Goal: Task Accomplishment & Management: Use online tool/utility

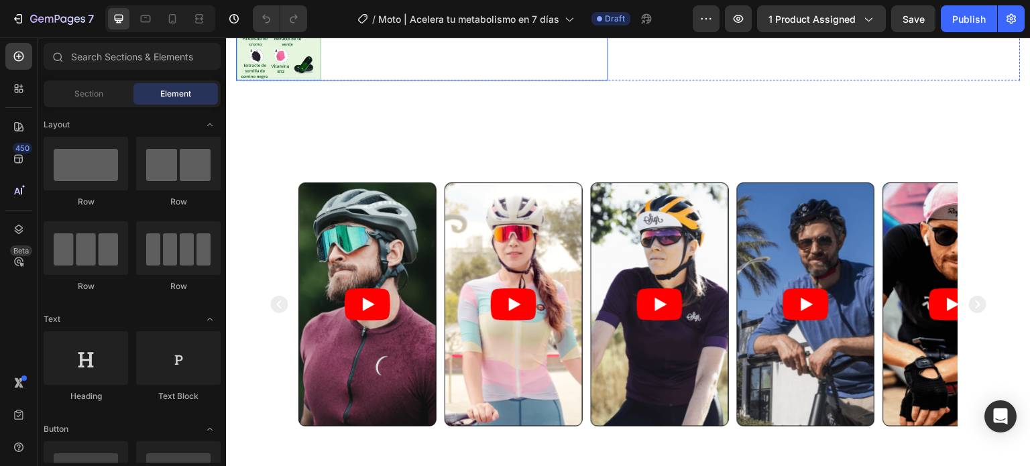
scroll to position [604, 0]
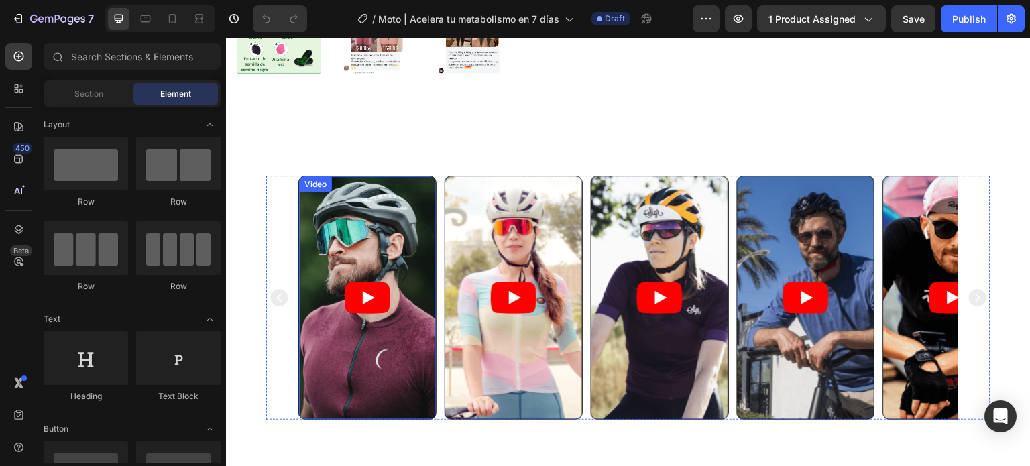
click at [403, 224] on article at bounding box center [367, 297] width 137 height 243
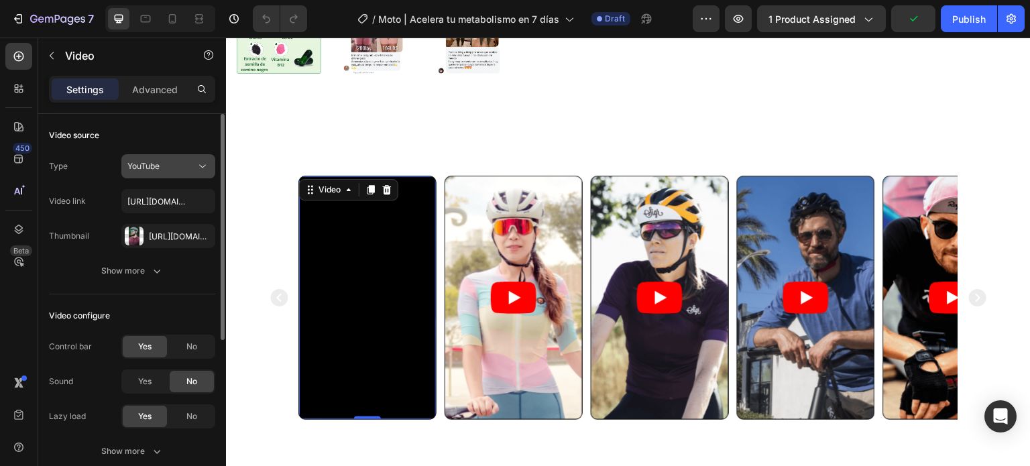
click at [192, 155] on button "YouTube" at bounding box center [168, 166] width 94 height 24
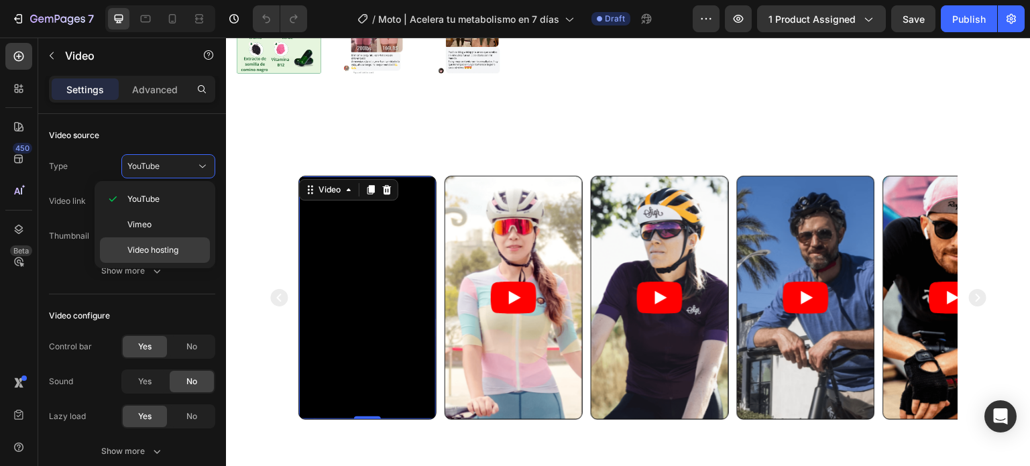
click at [156, 250] on span "Video hosting" at bounding box center [152, 250] width 51 height 12
type input "https://media.w3.org/2010/05/sintel/trailer.mp4"
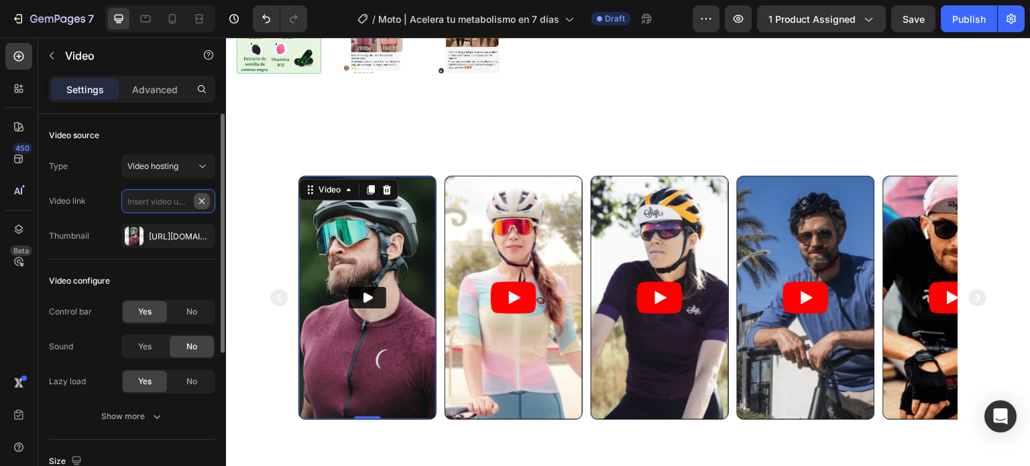
scroll to position [0, 0]
click at [164, 233] on div "Https://cdn.Shopify.Com/s/files/1/0908/0504/3528/files/gempages_572901919987598…" at bounding box center [168, 237] width 39 height 12
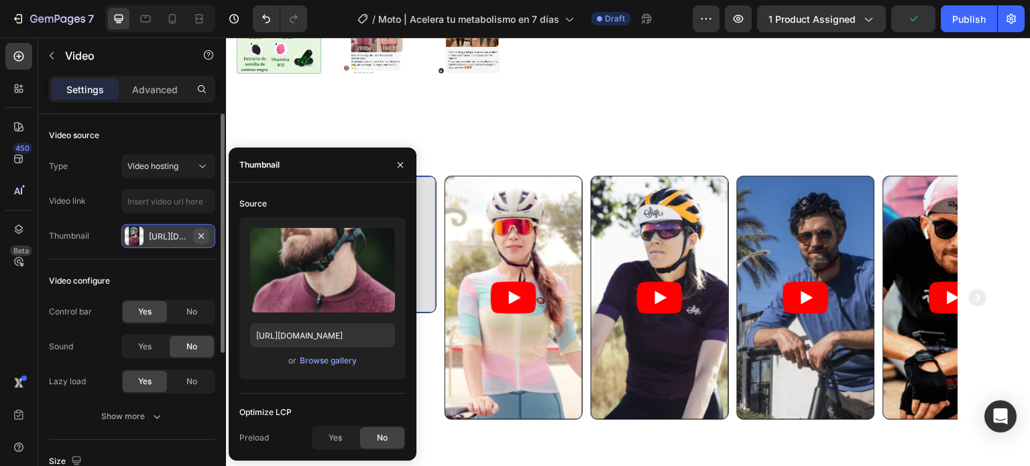
click at [204, 233] on icon "button" at bounding box center [201, 236] width 11 height 11
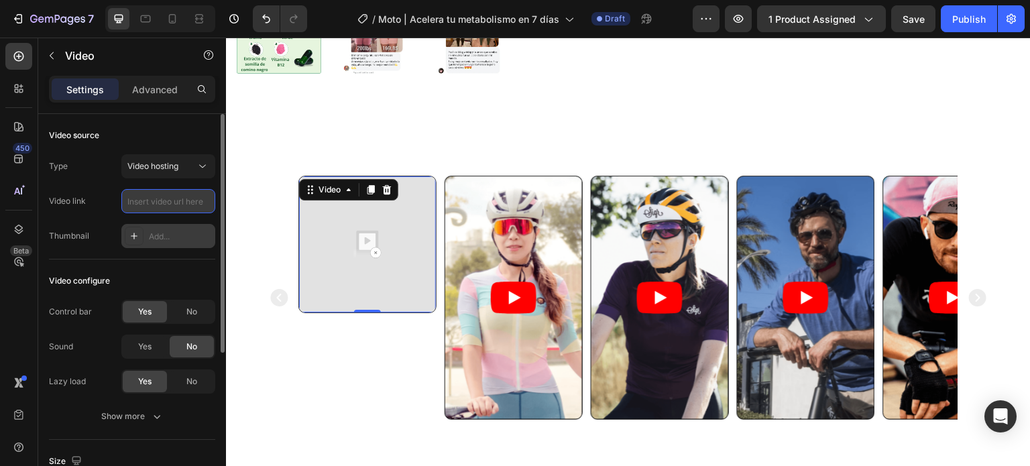
click at [157, 194] on input "text" at bounding box center [168, 201] width 94 height 24
paste input "[URL][DOMAIN_NAME]"
type input "[URL][DOMAIN_NAME]"
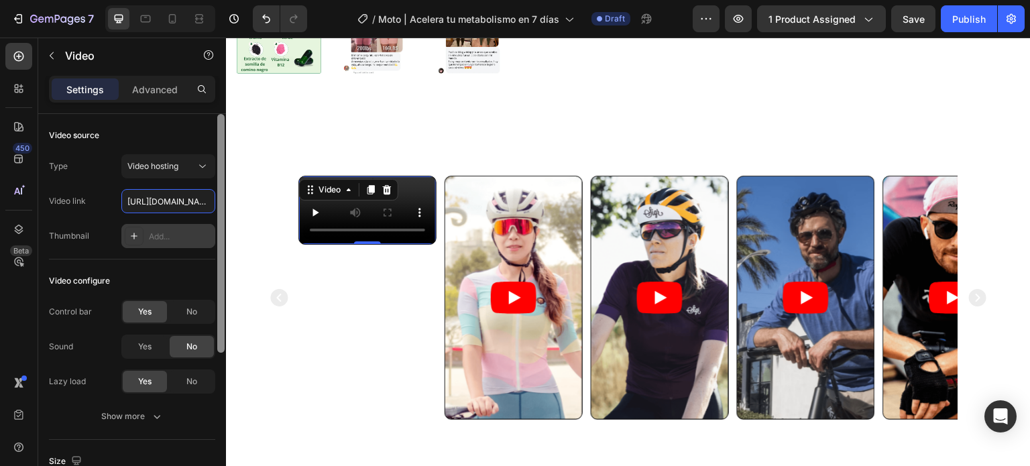
scroll to position [0, 255]
type input "[URL][DOMAIN_NAME]"
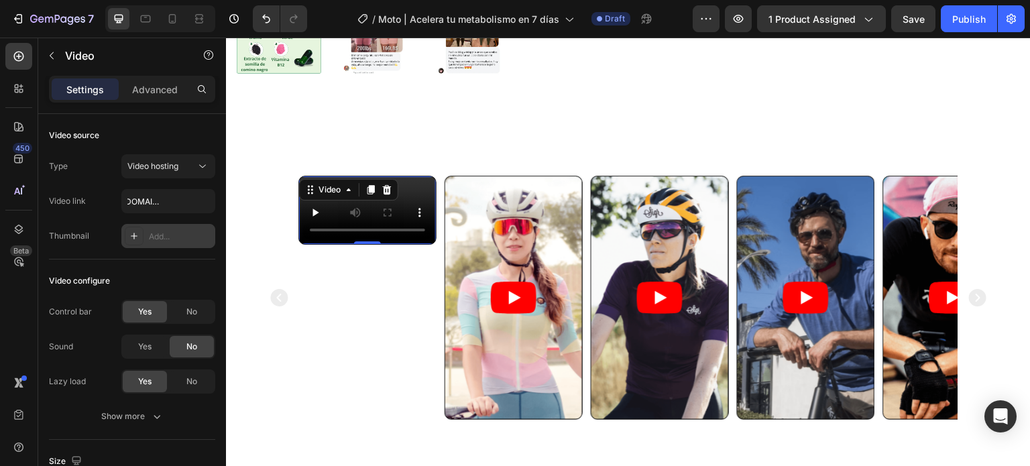
scroll to position [0, 0]
click at [137, 238] on icon at bounding box center [134, 236] width 11 height 11
type input "https://ucarecdn.com/06075225-af9e-460c-8e3c-6be63c0b773a/-/format/auto/"
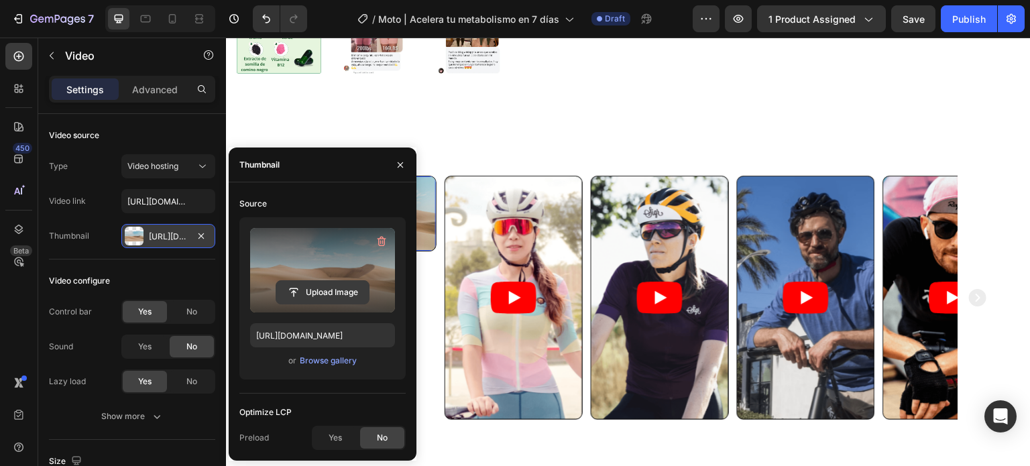
click at [337, 298] on input "file" at bounding box center [322, 292] width 93 height 23
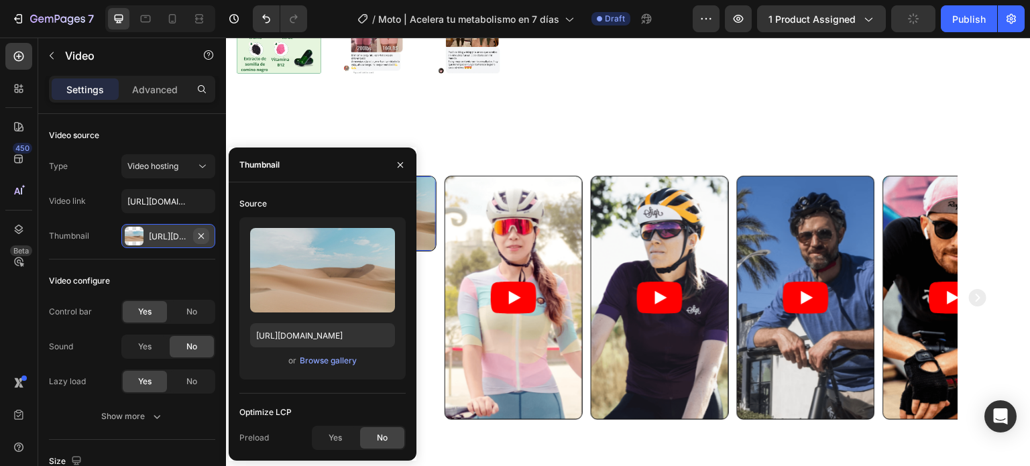
click at [201, 234] on icon "button" at bounding box center [201, 236] width 11 height 11
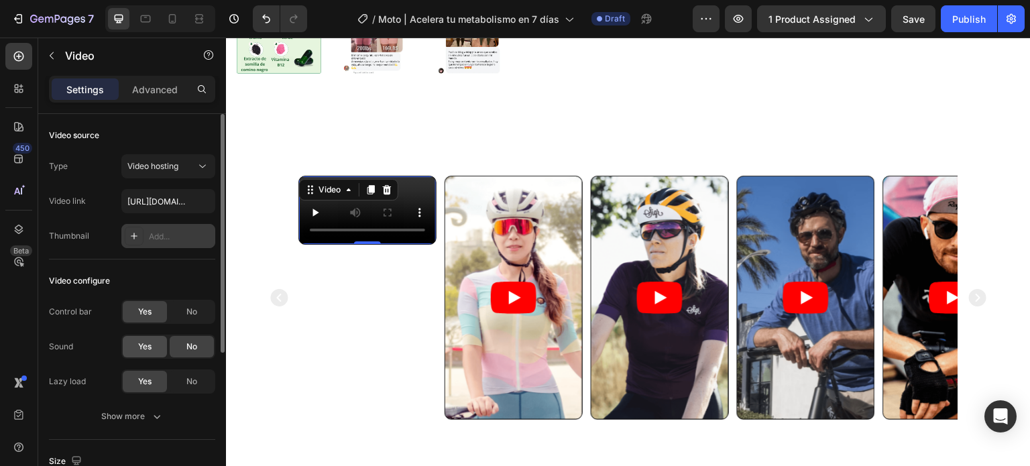
drag, startPoint x: 153, startPoint y: 347, endPoint x: 158, endPoint y: 341, distance: 7.1
click at [153, 346] on div "Yes" at bounding box center [145, 346] width 44 height 21
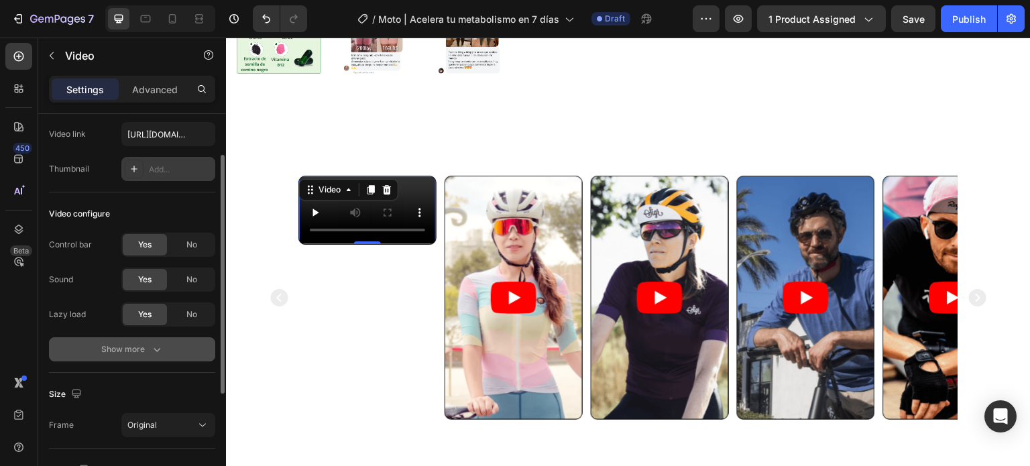
click at [158, 354] on icon "button" at bounding box center [156, 349] width 13 height 13
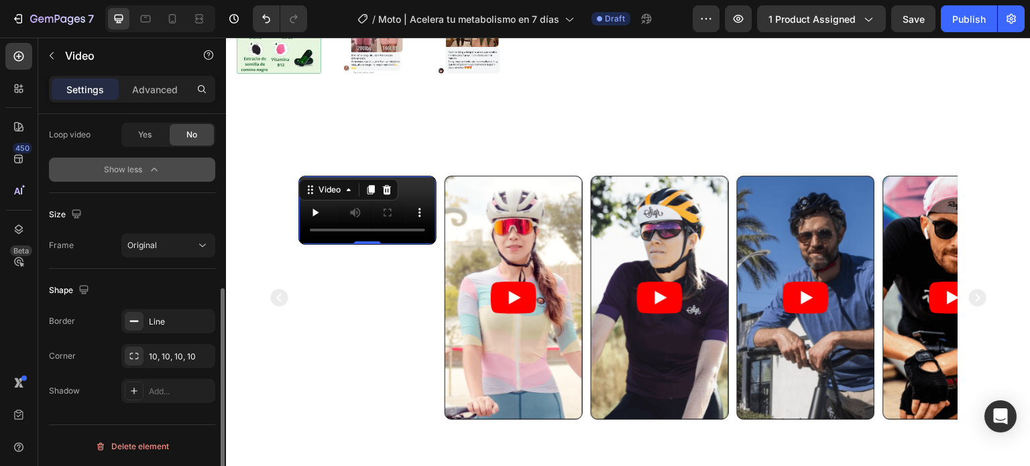
scroll to position [0, 0]
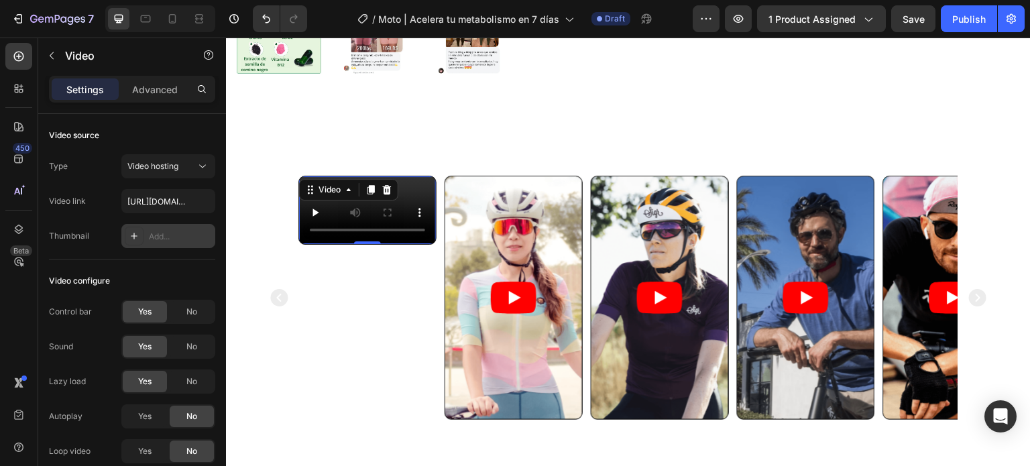
click at [433, 217] on video at bounding box center [367, 210] width 137 height 68
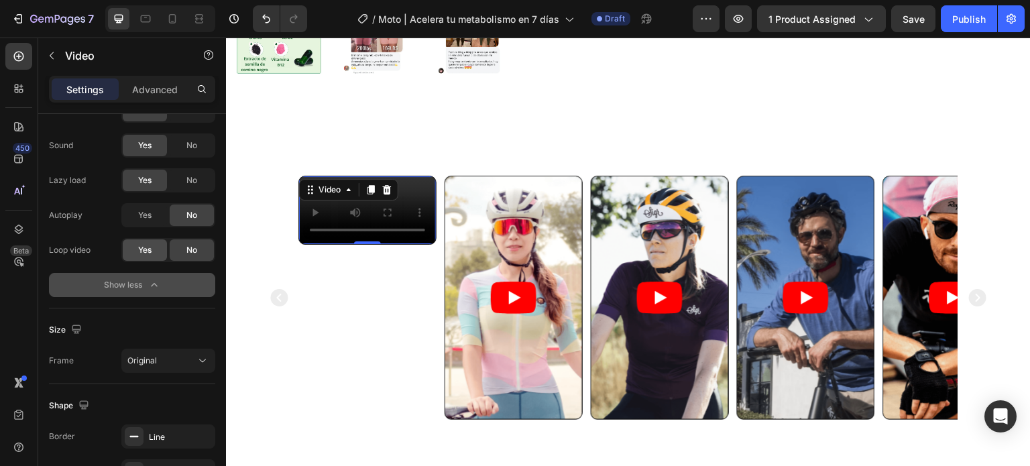
click at [147, 244] on span "Yes" at bounding box center [144, 250] width 13 height 12
click at [146, 219] on span "Yes" at bounding box center [144, 215] width 13 height 12
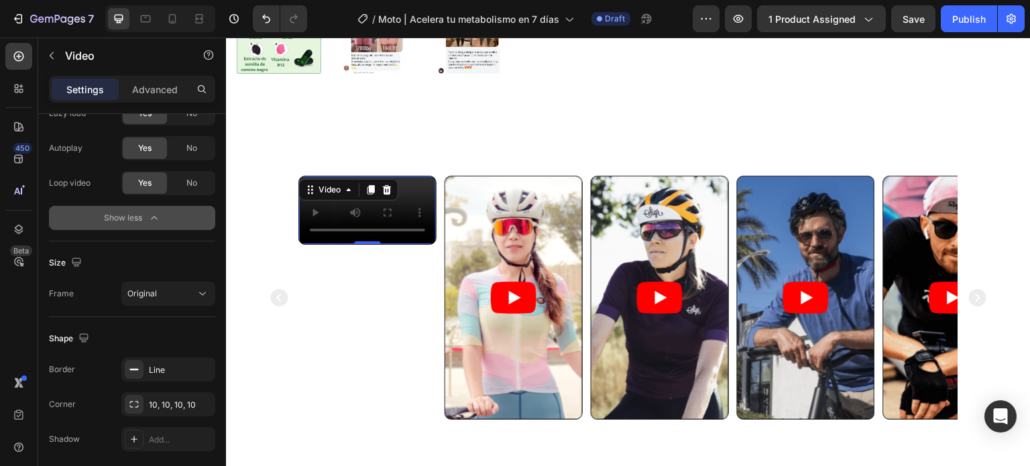
scroll to position [317, 0]
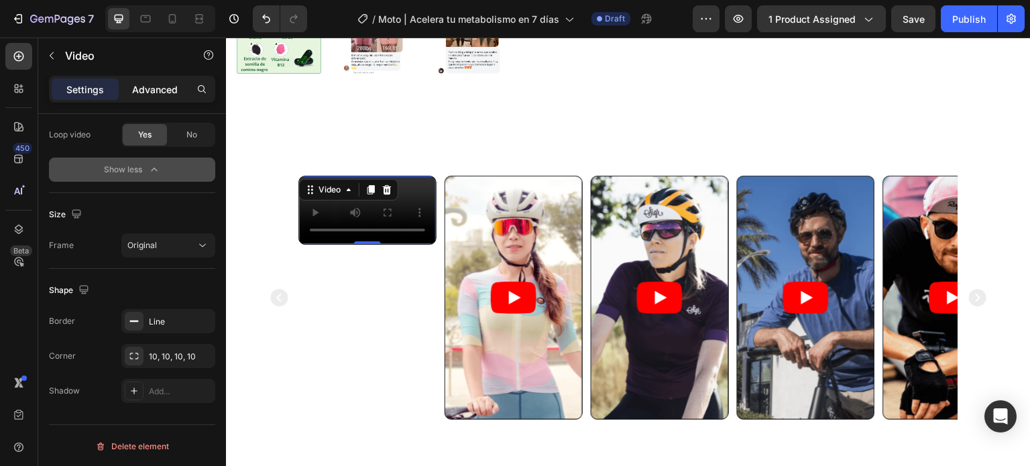
click at [144, 85] on p "Advanced" at bounding box center [155, 89] width 46 height 14
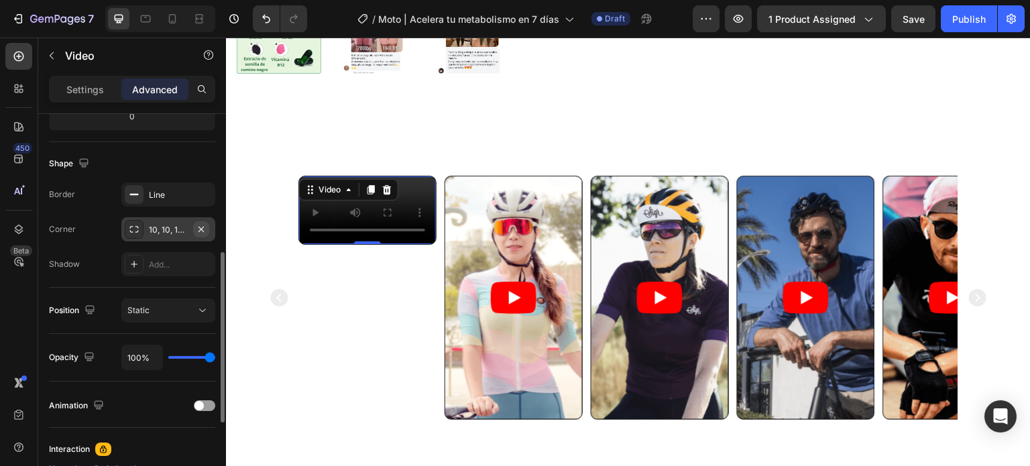
click at [203, 230] on icon "button" at bounding box center [201, 229] width 11 height 11
click at [148, 195] on div "Line" at bounding box center [168, 194] width 94 height 24
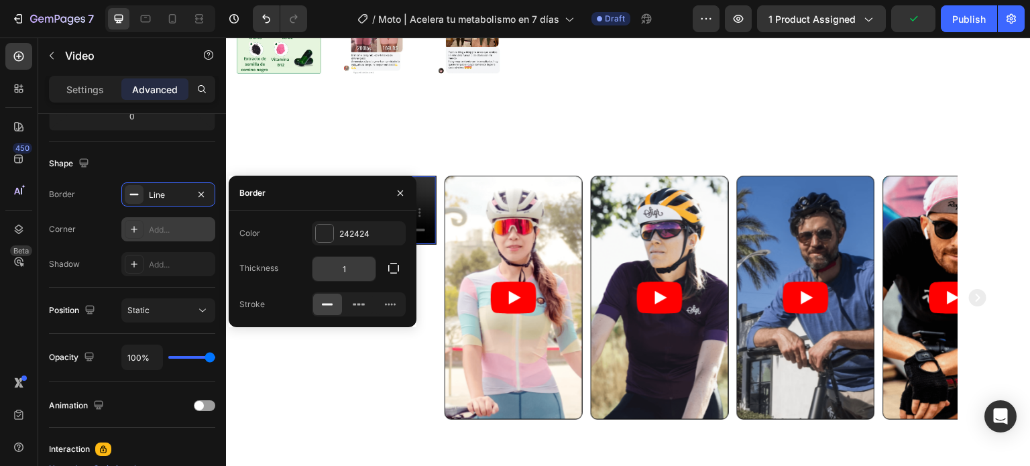
click at [338, 273] on input "1" at bounding box center [343, 269] width 63 height 24
type input "0"
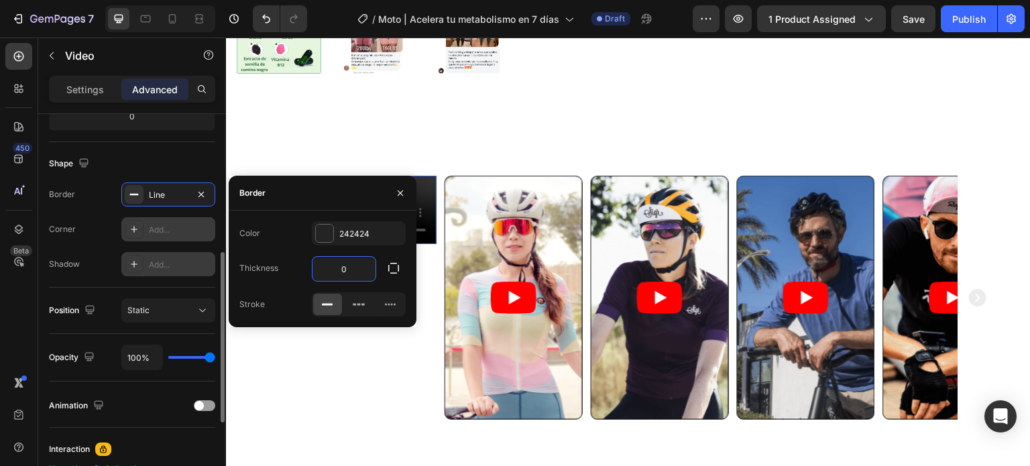
click at [166, 264] on div "Add..." at bounding box center [180, 265] width 63 height 12
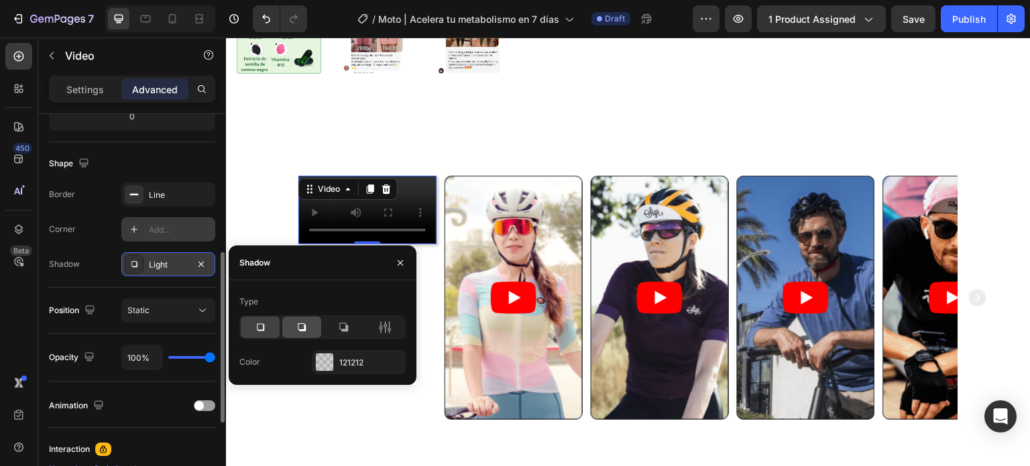
click at [299, 327] on icon at bounding box center [301, 327] width 13 height 13
click at [271, 331] on div at bounding box center [260, 327] width 39 height 21
click at [325, 357] on div at bounding box center [324, 361] width 17 height 17
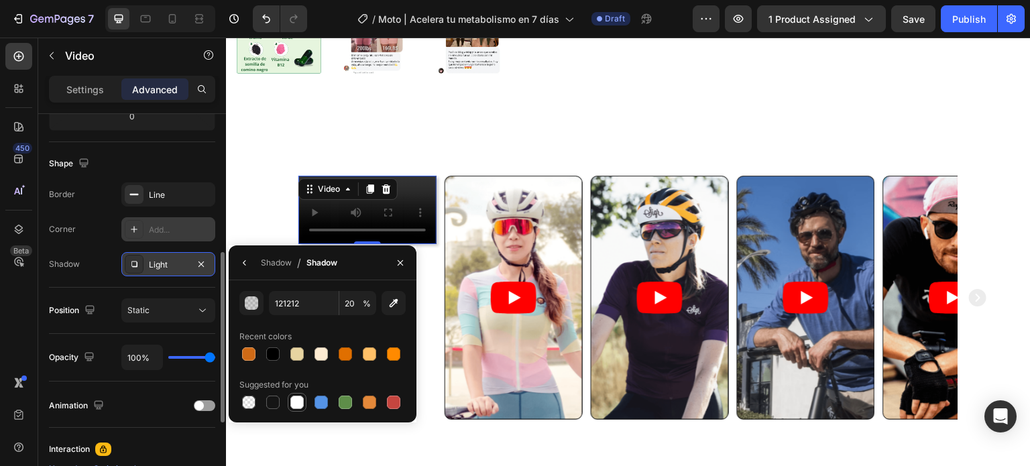
click at [303, 405] on div at bounding box center [297, 402] width 16 height 16
type input "FFFFFF"
type input "100"
click at [339, 406] on div at bounding box center [345, 402] width 13 height 13
click at [248, 404] on div at bounding box center [248, 402] width 13 height 13
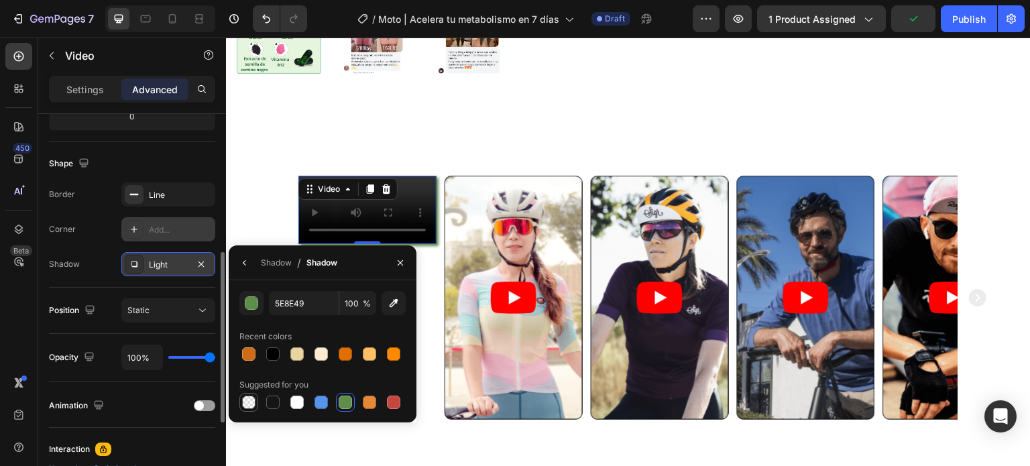
type input "000000"
click at [271, 359] on div at bounding box center [272, 353] width 13 height 13
click at [252, 304] on div "button" at bounding box center [251, 303] width 13 height 13
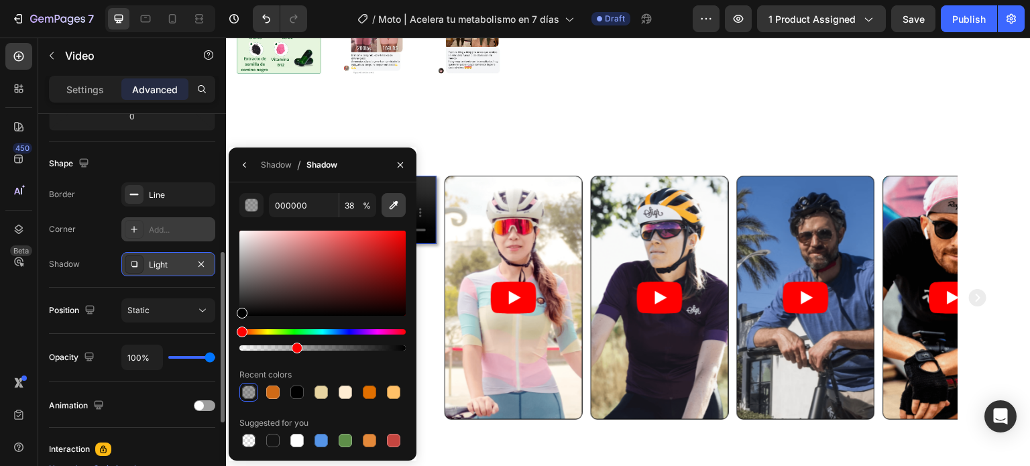
drag, startPoint x: 351, startPoint y: 347, endPoint x: 382, endPoint y: 211, distance: 139.4
click at [295, 351] on div at bounding box center [322, 347] width 166 height 5
type input "33"
click at [398, 161] on icon "button" at bounding box center [400, 165] width 11 height 11
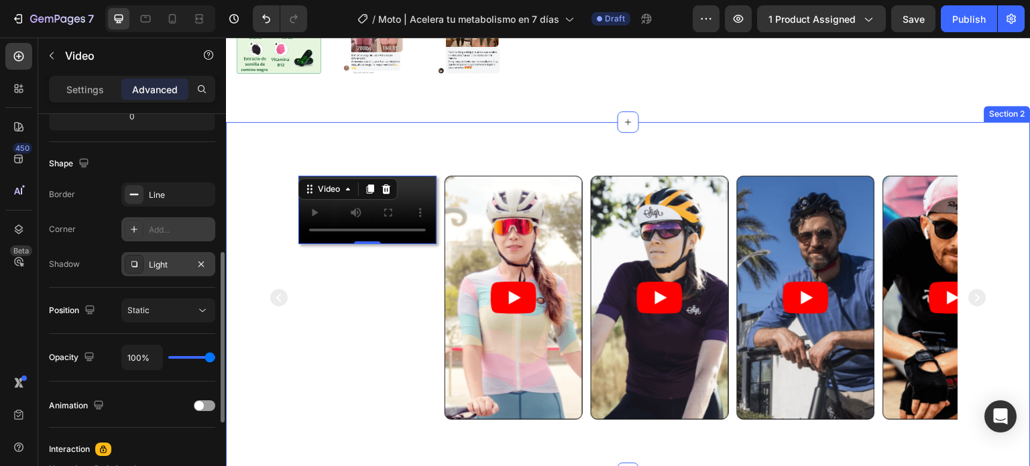
click at [481, 133] on div "Video 0 Video Video Video Video Carousel Section 2" at bounding box center [628, 298] width 805 height 352
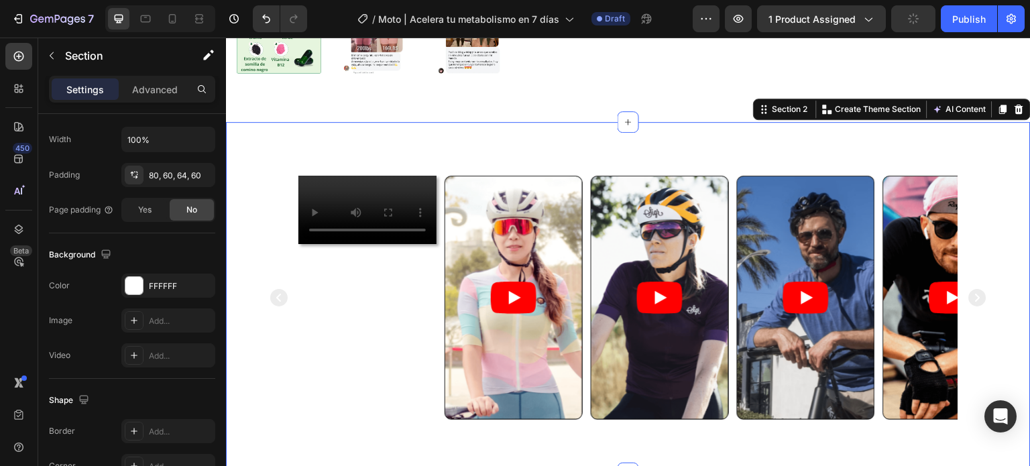
scroll to position [0, 0]
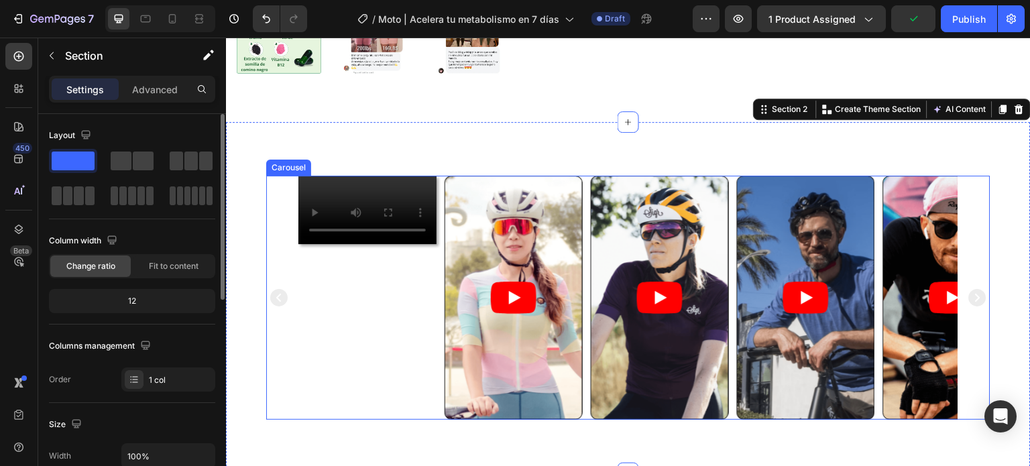
click at [280, 317] on div "Video Video Video Video Video" at bounding box center [628, 298] width 724 height 245
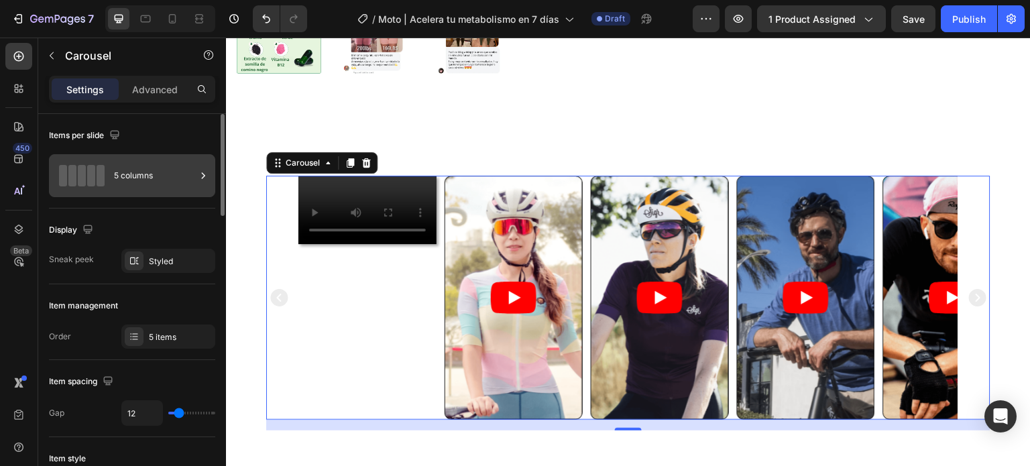
click at [130, 179] on div "5 columns" at bounding box center [155, 175] width 82 height 31
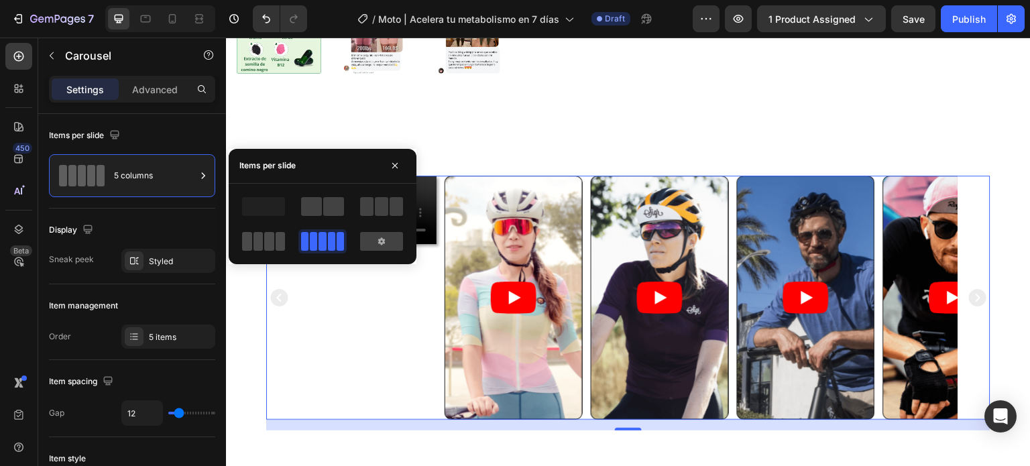
click at [255, 243] on span at bounding box center [258, 241] width 10 height 19
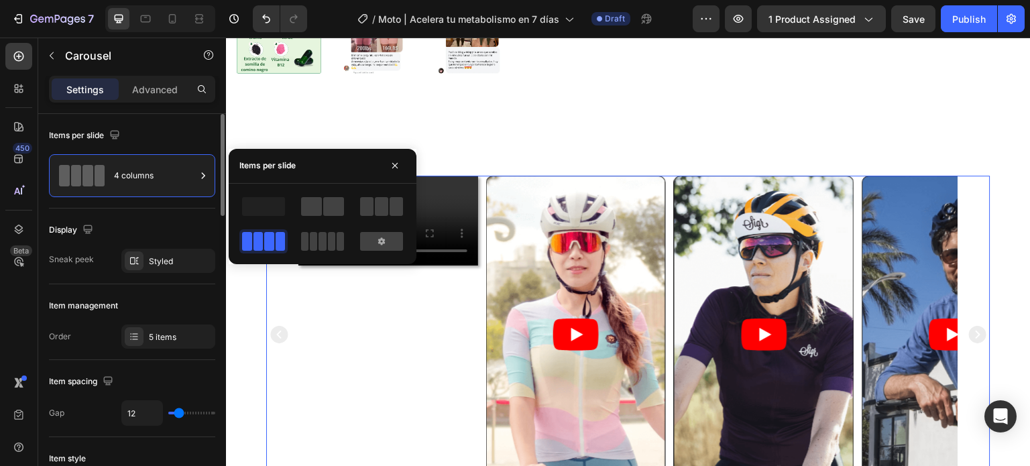
scroll to position [134, 0]
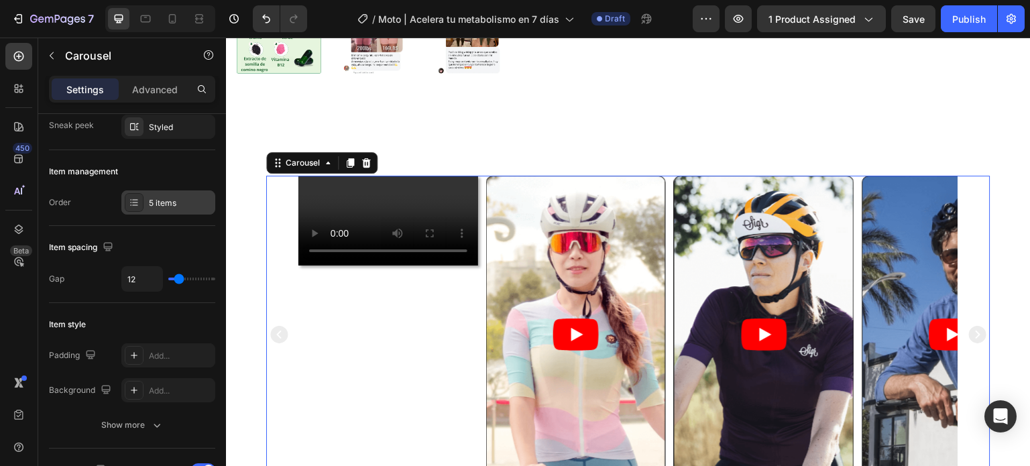
click at [144, 201] on div "5 items" at bounding box center [168, 202] width 94 height 24
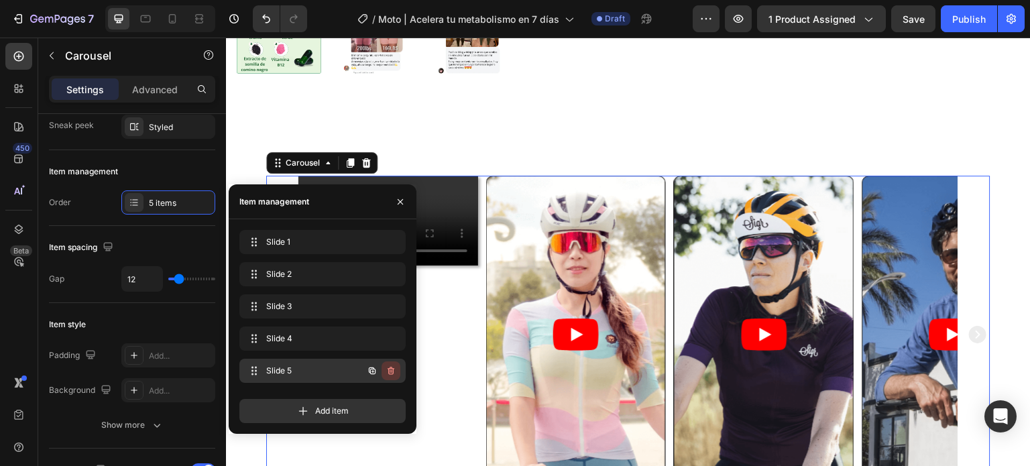
click at [390, 375] on icon "button" at bounding box center [391, 370] width 11 height 11
click at [385, 379] on button "Delete" at bounding box center [381, 370] width 37 height 19
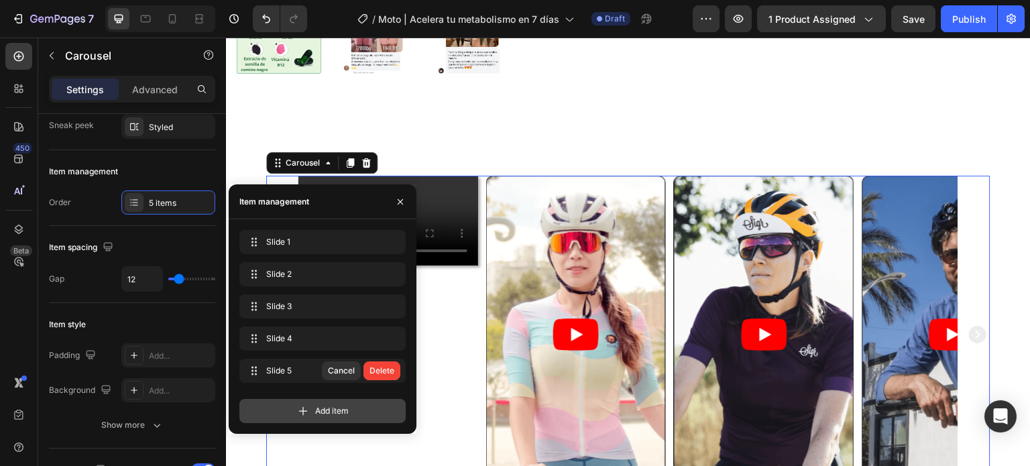
click at [383, 399] on div "Add item" at bounding box center [322, 411] width 166 height 24
click at [378, 371] on div at bounding box center [382, 371] width 38 height 24
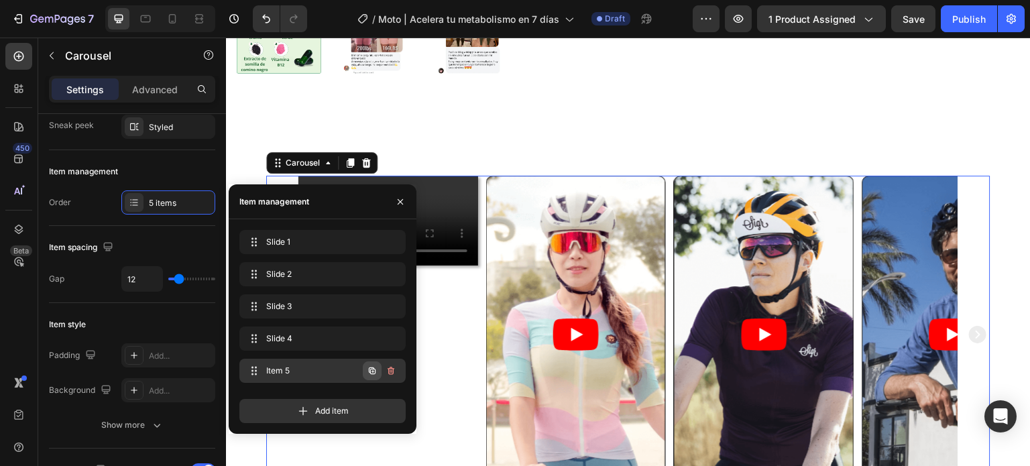
click at [377, 367] on icon "button" at bounding box center [372, 370] width 11 height 11
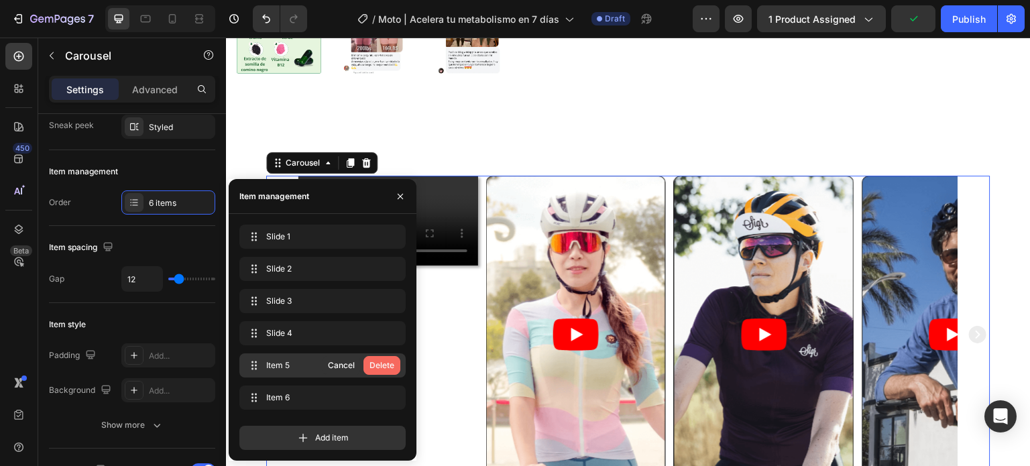
click at [394, 367] on button "Delete" at bounding box center [381, 365] width 37 height 19
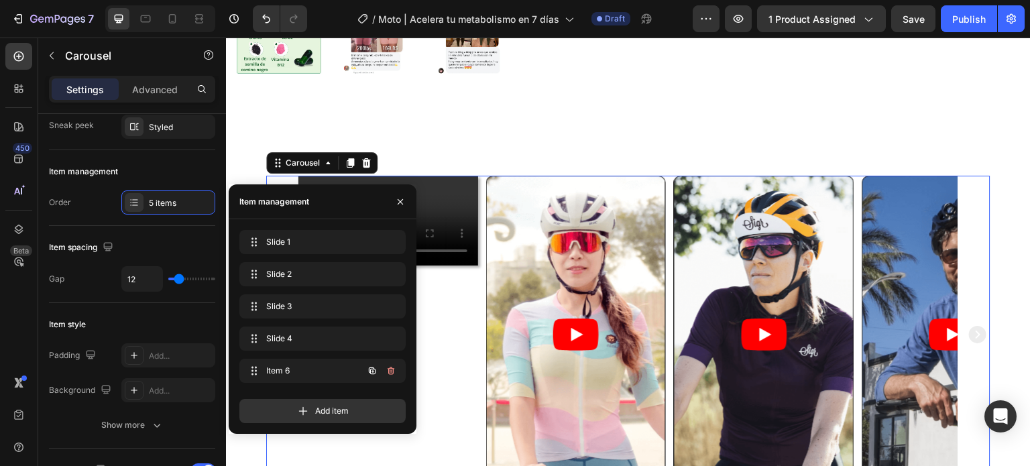
click at [378, 364] on button "button" at bounding box center [372, 370] width 19 height 19
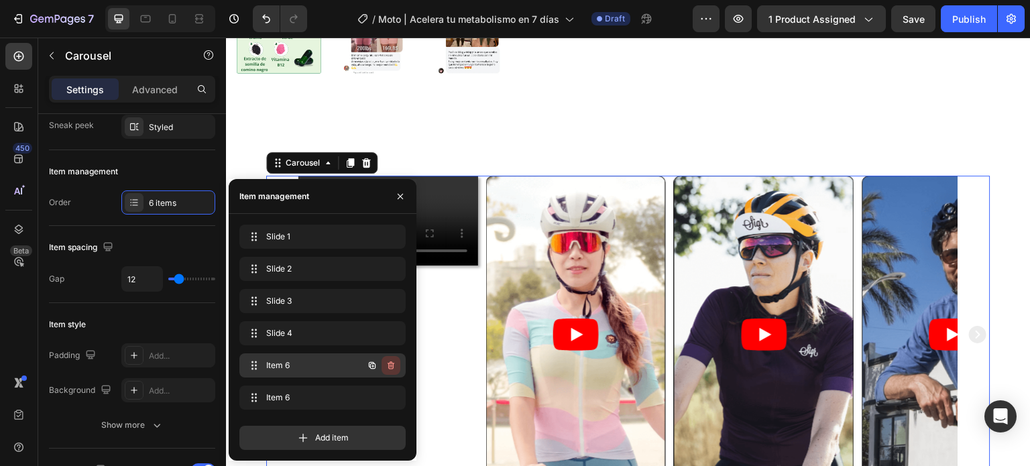
click at [392, 367] on icon "button" at bounding box center [392, 366] width 1 height 3
click at [389, 365] on div "Delete" at bounding box center [381, 365] width 25 height 12
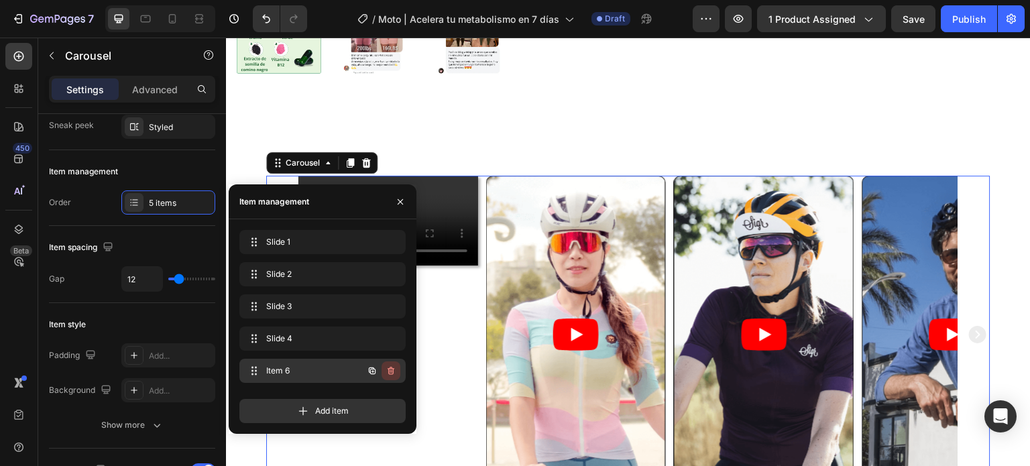
click at [393, 371] on icon "button" at bounding box center [391, 371] width 7 height 8
click at [390, 369] on div "Delete" at bounding box center [381, 371] width 25 height 12
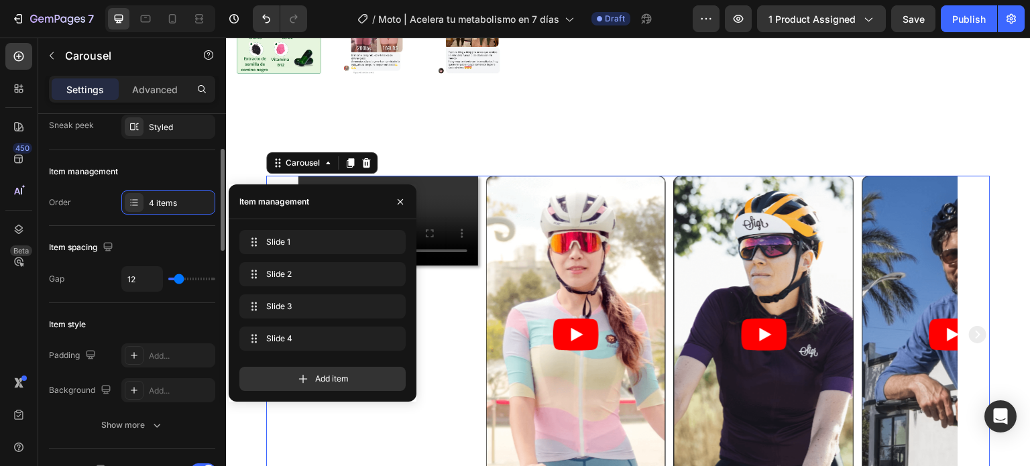
type input "11"
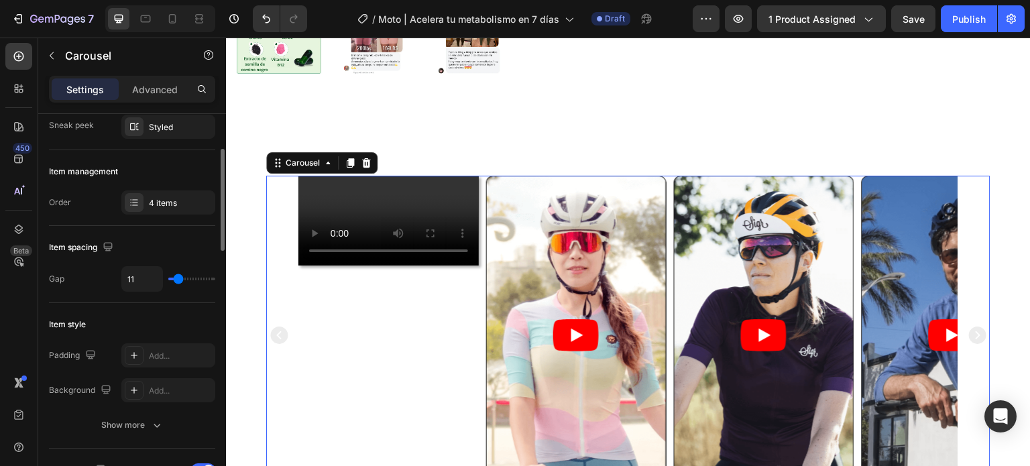
type input "12"
type input "13"
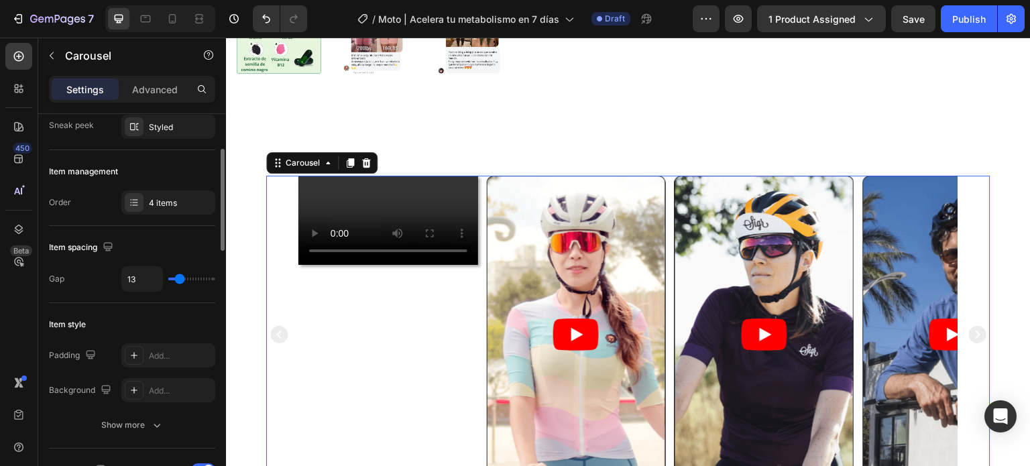
type input "15"
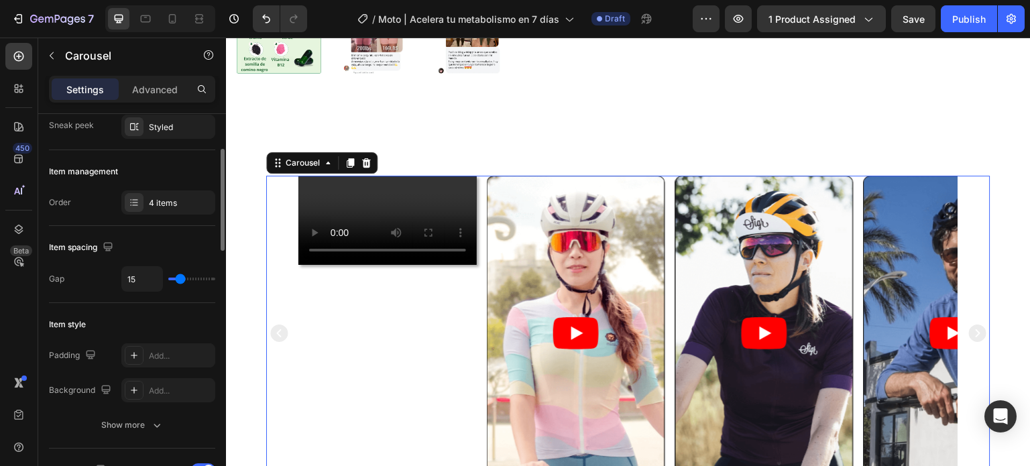
type input "17"
type input "20"
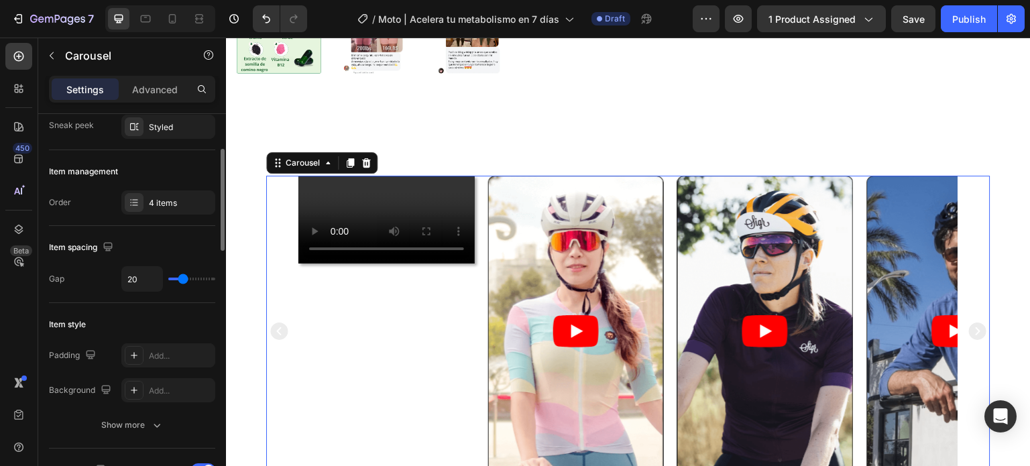
type input "23"
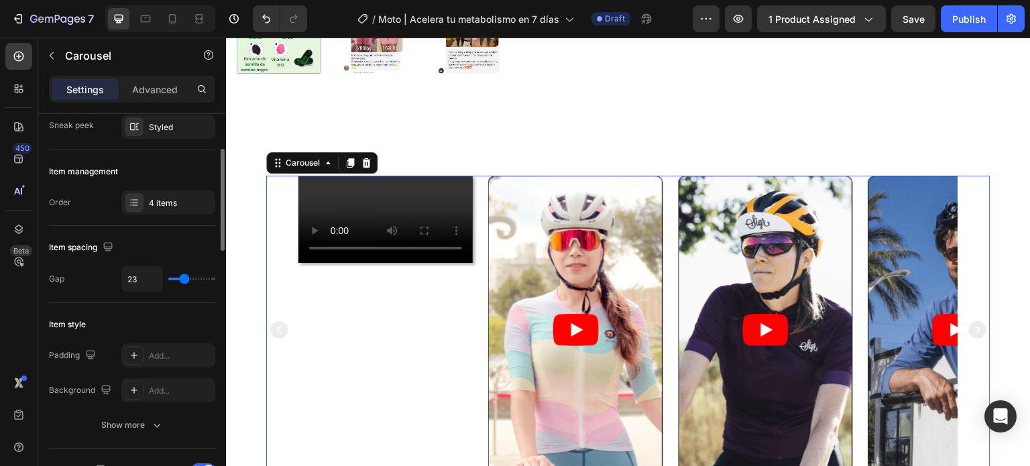
type input "26"
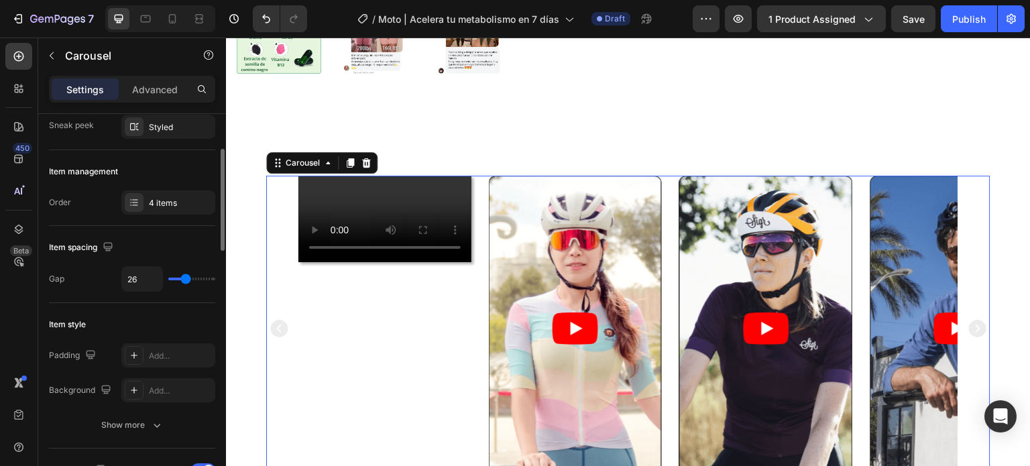
type input "25"
drag, startPoint x: 178, startPoint y: 280, endPoint x: 185, endPoint y: 281, distance: 6.8
type input "25"
click at [185, 280] on input "range" at bounding box center [191, 279] width 47 height 3
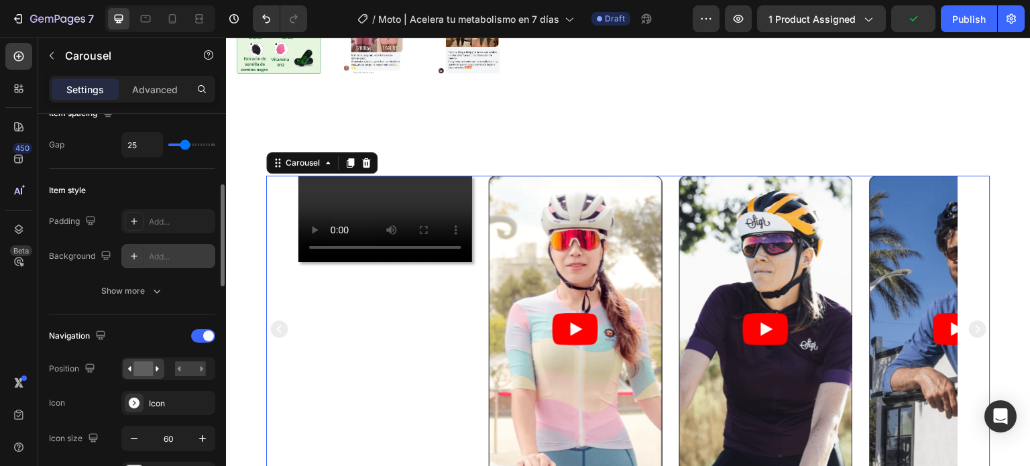
scroll to position [335, 0]
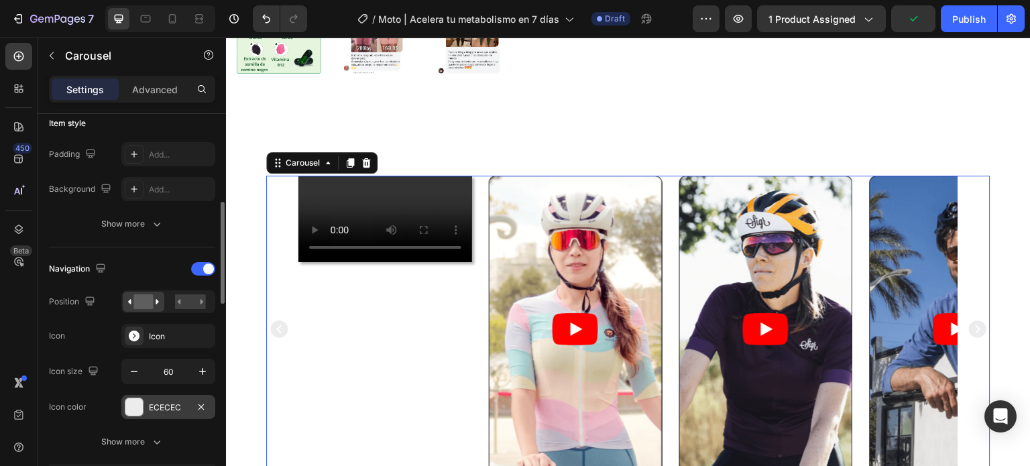
click at [144, 402] on div "ECECEC" at bounding box center [168, 407] width 94 height 24
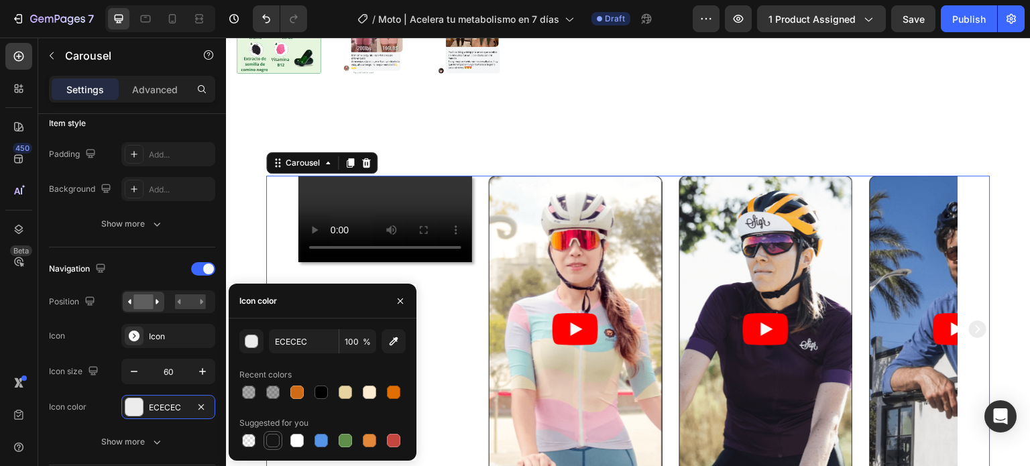
click at [270, 444] on div at bounding box center [272, 440] width 13 height 13
click at [402, 302] on icon "button" at bounding box center [400, 301] width 11 height 11
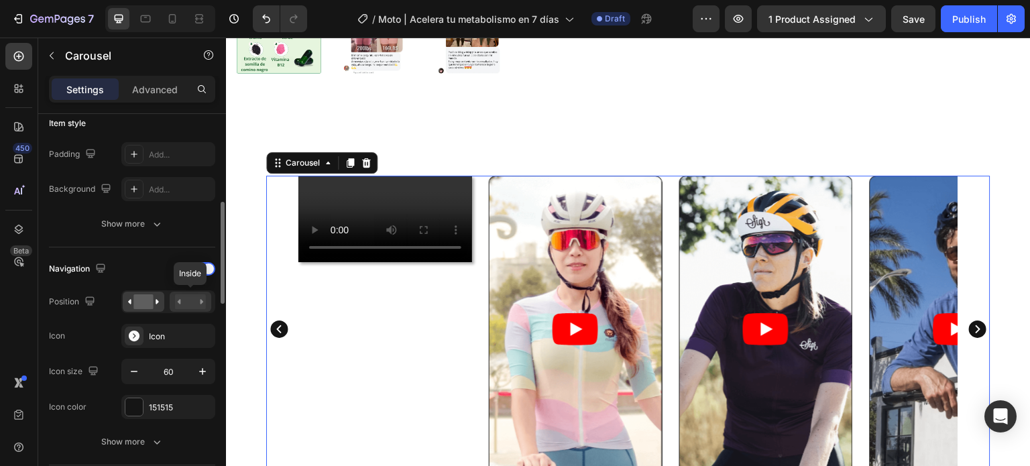
click at [190, 302] on rect at bounding box center [190, 301] width 31 height 15
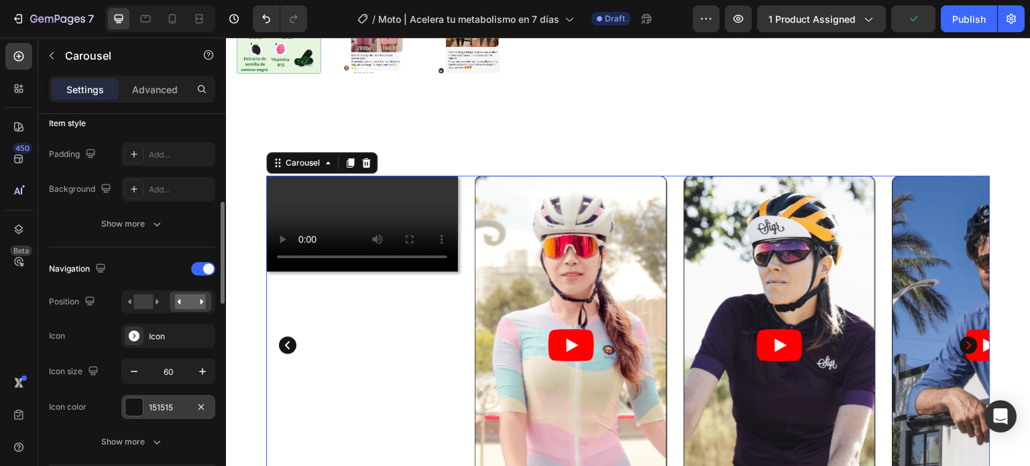
click at [133, 404] on div at bounding box center [133, 406] width 17 height 17
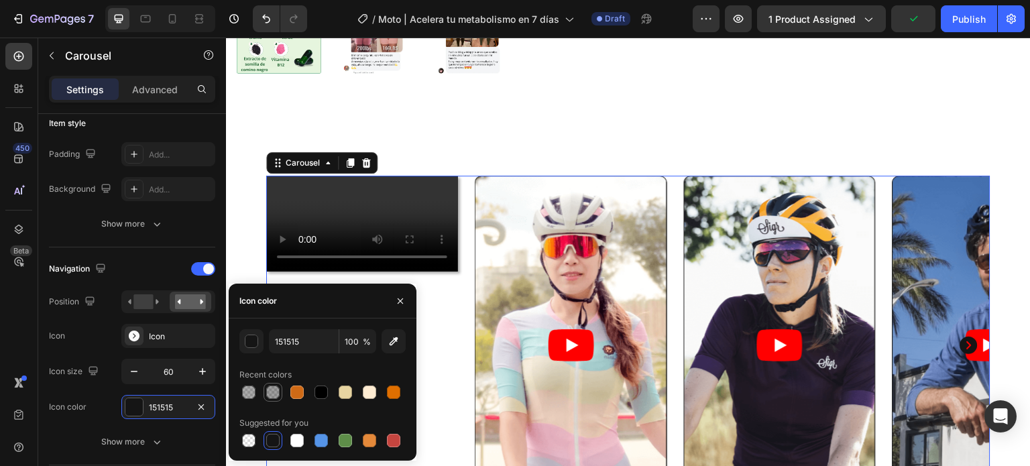
click at [268, 391] on div at bounding box center [272, 392] width 13 height 13
type input "000000"
type input "38"
click at [398, 294] on button "button" at bounding box center [400, 300] width 21 height 21
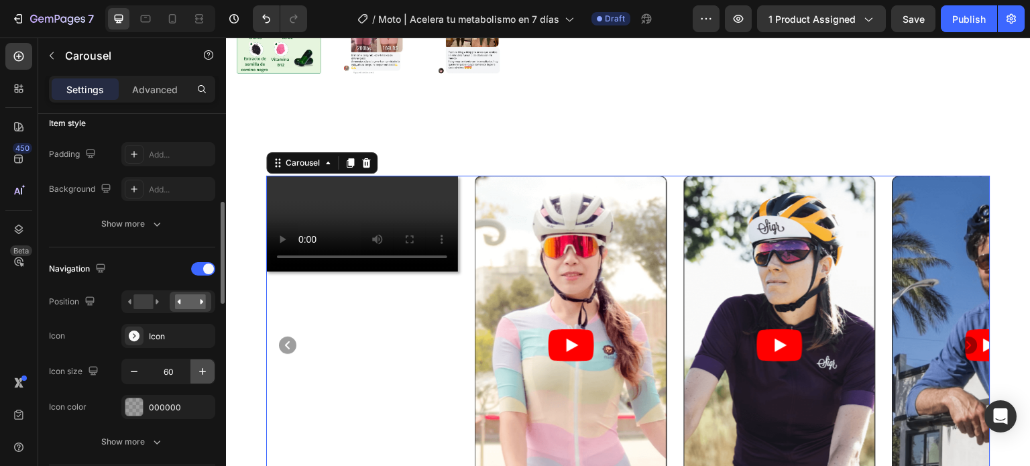
click at [198, 374] on icon "button" at bounding box center [202, 371] width 13 height 13
click at [199, 374] on icon "button" at bounding box center [202, 371] width 13 height 13
click at [201, 374] on icon "button" at bounding box center [202, 371] width 13 height 13
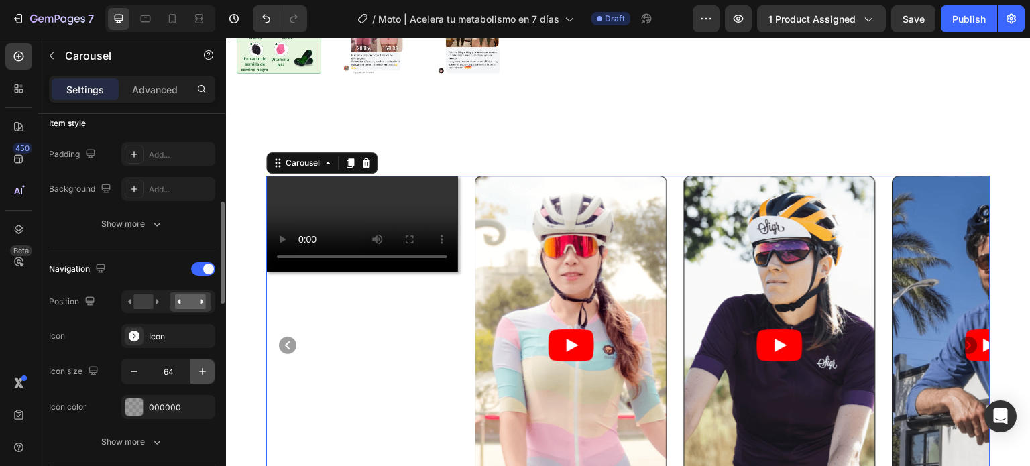
click at [202, 372] on icon "button" at bounding box center [202, 371] width 7 height 7
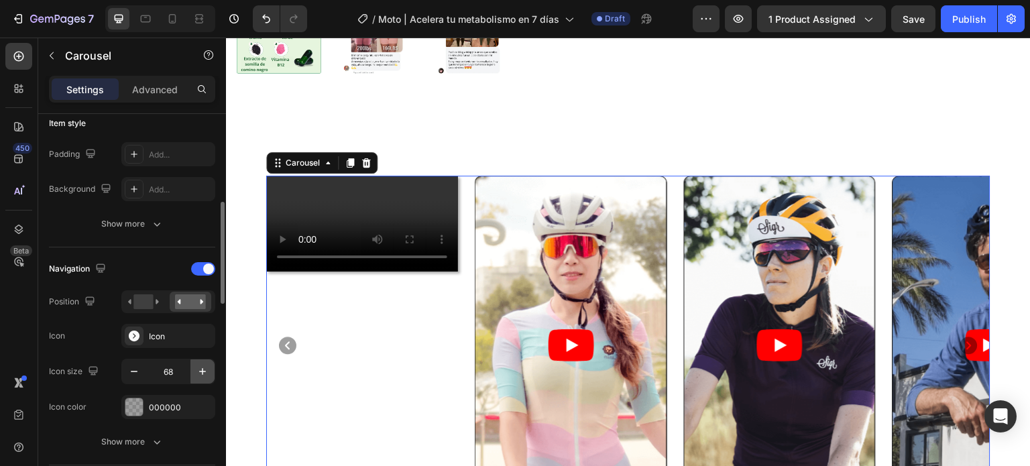
click at [202, 372] on icon "button" at bounding box center [202, 371] width 7 height 7
type input "70"
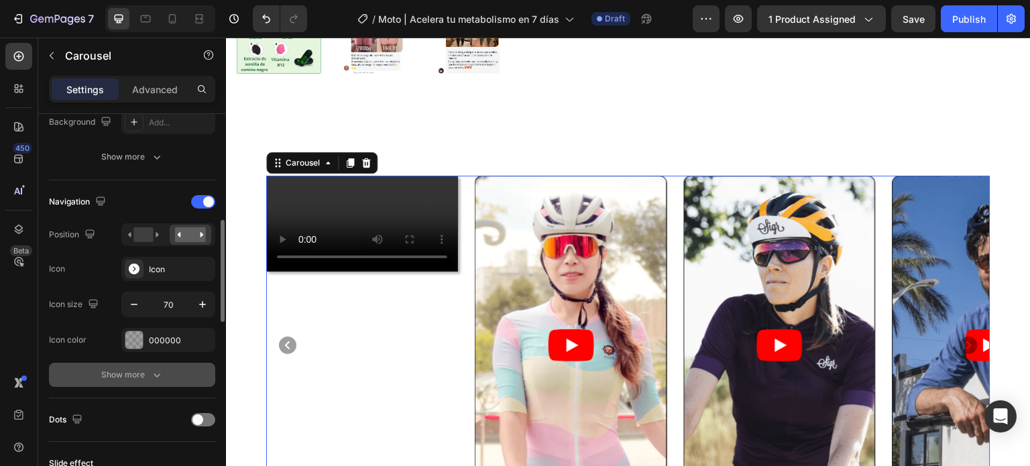
click at [147, 385] on button "Show more" at bounding box center [132, 375] width 166 height 24
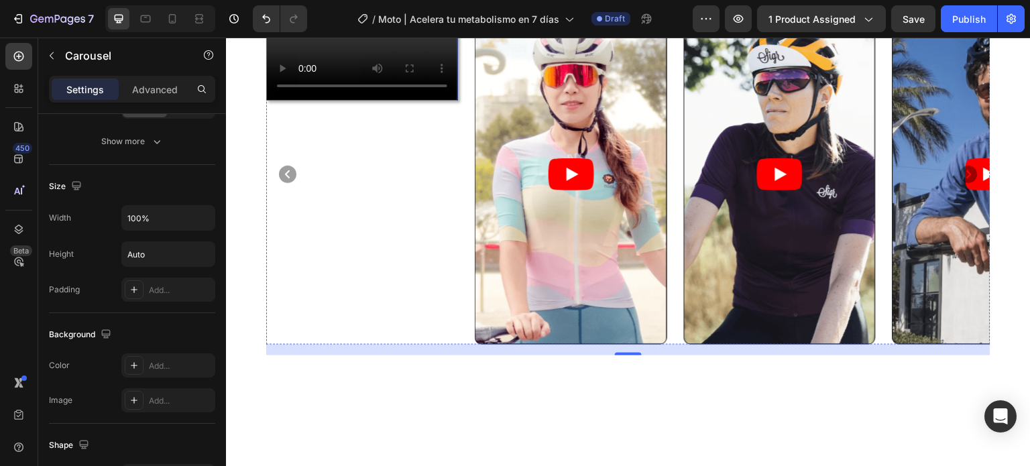
scroll to position [536, 0]
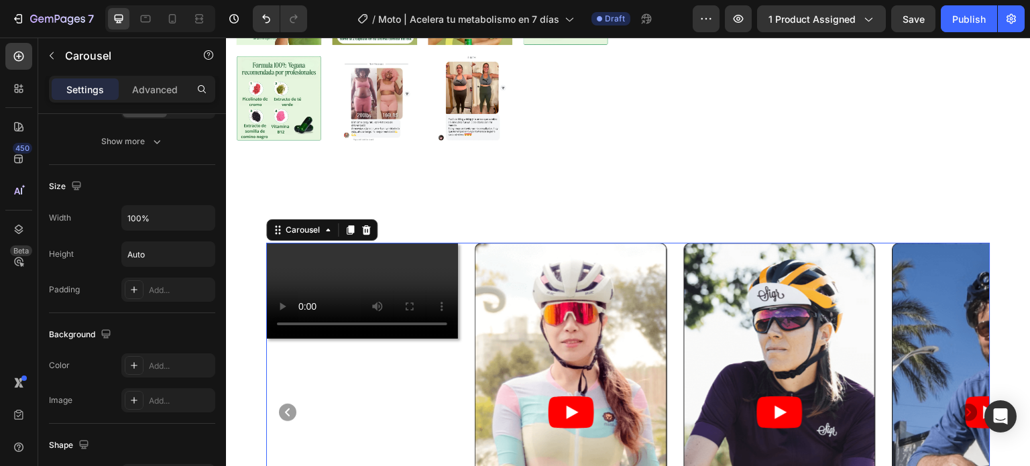
click at [376, 219] on div "Carousel" at bounding box center [321, 229] width 111 height 21
click at [359, 338] on video at bounding box center [362, 291] width 192 height 96
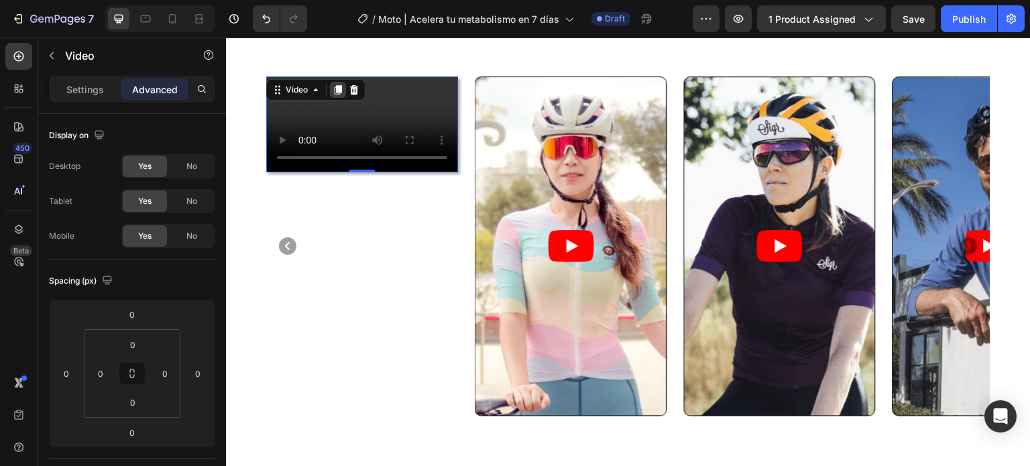
scroll to position [671, 0]
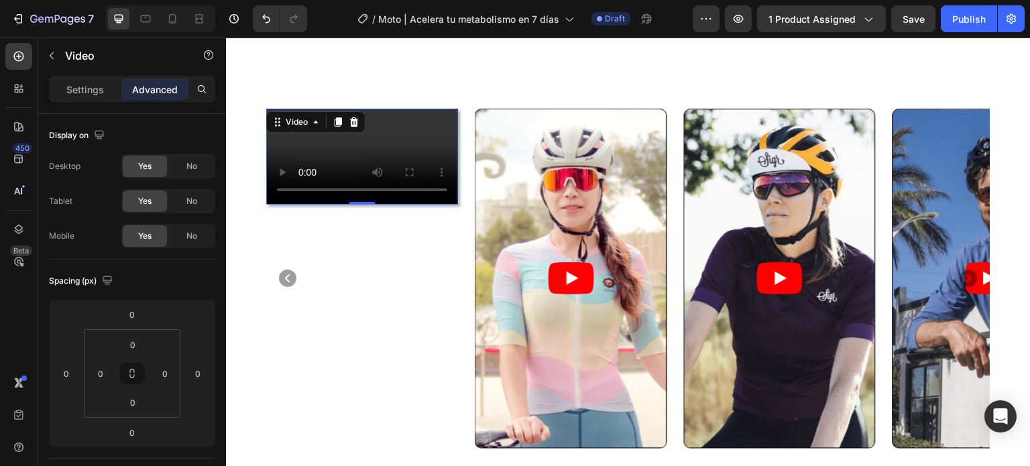
drag, startPoint x: 339, startPoint y: 109, endPoint x: 635, endPoint y: 360, distance: 388.3
click at [339, 117] on icon at bounding box center [338, 122] width 11 height 11
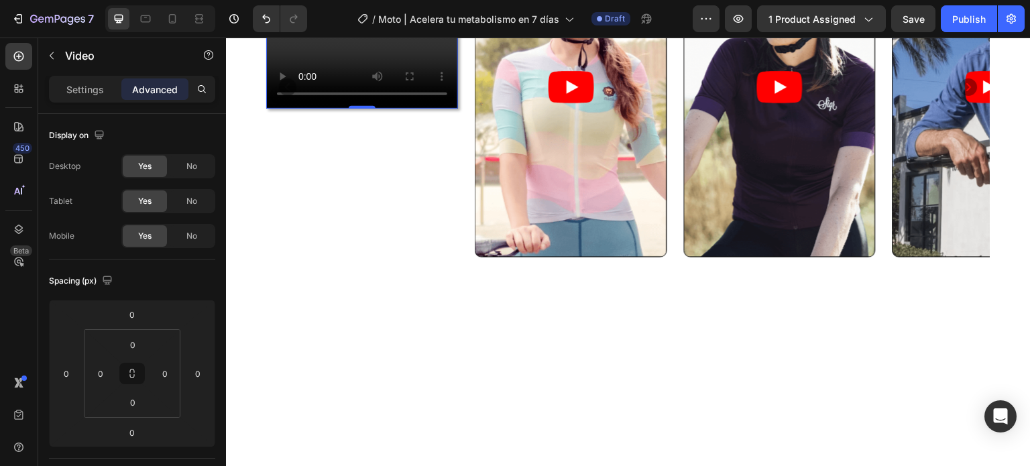
scroll to position [832, 0]
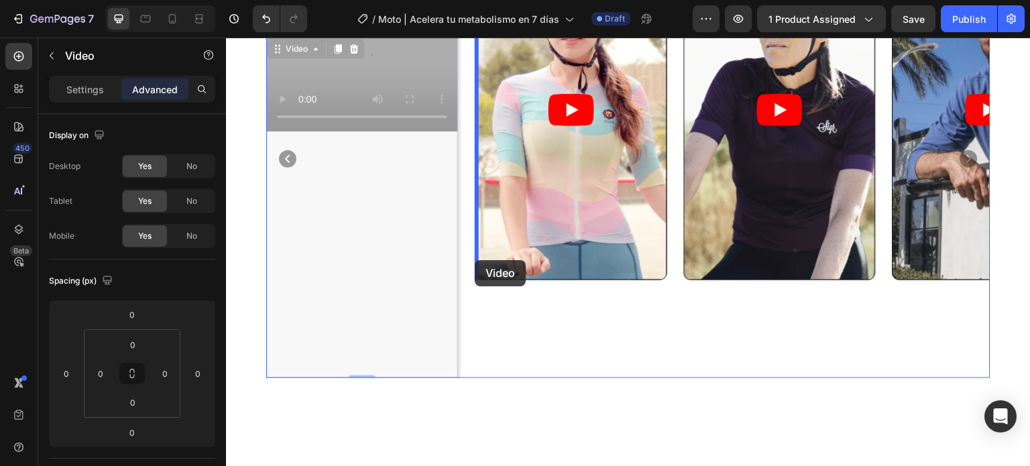
drag, startPoint x: 411, startPoint y: 371, endPoint x: 475, endPoint y: 260, distance: 127.7
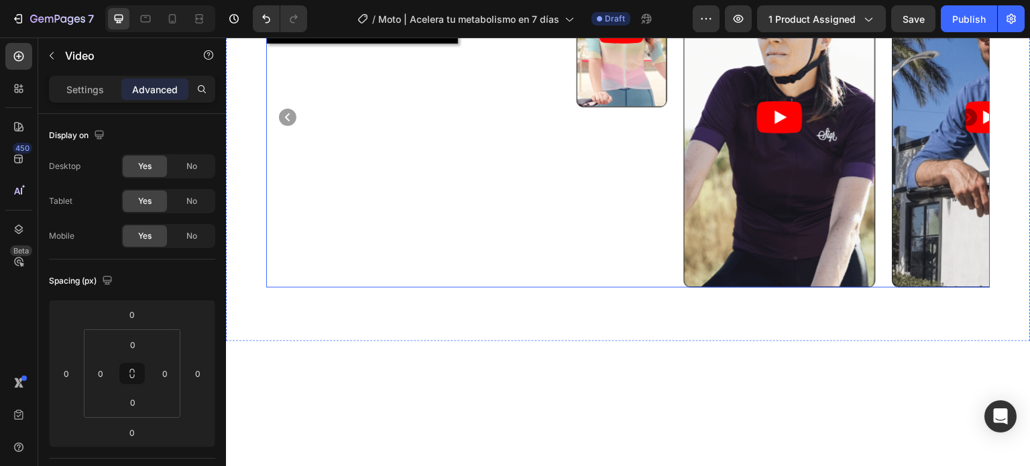
scroll to position [660, 0]
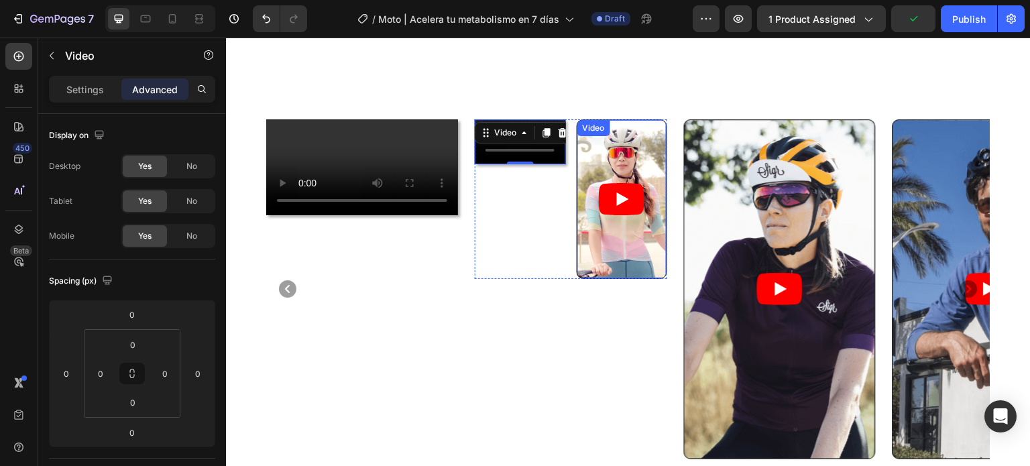
click at [620, 174] on article at bounding box center [621, 199] width 89 height 159
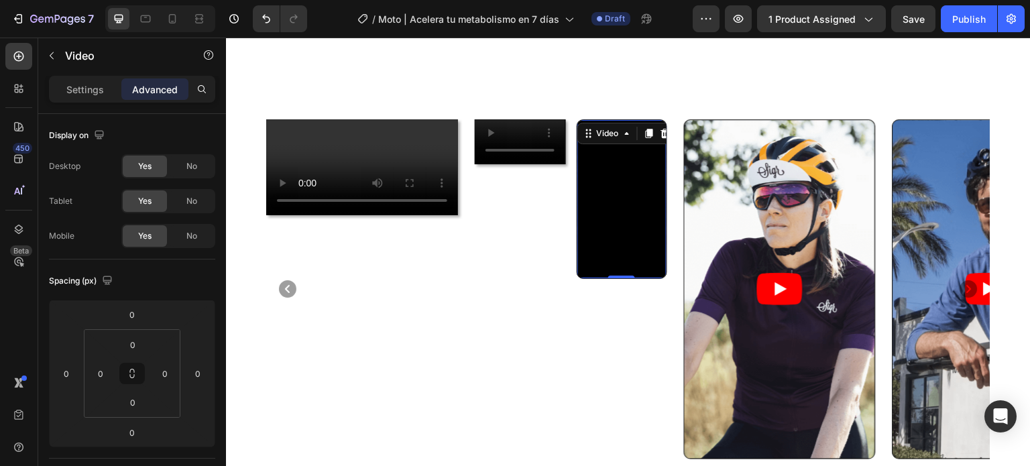
click at [668, 123] on div "Video Video Video 0 Row Video Video" at bounding box center [628, 289] width 724 height 341
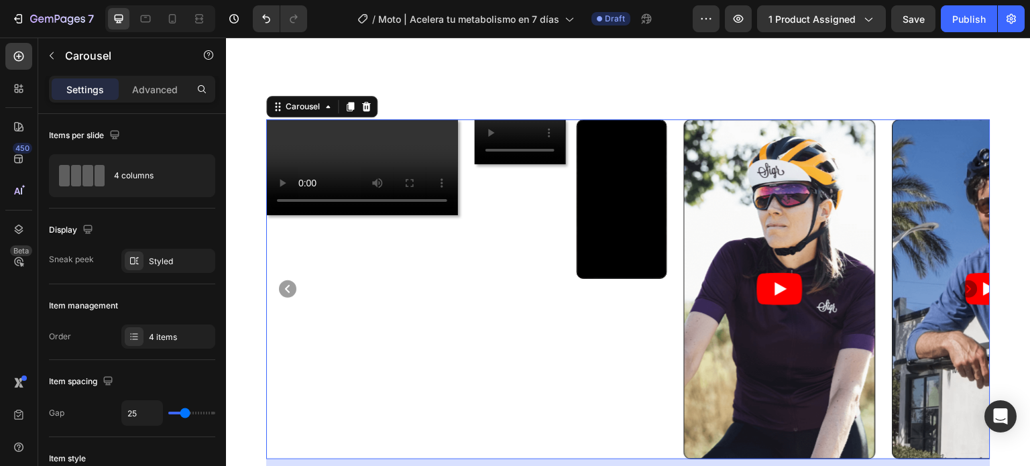
click at [634, 334] on div "Video Video Row" at bounding box center [571, 289] width 192 height 341
click at [572, 269] on div "Video Video Row" at bounding box center [571, 199] width 192 height 160
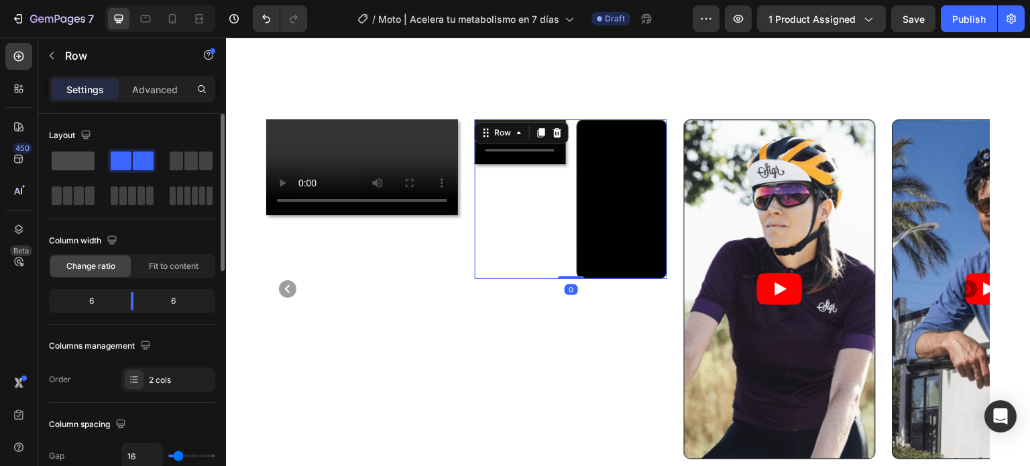
click at [83, 162] on span at bounding box center [73, 161] width 43 height 19
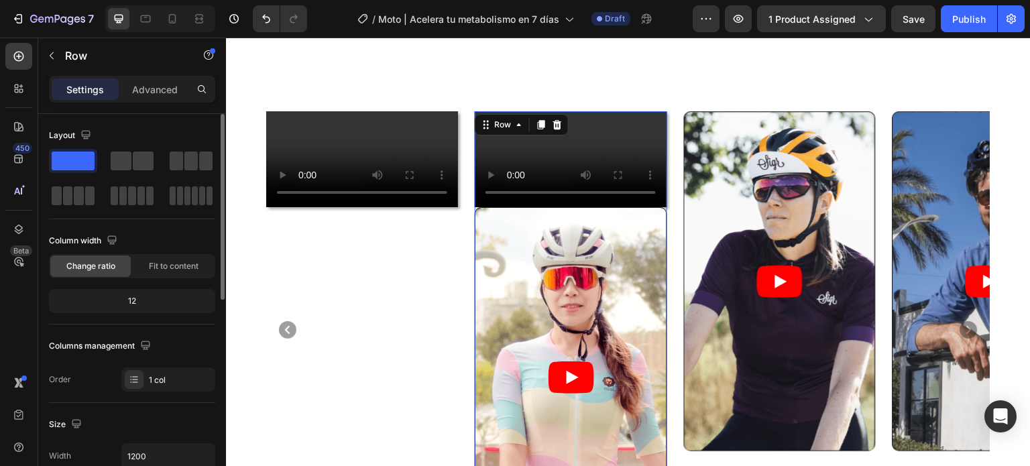
scroll to position [831, 0]
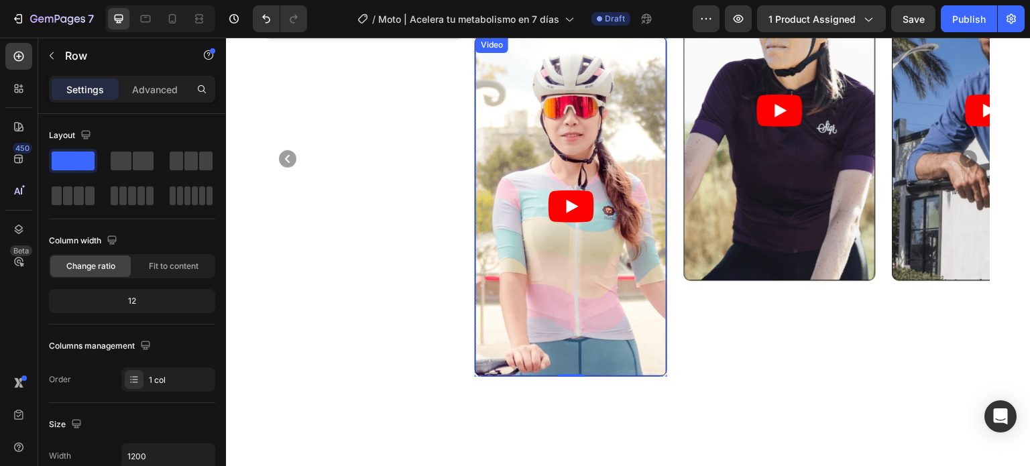
click at [502, 325] on article at bounding box center [570, 206] width 190 height 339
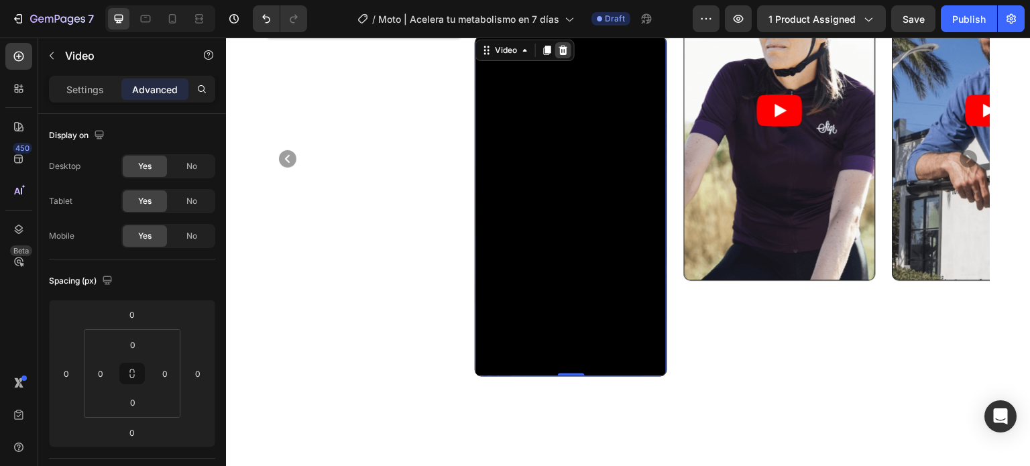
click at [563, 55] on icon at bounding box center [563, 50] width 9 height 9
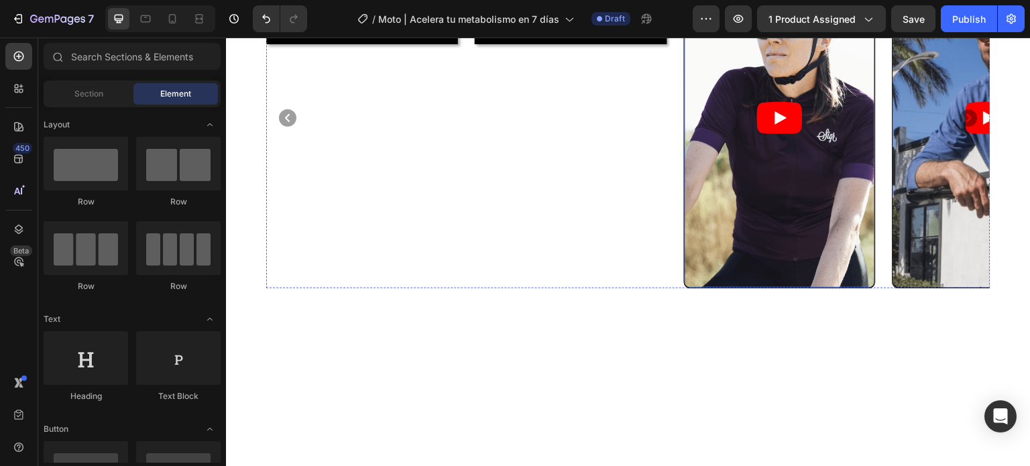
scroll to position [660, 0]
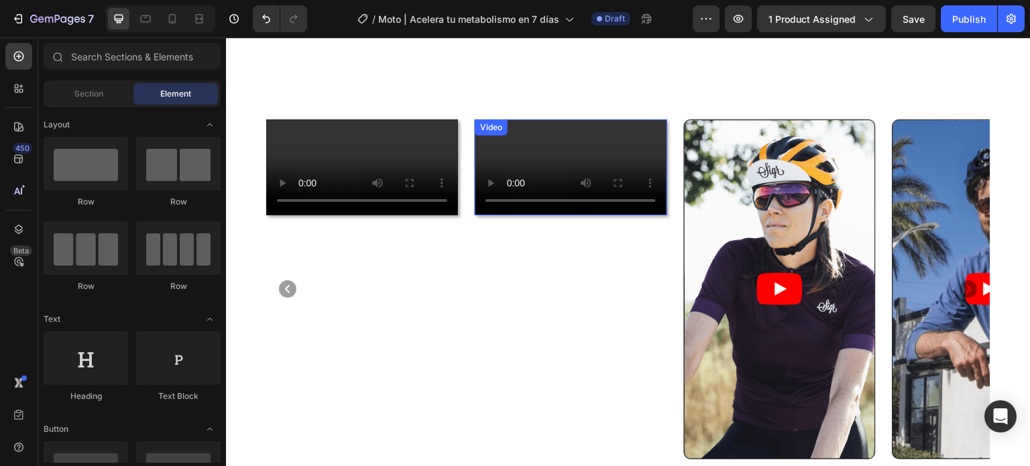
click at [658, 186] on video at bounding box center [571, 167] width 192 height 96
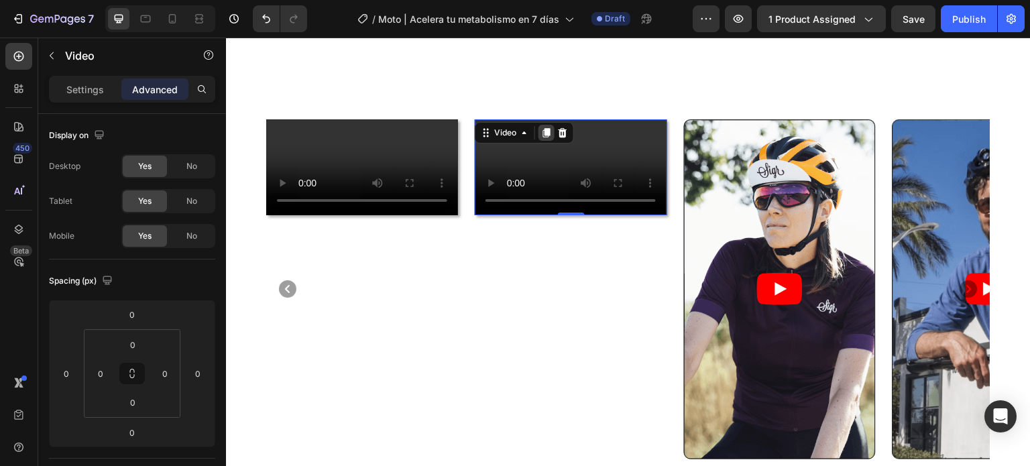
click at [545, 128] on icon at bounding box center [546, 132] width 7 height 9
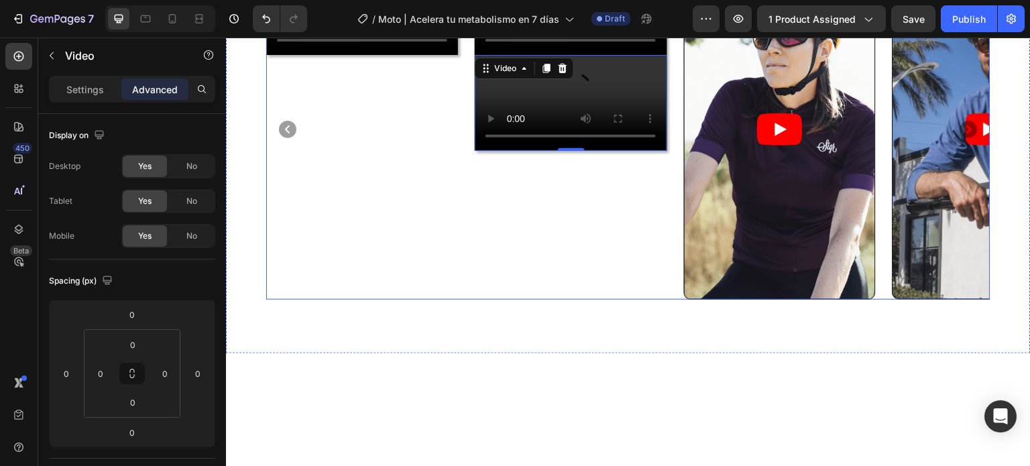
scroll to position [828, 0]
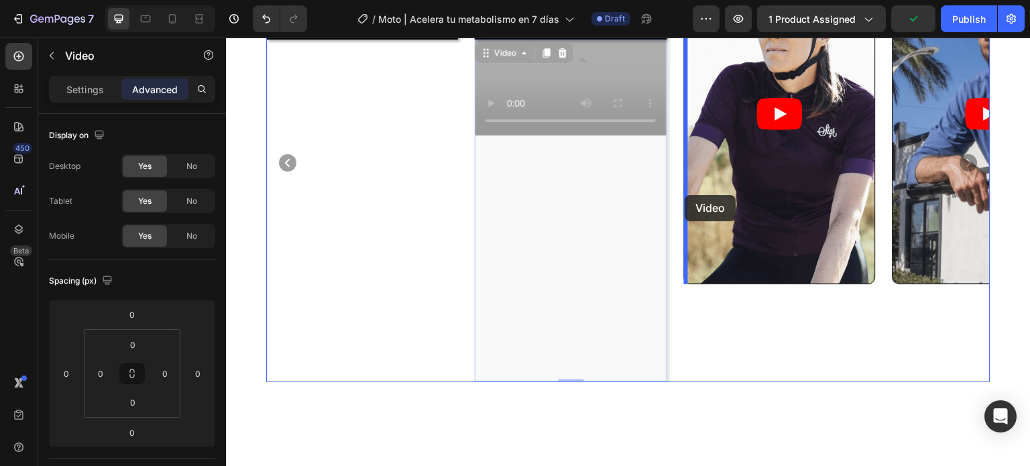
drag, startPoint x: 489, startPoint y: 302, endPoint x: 829, endPoint y: 297, distance: 340.0
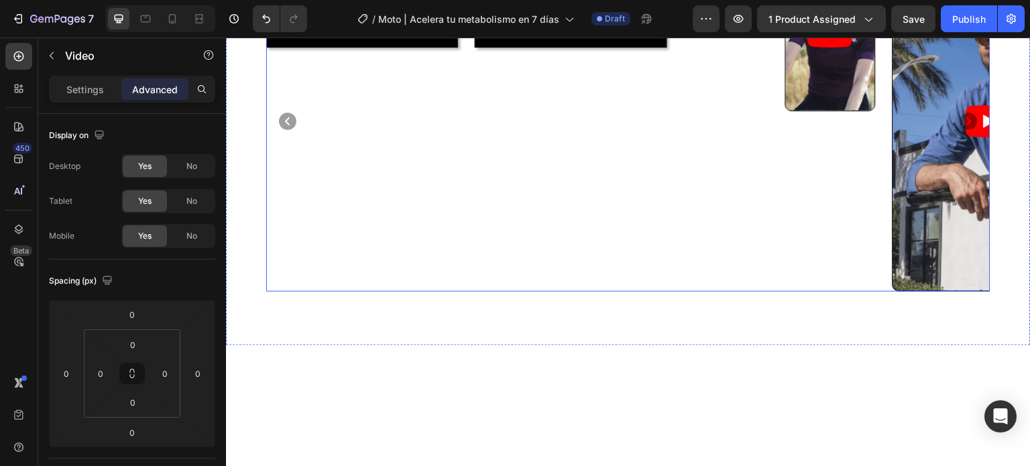
scroll to position [657, 0]
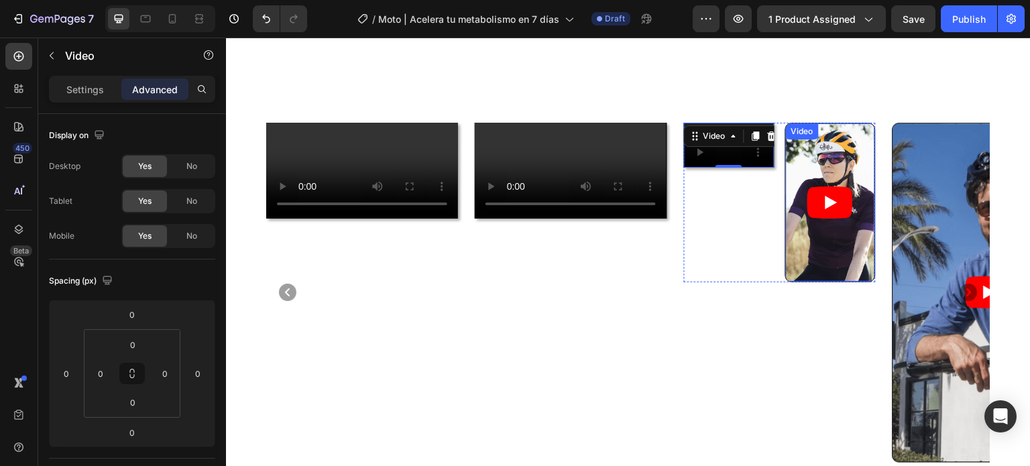
click at [791, 239] on article at bounding box center [830, 202] width 89 height 159
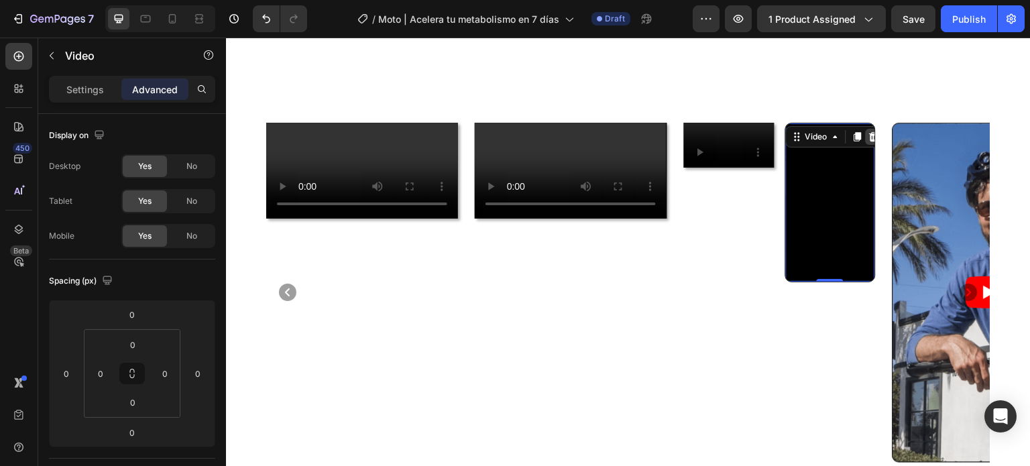
click at [872, 131] on icon at bounding box center [873, 135] width 9 height 9
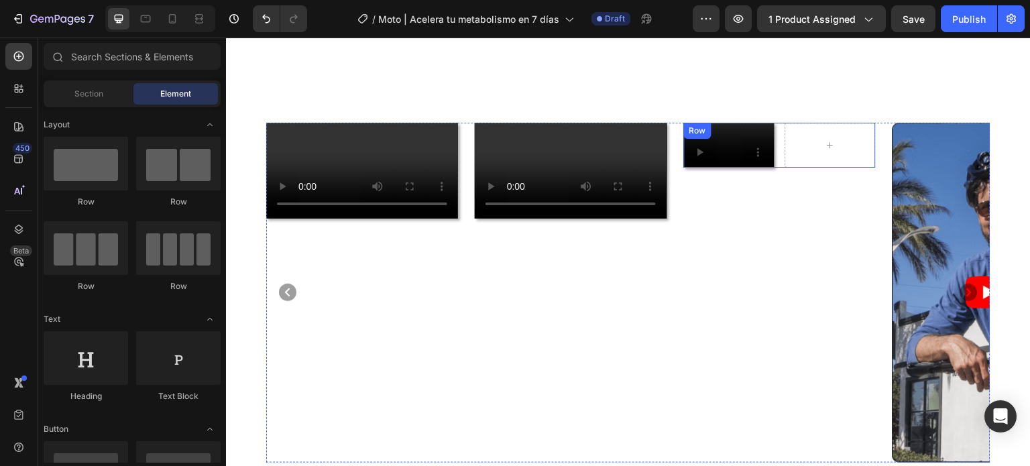
click at [783, 168] on div "Video Row" at bounding box center [780, 146] width 192 height 46
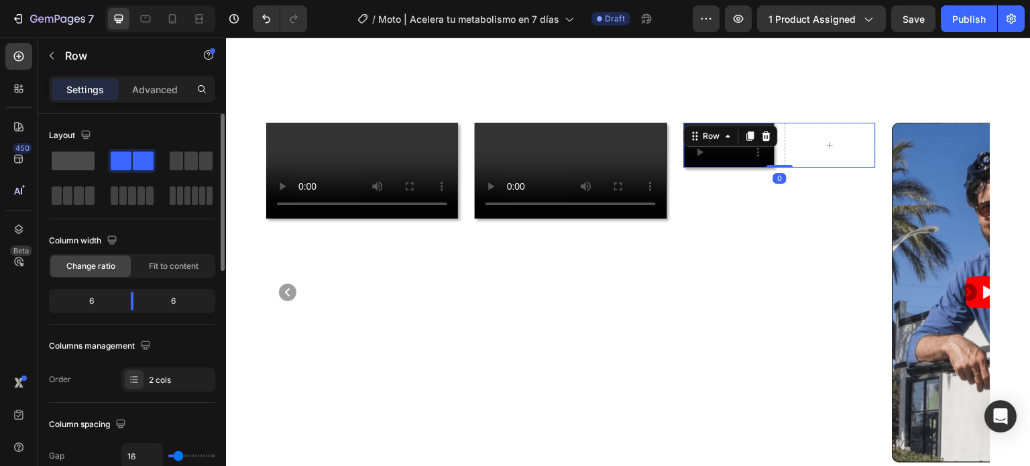
drag, startPoint x: 59, startPoint y: 158, endPoint x: 576, endPoint y: 214, distance: 520.1
click at [59, 158] on span at bounding box center [73, 161] width 43 height 19
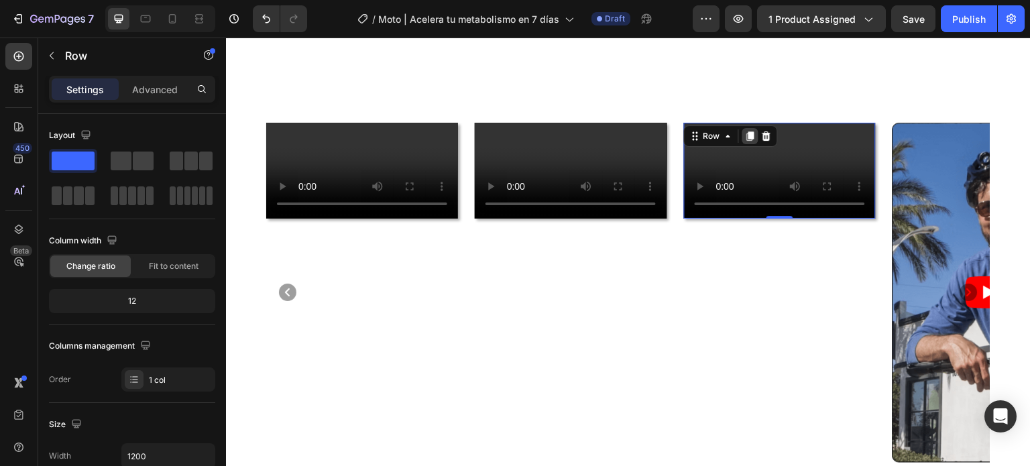
click at [750, 131] on icon at bounding box center [749, 135] width 7 height 9
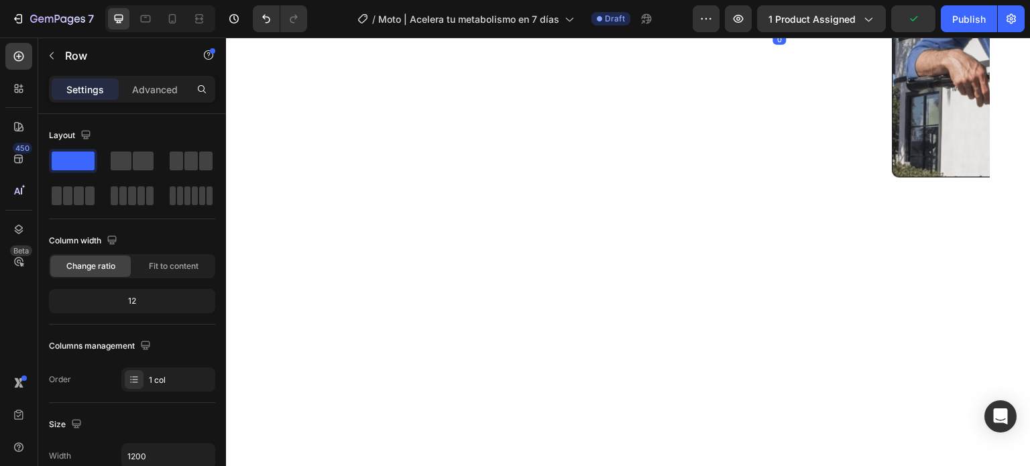
scroll to position [828, 0]
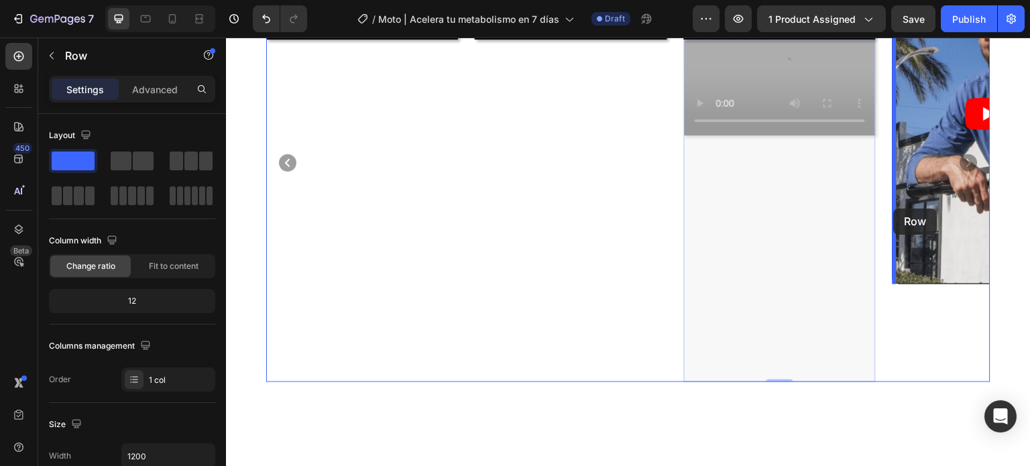
drag, startPoint x: 701, startPoint y: 276, endPoint x: 894, endPoint y: 209, distance: 204.0
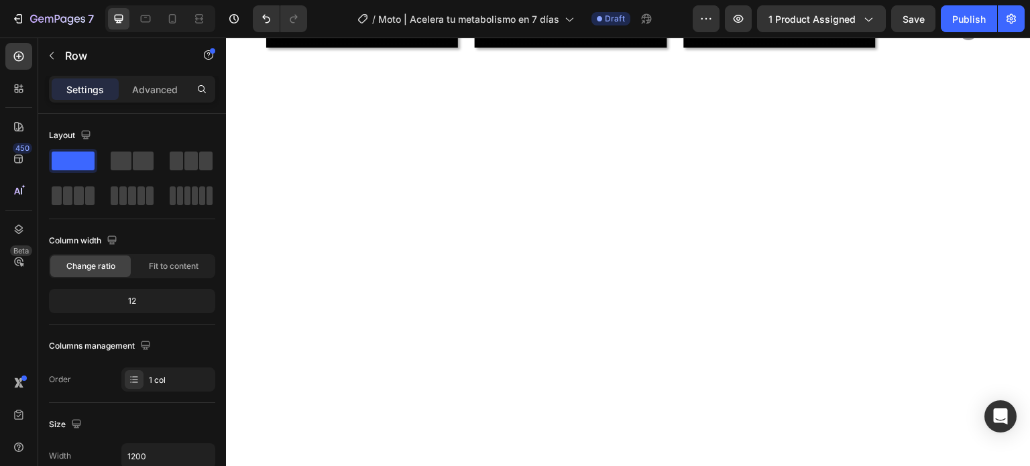
scroll to position [657, 0]
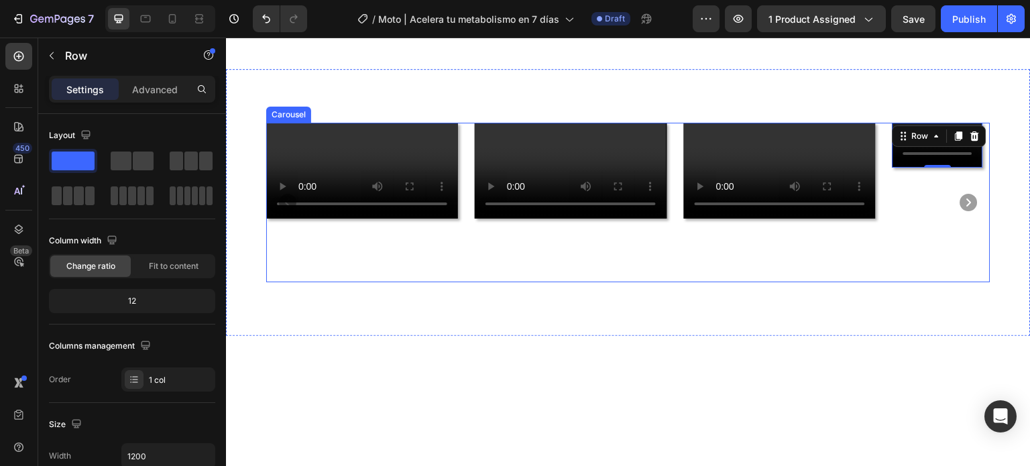
click at [961, 211] on icon "Carousel Next Arrow" at bounding box center [968, 202] width 17 height 17
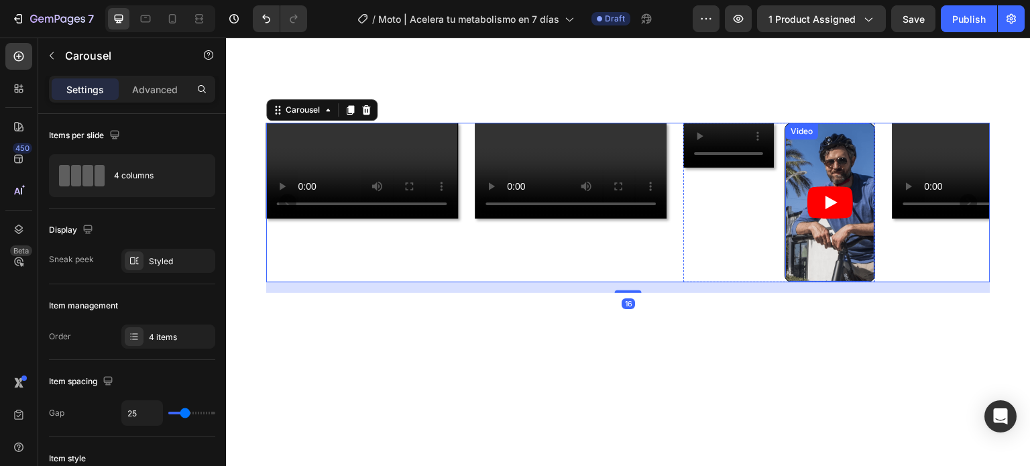
click at [821, 242] on article at bounding box center [830, 202] width 89 height 159
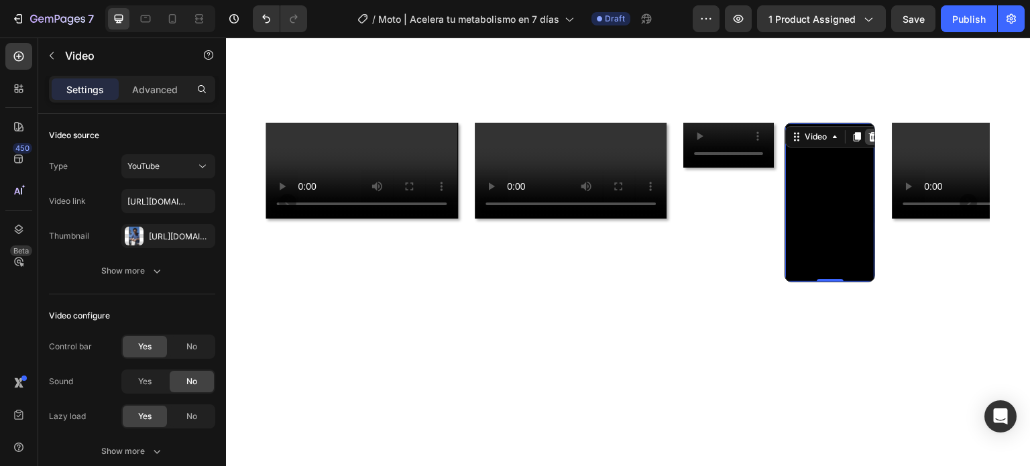
click at [869, 131] on icon at bounding box center [873, 136] width 11 height 11
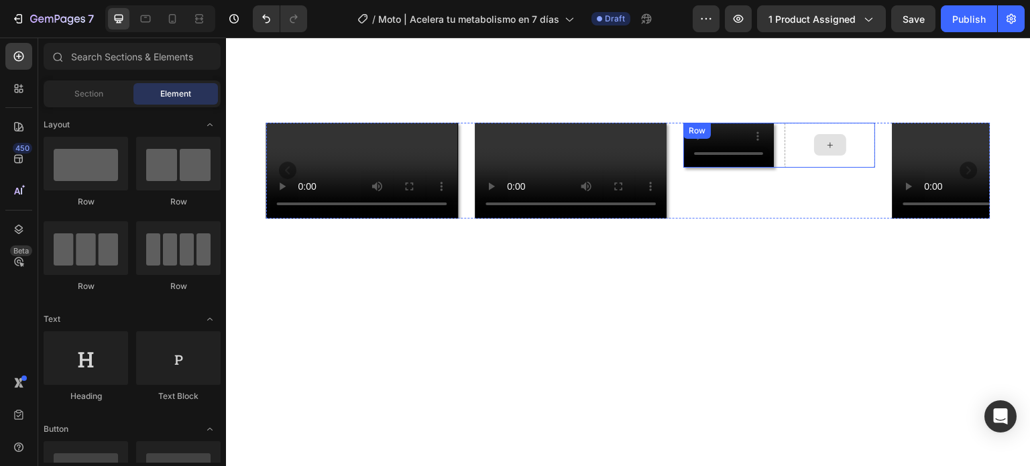
click at [806, 168] on div at bounding box center [830, 146] width 91 height 46
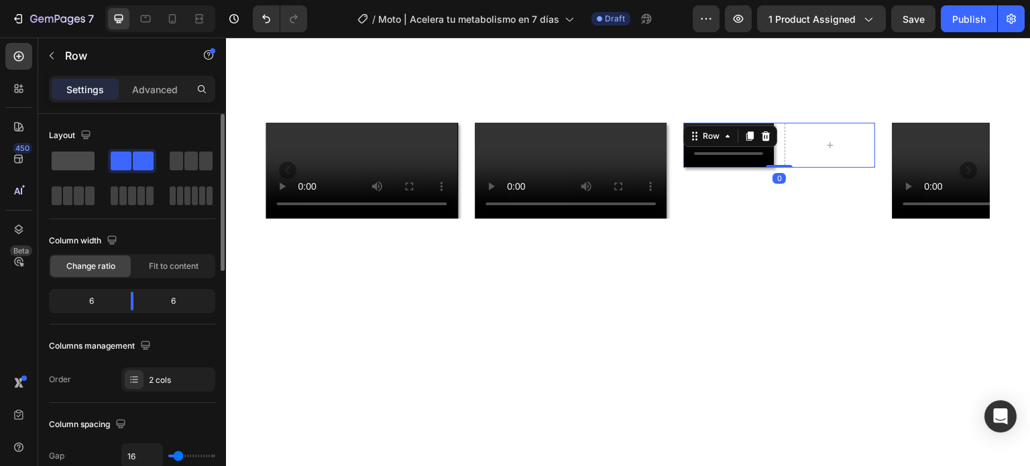
click at [78, 163] on span at bounding box center [73, 161] width 43 height 19
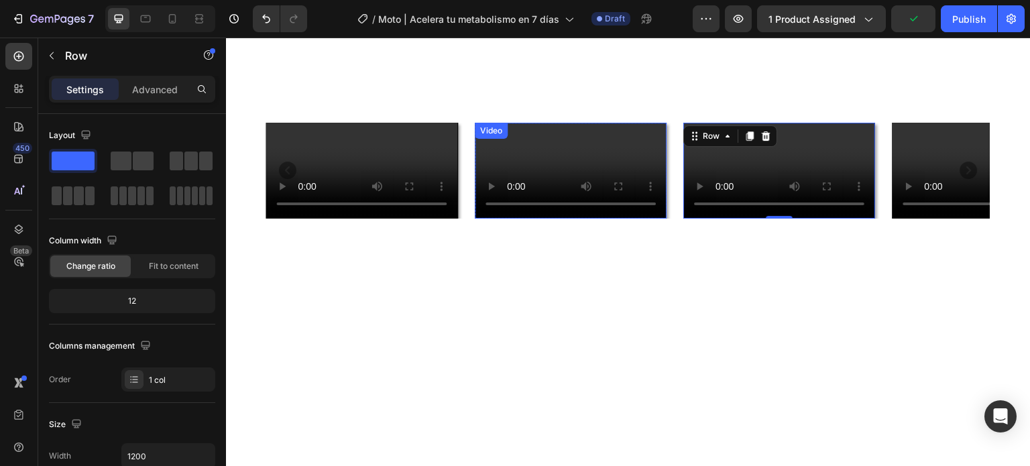
click at [574, 219] on video at bounding box center [571, 171] width 192 height 96
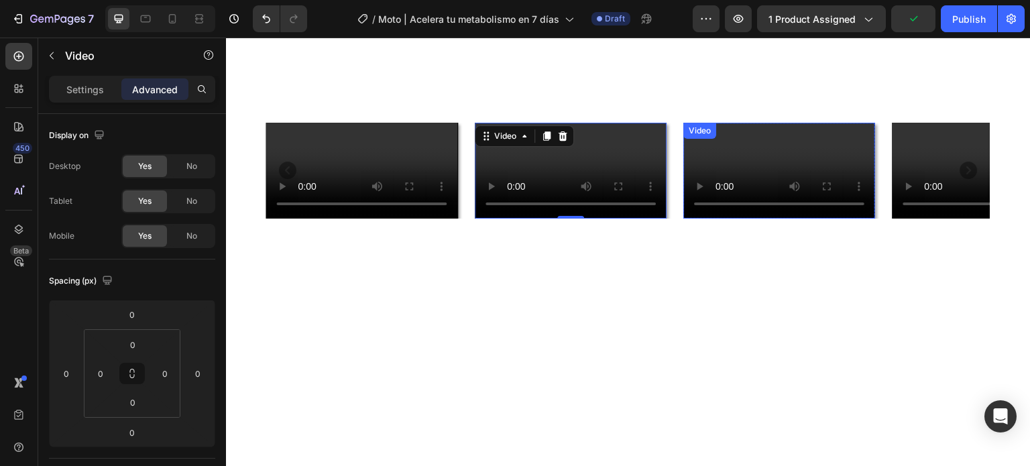
drag, startPoint x: 758, startPoint y: 241, endPoint x: 772, endPoint y: 236, distance: 14.4
click at [758, 219] on video at bounding box center [780, 171] width 192 height 96
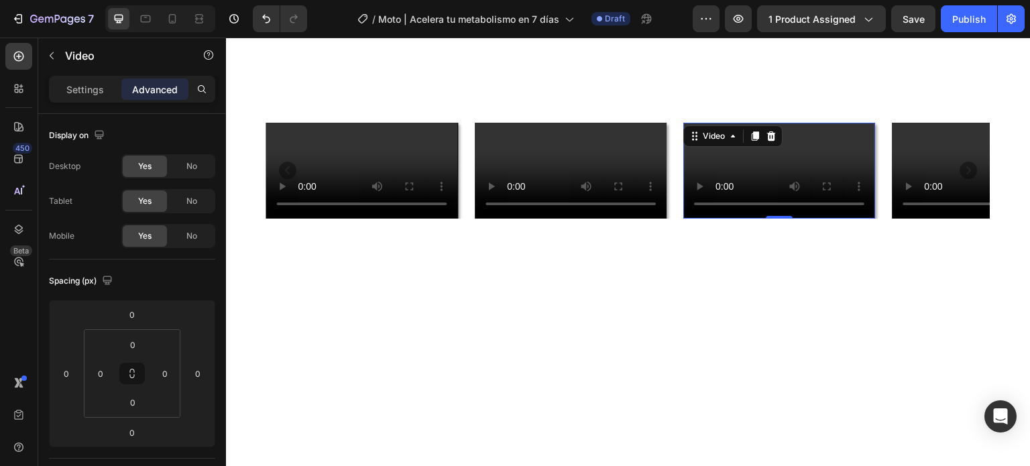
click at [595, 219] on video at bounding box center [571, 171] width 192 height 96
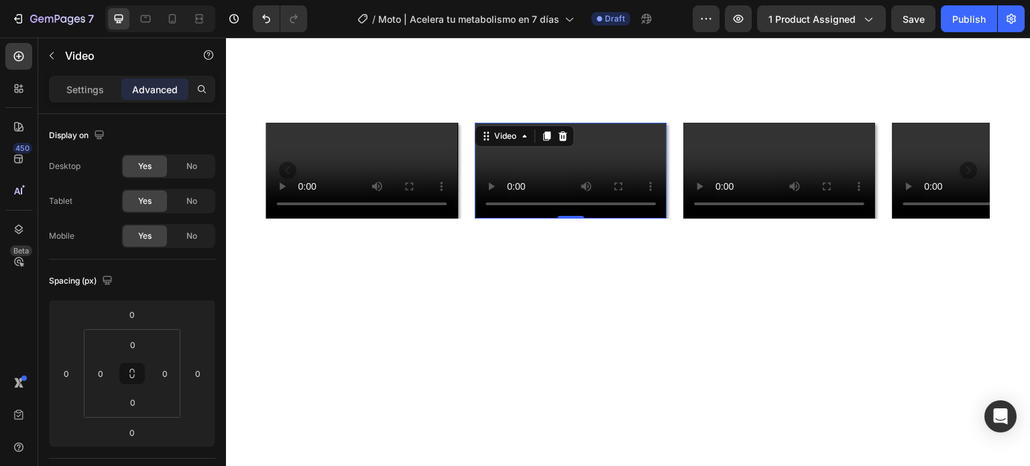
click at [593, 219] on video at bounding box center [571, 171] width 192 height 96
click at [76, 97] on div "Settings" at bounding box center [85, 88] width 67 height 21
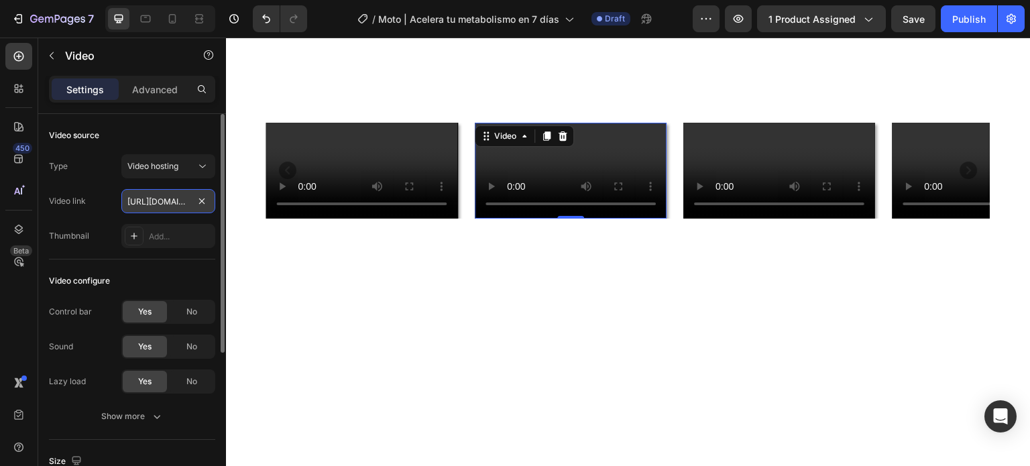
click at [160, 201] on input "[URL][DOMAIN_NAME]" at bounding box center [168, 201] width 94 height 24
paste input "28b024fa173e4df4944c009234c1d66d"
type input "[URL][DOMAIN_NAME]"
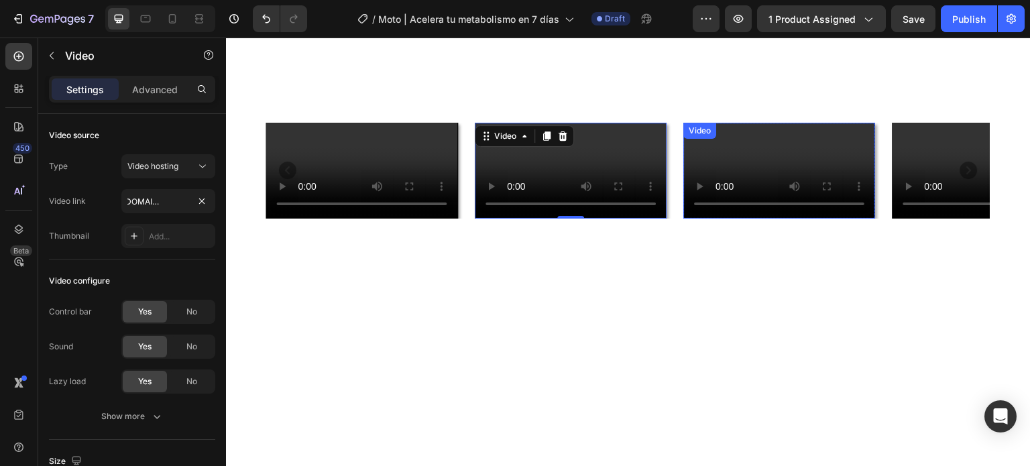
click at [738, 173] on video at bounding box center [780, 171] width 192 height 96
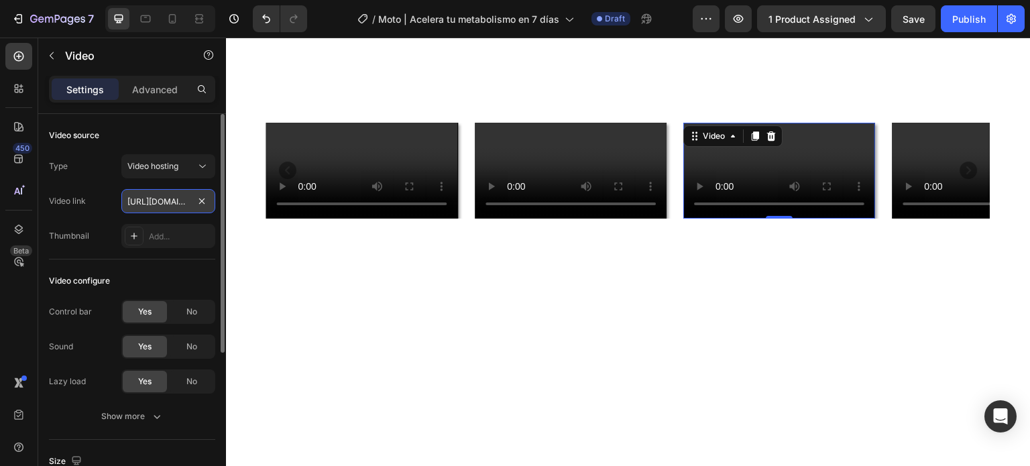
click at [162, 199] on input "[URL][DOMAIN_NAME]" at bounding box center [168, 201] width 94 height 24
type input "[URL][DOMAIN_NAME]"
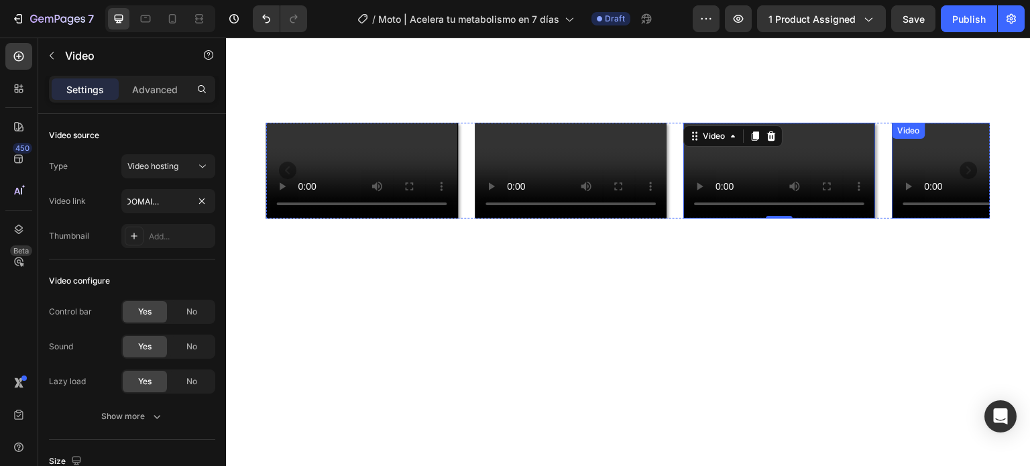
click at [933, 160] on video at bounding box center [989, 171] width 192 height 96
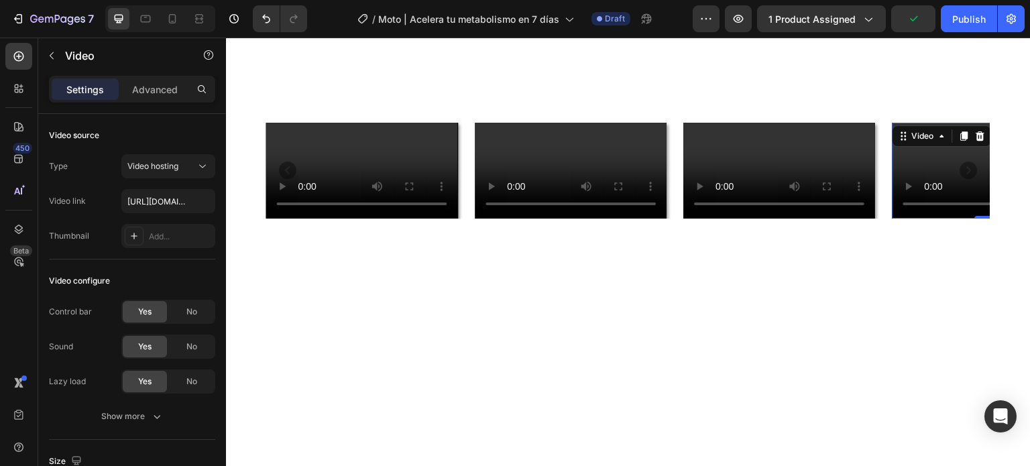
click at [927, 216] on video at bounding box center [989, 171] width 192 height 96
click at [899, 131] on icon at bounding box center [904, 136] width 11 height 11
click at [931, 219] on video at bounding box center [989, 171] width 192 height 96
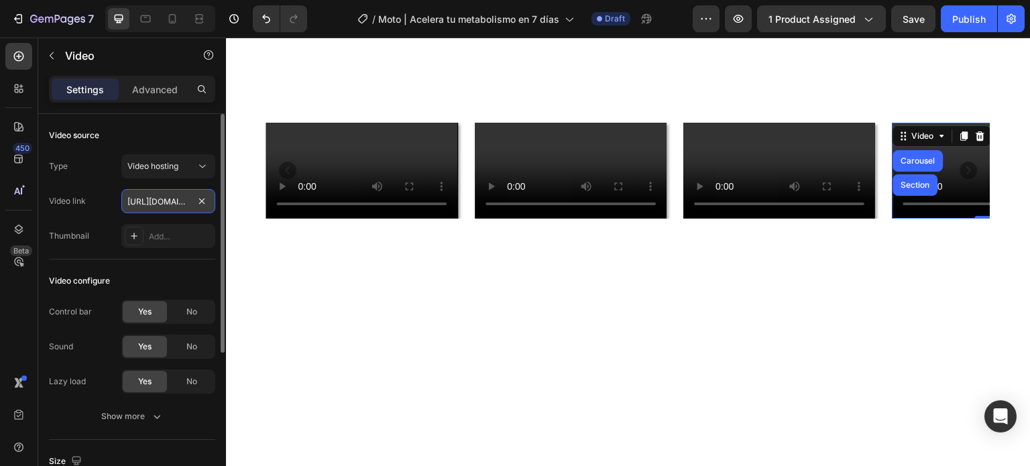
click at [170, 201] on input "[URL][DOMAIN_NAME]" at bounding box center [168, 201] width 94 height 24
paste input "249ea0eab9604a25ac5630df48167eac"
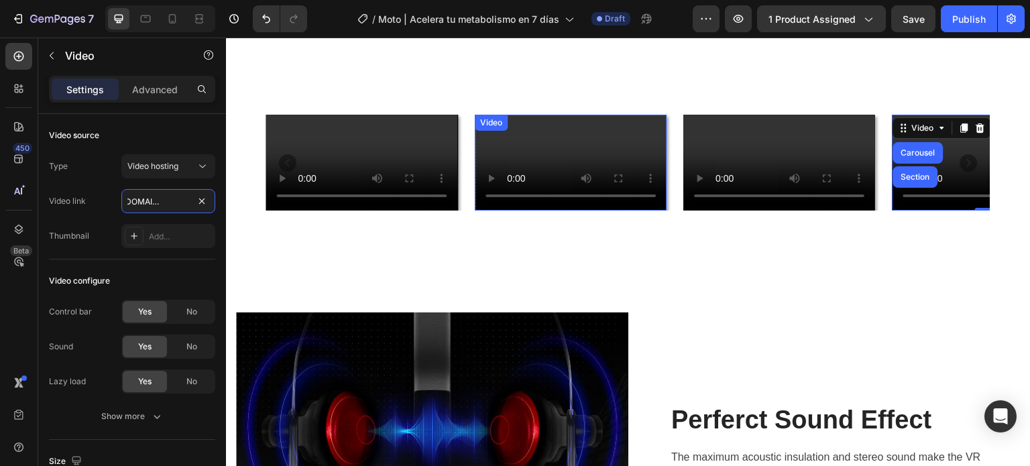
scroll to position [791, 0]
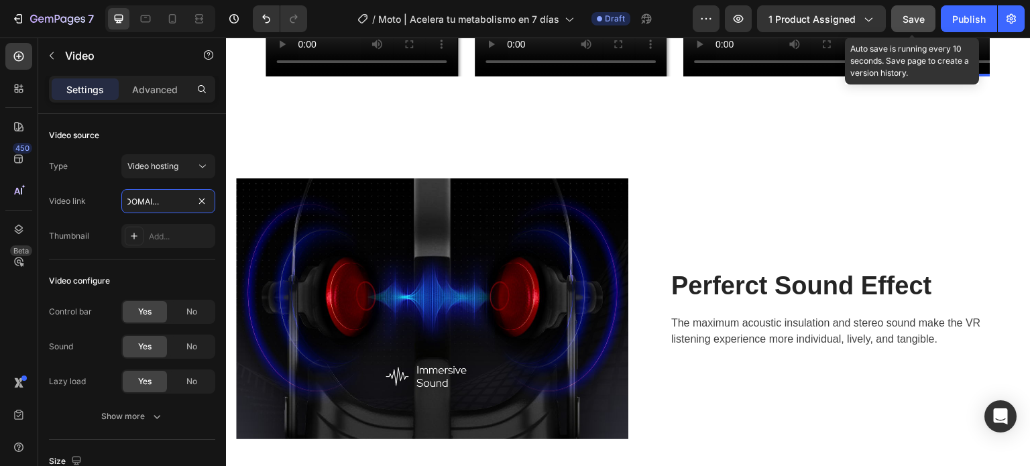
type input "[URL][DOMAIN_NAME]"
click at [907, 25] on div "Save" at bounding box center [914, 19] width 22 height 14
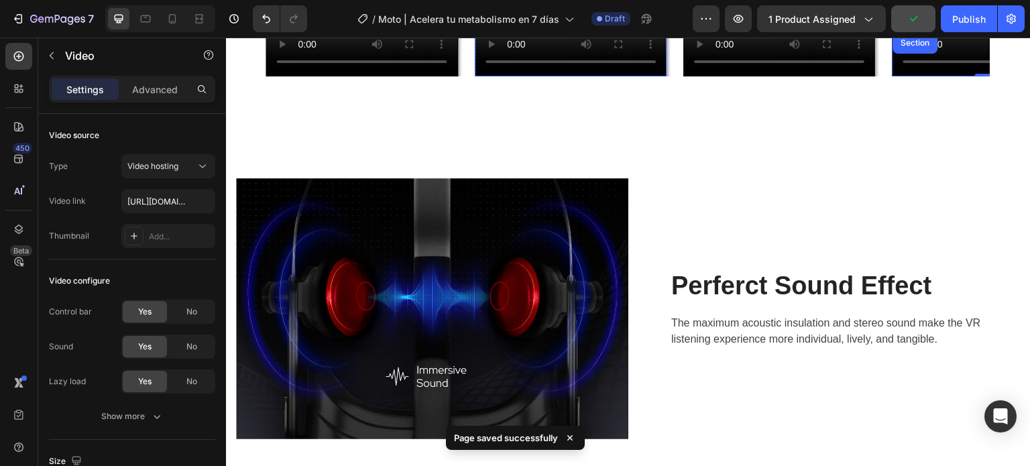
click at [559, 76] on video at bounding box center [571, 29] width 192 height 96
click at [760, 76] on video at bounding box center [780, 29] width 192 height 96
click at [925, 76] on video at bounding box center [989, 29] width 192 height 96
click at [475, 76] on video at bounding box center [571, 29] width 192 height 96
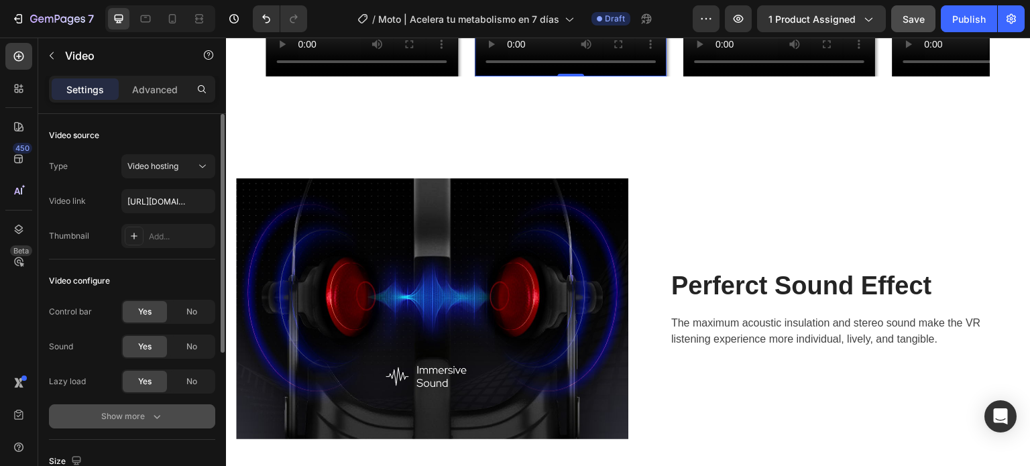
click at [128, 408] on button "Show more" at bounding box center [132, 416] width 166 height 24
click at [199, 412] on div "No" at bounding box center [192, 416] width 44 height 21
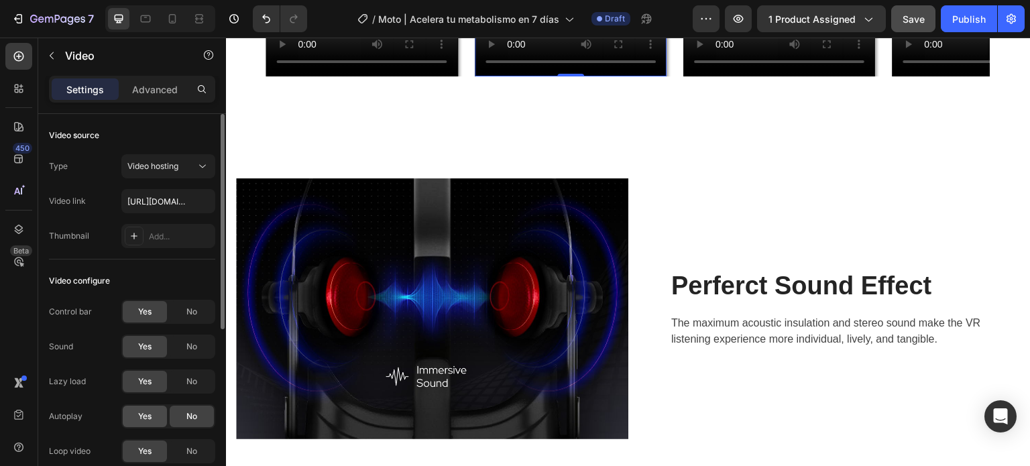
click at [130, 407] on div "Yes" at bounding box center [145, 416] width 44 height 21
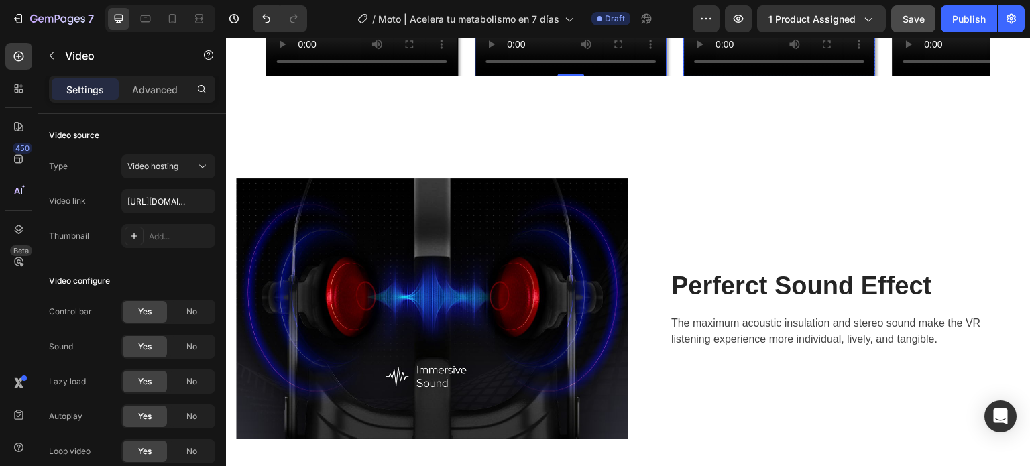
scroll to position [925, 0]
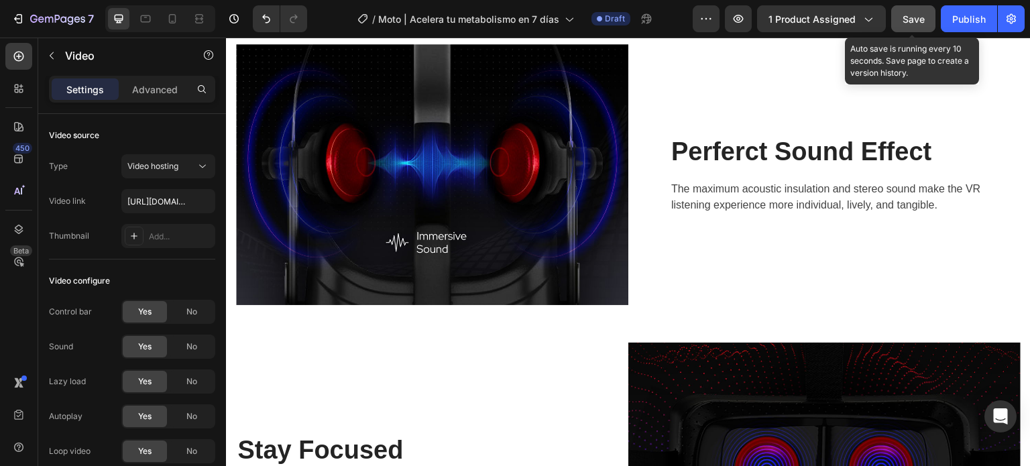
click at [917, 27] on button "Save" at bounding box center [913, 18] width 44 height 27
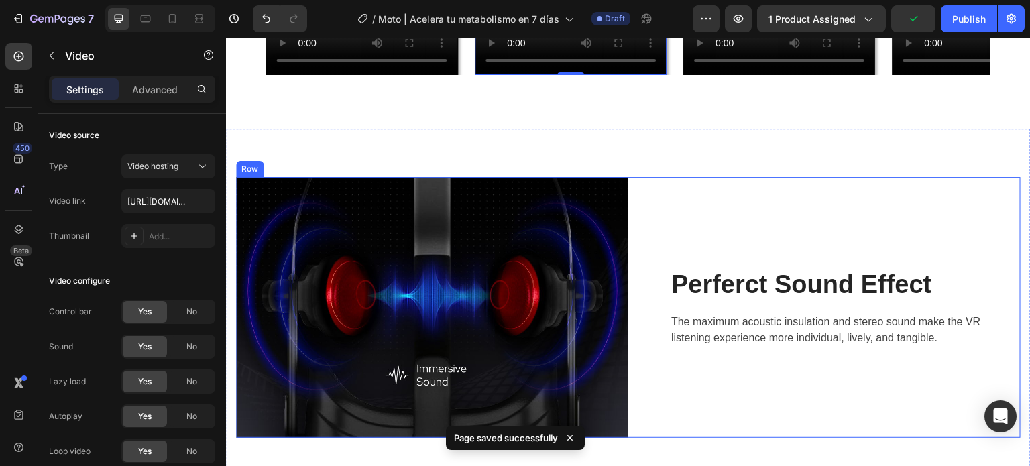
scroll to position [791, 0]
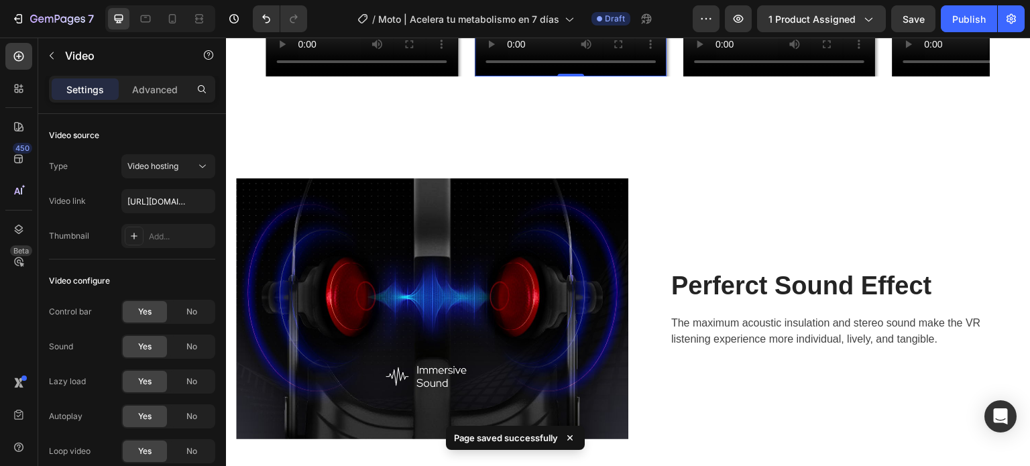
click at [593, 76] on video at bounding box center [571, 29] width 192 height 96
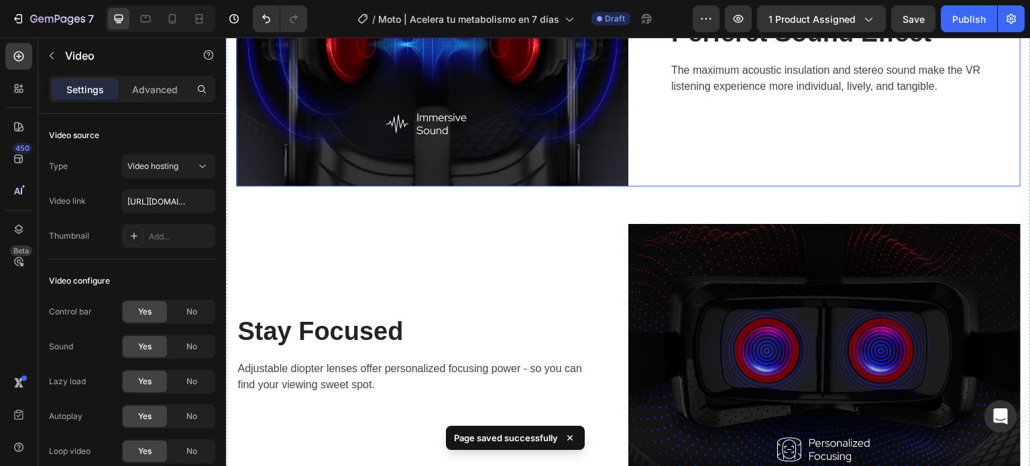
scroll to position [1059, 0]
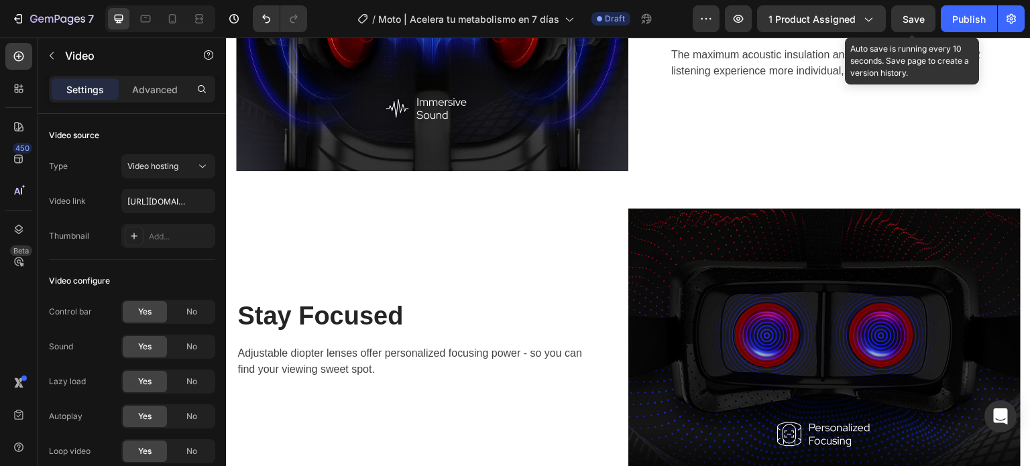
click at [919, 20] on span "Save" at bounding box center [914, 18] width 22 height 11
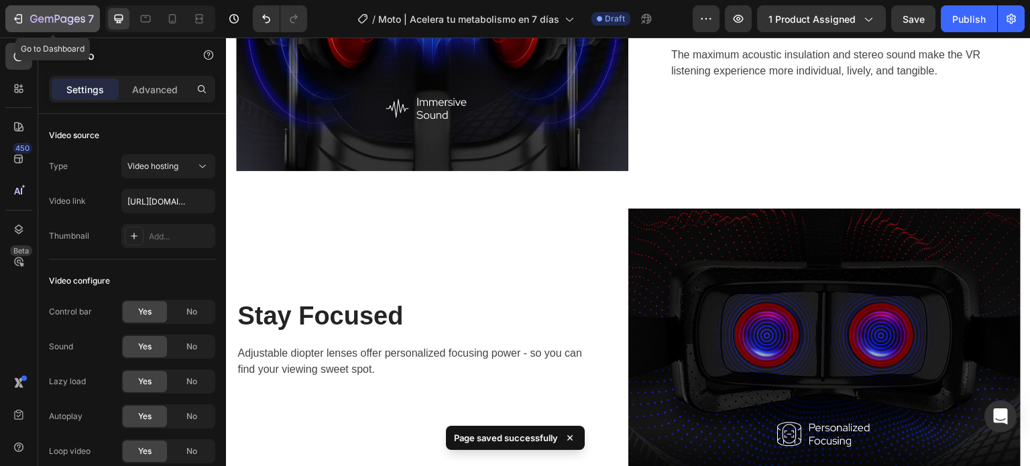
click at [23, 18] on icon "button" at bounding box center [17, 18] width 13 height 13
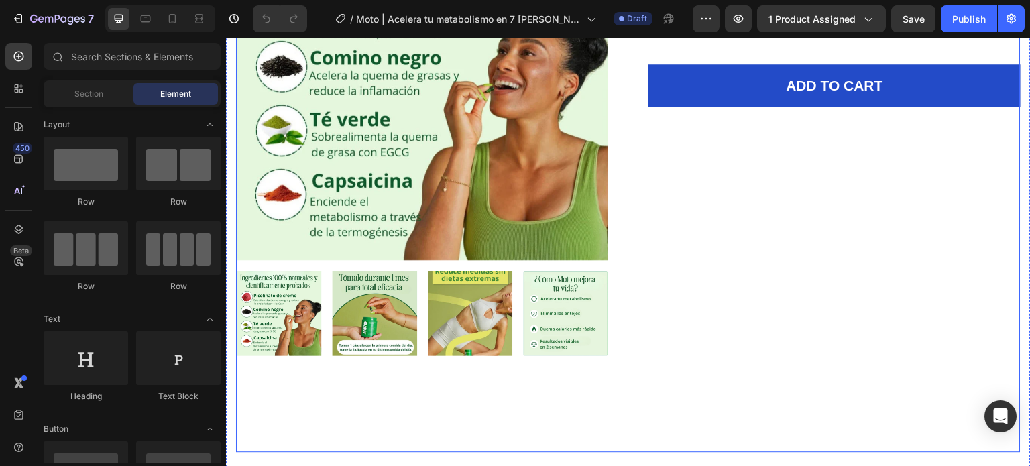
scroll to position [134, 0]
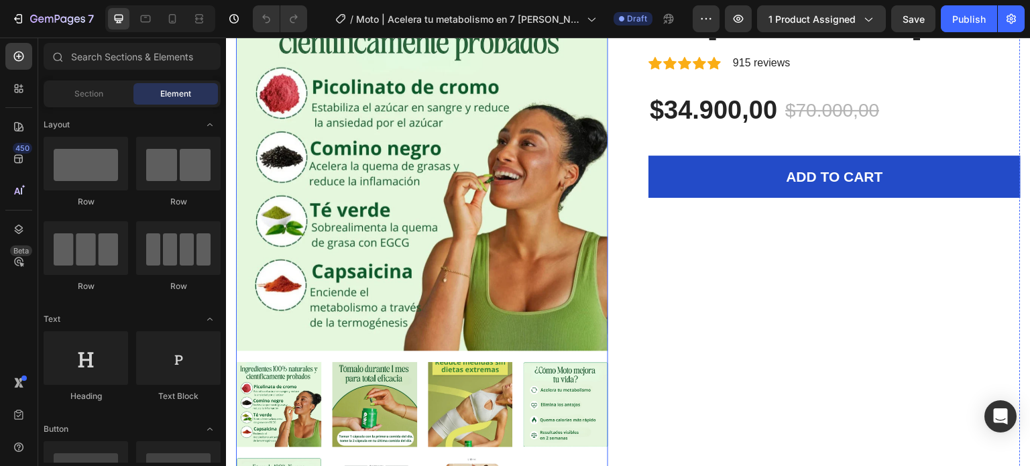
click at [558, 202] on img at bounding box center [422, 165] width 372 height 372
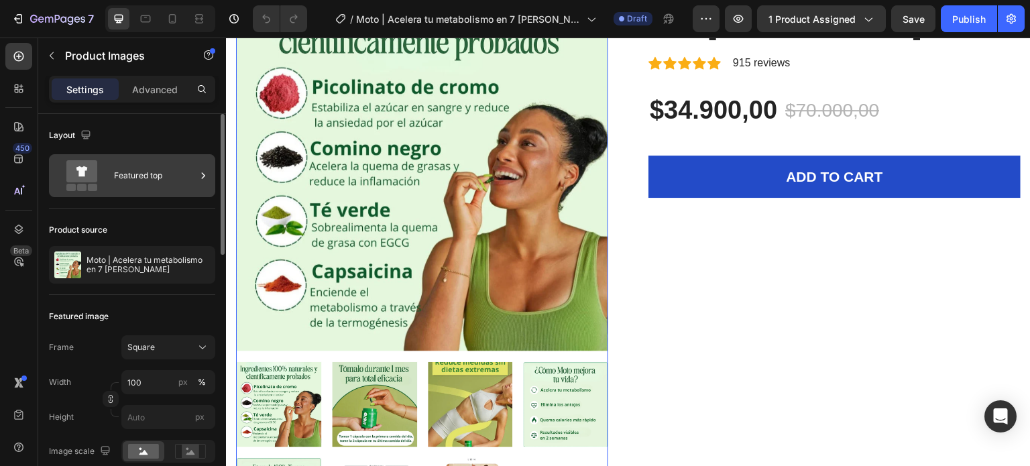
click at [146, 185] on div "Featured top" at bounding box center [155, 175] width 82 height 31
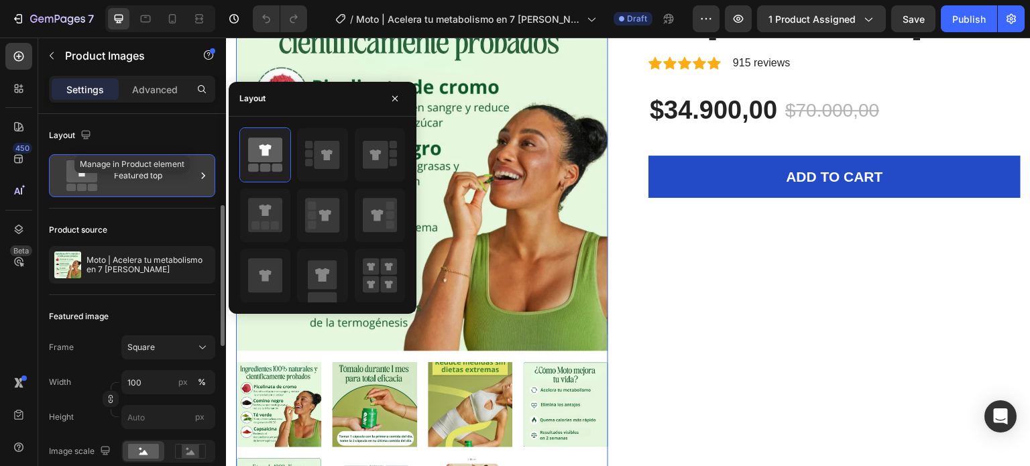
scroll to position [67, 0]
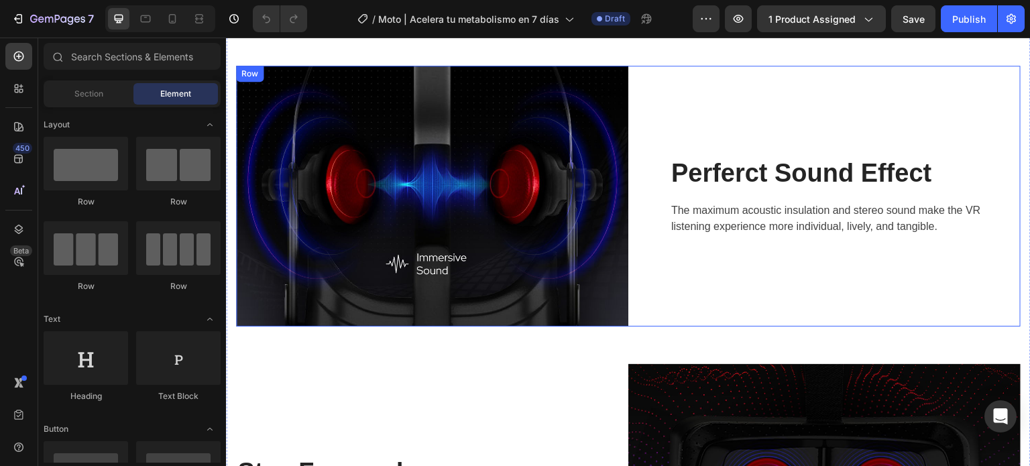
scroll to position [1274, 0]
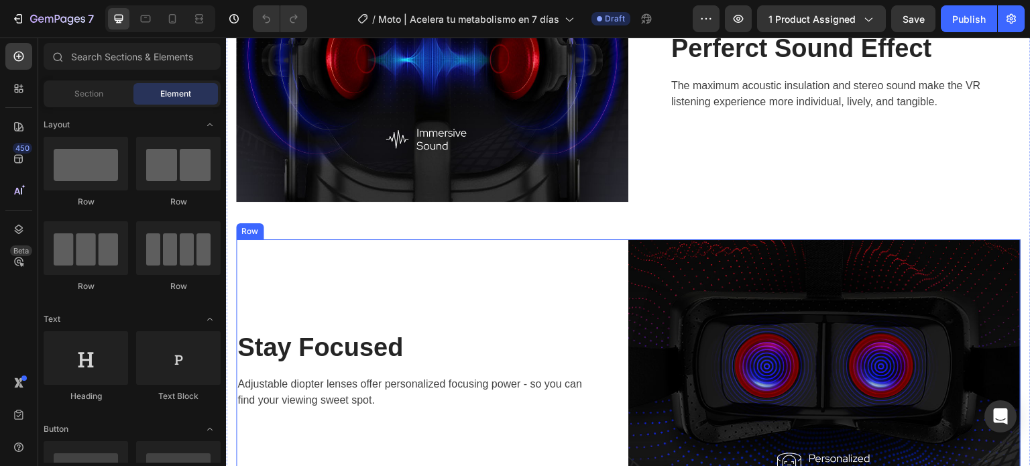
click at [593, 267] on div "Stay Focused Heading Adjustable diopter lenses offer personalized focusing powe…" at bounding box center [432, 370] width 392 height 262
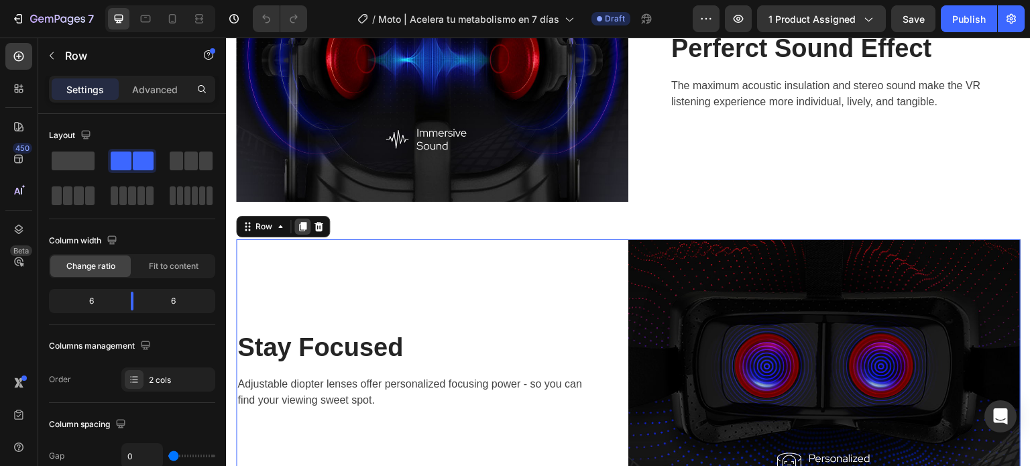
click at [305, 223] on icon at bounding box center [302, 227] width 7 height 9
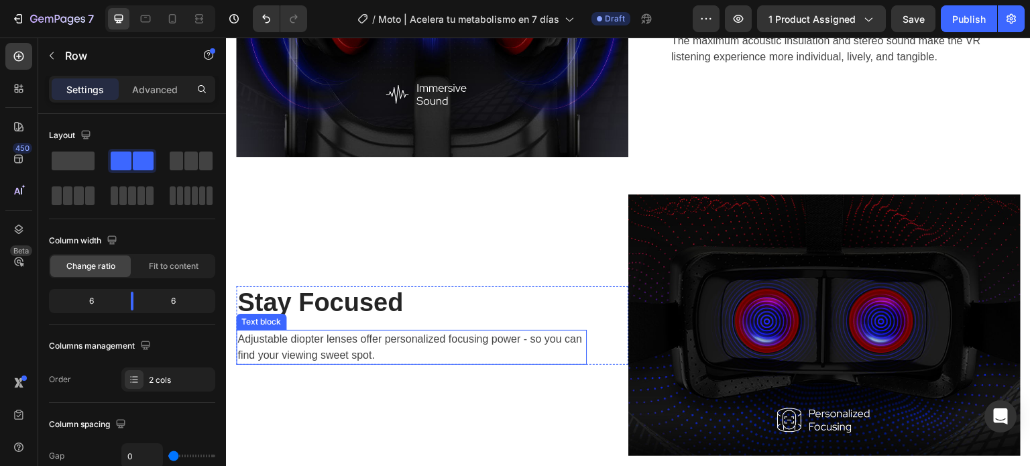
scroll to position [1386, 0]
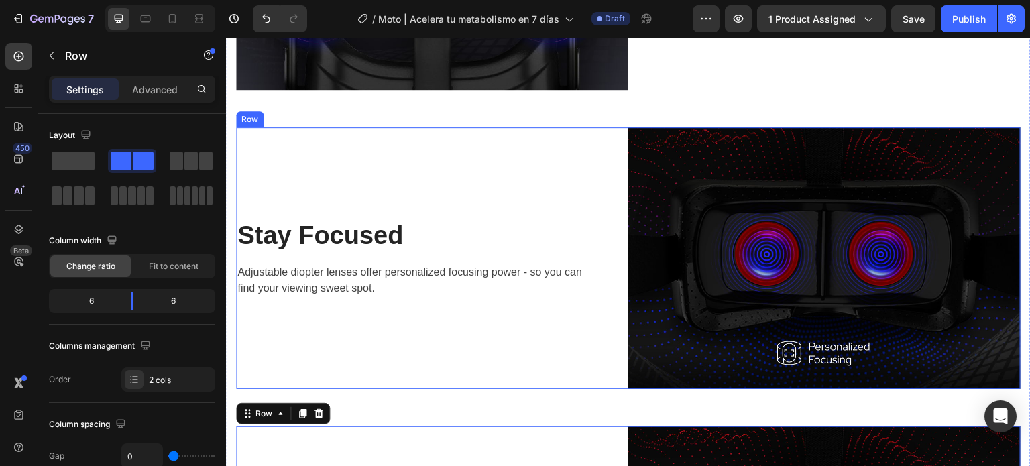
click at [341, 140] on div "Stay Focused Heading Adjustable diopter lenses offer personalized focusing powe…" at bounding box center [432, 258] width 392 height 262
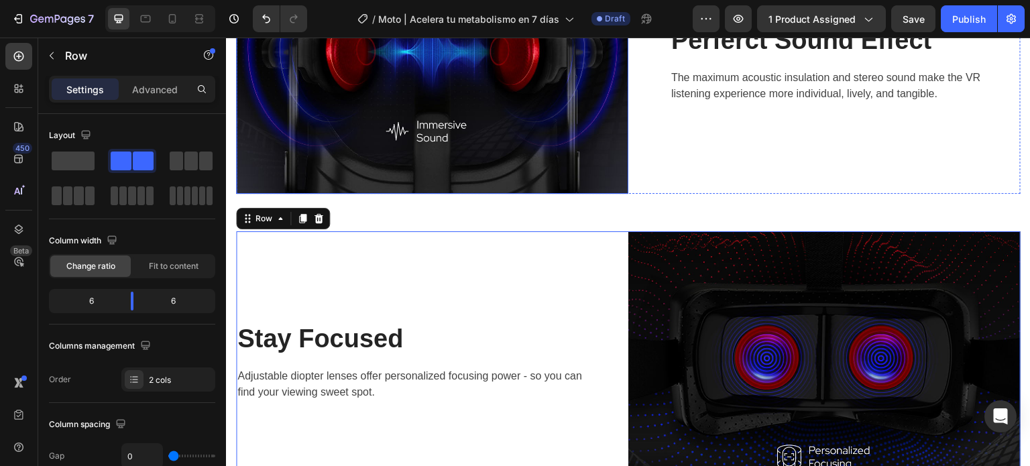
scroll to position [1037, 0]
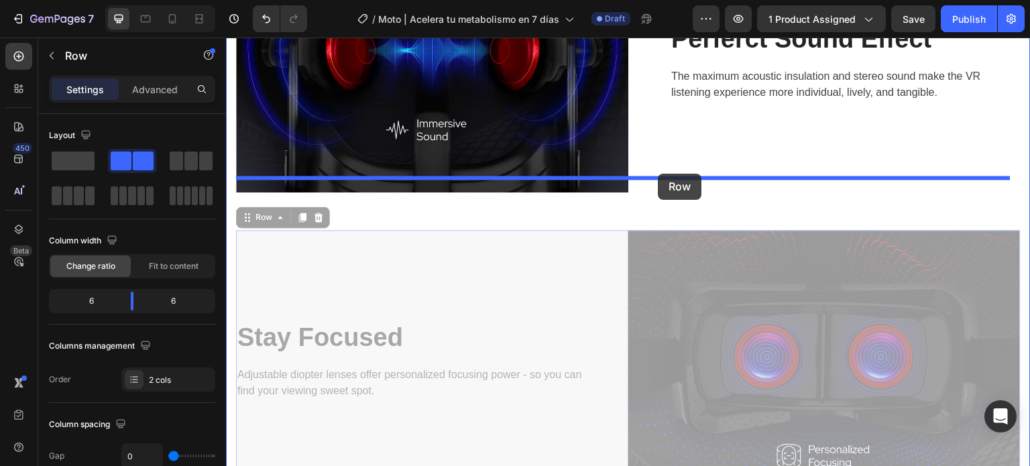
drag, startPoint x: 245, startPoint y: 455, endPoint x: 659, endPoint y: 174, distance: 500.0
click at [659, 174] on div "Header Video Video Row Video Row Video Row Row Carousel Section 2 Image Perferc…" at bounding box center [628, 163] width 805 height 2327
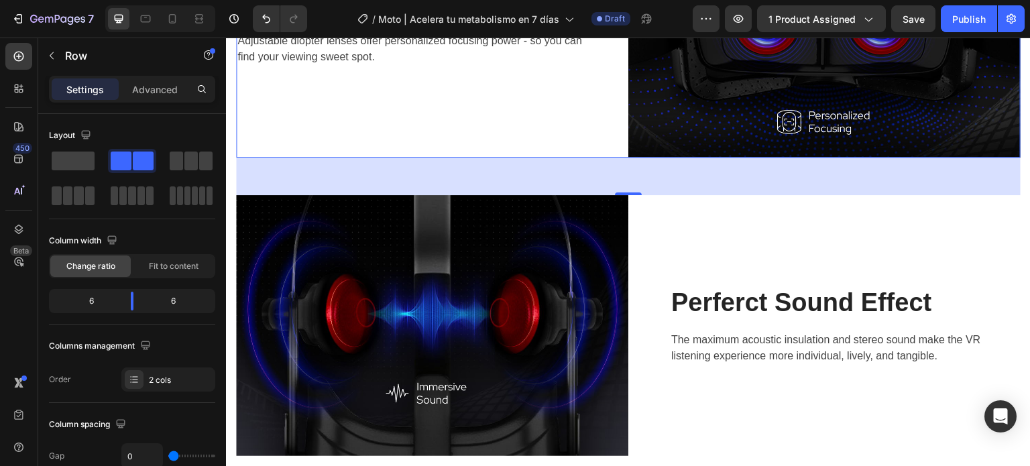
scroll to position [1104, 0]
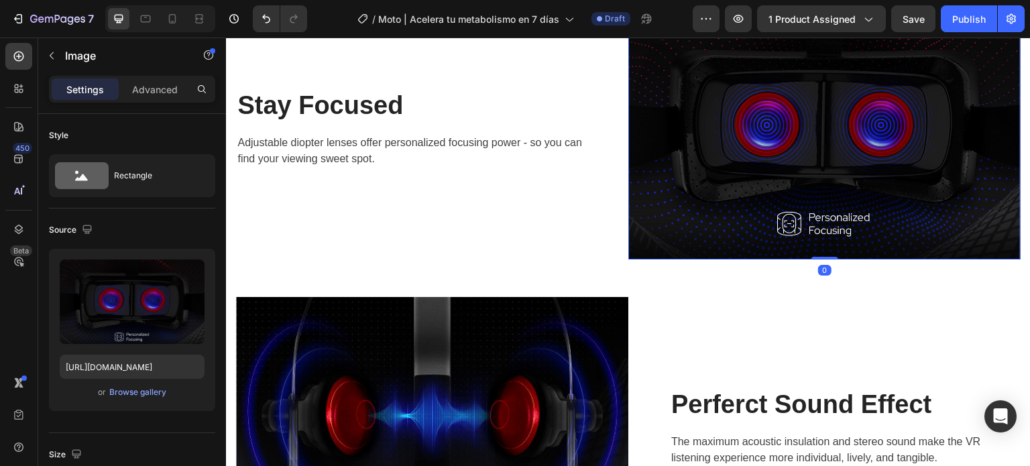
scroll to position [836, 0]
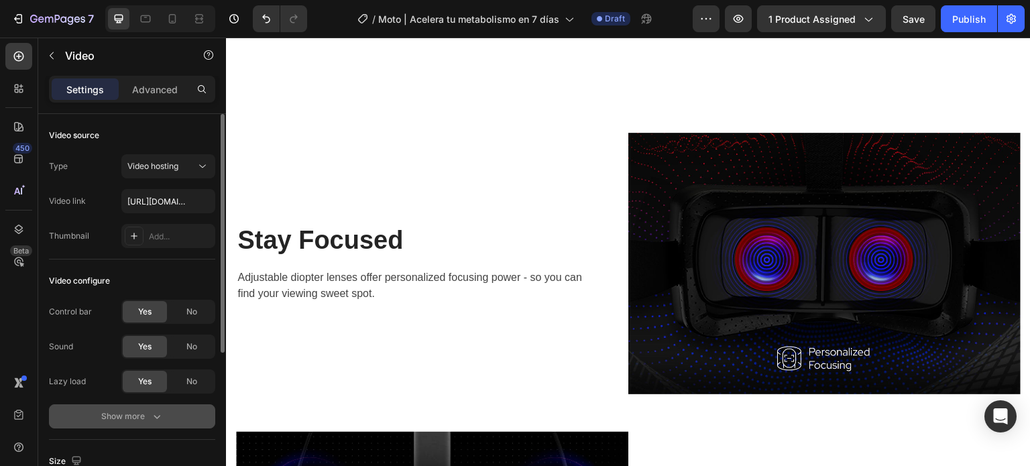
click at [119, 416] on div "Show more" at bounding box center [132, 416] width 62 height 13
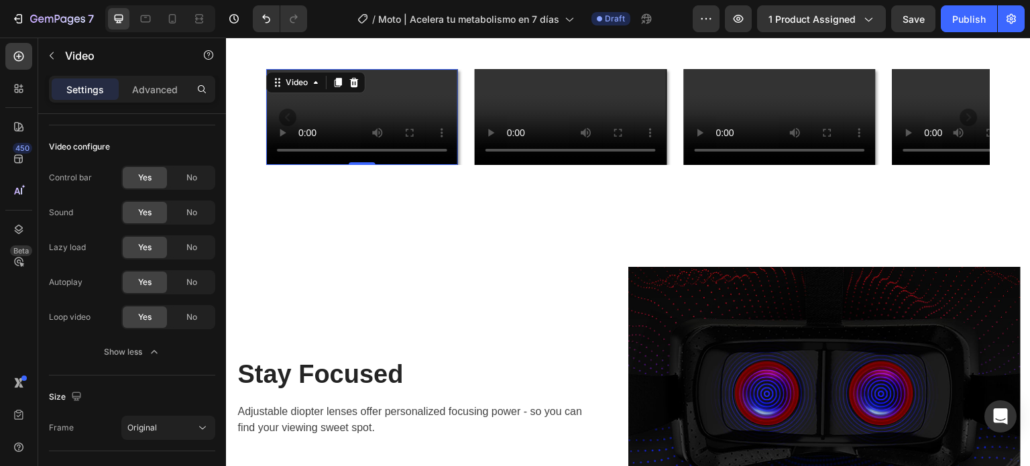
scroll to position [317, 0]
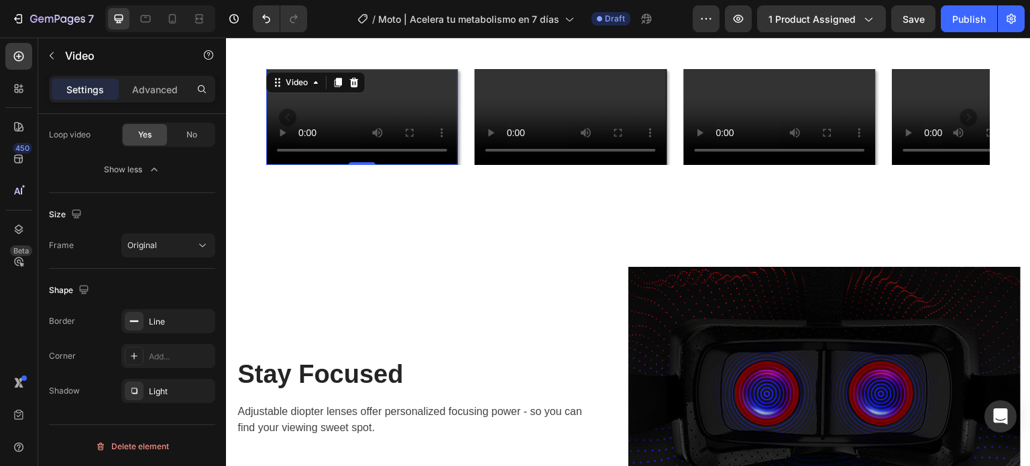
click at [336, 165] on video at bounding box center [362, 117] width 192 height 96
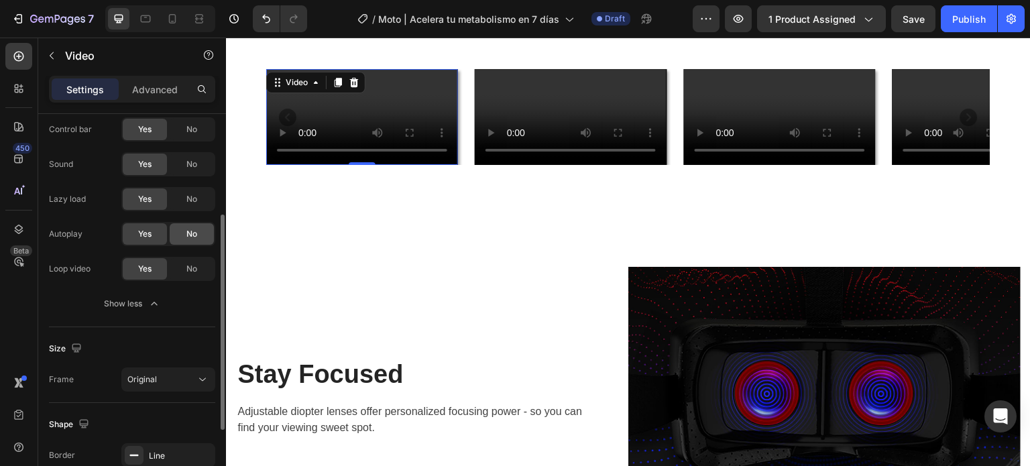
click at [195, 228] on span "No" at bounding box center [191, 234] width 11 height 12
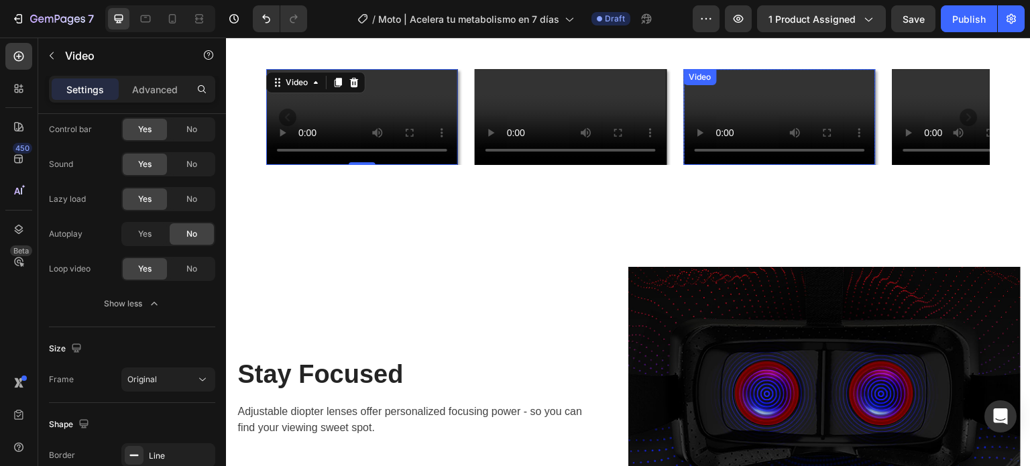
click at [859, 165] on video at bounding box center [780, 117] width 192 height 96
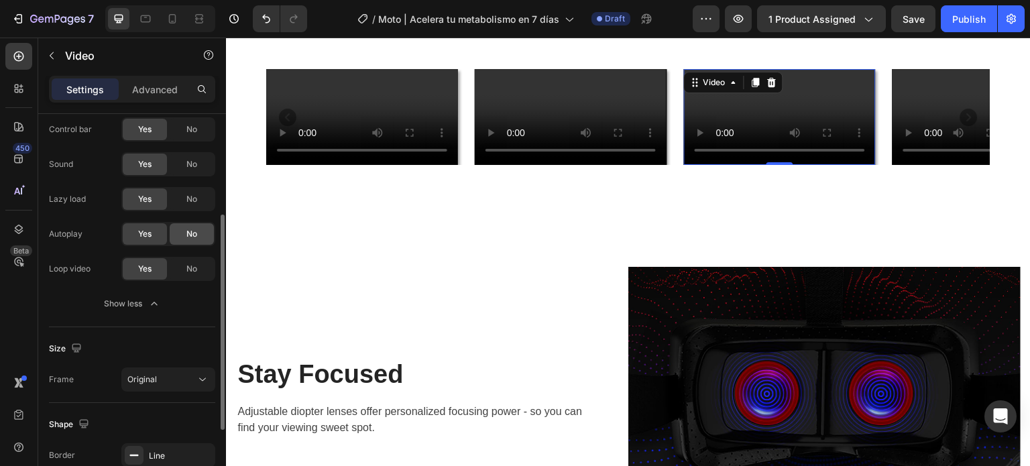
click at [198, 234] on div "No" at bounding box center [192, 233] width 44 height 21
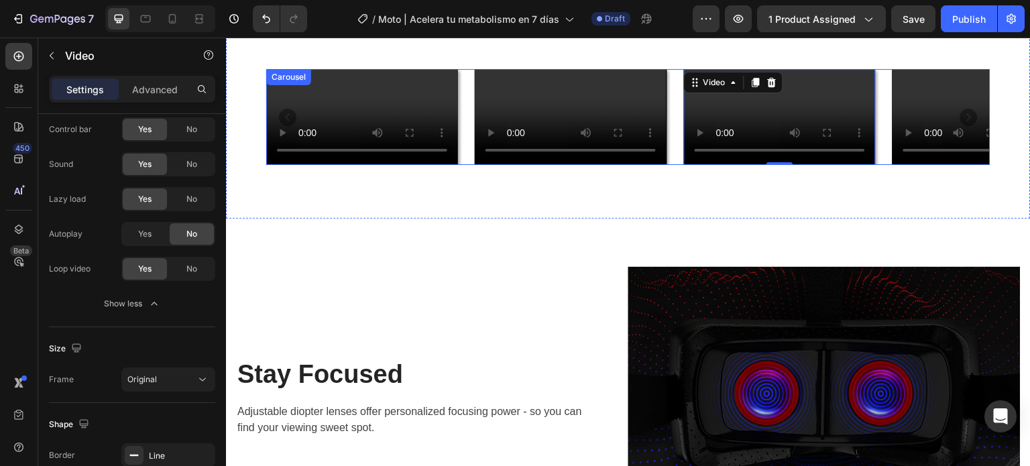
click at [964, 126] on icon "Carousel Next Arrow" at bounding box center [968, 117] width 17 height 17
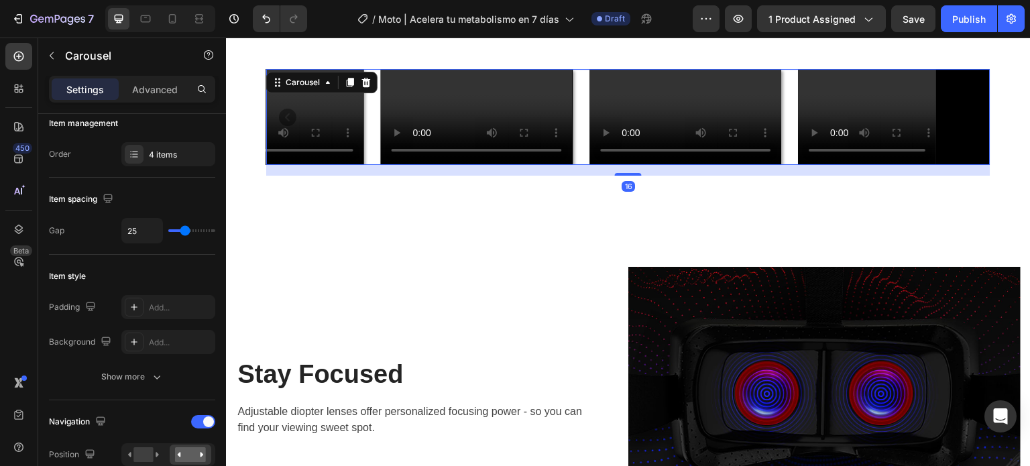
scroll to position [0, 0]
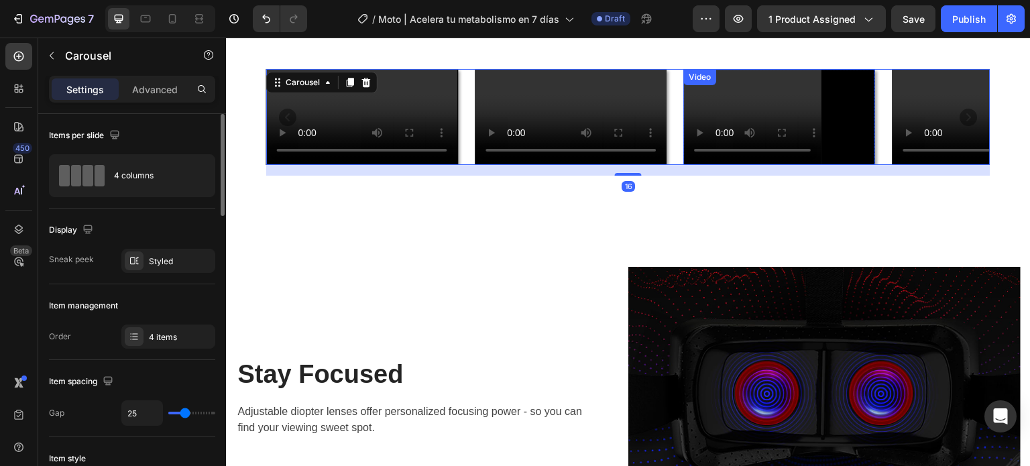
click at [799, 165] on video at bounding box center [780, 117] width 192 height 96
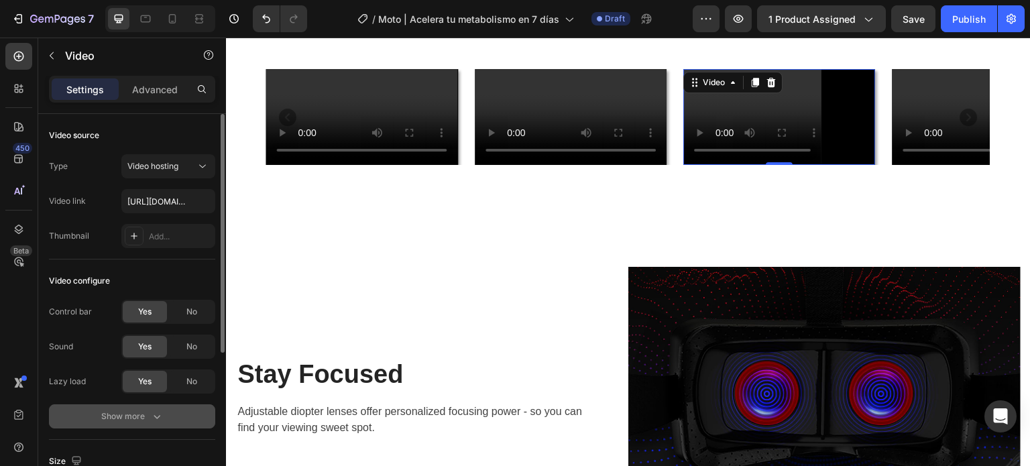
click at [132, 418] on div "Show more" at bounding box center [132, 416] width 62 height 13
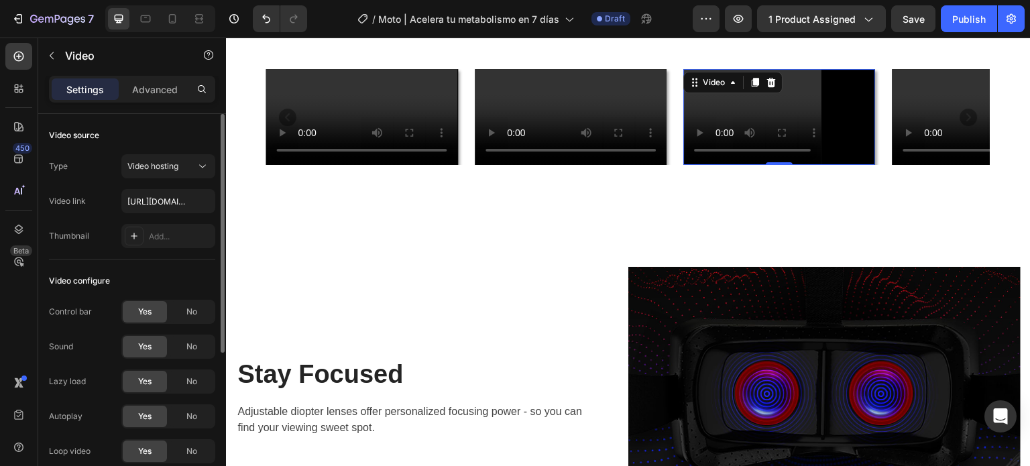
scroll to position [67, 0]
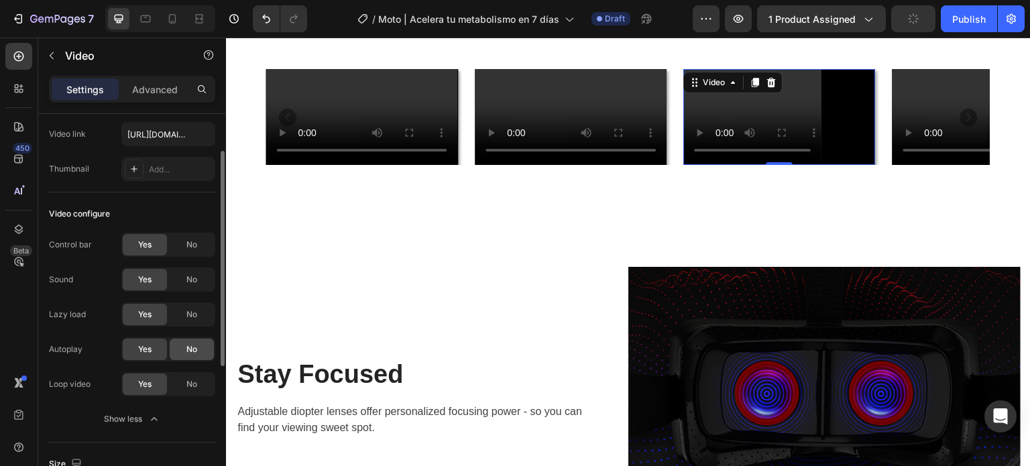
click at [190, 353] on span "No" at bounding box center [191, 349] width 11 height 12
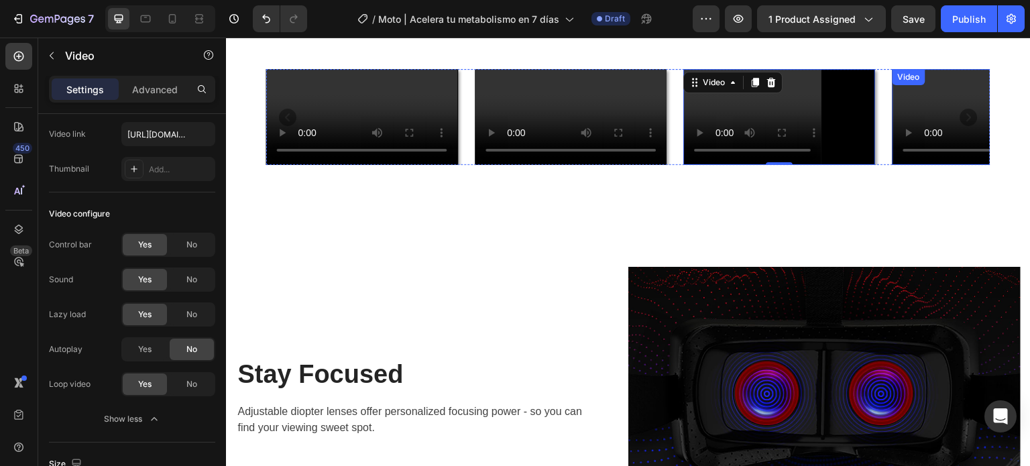
click at [920, 165] on video at bounding box center [989, 117] width 192 height 96
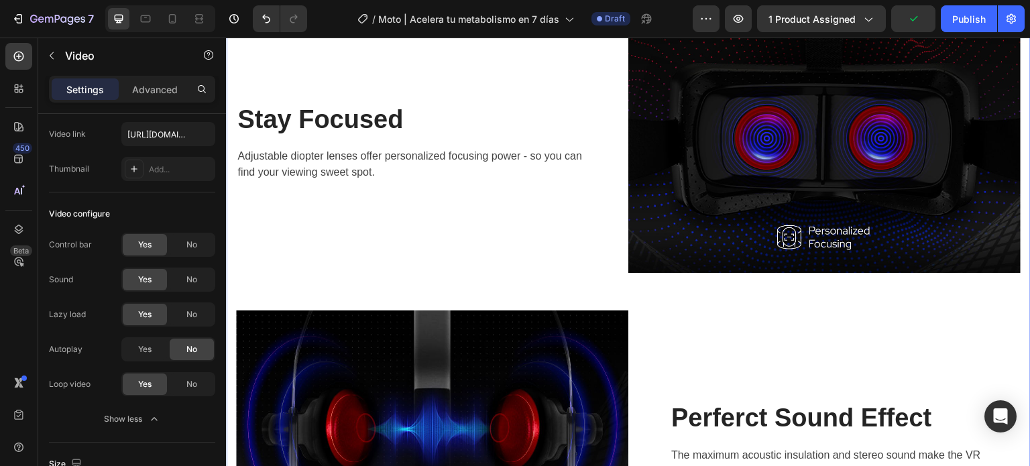
scroll to position [1172, 0]
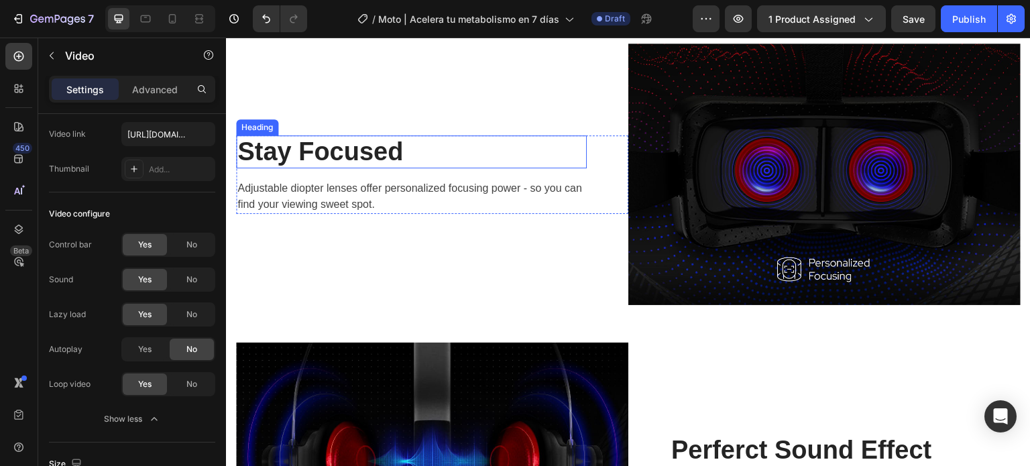
click at [343, 151] on p "Stay Focused" at bounding box center [411, 152] width 348 height 31
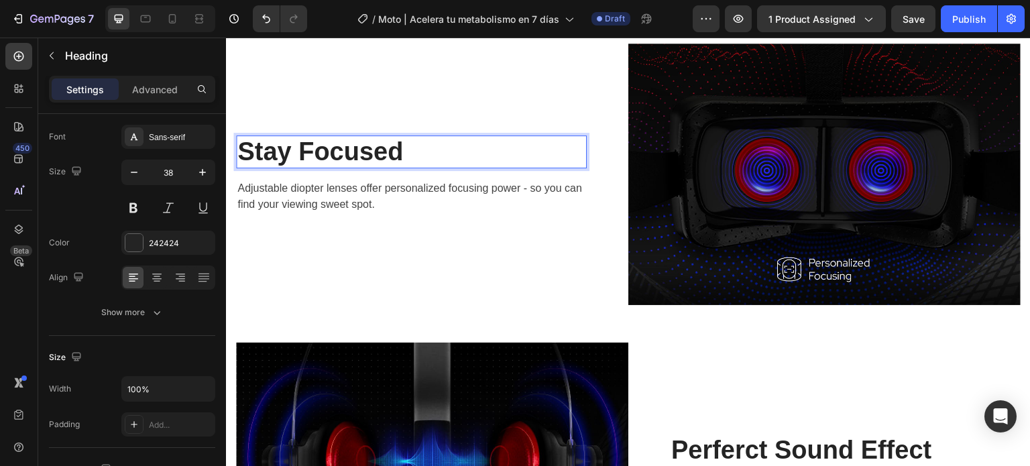
click at [402, 147] on p "Stay Focused" at bounding box center [411, 152] width 348 height 31
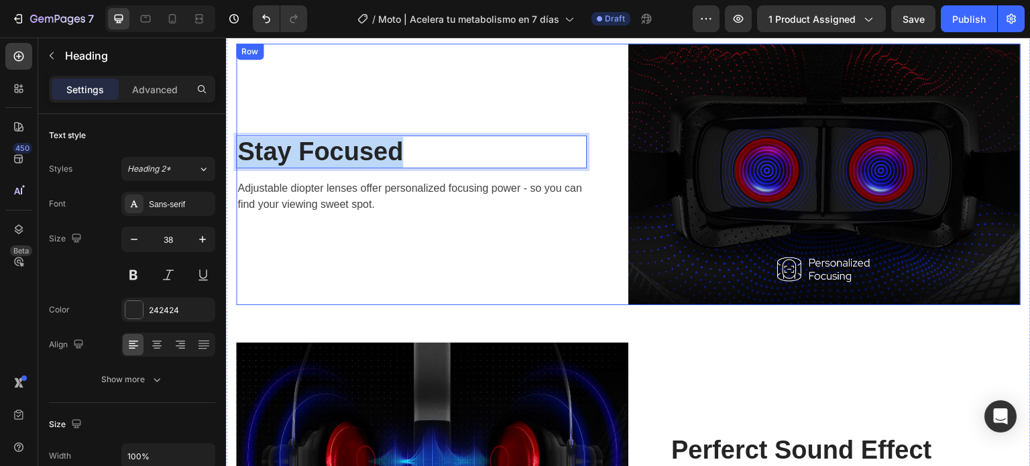
drag, startPoint x: 456, startPoint y: 155, endPoint x: 238, endPoint y: 132, distance: 219.1
click at [238, 132] on div "Stay Focused Heading 16 Adjustable diopter lenses offer personalized focusing p…" at bounding box center [432, 175] width 392 height 262
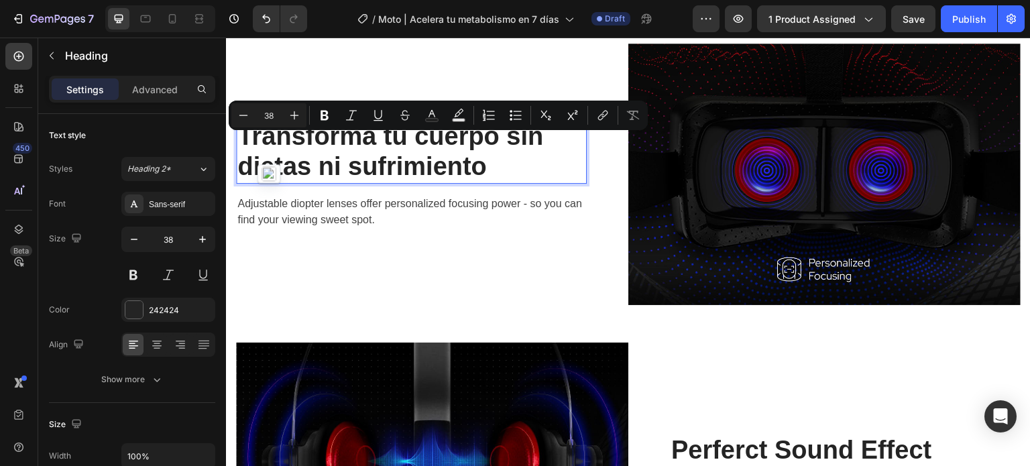
scroll to position [1156, 0]
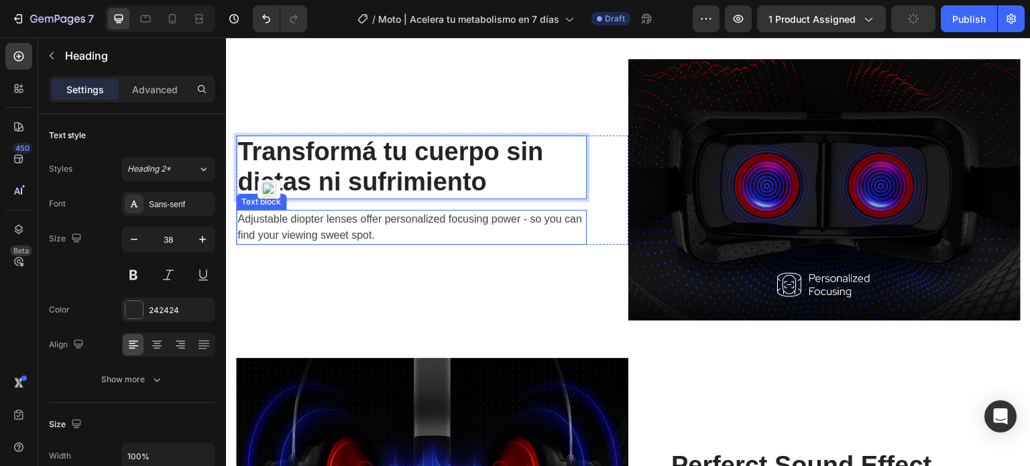
click at [349, 229] on p "Adjustable diopter lenses offer personalized focusing power - so you can find y…" at bounding box center [411, 227] width 348 height 32
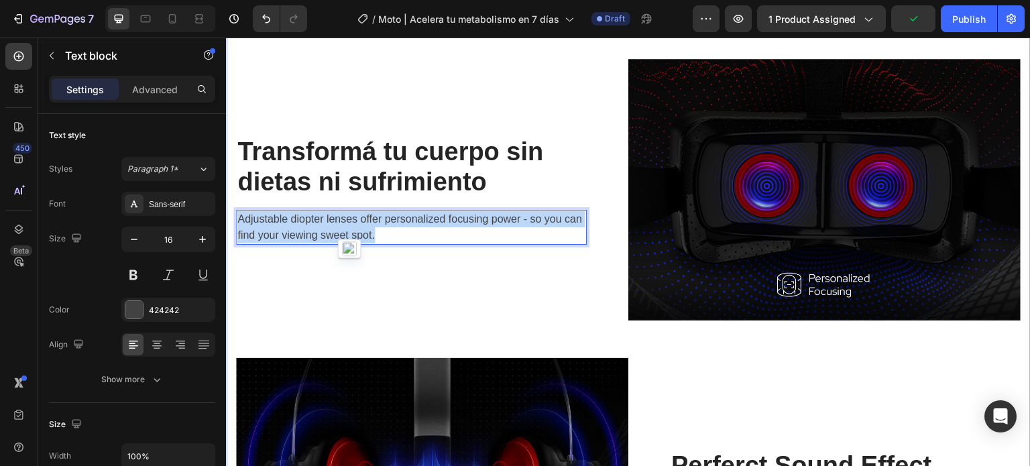
drag, startPoint x: 410, startPoint y: 231, endPoint x: 243, endPoint y: 217, distance: 167.5
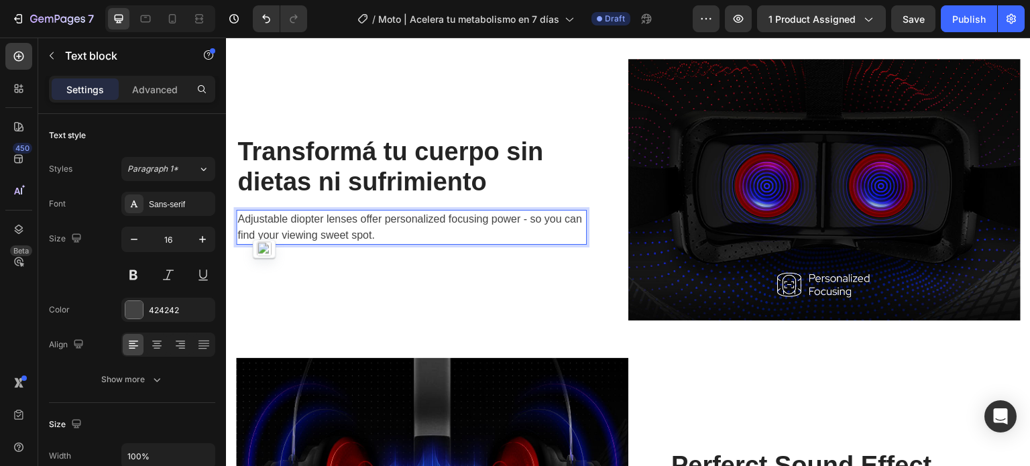
scroll to position [1132, 0]
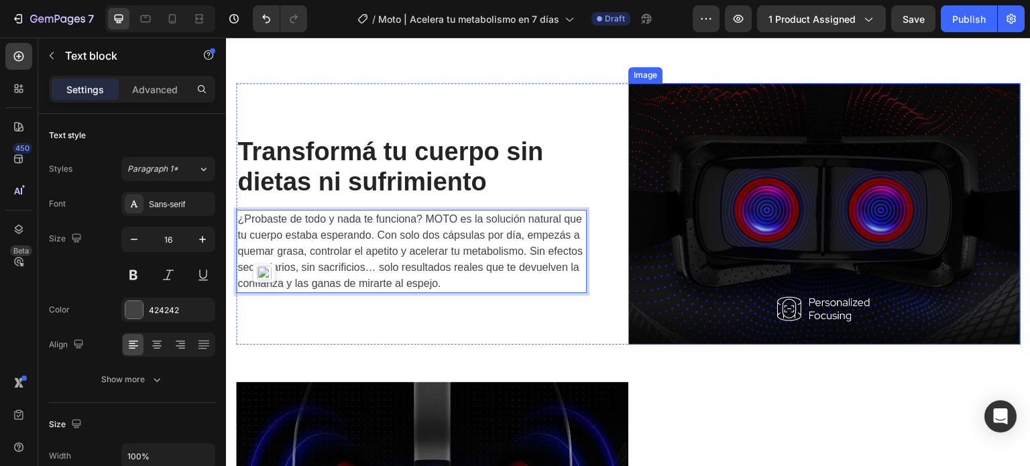
click at [868, 258] on img at bounding box center [824, 214] width 392 height 262
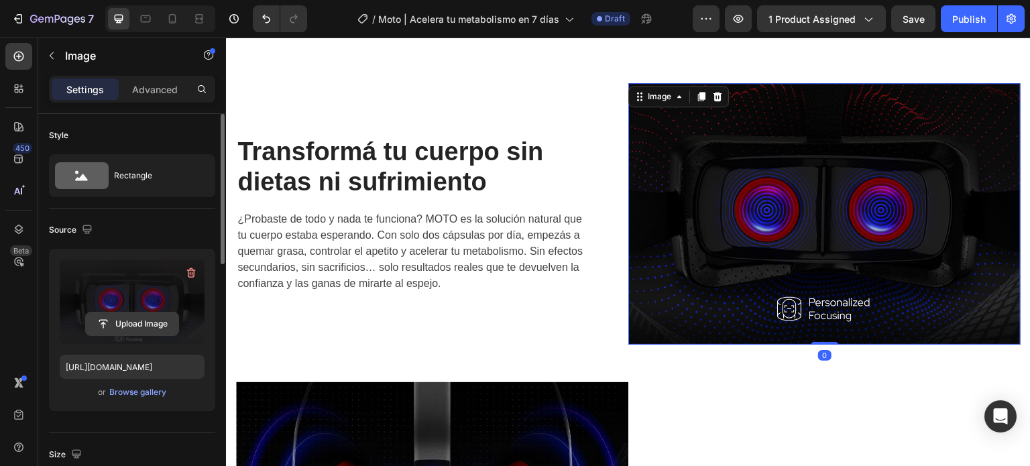
click at [121, 326] on input "file" at bounding box center [132, 323] width 93 height 23
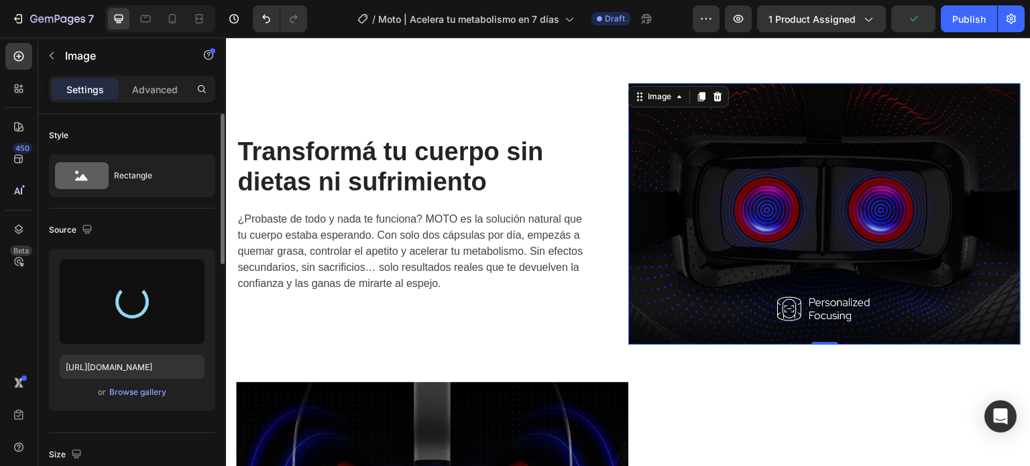
type input "[URL][DOMAIN_NAME]"
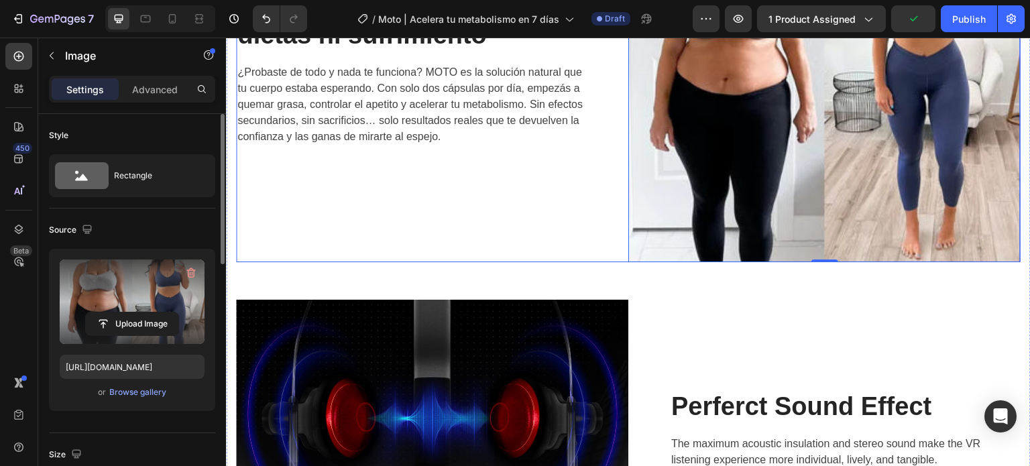
scroll to position [1467, 0]
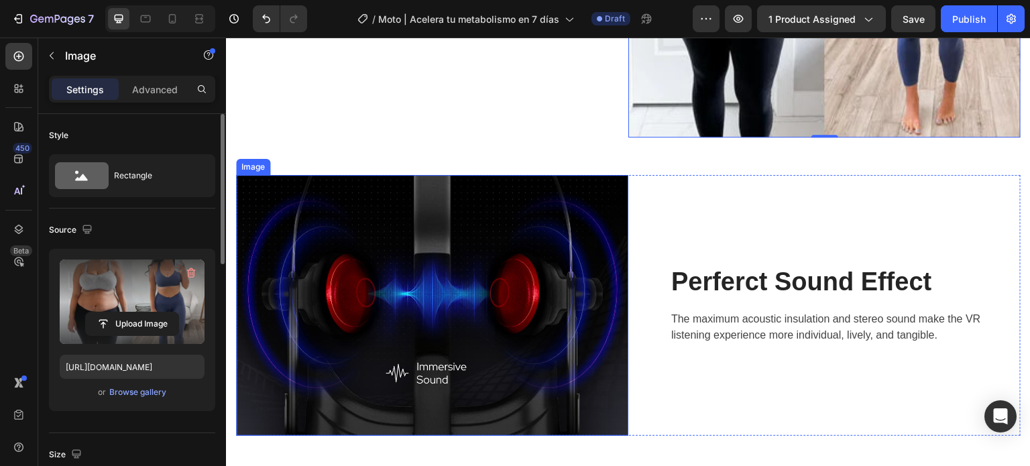
click at [489, 255] on img at bounding box center [432, 305] width 392 height 261
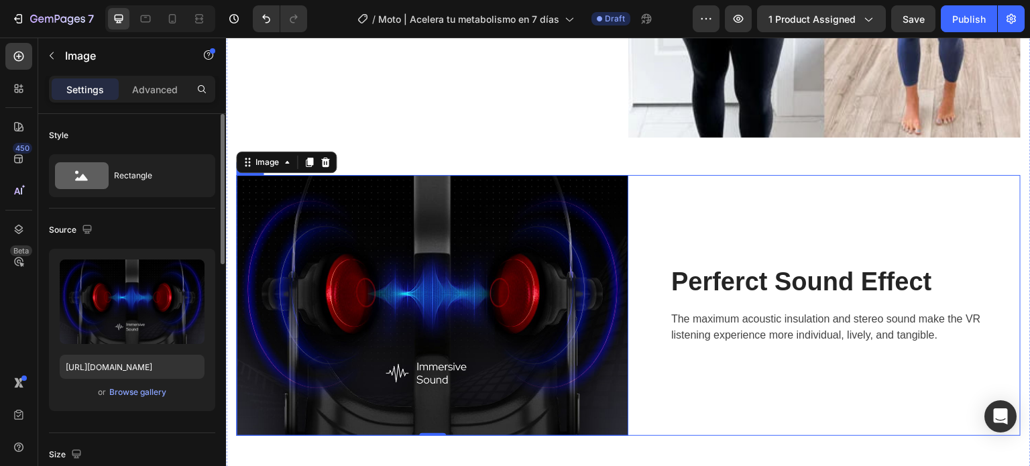
click at [795, 296] on div "Perferct Sound Effect Heading The maximum acoustic insulation and stereo sound …" at bounding box center [845, 305] width 351 height 79
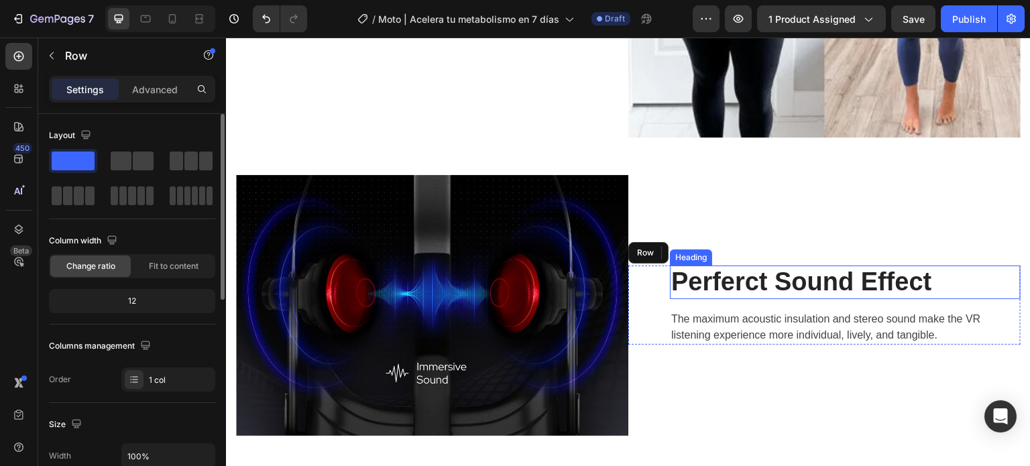
click at [798, 284] on p "Perferct Sound Effect" at bounding box center [845, 282] width 348 height 31
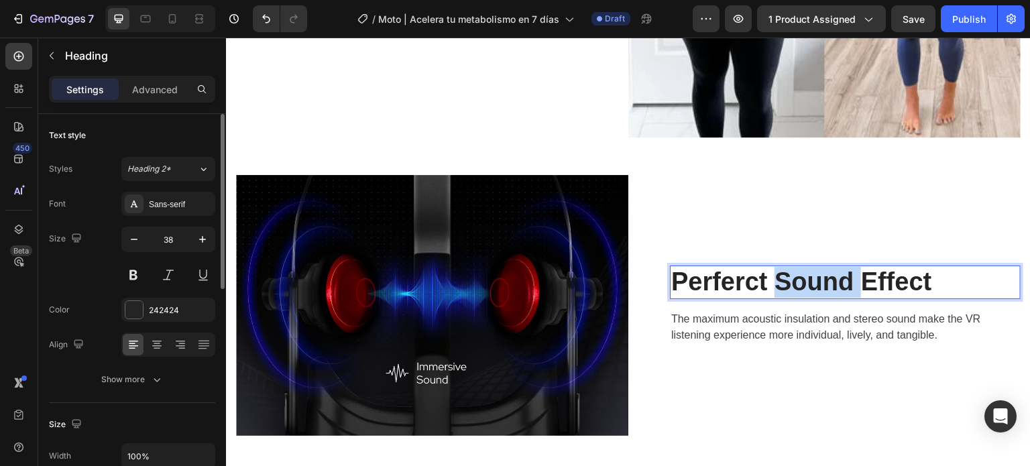
click at [809, 277] on p "Perferct Sound Effect" at bounding box center [845, 282] width 348 height 31
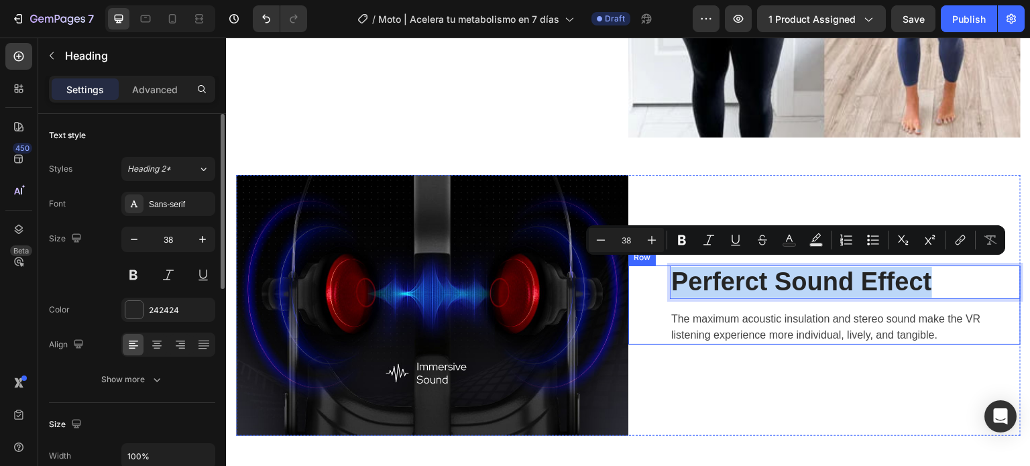
drag, startPoint x: 874, startPoint y: 271, endPoint x: 678, endPoint y: 270, distance: 196.5
click at [671, 267] on p "Perferct Sound Effect" at bounding box center [845, 282] width 348 height 31
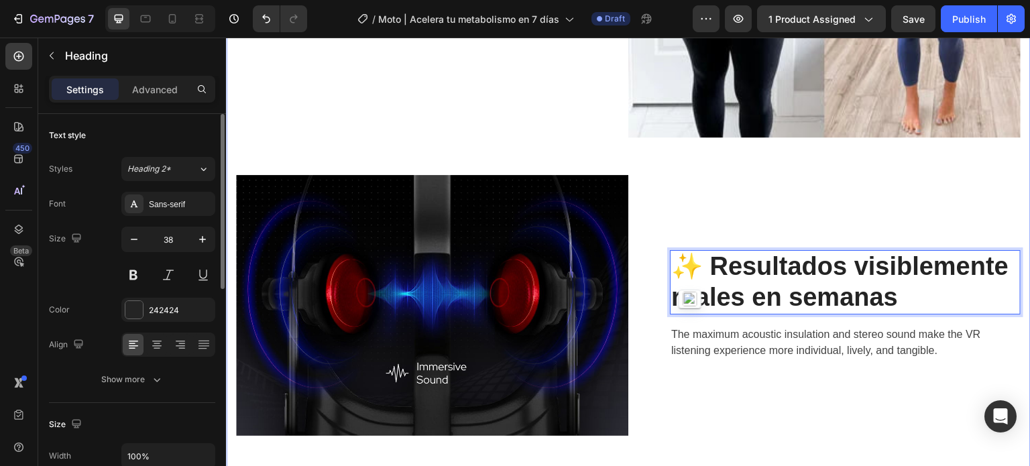
scroll to position [1452, 0]
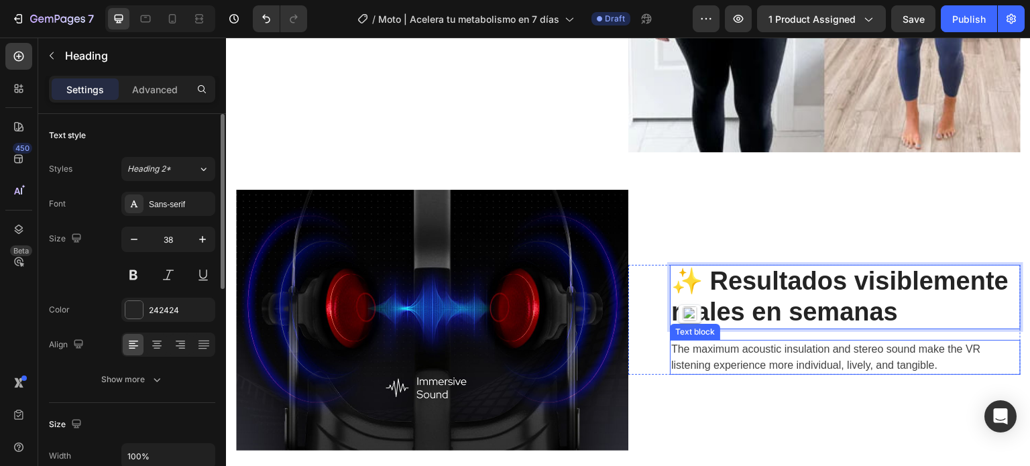
click at [782, 344] on p "The maximum acoustic insulation and stereo sound make the VR listening experien…" at bounding box center [845, 357] width 348 height 32
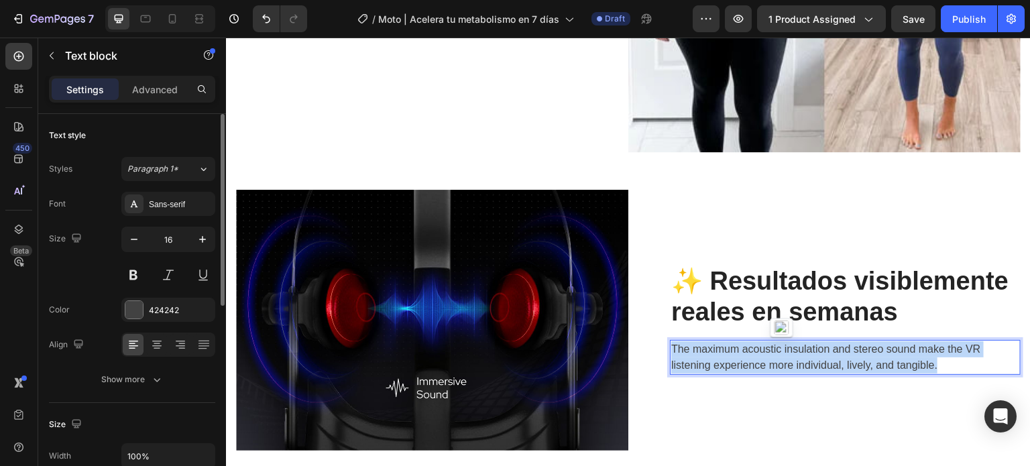
drag, startPoint x: 944, startPoint y: 362, endPoint x: 693, endPoint y: 350, distance: 251.1
click at [671, 347] on p "The maximum acoustic insulation and stereo sound make the VR listening experien…" at bounding box center [845, 357] width 348 height 32
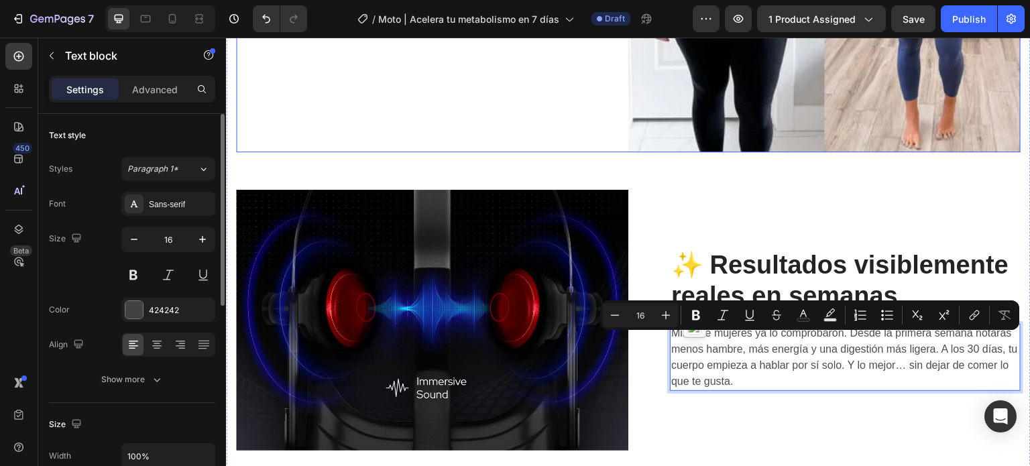
scroll to position [1436, 0]
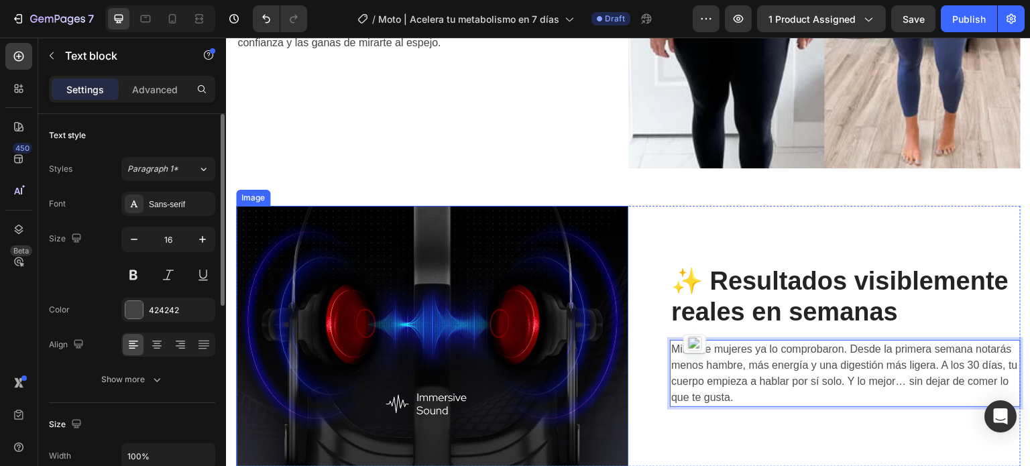
click at [447, 302] on img at bounding box center [432, 336] width 392 height 261
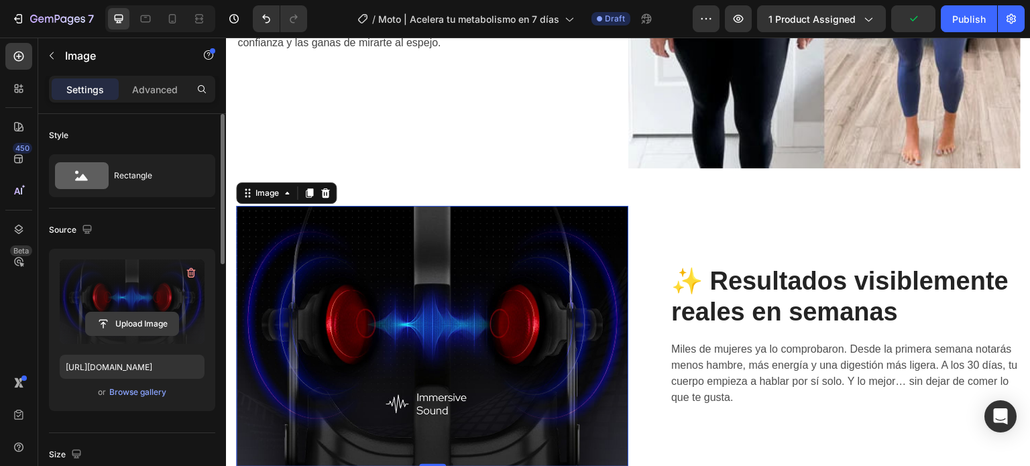
click at [132, 319] on input "file" at bounding box center [132, 323] width 93 height 23
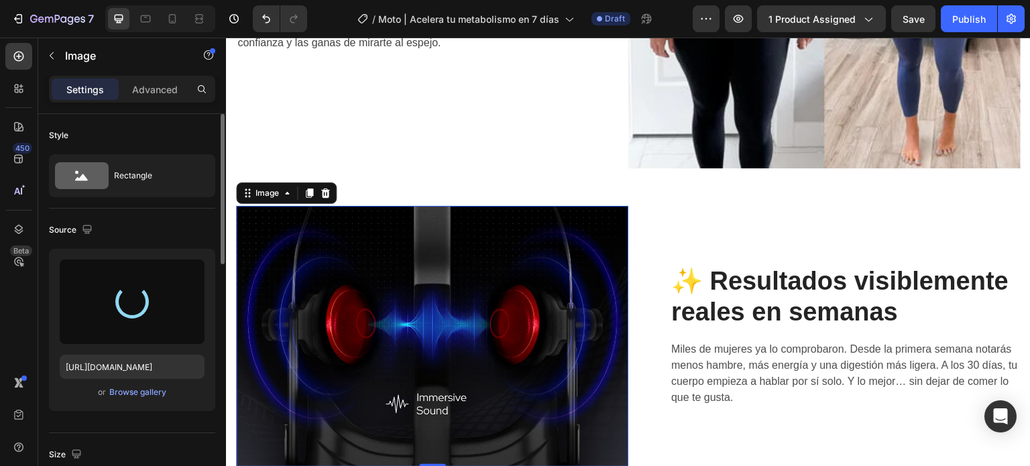
type input "[URL][DOMAIN_NAME]"
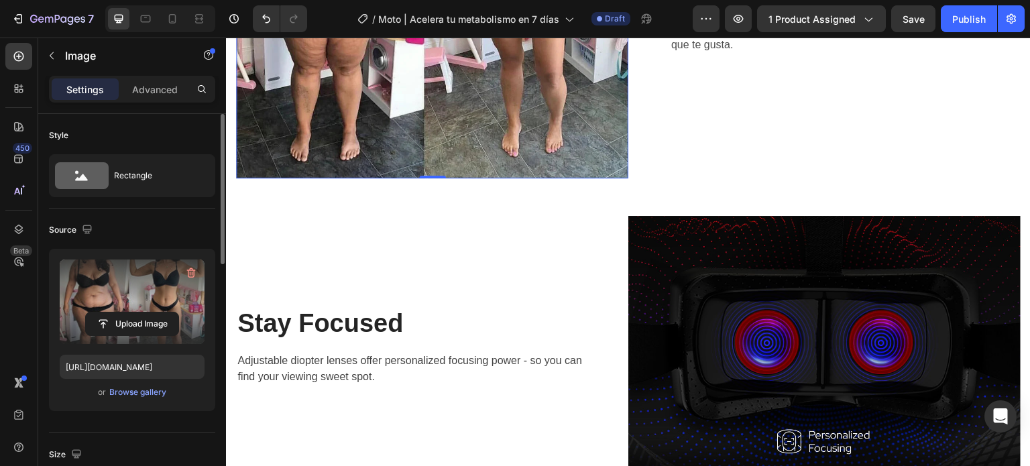
scroll to position [1973, 0]
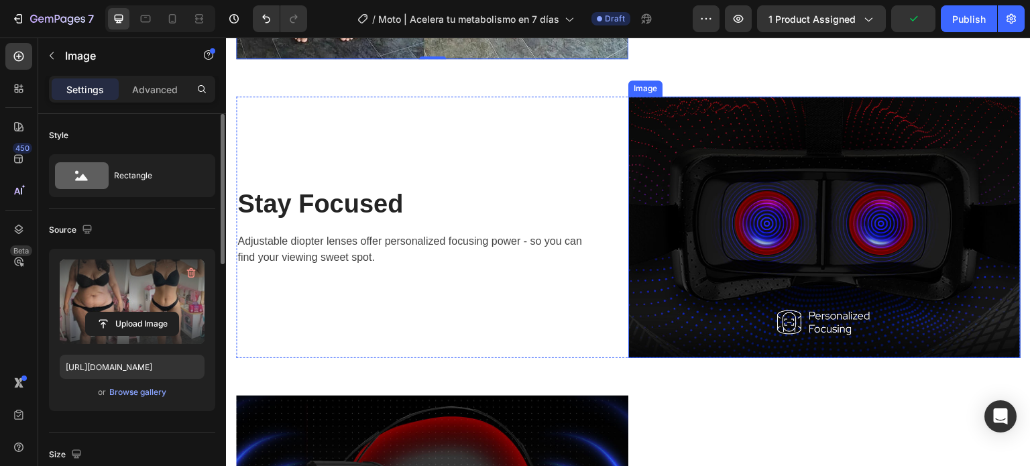
click at [775, 253] on img at bounding box center [824, 228] width 392 height 262
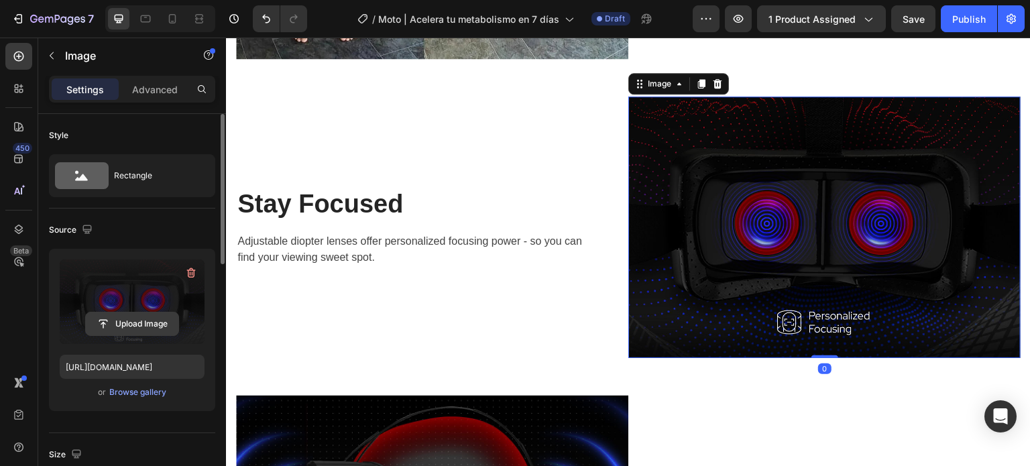
click at [161, 321] on input "file" at bounding box center [132, 323] width 93 height 23
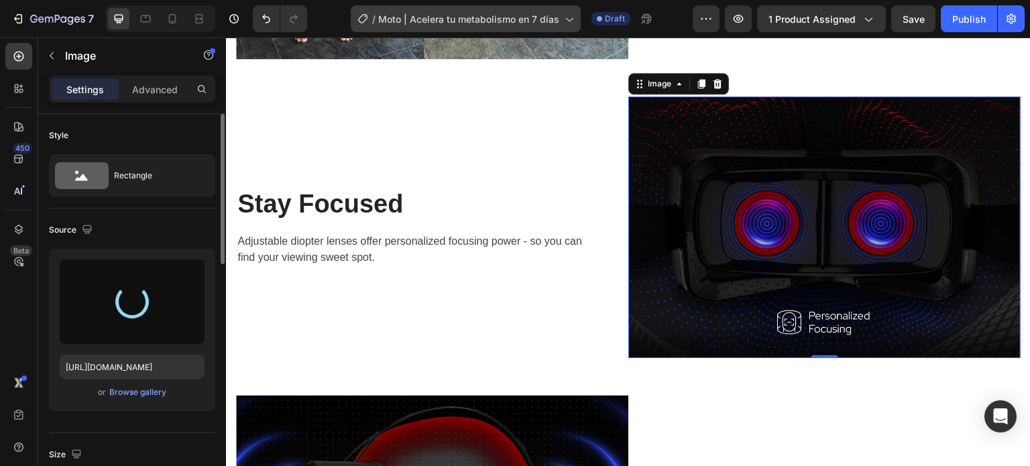
type input "[URL][DOMAIN_NAME]"
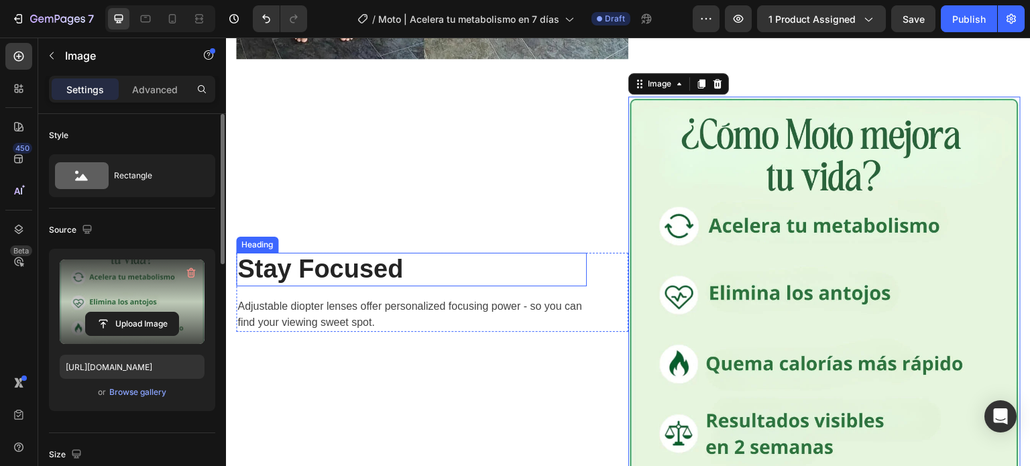
click at [351, 269] on p "Stay Focused" at bounding box center [411, 269] width 348 height 31
click at [349, 269] on p "Stay Focused" at bounding box center [411, 269] width 348 height 31
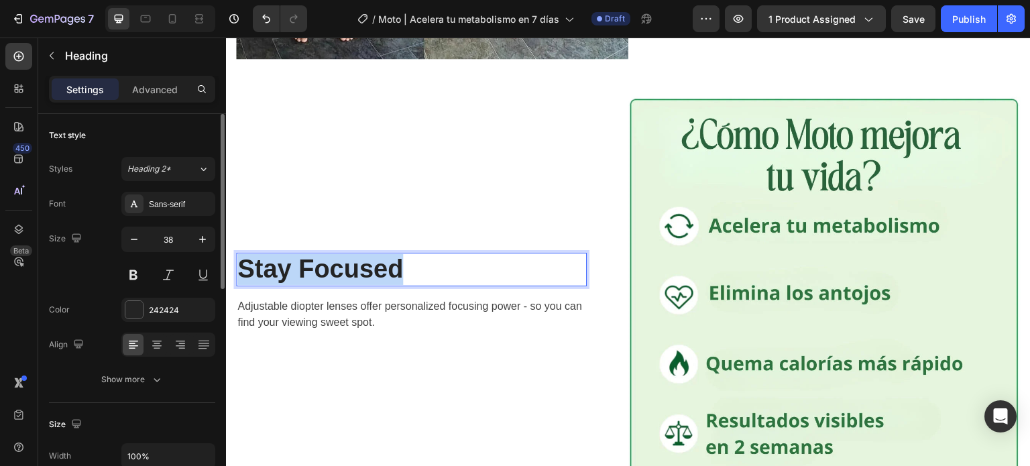
drag, startPoint x: 430, startPoint y: 256, endPoint x: 245, endPoint y: 261, distance: 185.1
click at [245, 261] on p "Stay Focused" at bounding box center [411, 269] width 348 height 31
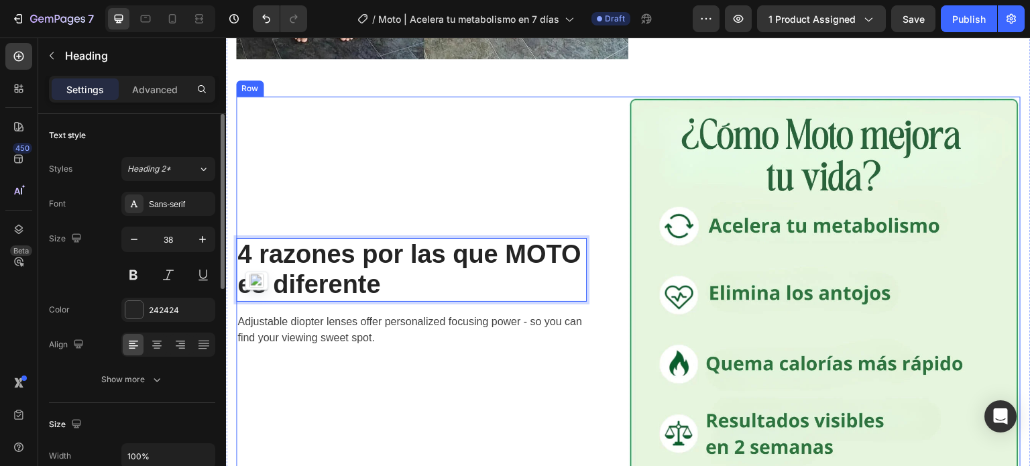
scroll to position [1958, 0]
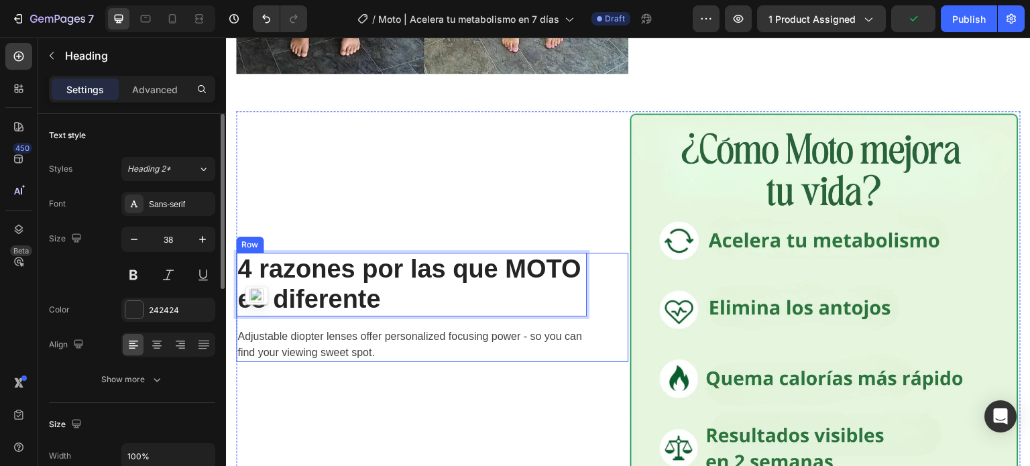
click at [408, 329] on p "Adjustable diopter lenses offer personalized focusing power - so you can find y…" at bounding box center [411, 345] width 348 height 32
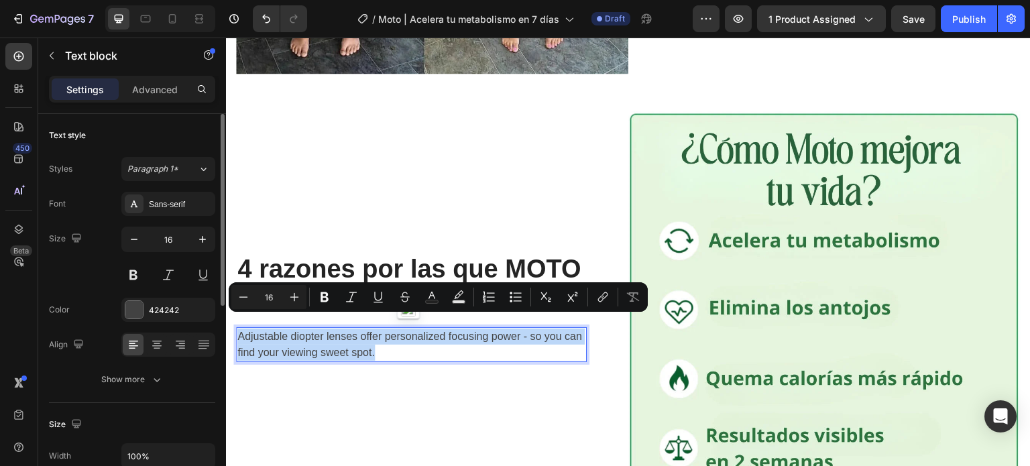
drag, startPoint x: 403, startPoint y: 343, endPoint x: 264, endPoint y: 329, distance: 140.2
click at [237, 329] on p "Adjustable diopter lenses offer personalized focusing power - so you can find y…" at bounding box center [411, 345] width 348 height 32
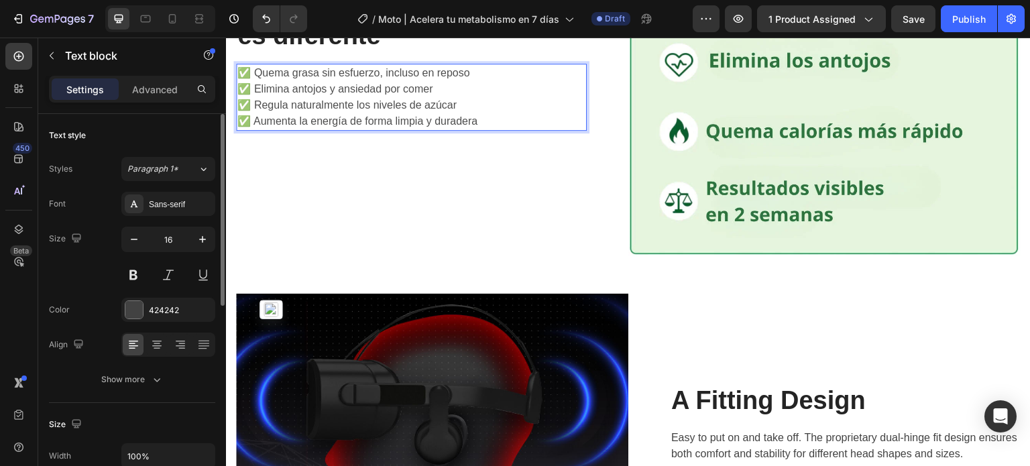
scroll to position [2181, 0]
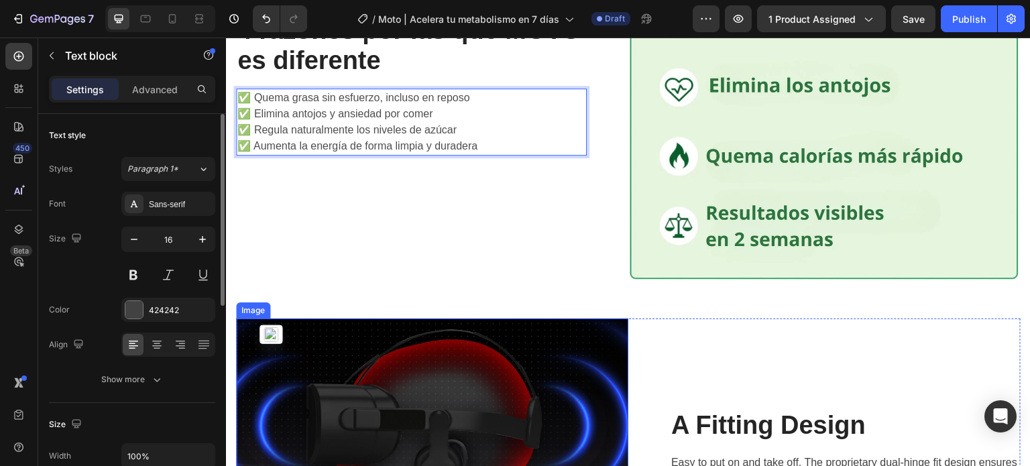
click at [425, 384] on img at bounding box center [432, 449] width 392 height 261
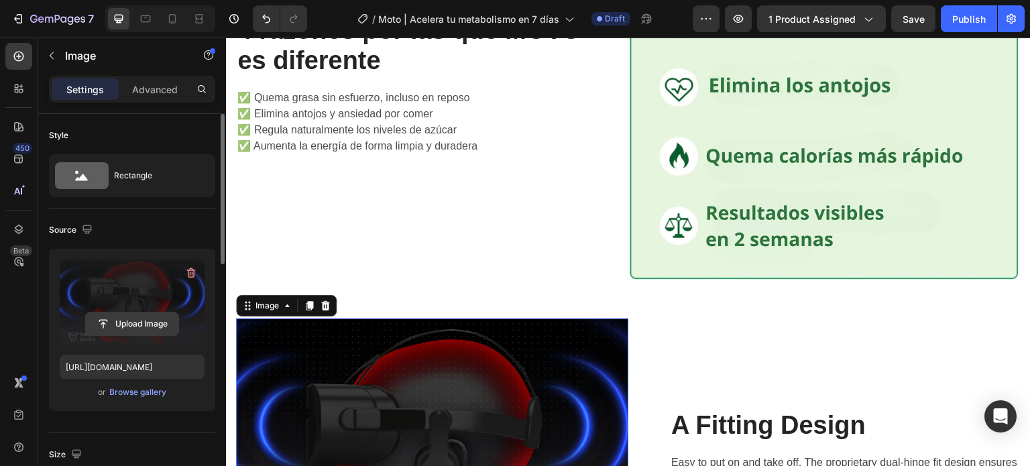
click at [139, 325] on input "file" at bounding box center [132, 323] width 93 height 23
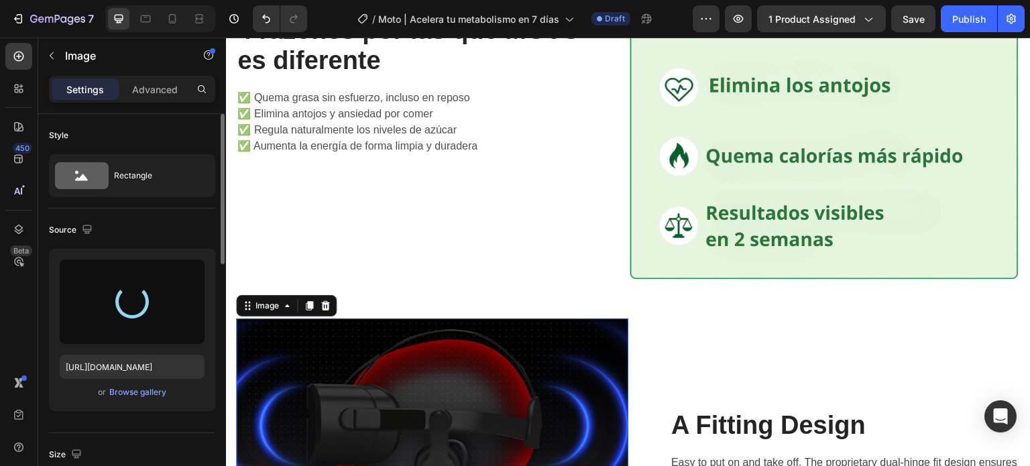
type input "[URL][DOMAIN_NAME]"
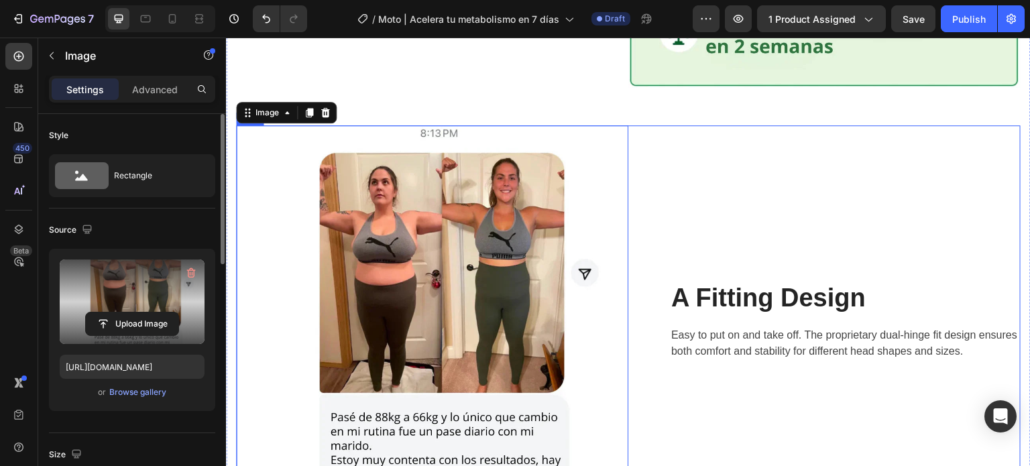
scroll to position [2382, 0]
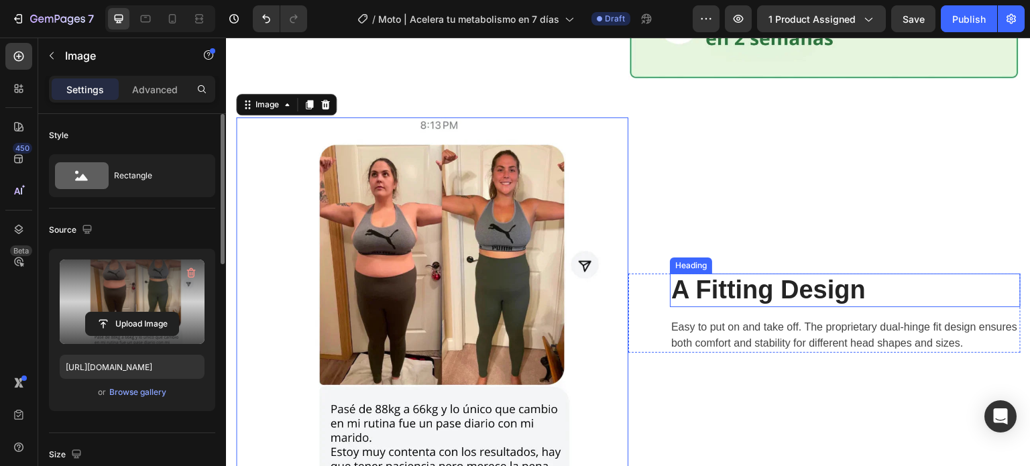
click at [750, 275] on p "A Fitting Design" at bounding box center [845, 290] width 348 height 31
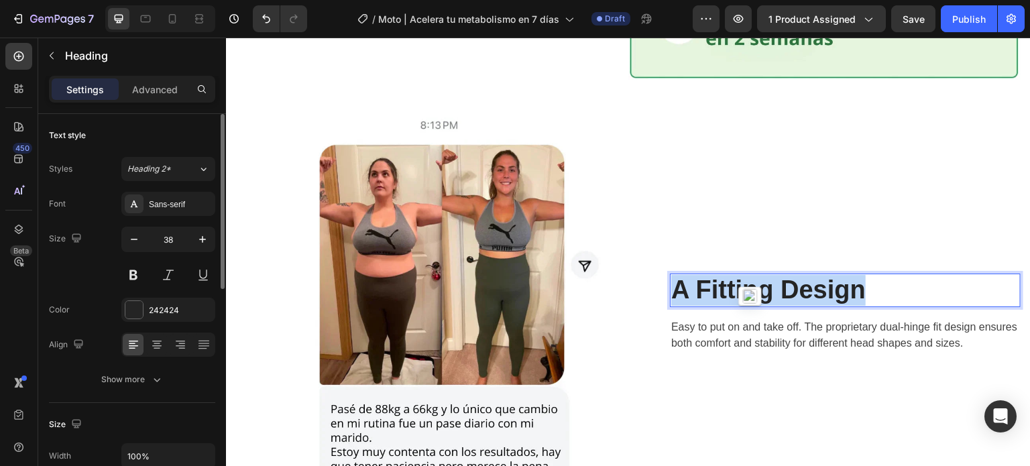
drag, startPoint x: 872, startPoint y: 269, endPoint x: 689, endPoint y: 275, distance: 183.2
click at [671, 275] on p "A Fitting Design" at bounding box center [845, 290] width 348 height 31
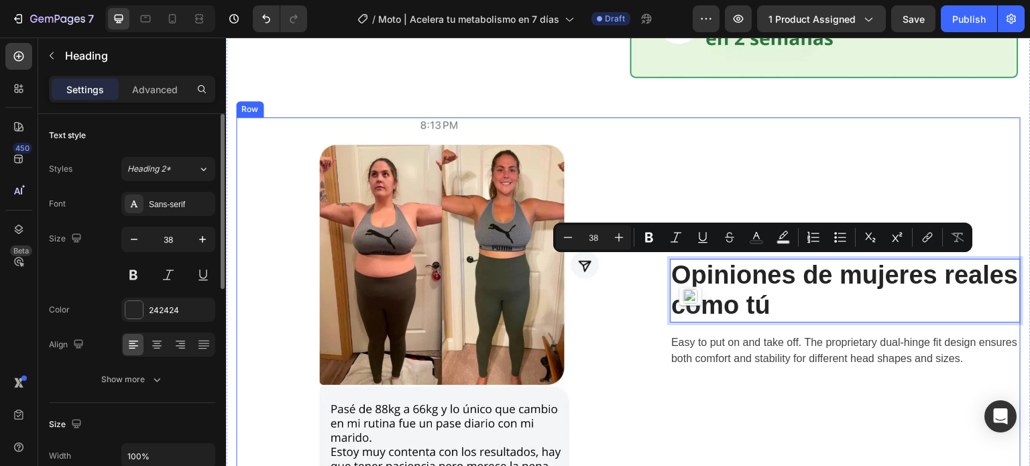
scroll to position [2367, 0]
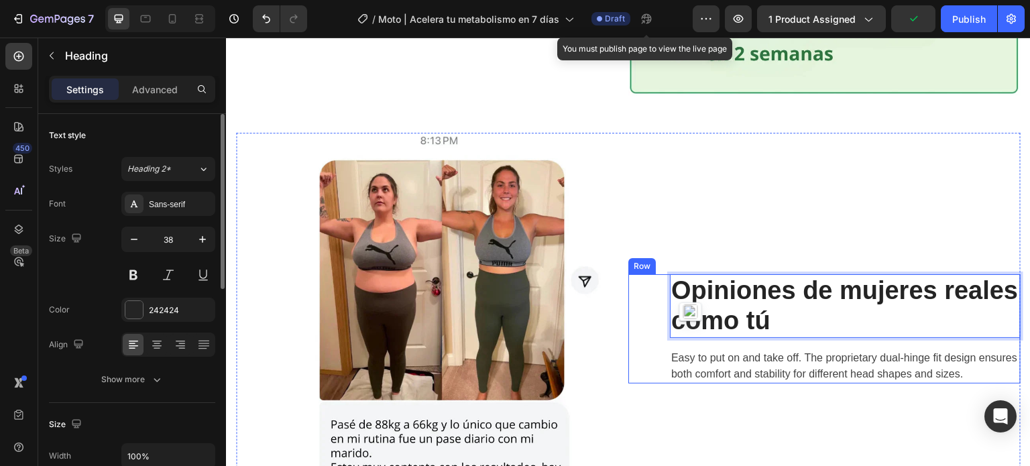
click at [705, 350] on p "Easy to put on and take off. The proprietary dual-hinge fit design ensures both…" at bounding box center [845, 366] width 348 height 32
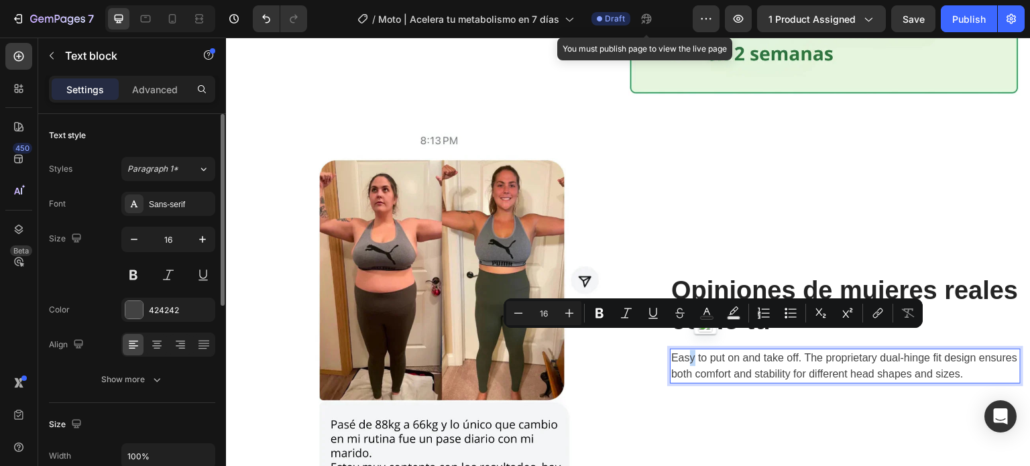
click at [687, 350] on p "Easy to put on and take off. The proprietary dual-hinge fit design ensures both…" at bounding box center [845, 366] width 348 height 32
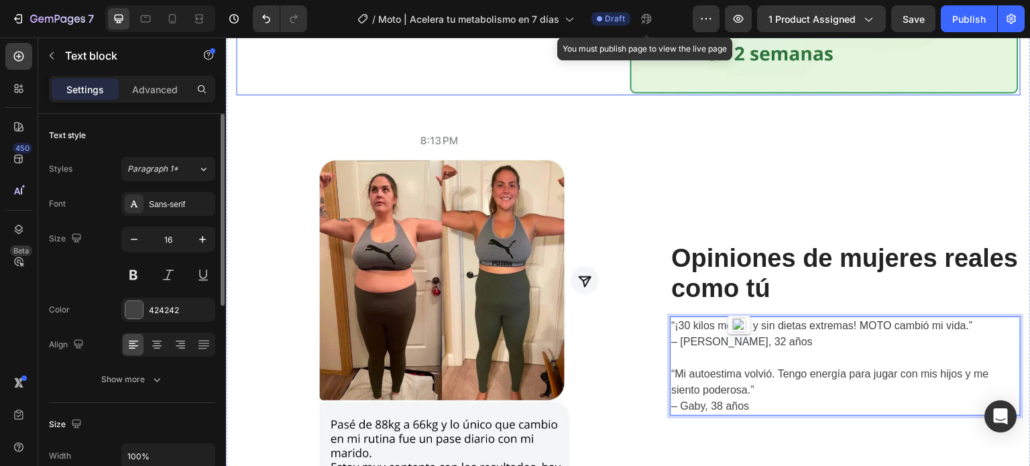
scroll to position [2334, 0]
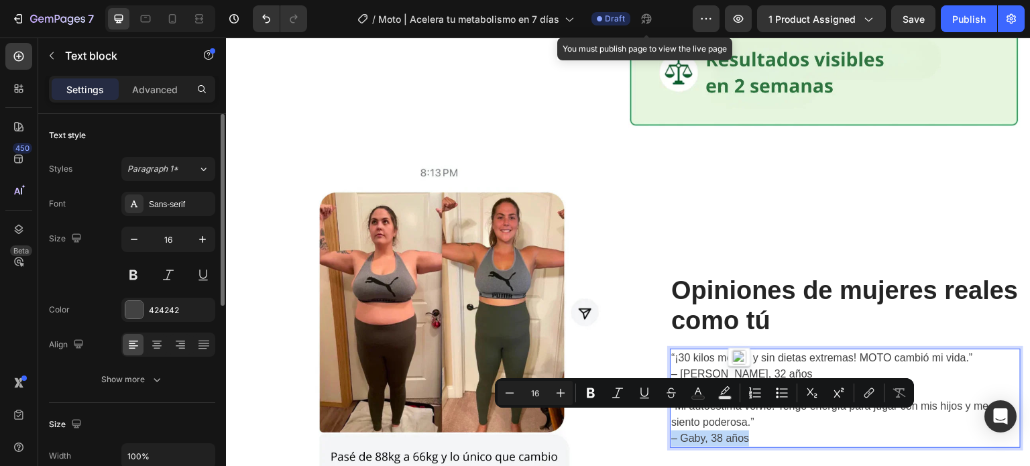
drag, startPoint x: 764, startPoint y: 414, endPoint x: 667, endPoint y: 424, distance: 97.1
click at [671, 431] on p "– Gaby, 38 años" at bounding box center [845, 439] width 348 height 16
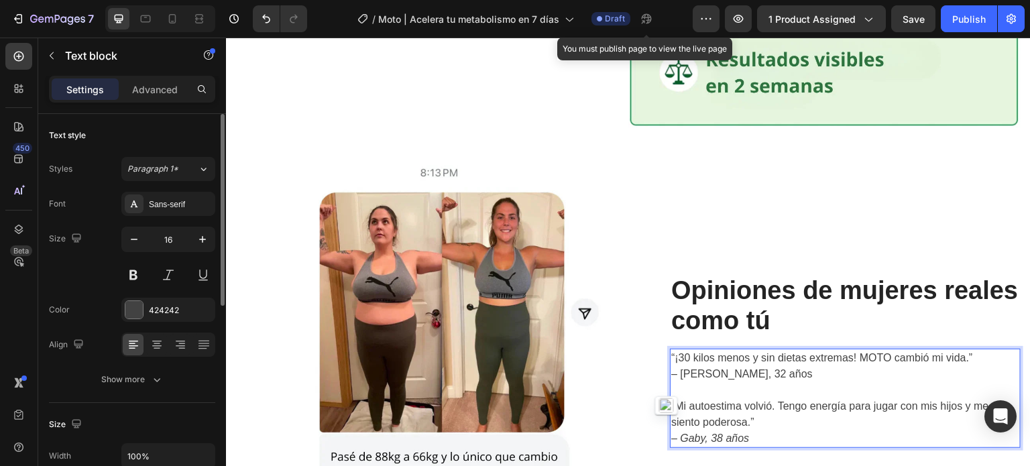
click at [786, 366] on p "– [PERSON_NAME], 32 años" at bounding box center [845, 374] width 348 height 16
drag, startPoint x: 766, startPoint y: 359, endPoint x: 667, endPoint y: 363, distance: 99.3
click at [670, 363] on div "“¡30 kilos menos y sin dietas extremas! MOTO cambió mi vida.” – [PERSON_NAME], …" at bounding box center [845, 398] width 351 height 99
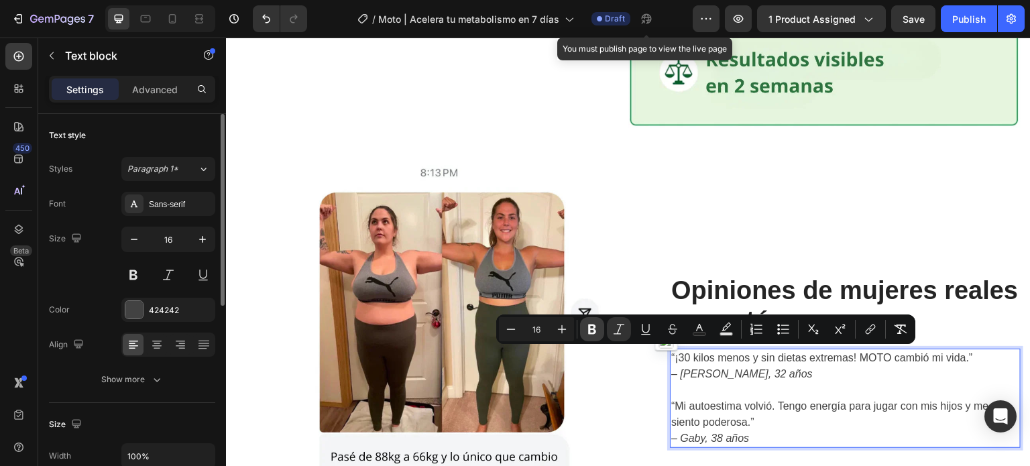
drag, startPoint x: 595, startPoint y: 329, endPoint x: 504, endPoint y: 362, distance: 97.6
click at [595, 329] on icon "Editor contextual toolbar" at bounding box center [591, 329] width 13 height 13
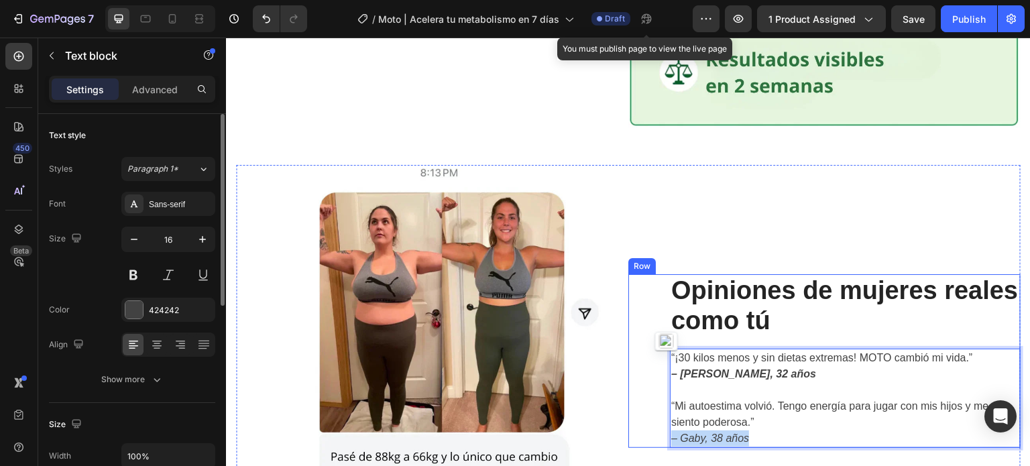
drag, startPoint x: 758, startPoint y: 414, endPoint x: 657, endPoint y: 422, distance: 100.9
click at [657, 422] on div "⁠⁠⁠⁠⁠⁠⁠ Opiniones de mujeres reales como tú Heading “¡30 kilos menos y sin diet…" at bounding box center [824, 361] width 392 height 174
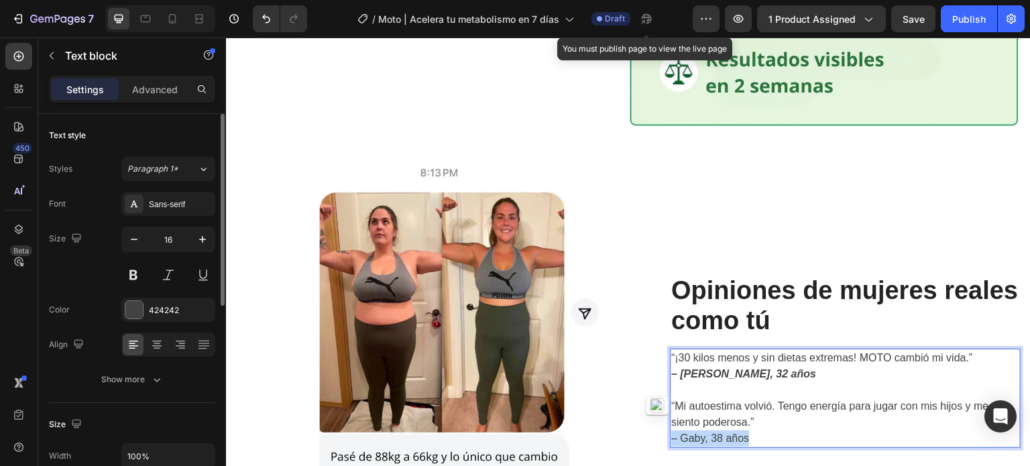
drag, startPoint x: 756, startPoint y: 419, endPoint x: 669, endPoint y: 421, distance: 86.5
click at [671, 431] on p "– Gaby, 38 años" at bounding box center [845, 439] width 348 height 16
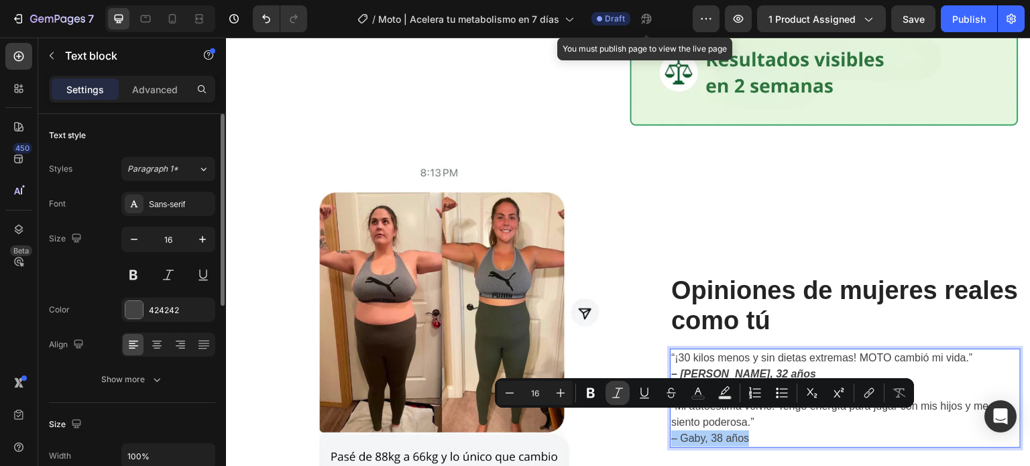
click at [622, 388] on icon "Editor contextual toolbar" at bounding box center [617, 392] width 13 height 13
click at [591, 398] on icon "Editor contextual toolbar" at bounding box center [590, 392] width 13 height 13
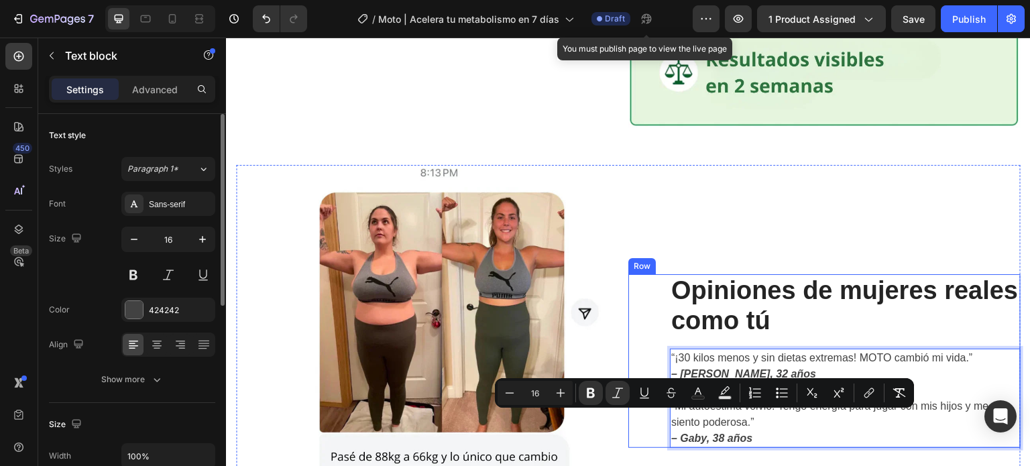
click at [636, 308] on div "⁠⁠⁠⁠⁠⁠⁠ Opiniones de mujeres reales como tú Heading “¡30 kilos menos y sin diet…" at bounding box center [824, 361] width 392 height 174
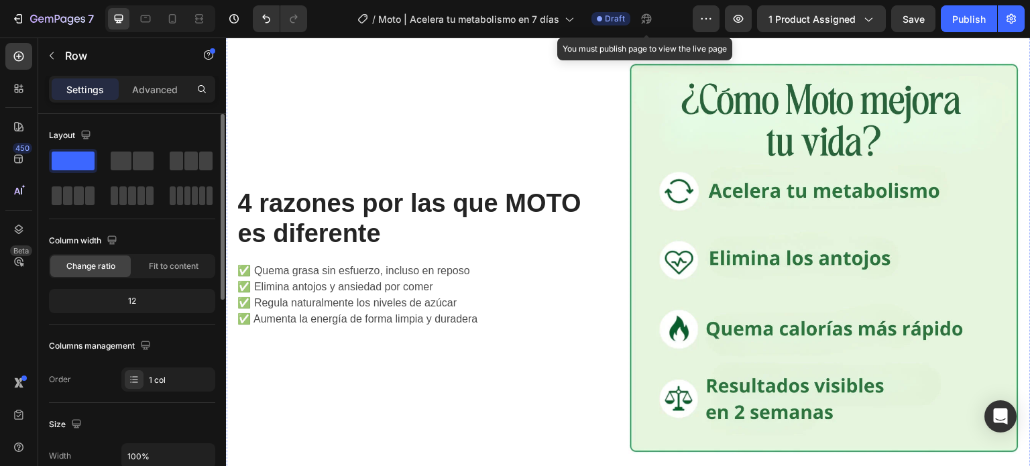
scroll to position [1999, 0]
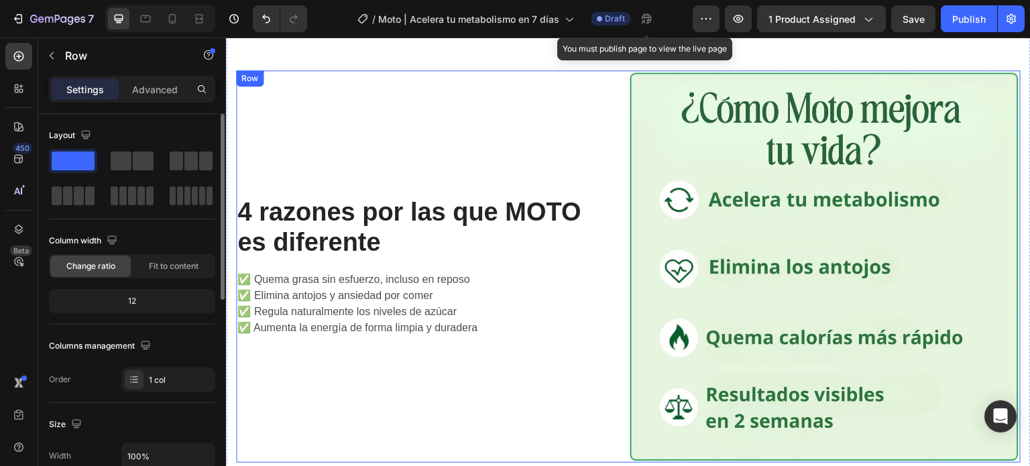
click at [562, 393] on div "⁠⁠⁠⁠⁠⁠⁠ 4 razones por las que MOTO es diferente Heading ✅ Quema grasa sin esfue…" at bounding box center [432, 266] width 392 height 392
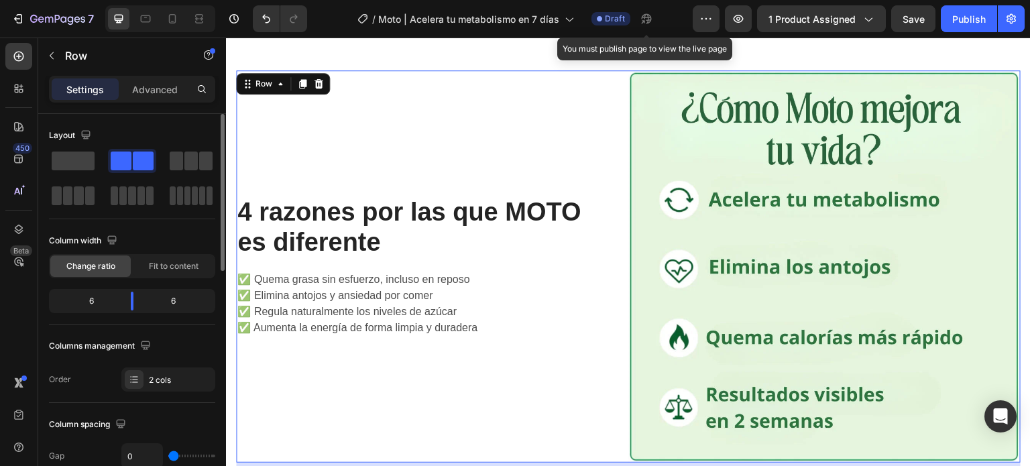
drag, startPoint x: 303, startPoint y: 74, endPoint x: 529, endPoint y: 198, distance: 257.8
click at [302, 79] on icon at bounding box center [302, 83] width 7 height 9
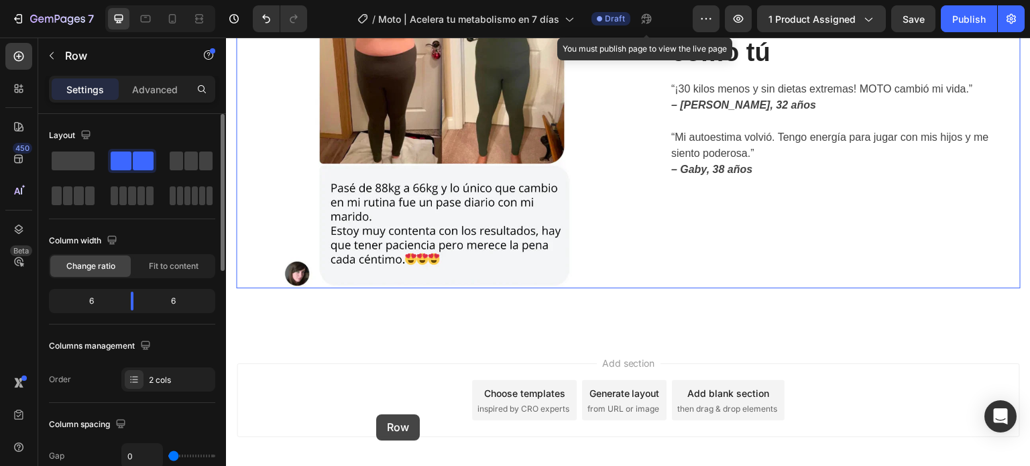
scroll to position [3070, 0]
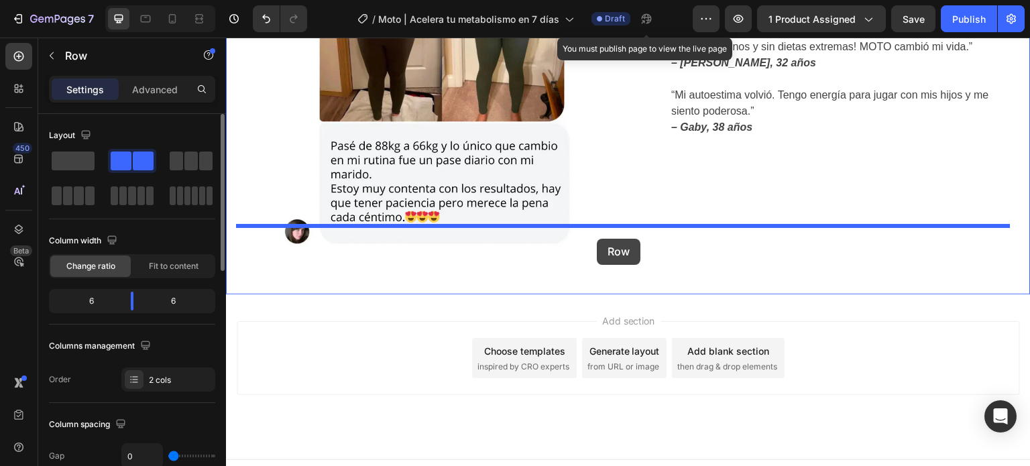
drag, startPoint x: 244, startPoint y: 73, endPoint x: 597, endPoint y: 239, distance: 389.7
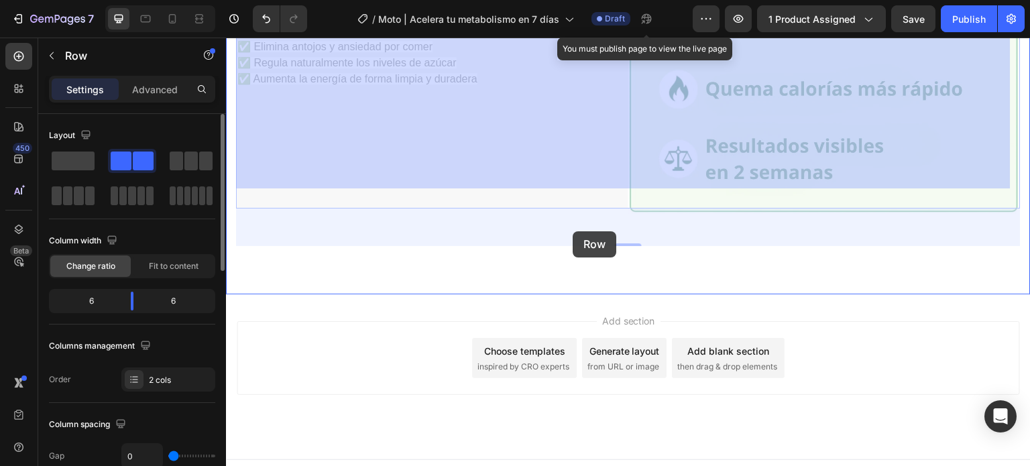
drag, startPoint x: 245, startPoint y: 80, endPoint x: 573, endPoint y: 231, distance: 360.6
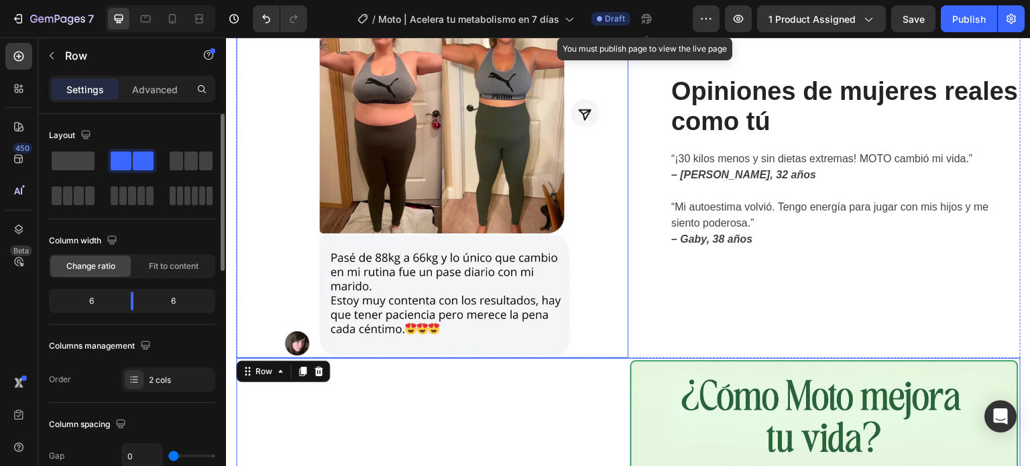
scroll to position [2668, 0]
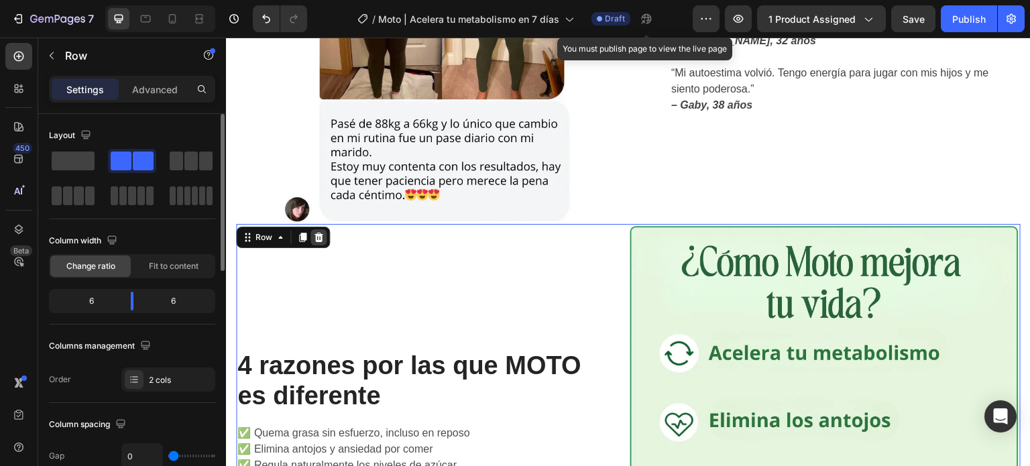
click at [317, 233] on icon at bounding box center [319, 237] width 9 height 9
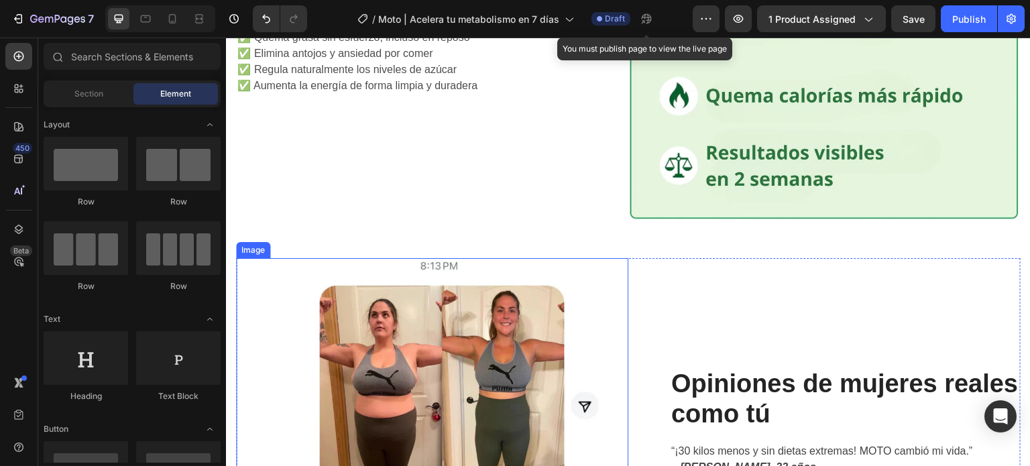
scroll to position [2243, 0]
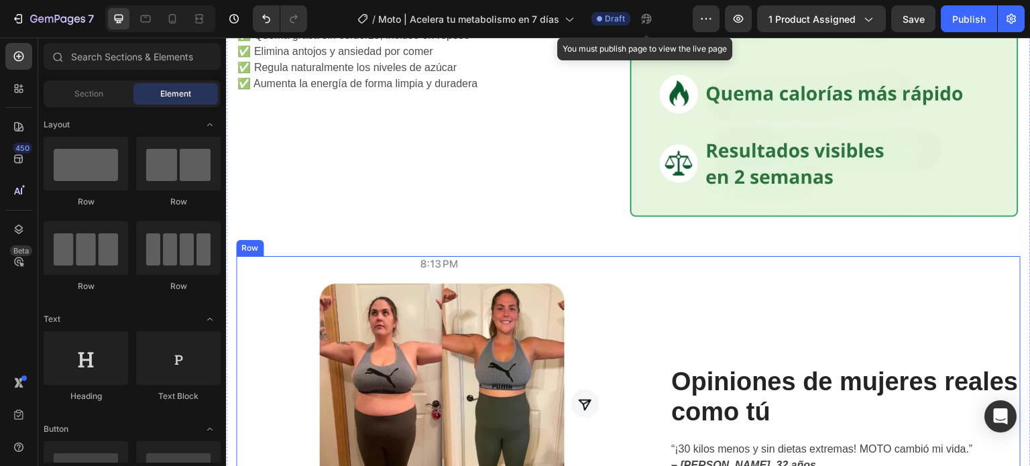
click at [664, 256] on div "⁠⁠⁠⁠⁠⁠⁠ Opiniones de mujeres reales como tú Heading “¡30 kilos menos y sin diet…" at bounding box center [824, 452] width 392 height 392
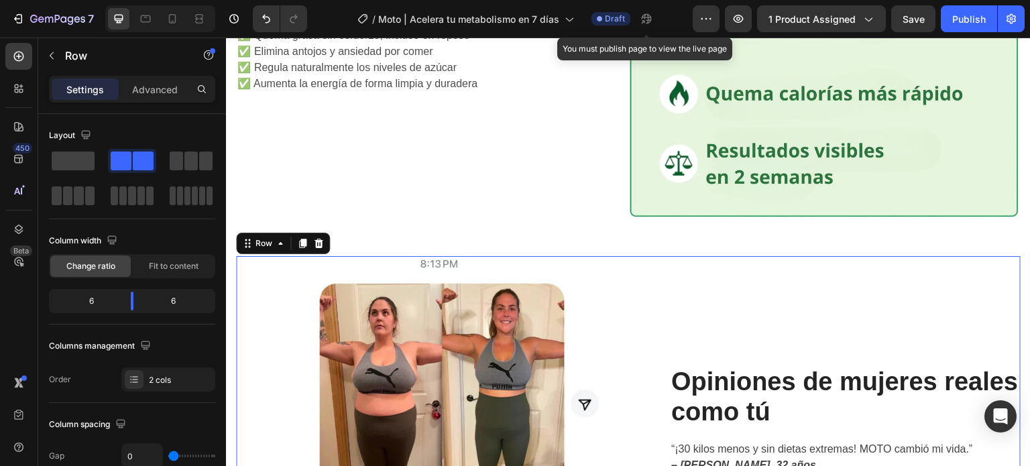
drag, startPoint x: 307, startPoint y: 228, endPoint x: 812, endPoint y: 295, distance: 509.4
click at [306, 235] on div at bounding box center [302, 243] width 16 height 16
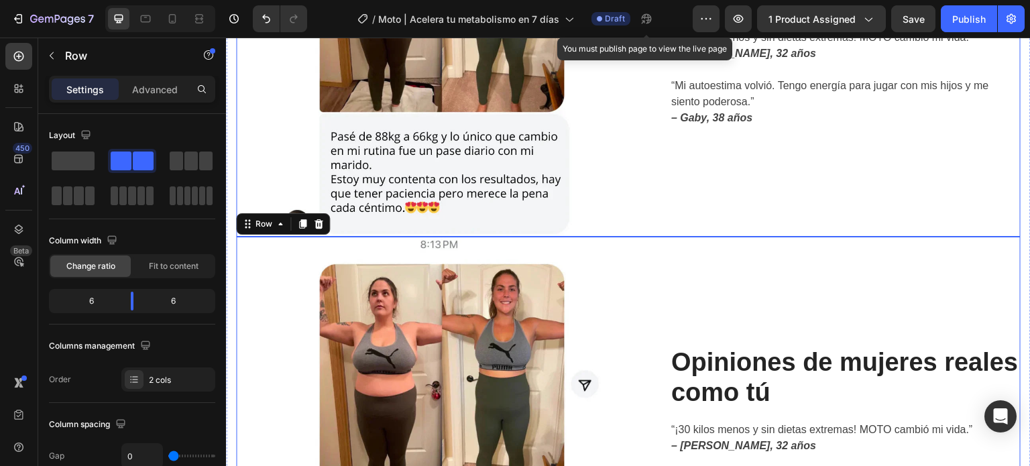
scroll to position [2652, 0]
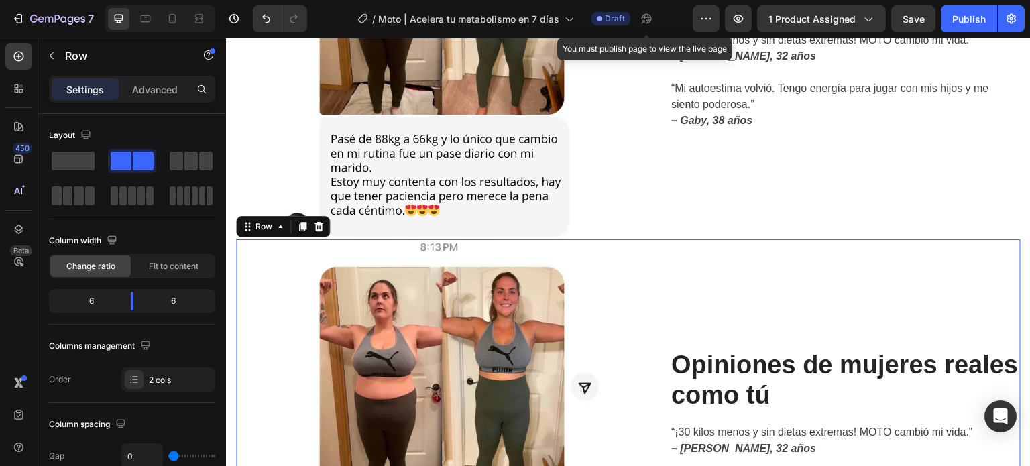
click at [324, 219] on div at bounding box center [318, 227] width 16 height 16
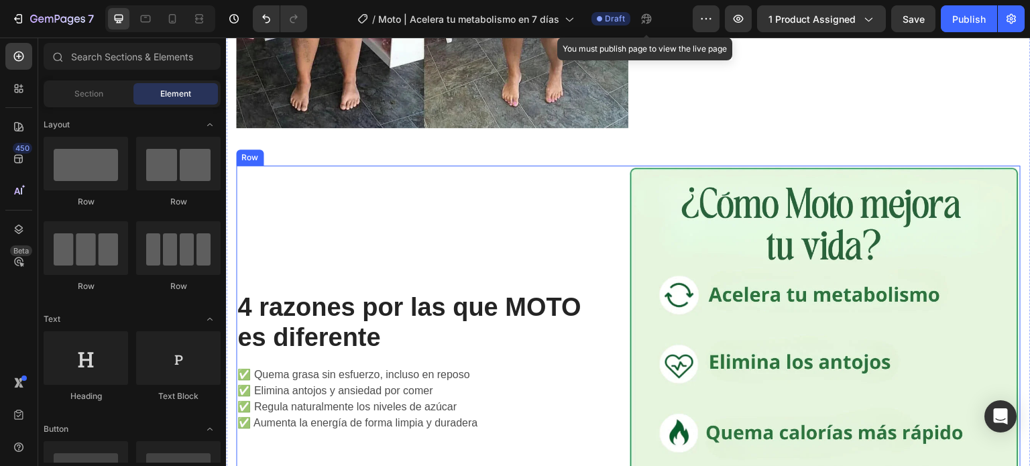
scroll to position [1841, 0]
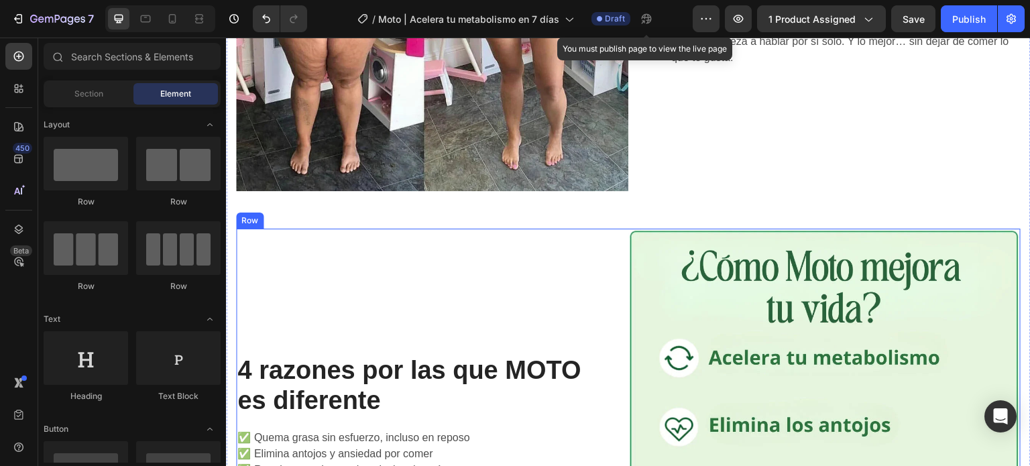
click at [486, 295] on div "⁠⁠⁠⁠⁠⁠⁠ 4 razones por las que MOTO es diferente Heading ✅ Quema grasa sin esfue…" at bounding box center [432, 425] width 392 height 392
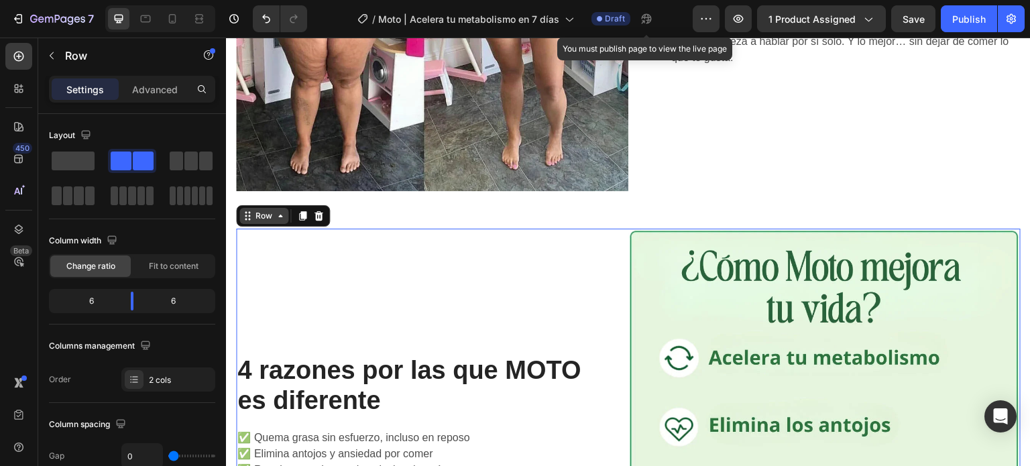
click at [268, 210] on div "Row" at bounding box center [264, 216] width 22 height 12
click at [302, 211] on icon at bounding box center [302, 215] width 7 height 9
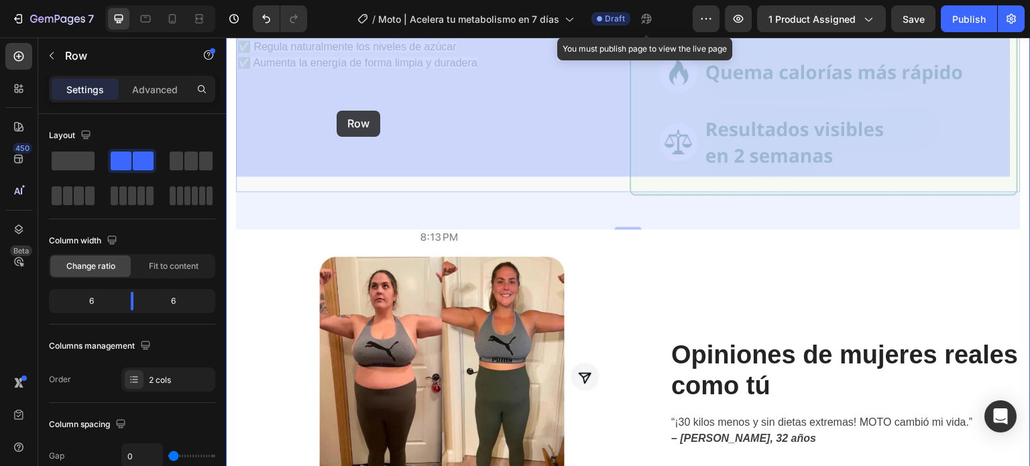
scroll to position [2755, 0]
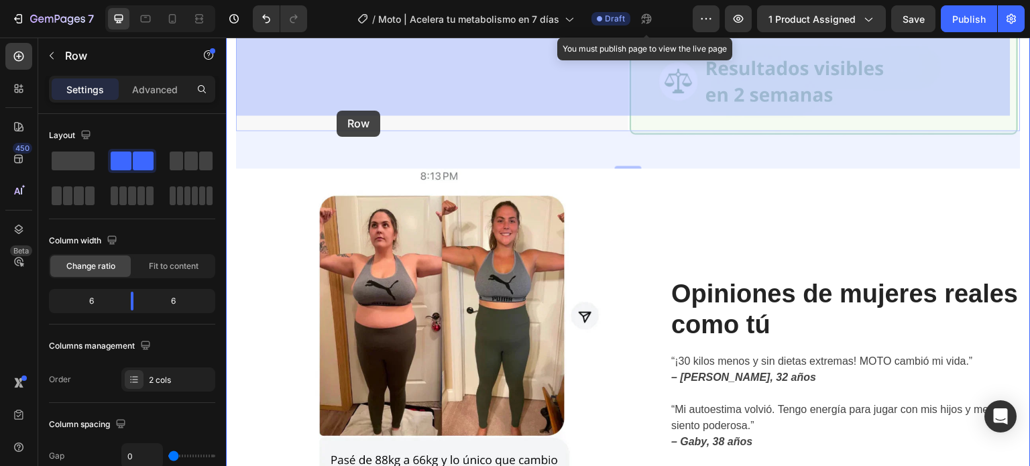
drag, startPoint x: 247, startPoint y: 144, endPoint x: 400, endPoint y: 105, distance: 157.9
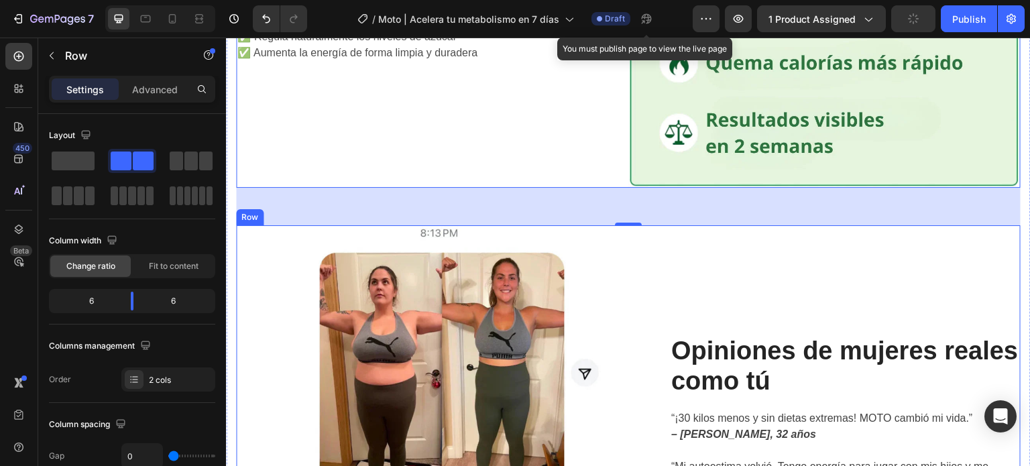
scroll to position [2621, 0]
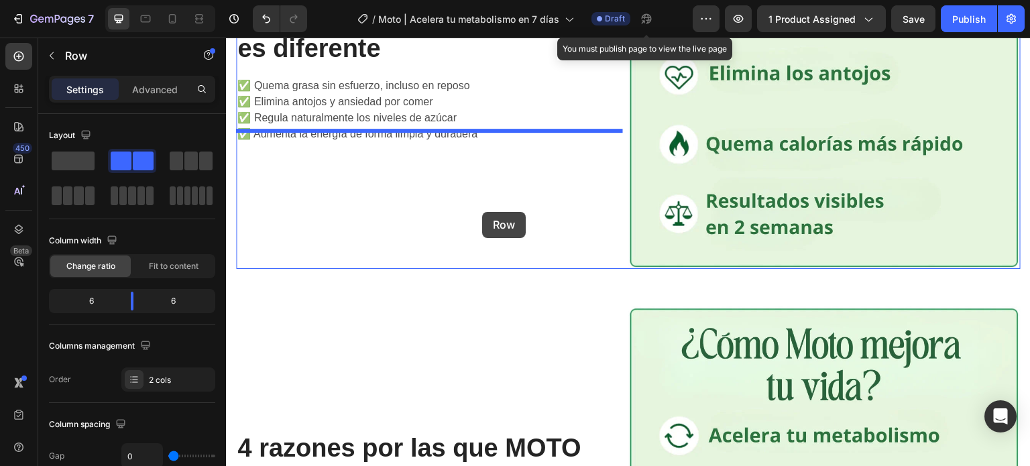
scroll to position [2181, 0]
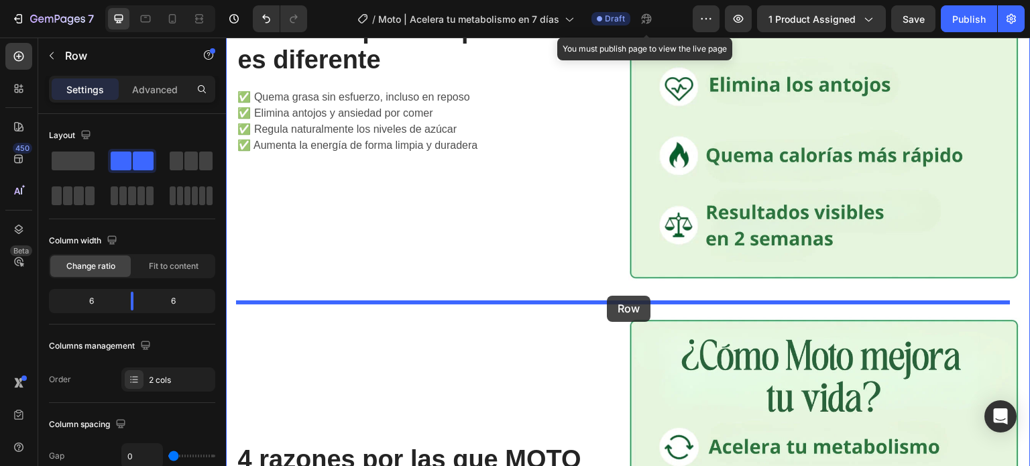
drag, startPoint x: 244, startPoint y: 408, endPoint x: 607, endPoint y: 296, distance: 379.7
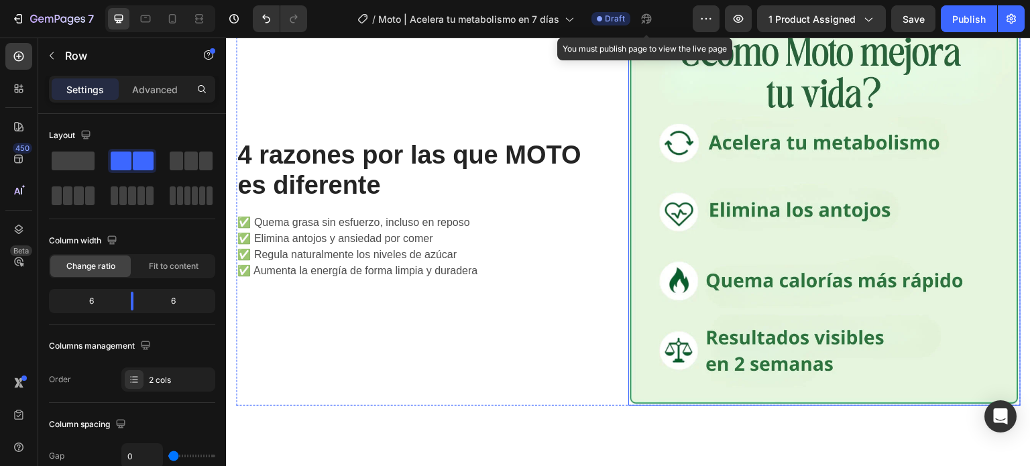
scroll to position [2919, 0]
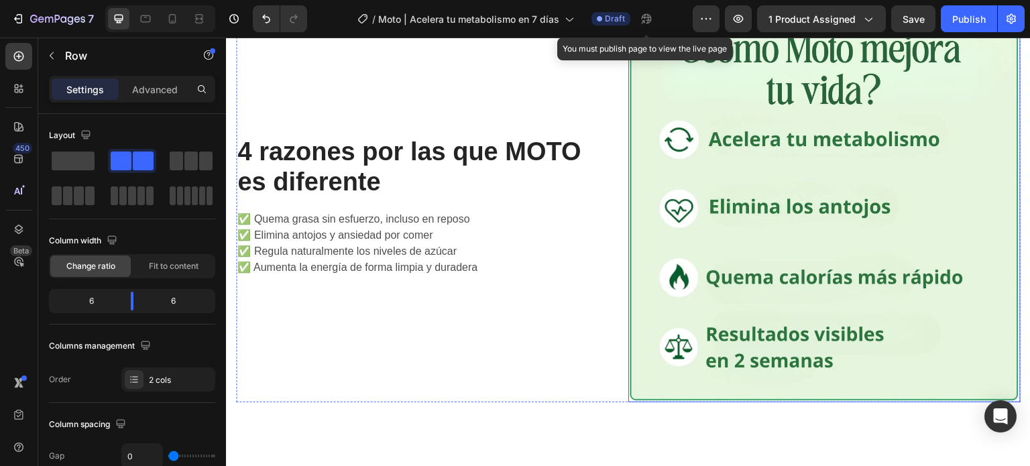
click at [846, 233] on img at bounding box center [824, 206] width 392 height 392
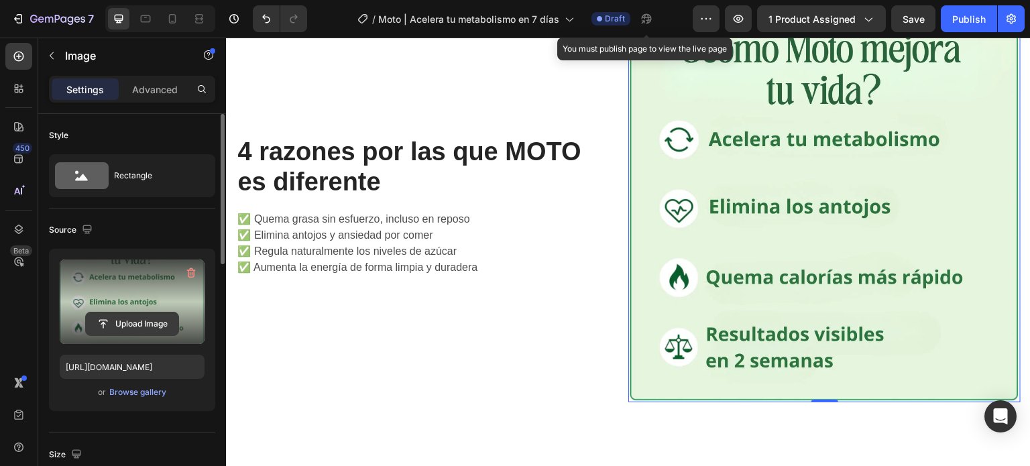
click at [117, 329] on input "file" at bounding box center [132, 323] width 93 height 23
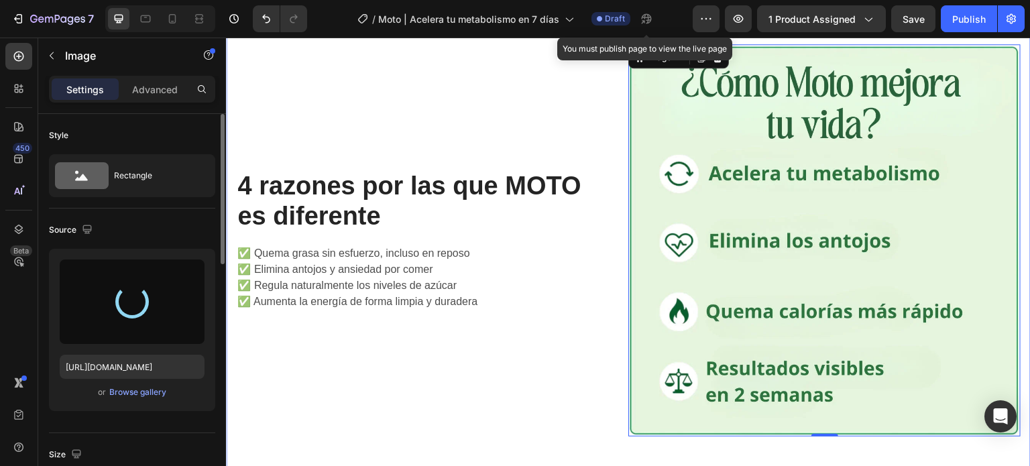
scroll to position [2852, 0]
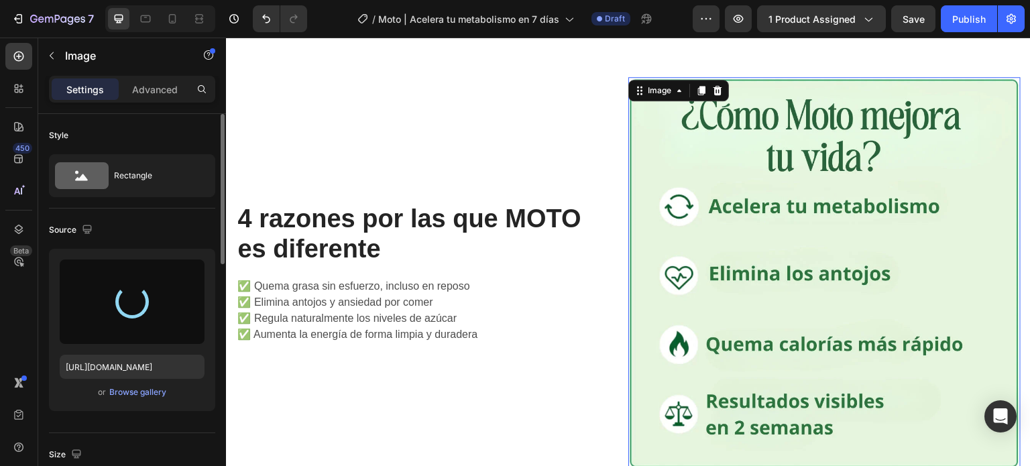
type input "[URL][DOMAIN_NAME]"
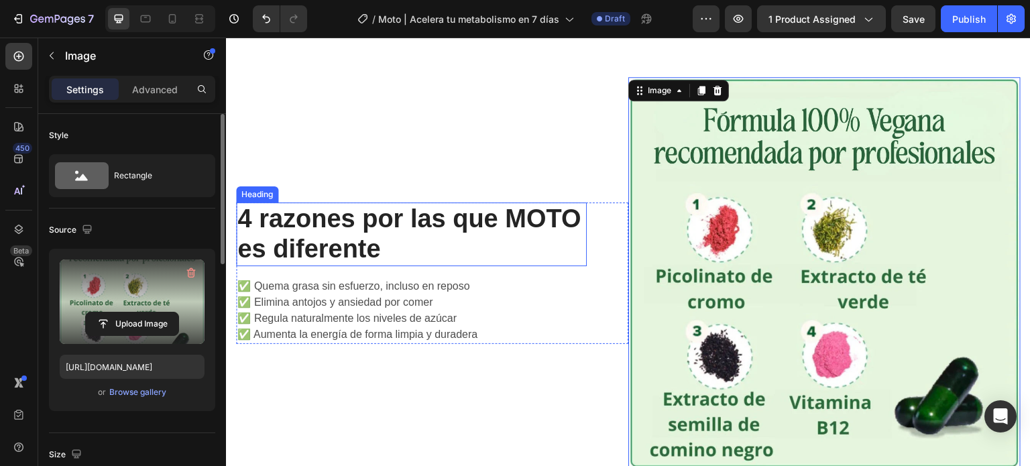
click at [401, 218] on strong "4 razones por las que MOTO es diferente" at bounding box center [408, 234] width 343 height 59
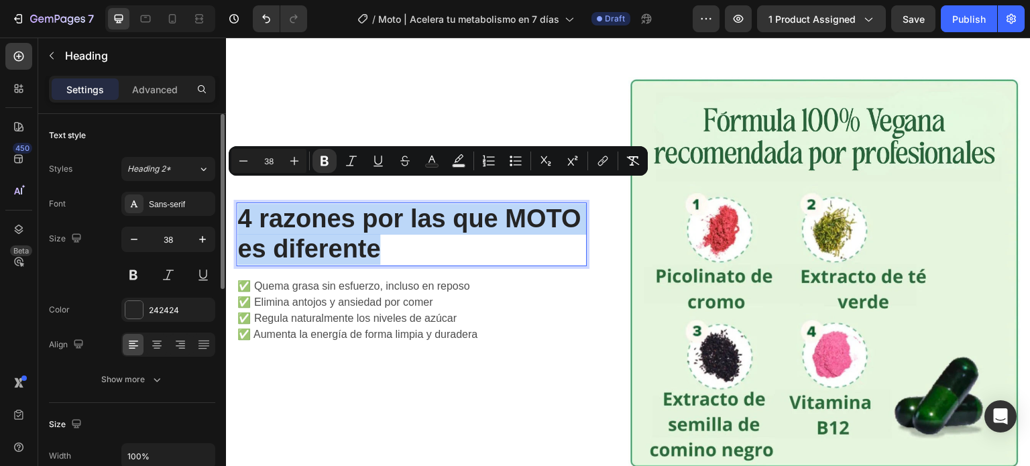
drag, startPoint x: 478, startPoint y: 229, endPoint x: 241, endPoint y: 190, distance: 239.9
click at [241, 204] on p "4 razones por las que MOTO es diferente" at bounding box center [411, 234] width 348 height 61
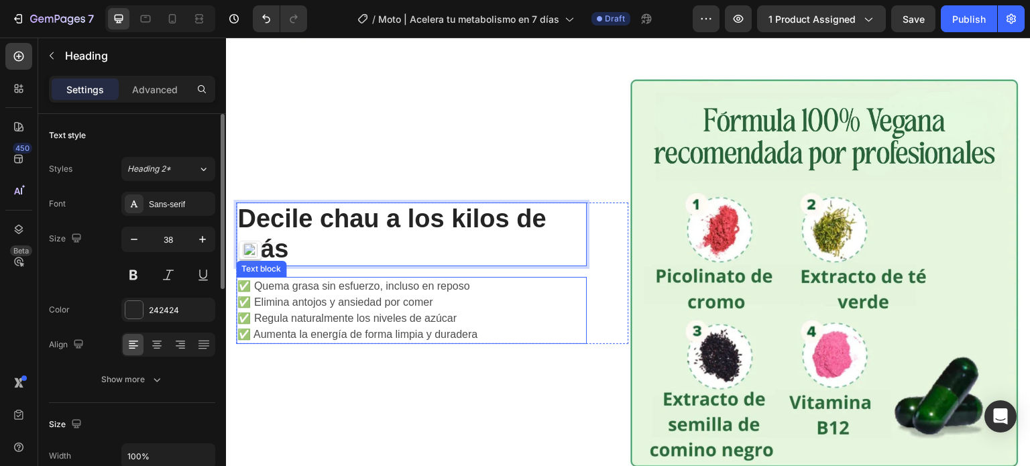
click at [371, 302] on p "✅ Quema grasa sin esfuerzo, incluso en reposo ✅ Elimina antojos y ansiedad por …" at bounding box center [411, 310] width 348 height 64
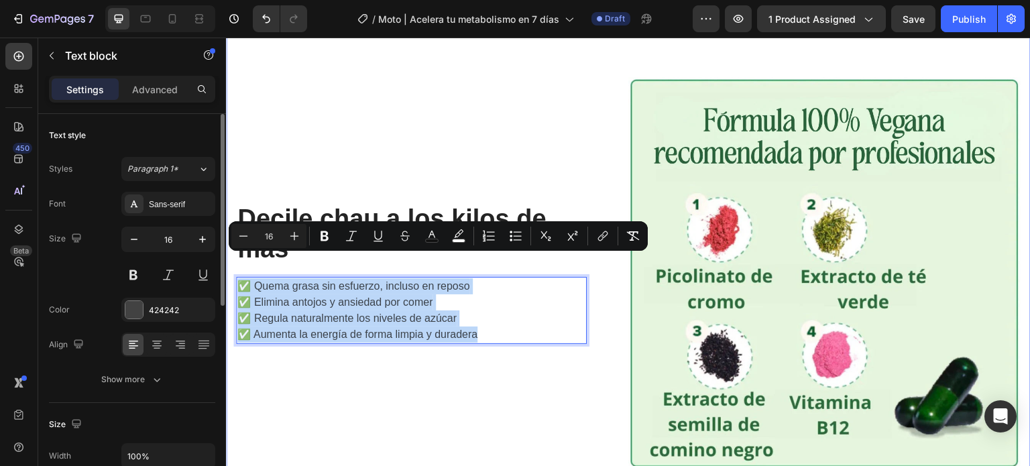
drag, startPoint x: 494, startPoint y: 314, endPoint x: 229, endPoint y: 264, distance: 269.5
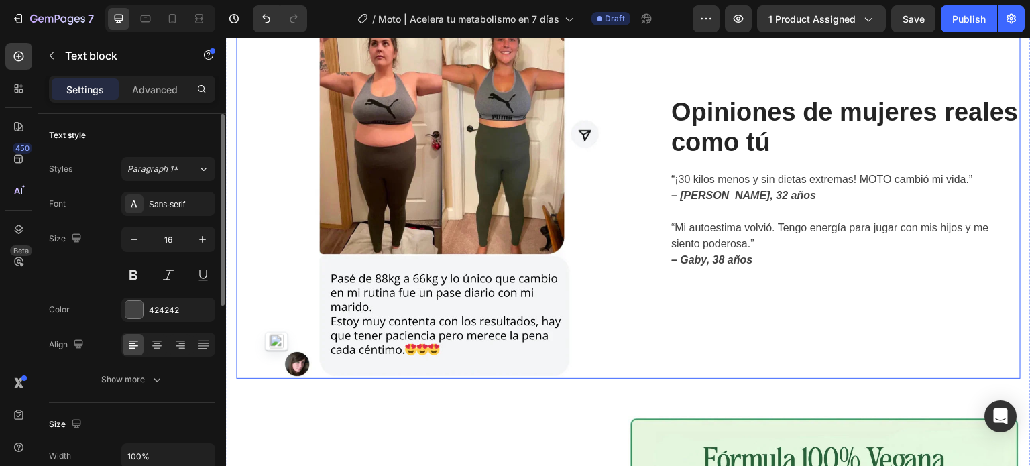
scroll to position [2504, 0]
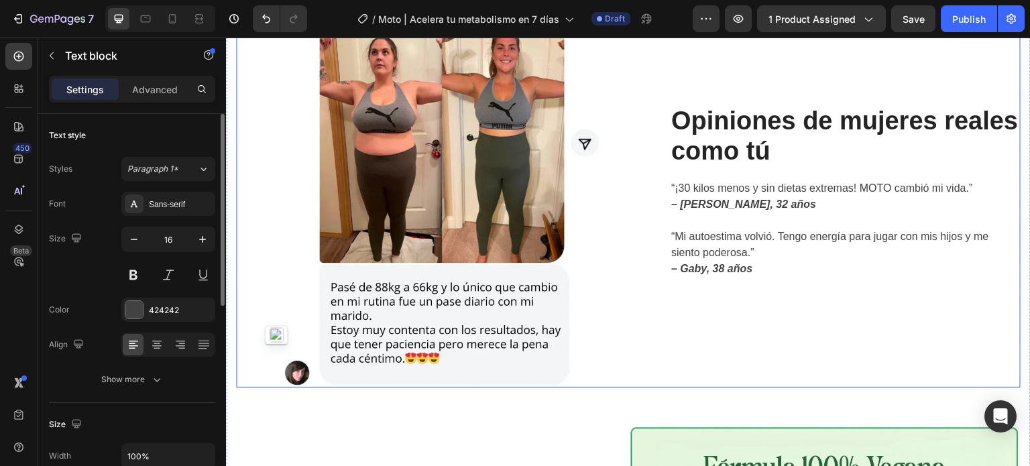
click at [640, 334] on div "⁠⁠⁠⁠⁠⁠⁠ Opiniones de mujeres reales como tú Heading “¡30 kilos menos y sin diet…" at bounding box center [824, 191] width 392 height 392
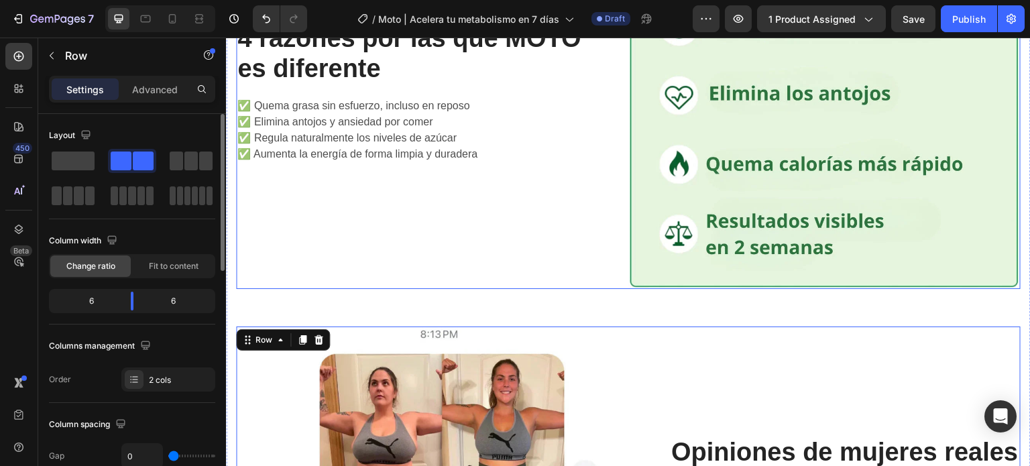
scroll to position [2169, 0]
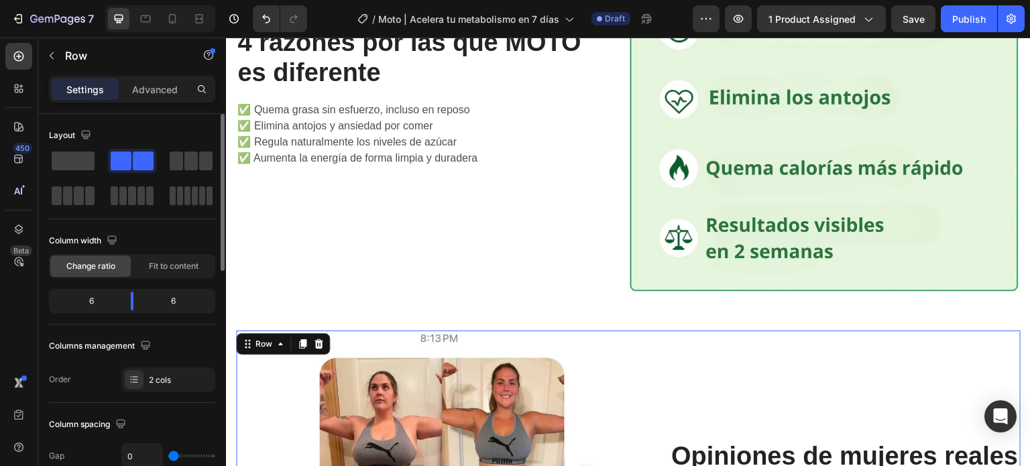
drag, startPoint x: 304, startPoint y: 329, endPoint x: 691, endPoint y: 298, distance: 387.4
click at [304, 339] on icon at bounding box center [302, 343] width 7 height 9
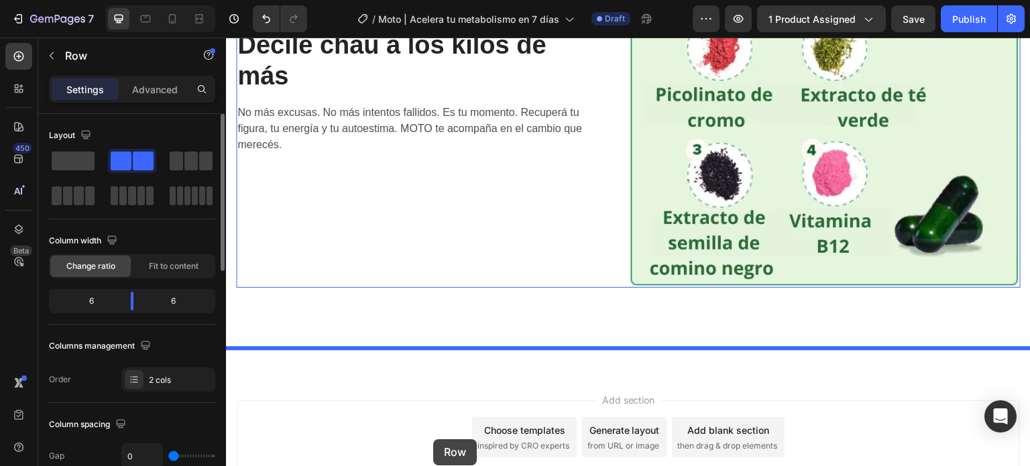
scroll to position [3533, 0]
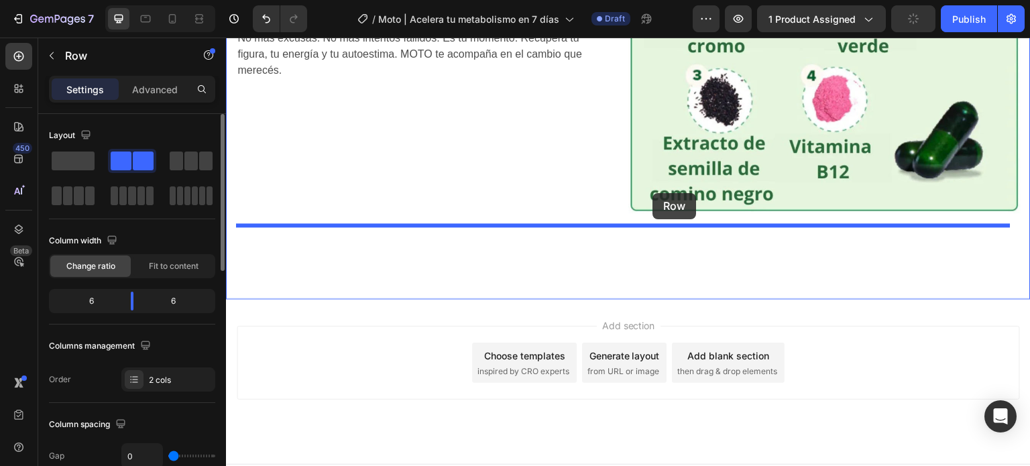
drag, startPoint x: 249, startPoint y: 277, endPoint x: 830, endPoint y: 157, distance: 593.7
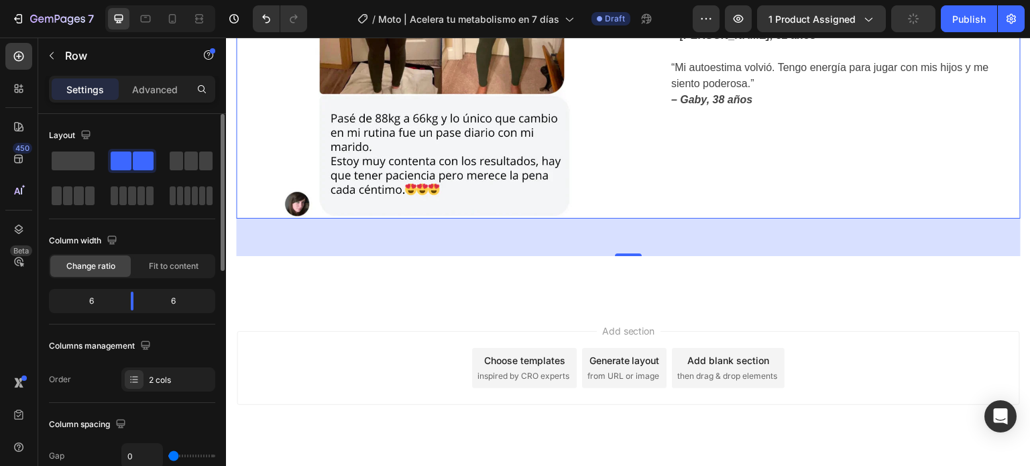
scroll to position [3107, 0]
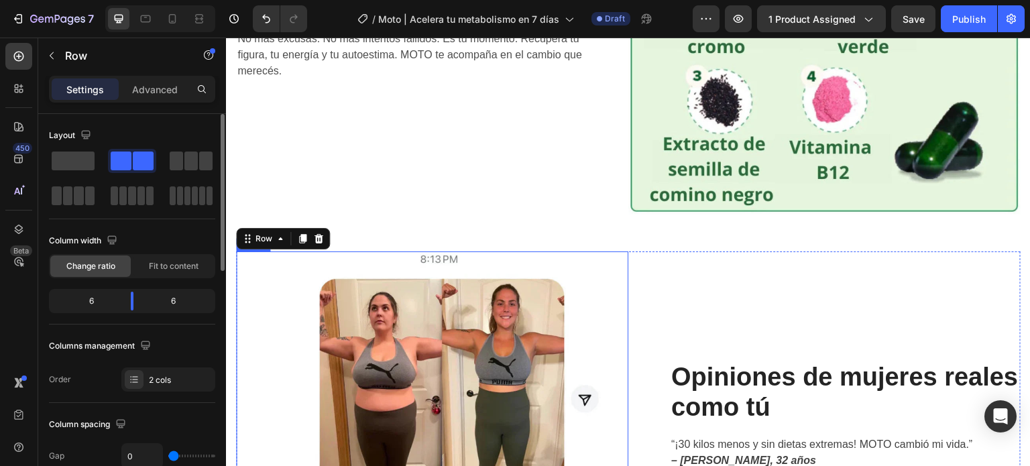
drag, startPoint x: 465, startPoint y: 353, endPoint x: 311, endPoint y: 290, distance: 166.6
click at [465, 353] on img at bounding box center [432, 447] width 392 height 392
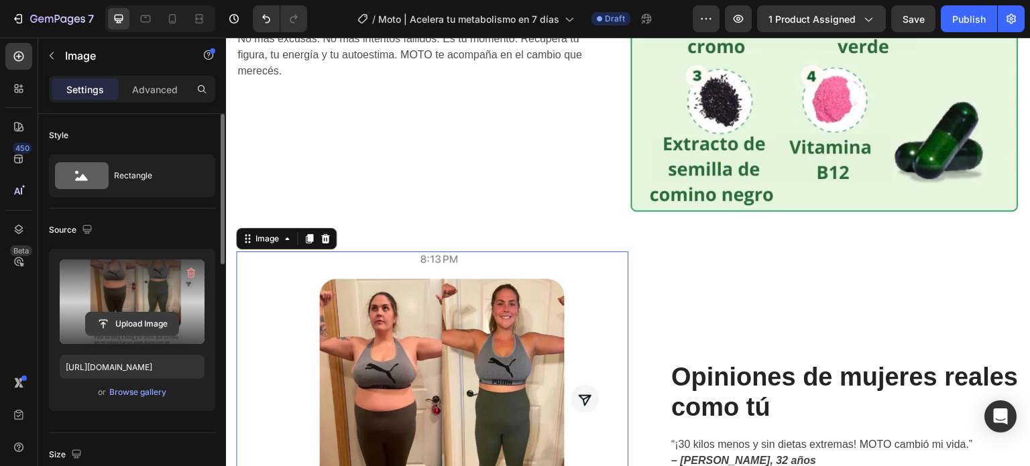
click at [144, 316] on input "file" at bounding box center [132, 323] width 93 height 23
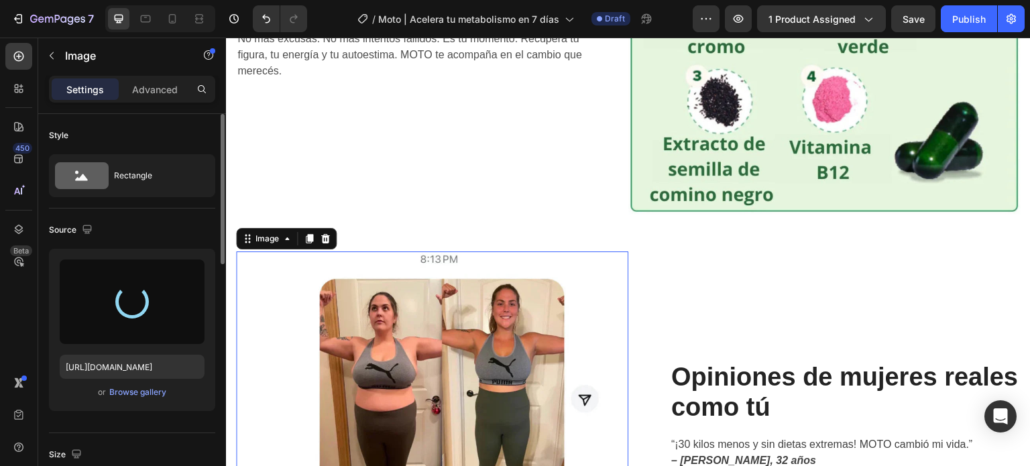
type input "[URL][DOMAIN_NAME]"
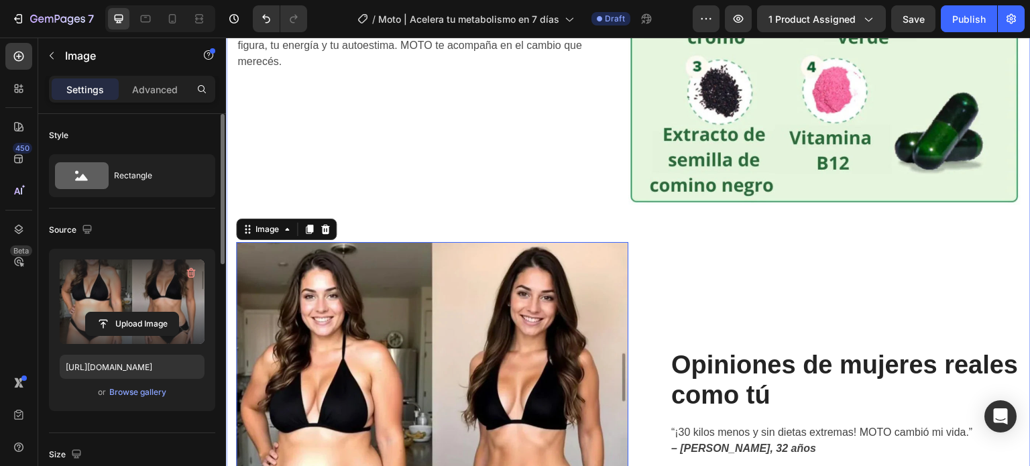
scroll to position [3175, 0]
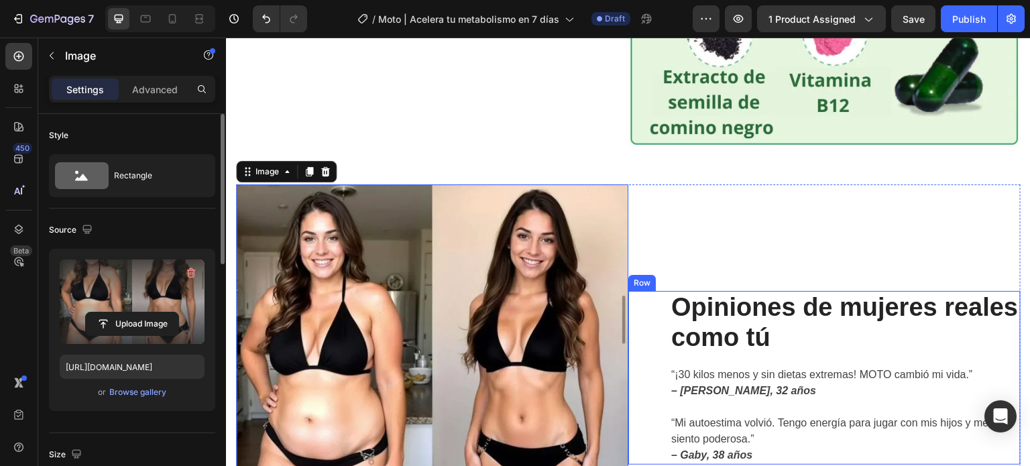
click at [632, 335] on div "Opiniones de mujeres reales como tú Heading “¡30 kilos menos y sin dietas extre…" at bounding box center [824, 378] width 392 height 174
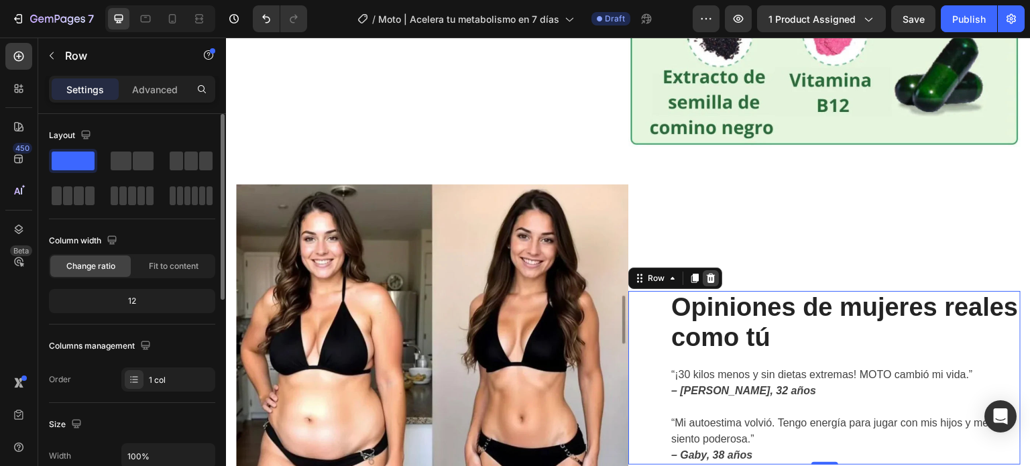
click at [711, 270] on div at bounding box center [711, 278] width 16 height 16
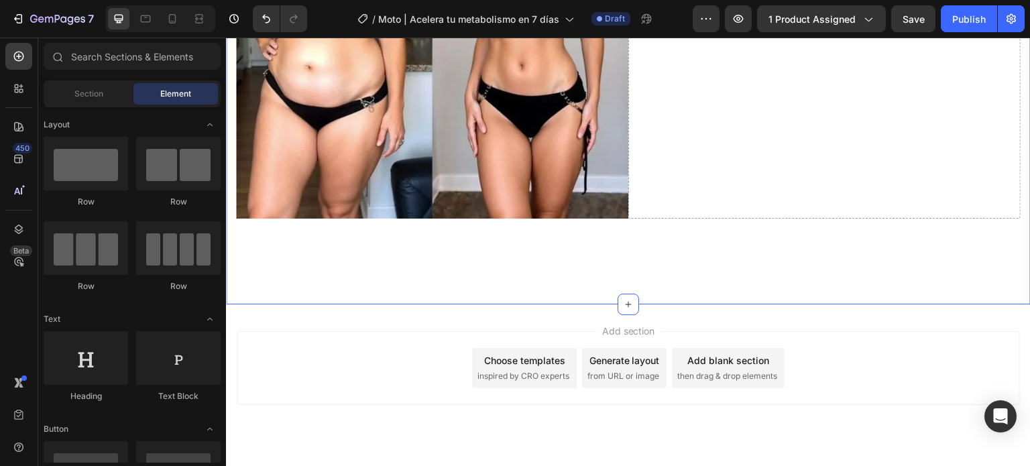
scroll to position [3192, 0]
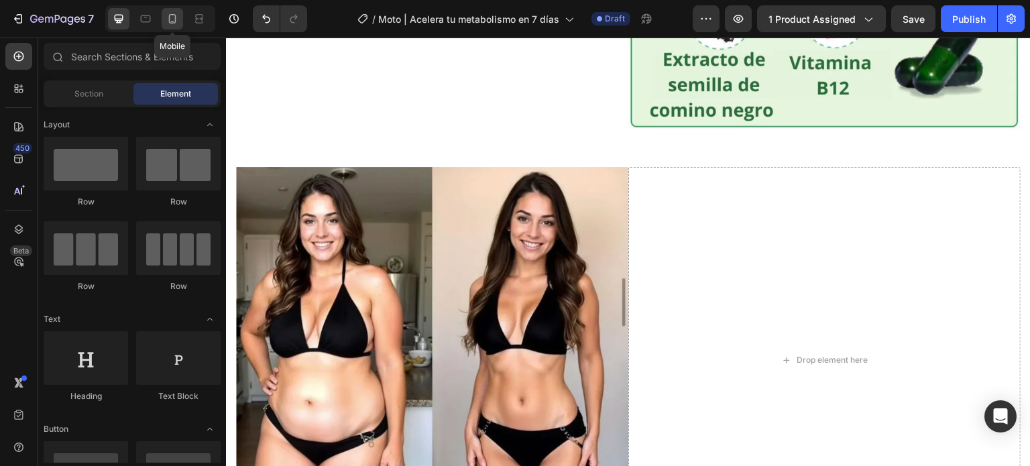
click at [176, 23] on icon at bounding box center [172, 18] width 13 height 13
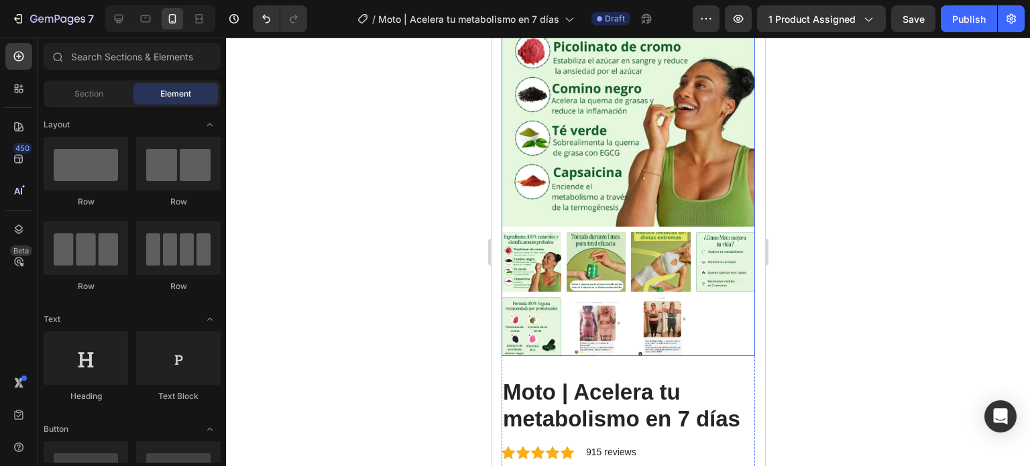
scroll to position [134, 0]
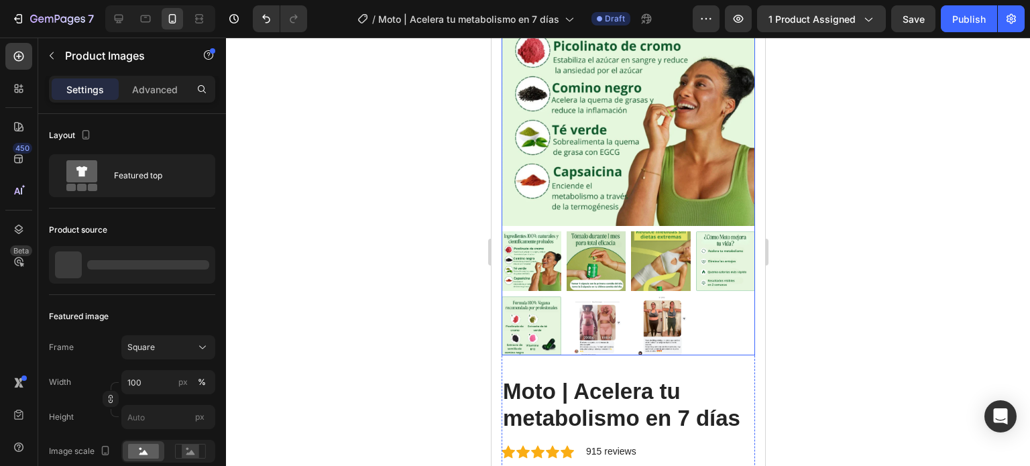
click at [667, 251] on img at bounding box center [660, 261] width 60 height 60
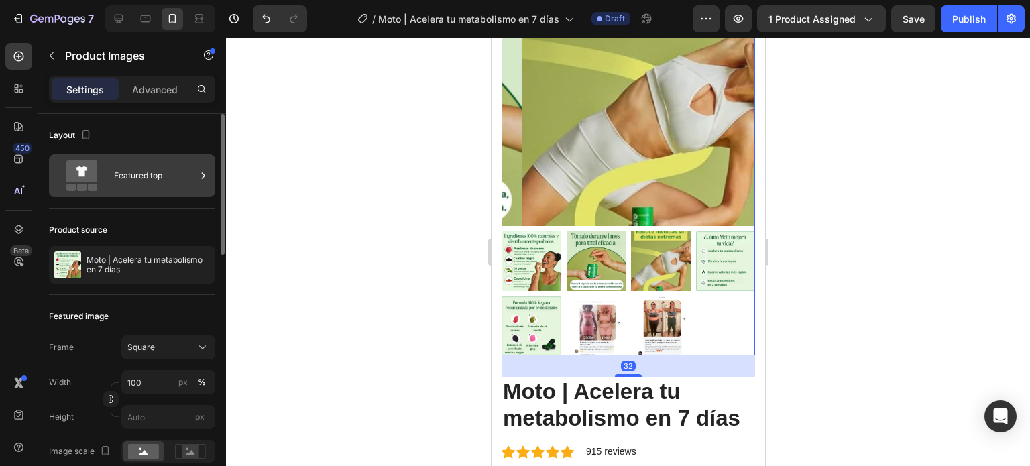
click at [149, 180] on div "Featured top" at bounding box center [155, 175] width 82 height 31
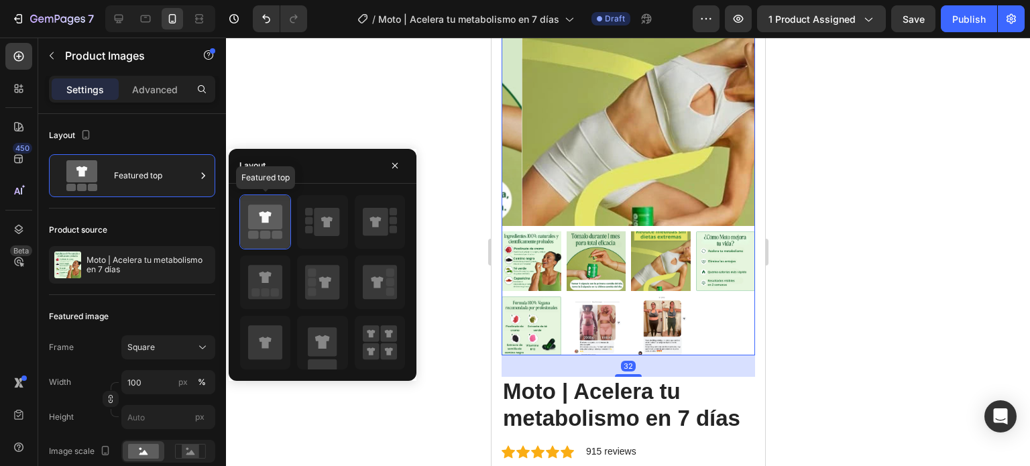
click at [260, 230] on icon at bounding box center [265, 222] width 34 height 38
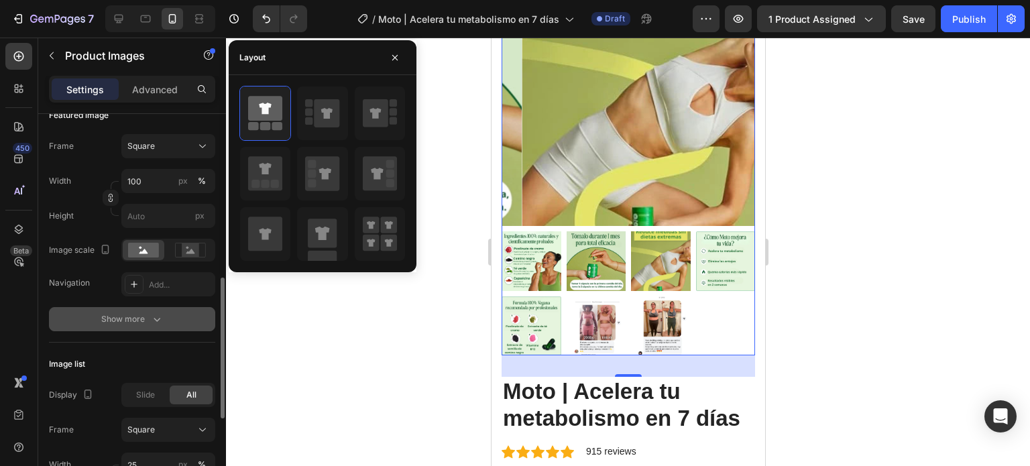
scroll to position [268, 0]
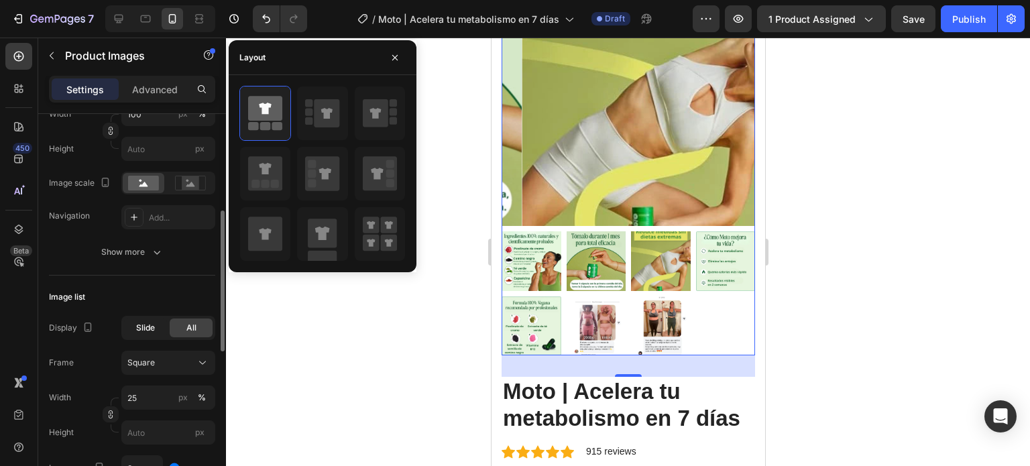
click at [148, 329] on span "Slide" at bounding box center [145, 328] width 19 height 12
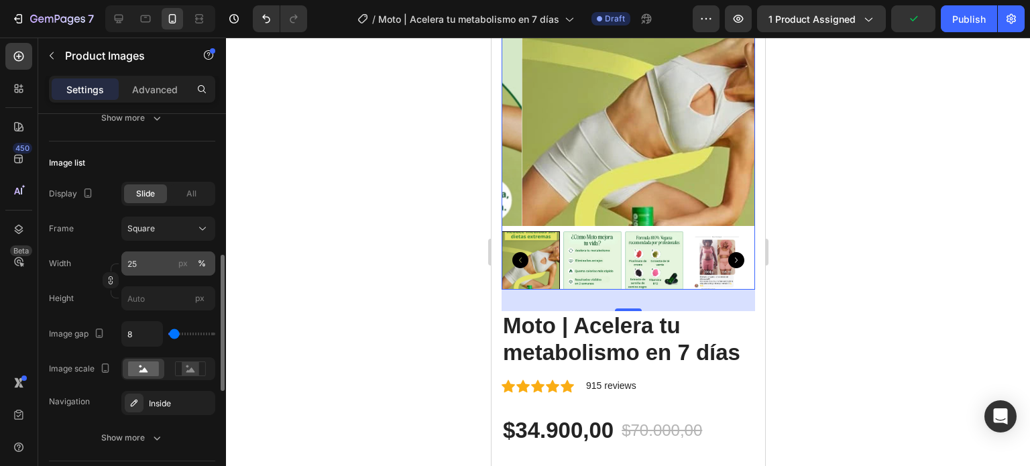
scroll to position [469, 0]
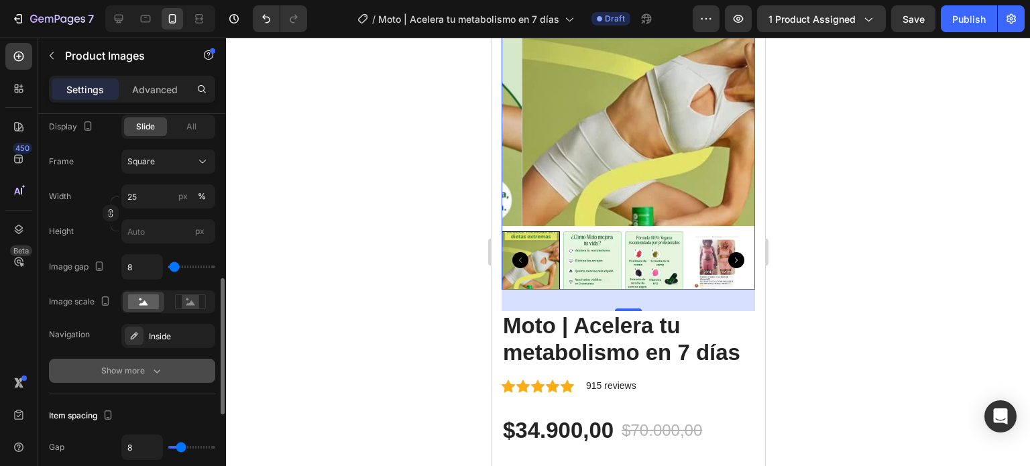
click at [153, 369] on icon "button" at bounding box center [156, 370] width 13 height 13
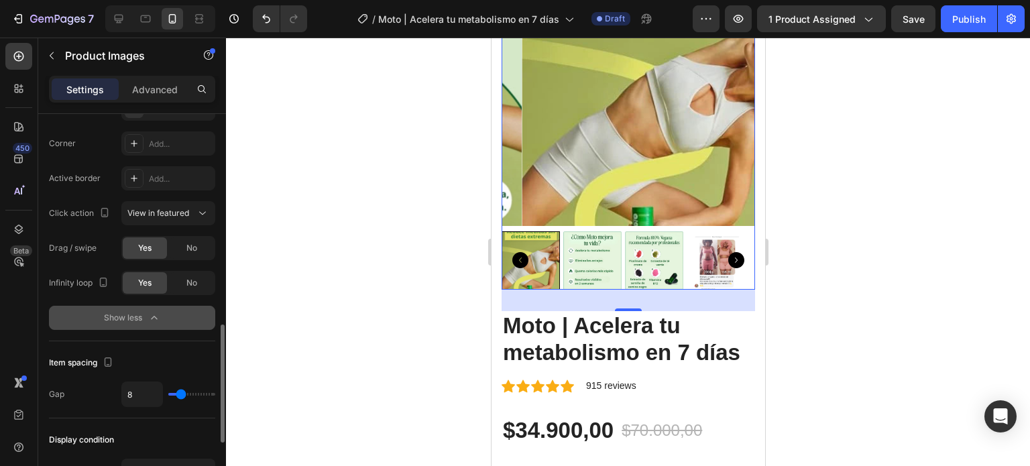
scroll to position [294, 0]
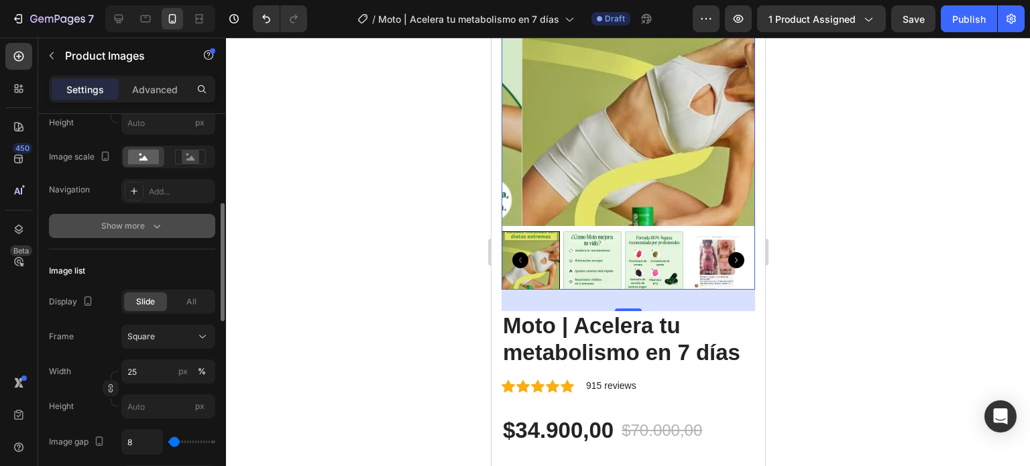
click at [156, 231] on icon "button" at bounding box center [156, 225] width 13 height 13
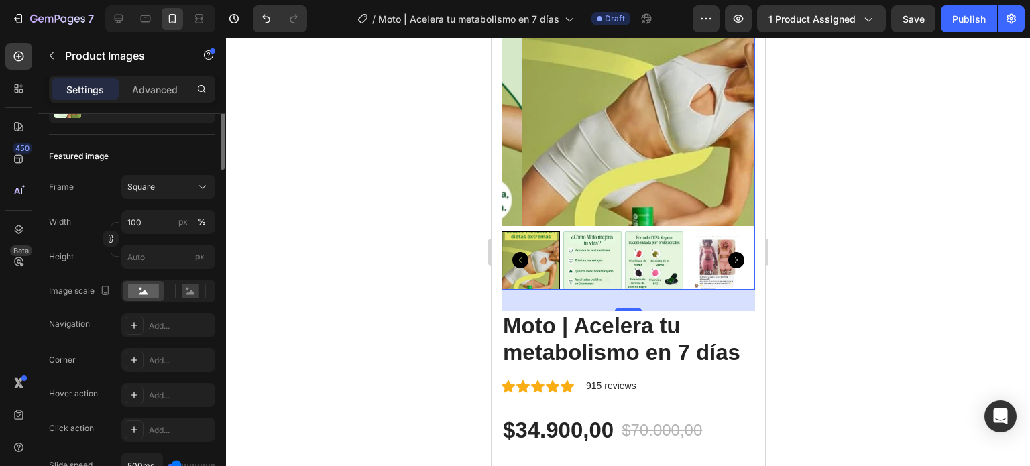
scroll to position [0, 0]
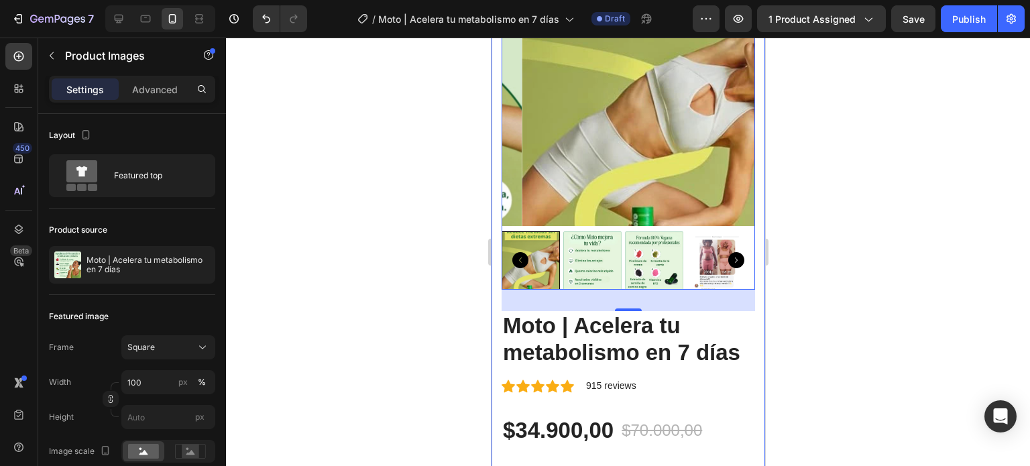
click at [131, 17] on div at bounding box center [160, 18] width 110 height 27
click at [121, 12] on icon at bounding box center [118, 18] width 13 height 13
type input "16"
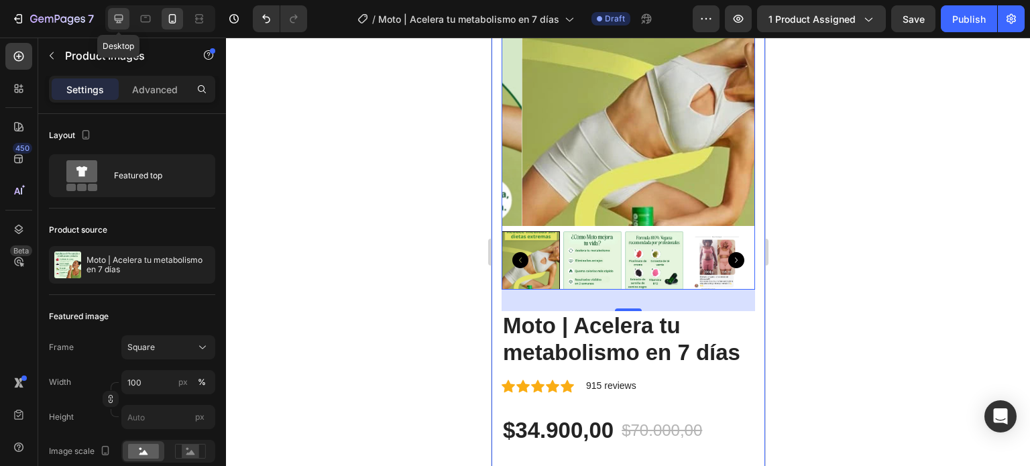
type input "16"
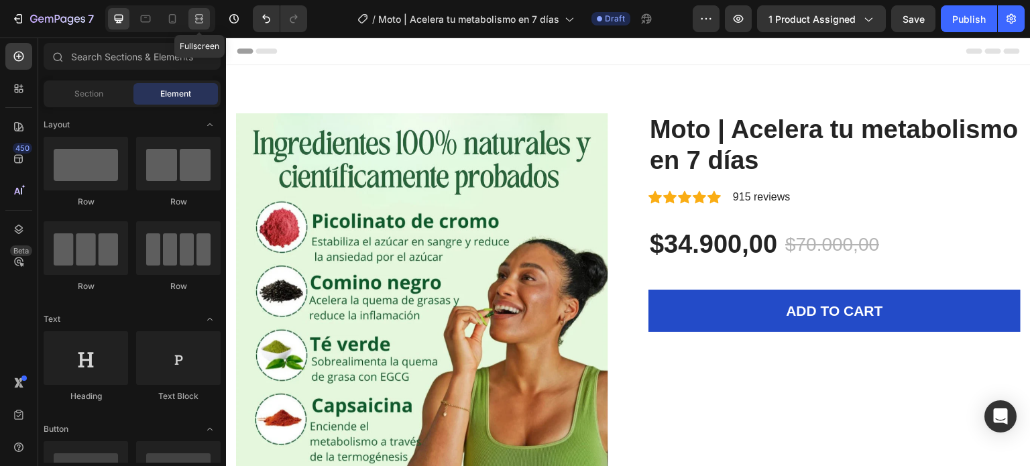
click at [198, 18] on icon at bounding box center [198, 18] width 13 height 13
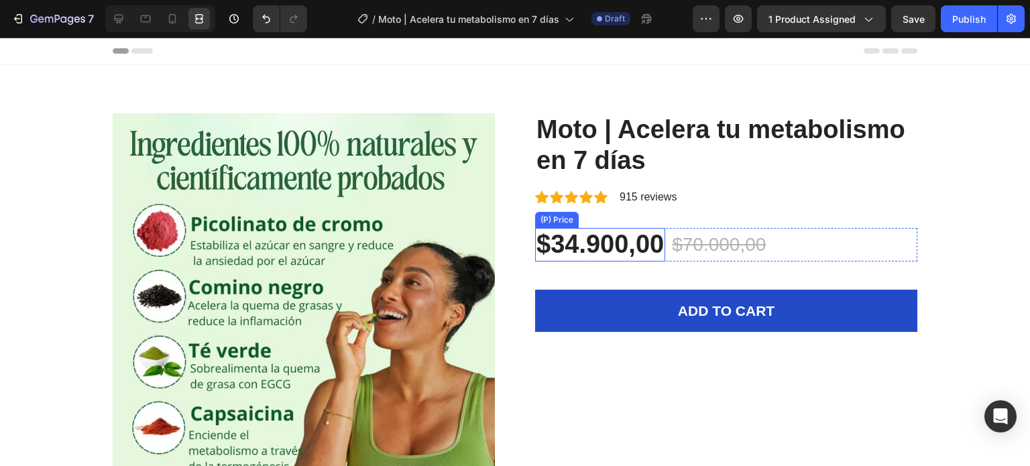
click at [630, 250] on div "$34.900,00" at bounding box center [600, 245] width 130 height 34
click at [642, 249] on div "$34.900,00" at bounding box center [600, 245] width 130 height 34
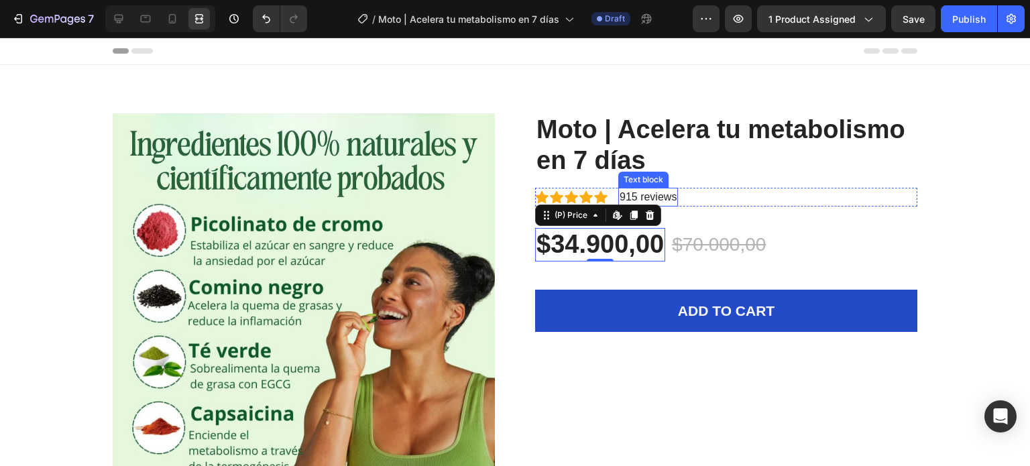
click at [654, 198] on p "915 reviews" at bounding box center [648, 197] width 57 height 16
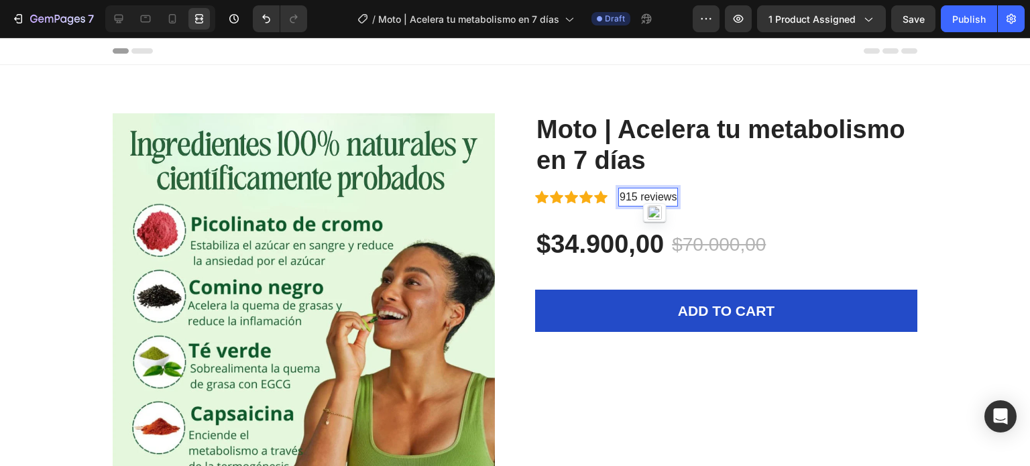
click at [620, 198] on p "915 reviews" at bounding box center [648, 197] width 57 height 16
drag, startPoint x: 618, startPoint y: 198, endPoint x: 657, endPoint y: 198, distance: 39.6
click at [668, 200] on p "915 reviews" at bounding box center [648, 197] width 57 height 16
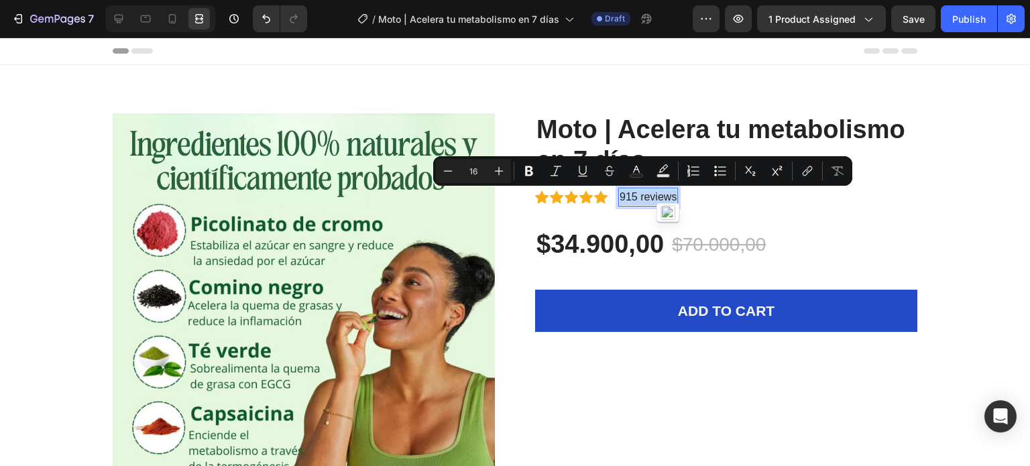
drag, startPoint x: 615, startPoint y: 200, endPoint x: 672, endPoint y: 198, distance: 57.0
click at [672, 198] on div "915 reviews" at bounding box center [648, 197] width 60 height 19
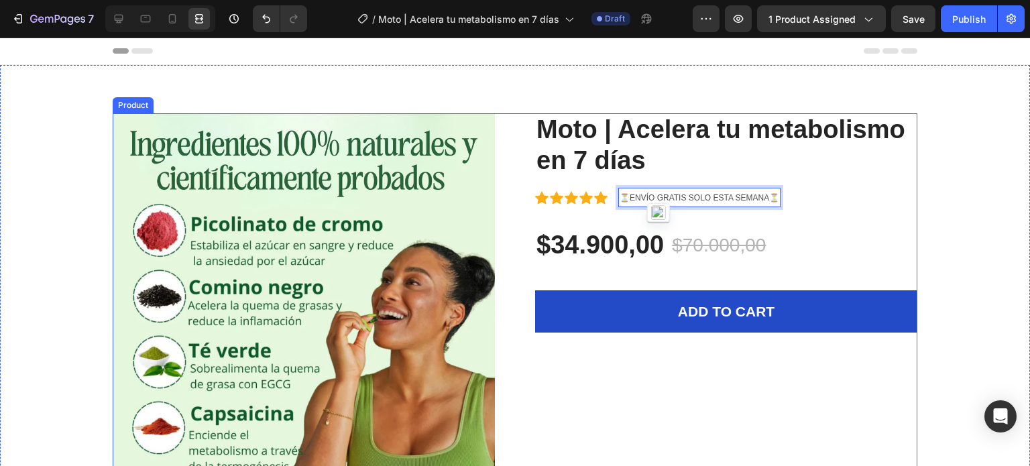
click at [861, 209] on div "Moto | Acelera tu metabolismo en 7 días (P) Title Icon Icon Icon Icon Icon Icon…" at bounding box center [726, 402] width 382 height 579
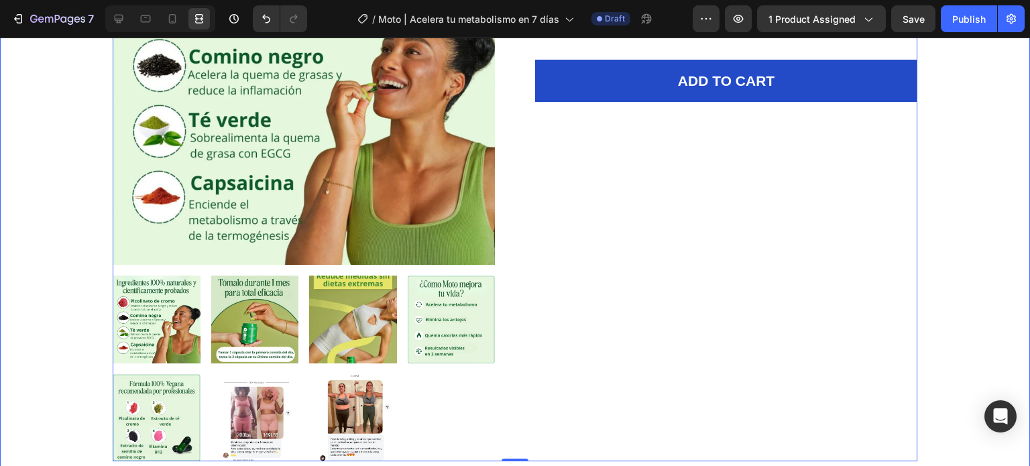
scroll to position [67, 0]
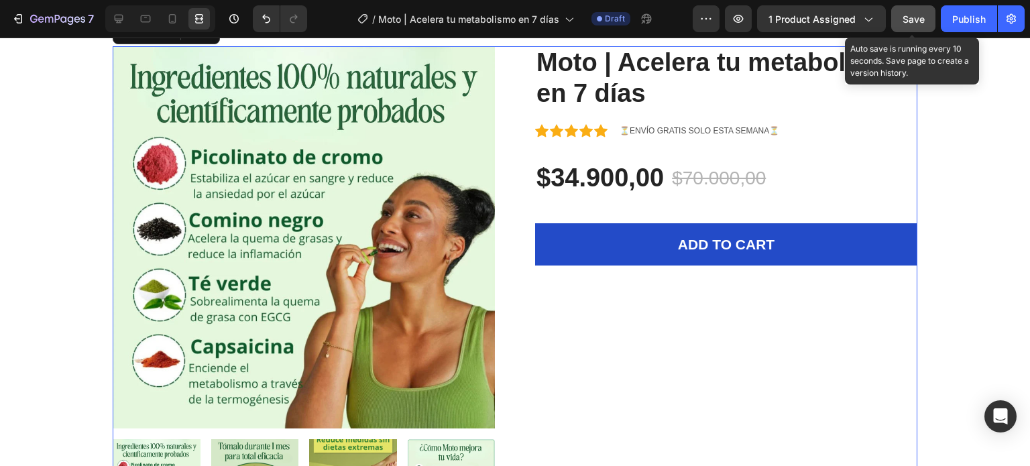
click at [913, 20] on span "Save" at bounding box center [914, 18] width 22 height 11
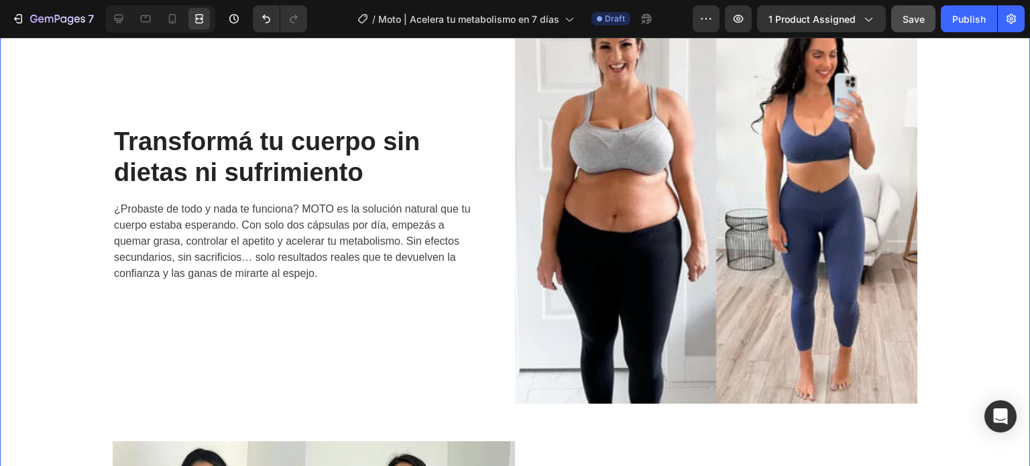
scroll to position [1073, 0]
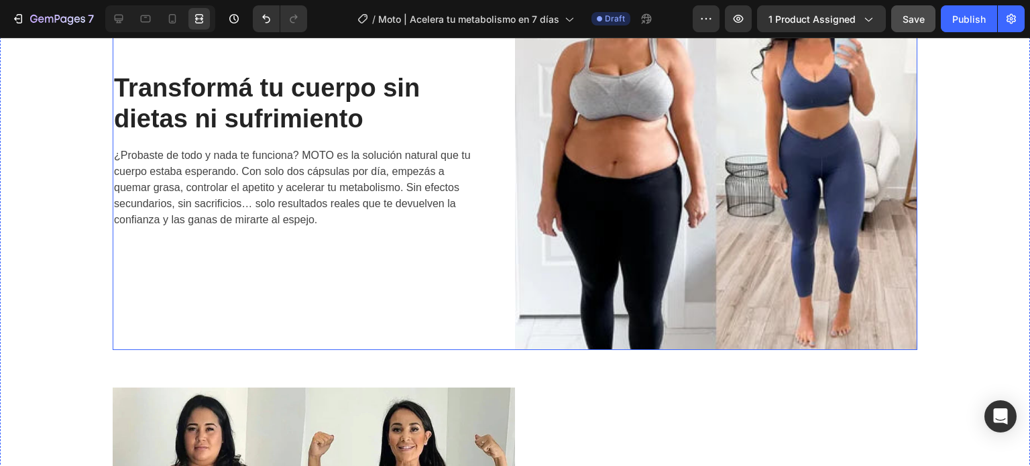
click at [453, 308] on div "Transformá tu cuerpo sin dietas ni sufrimiento Heading ¿Probaste de todo y nada…" at bounding box center [314, 150] width 402 height 399
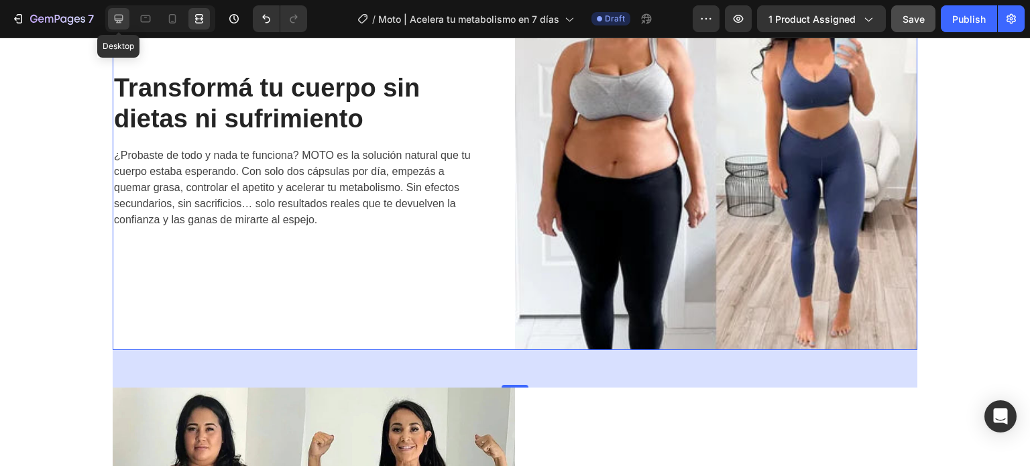
click at [121, 16] on icon at bounding box center [118, 18] width 13 height 13
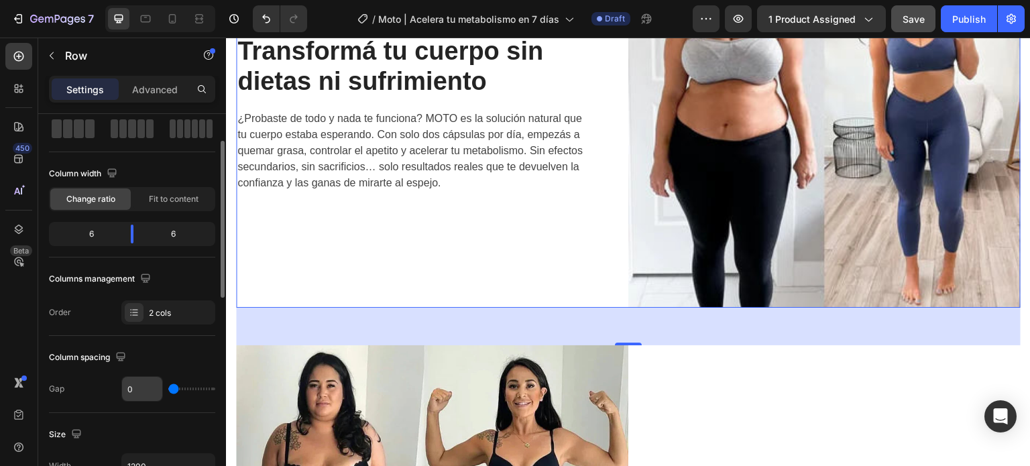
scroll to position [201, 0]
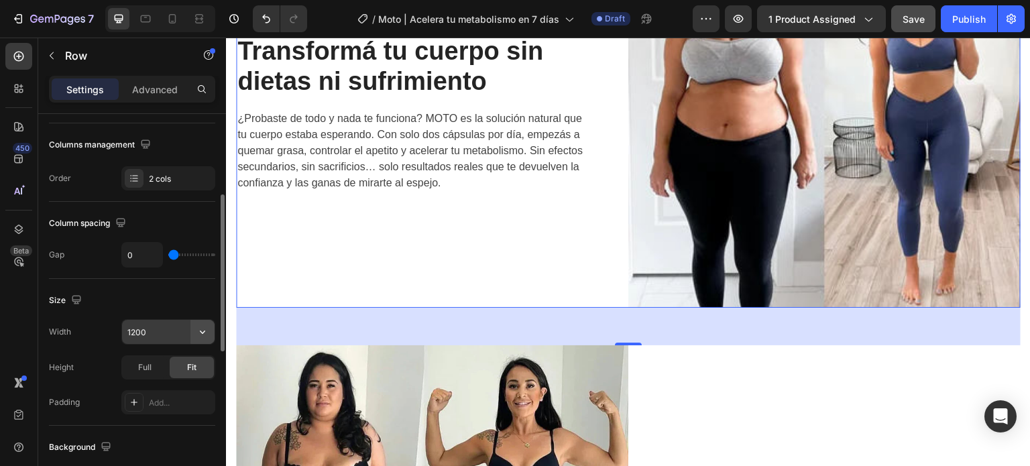
click at [201, 323] on button "button" at bounding box center [202, 332] width 24 height 24
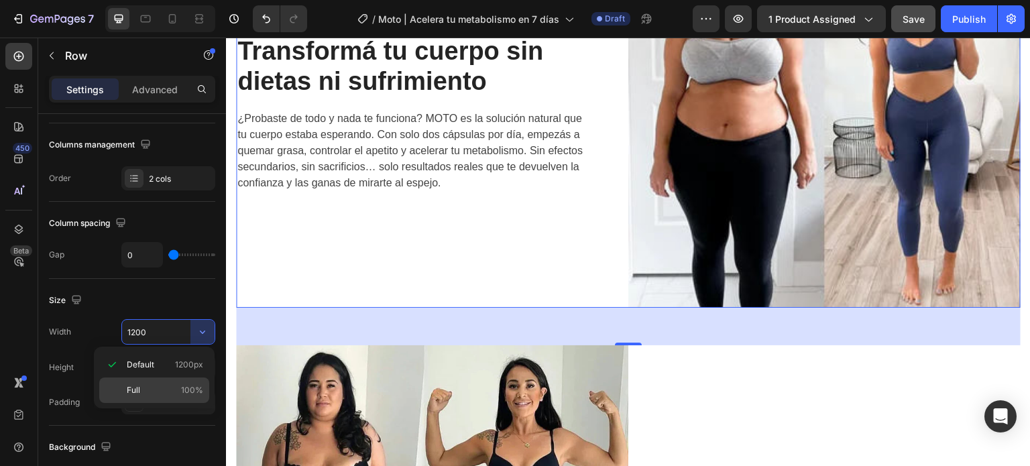
click at [163, 387] on p "Full 100%" at bounding box center [165, 390] width 76 height 12
type input "100%"
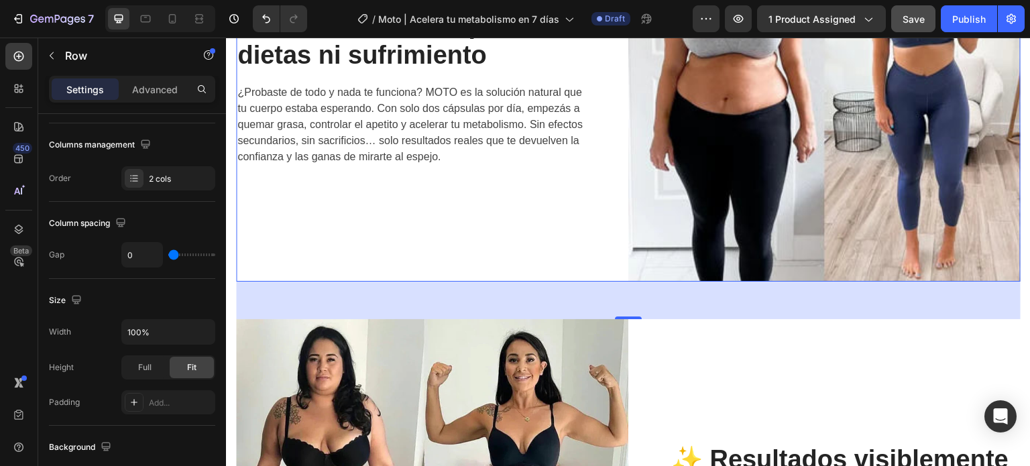
scroll to position [1408, 0]
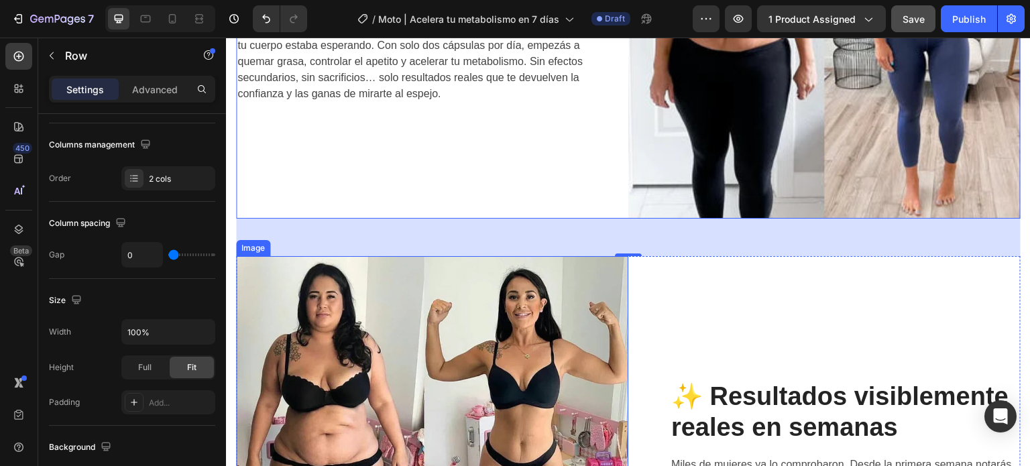
click at [277, 262] on img at bounding box center [432, 451] width 392 height 390
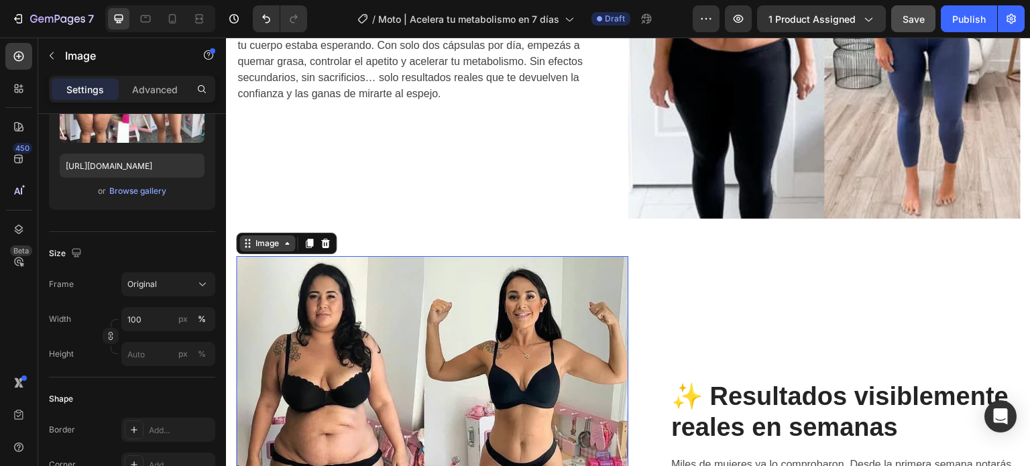
scroll to position [0, 0]
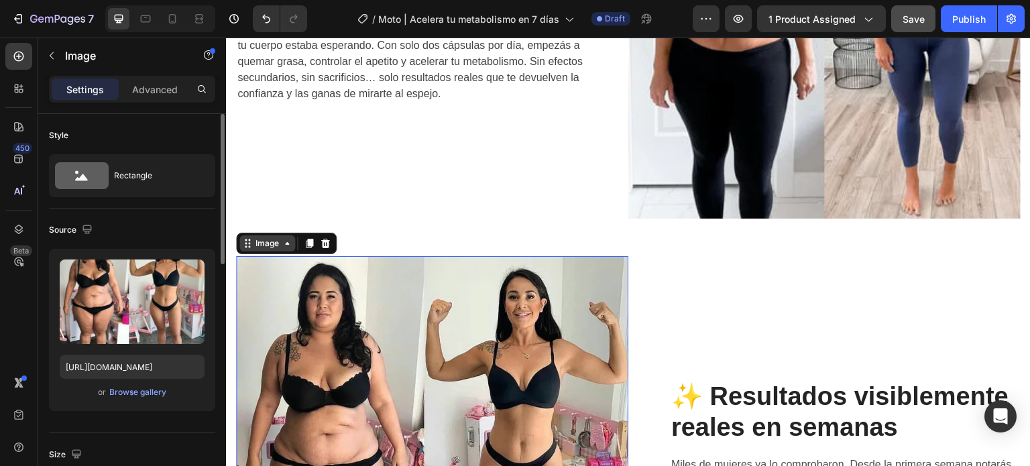
click at [256, 245] on div "Image" at bounding box center [267, 243] width 56 height 16
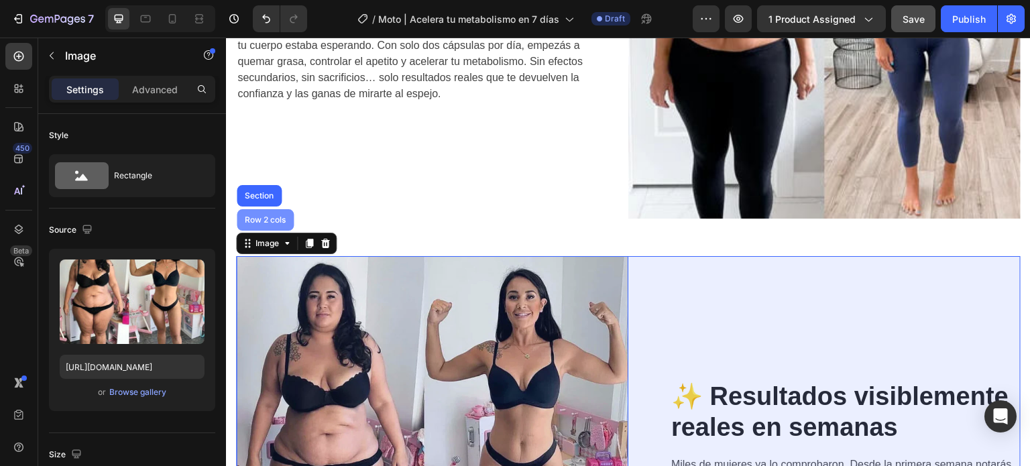
click at [267, 220] on div "Row 2 cols" at bounding box center [265, 219] width 57 height 21
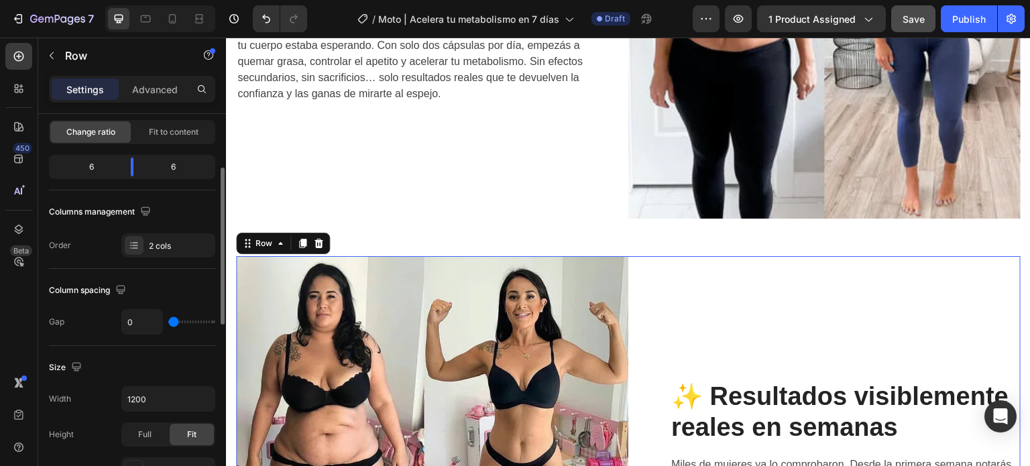
scroll to position [201, 0]
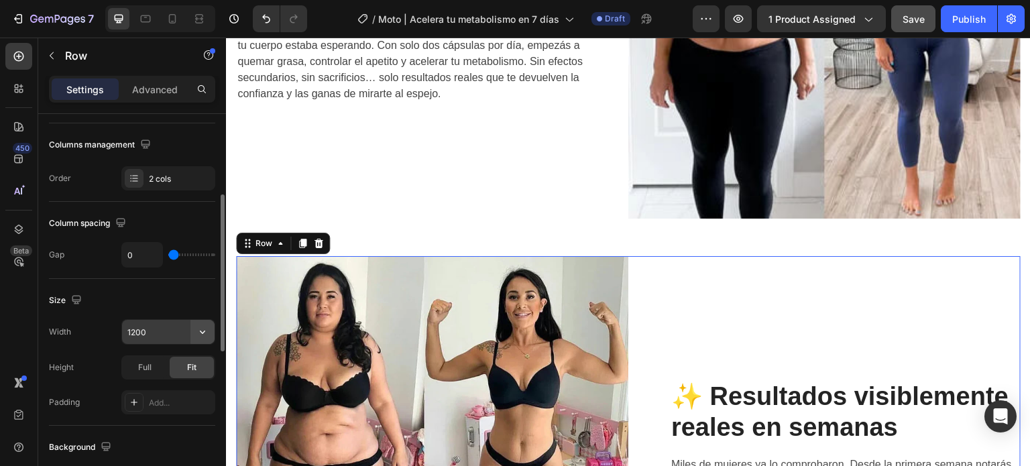
click at [201, 331] on icon "button" at bounding box center [202, 332] width 5 height 3
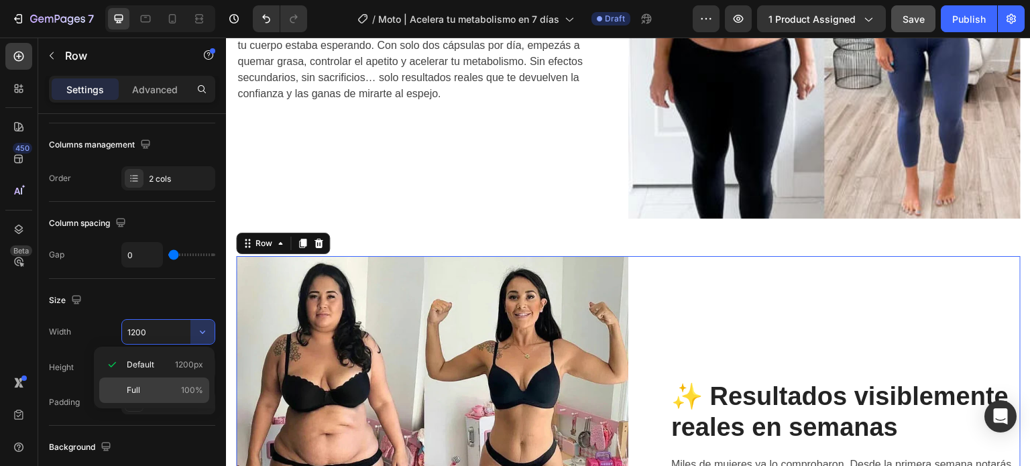
drag, startPoint x: 139, startPoint y: 388, endPoint x: 97, endPoint y: 216, distance: 177.6
click at [139, 388] on p "Full 100%" at bounding box center [165, 390] width 76 height 12
type input "100%"
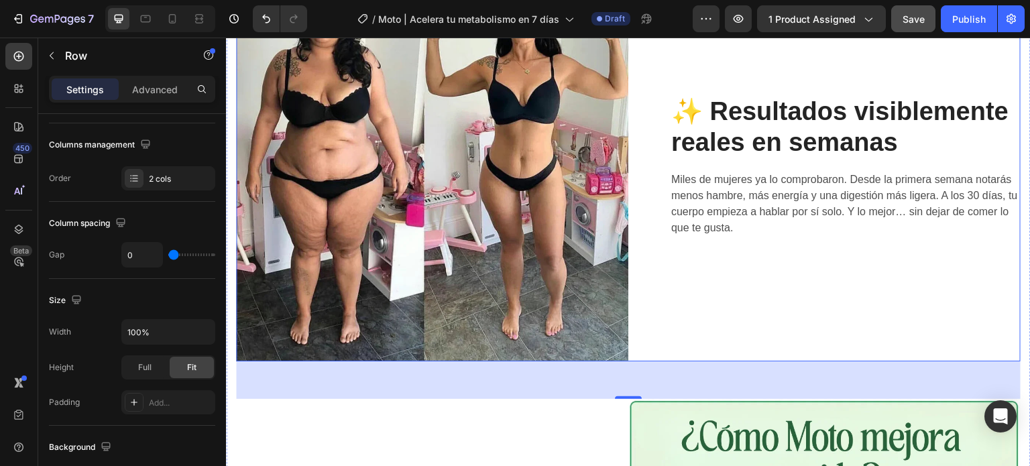
scroll to position [1811, 0]
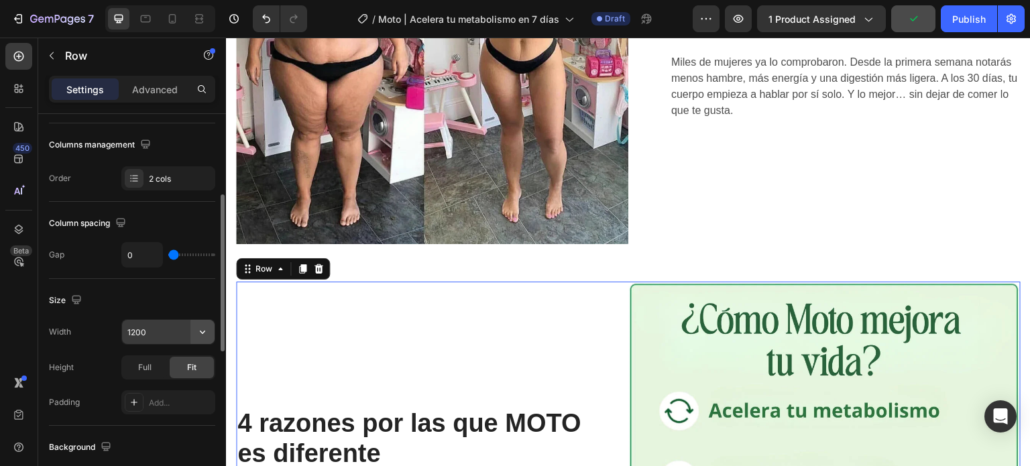
click at [202, 335] on icon "button" at bounding box center [202, 331] width 13 height 13
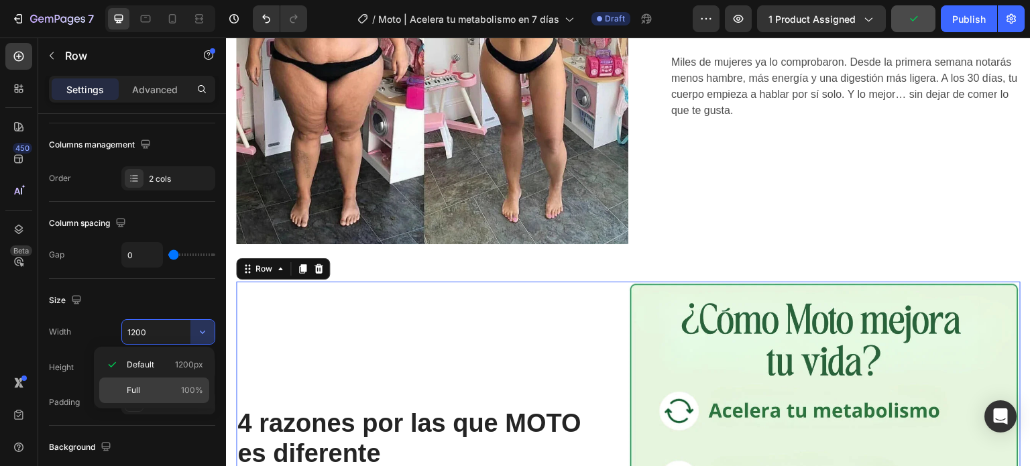
click at [176, 380] on div "Full 100%" at bounding box center [154, 390] width 110 height 25
type input "100%"
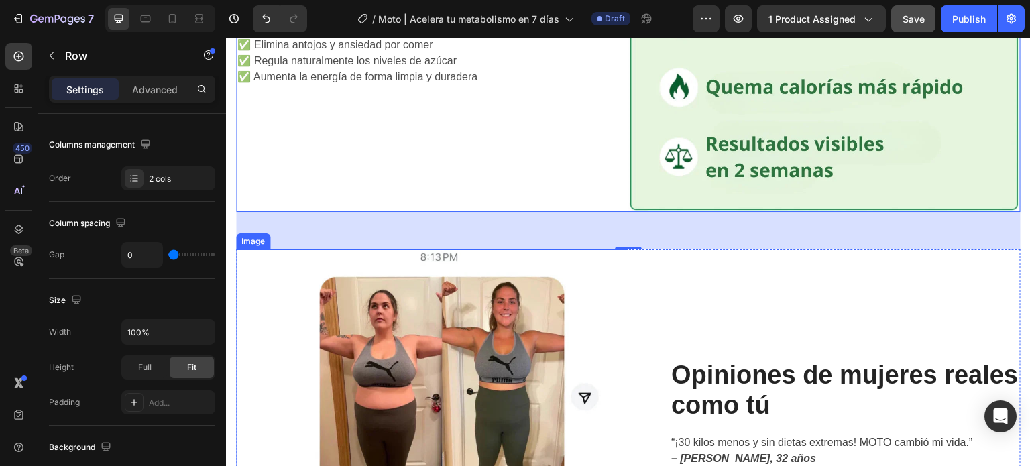
scroll to position [2347, 0]
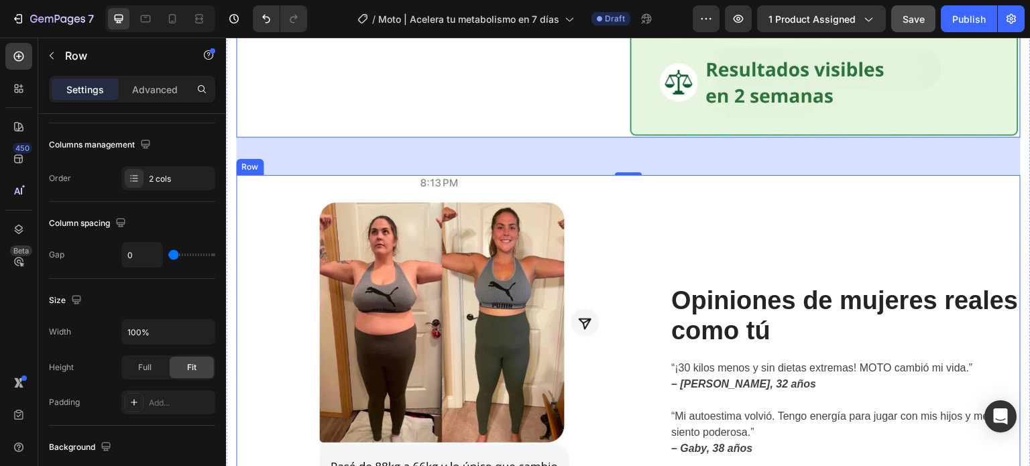
click at [628, 219] on div "Opiniones de mujeres reales como tú Heading “¡30 kilos menos y sin dietas extre…" at bounding box center [824, 371] width 392 height 392
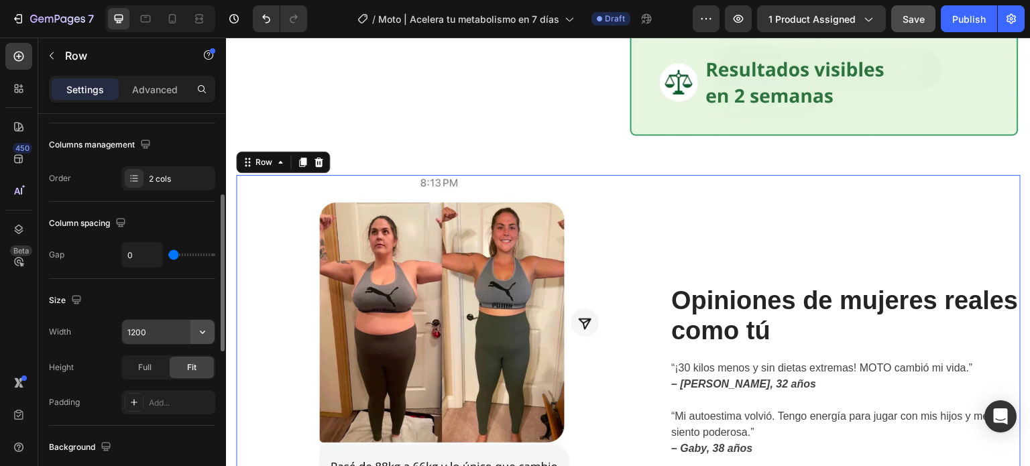
click at [203, 335] on icon "button" at bounding box center [202, 331] width 13 height 13
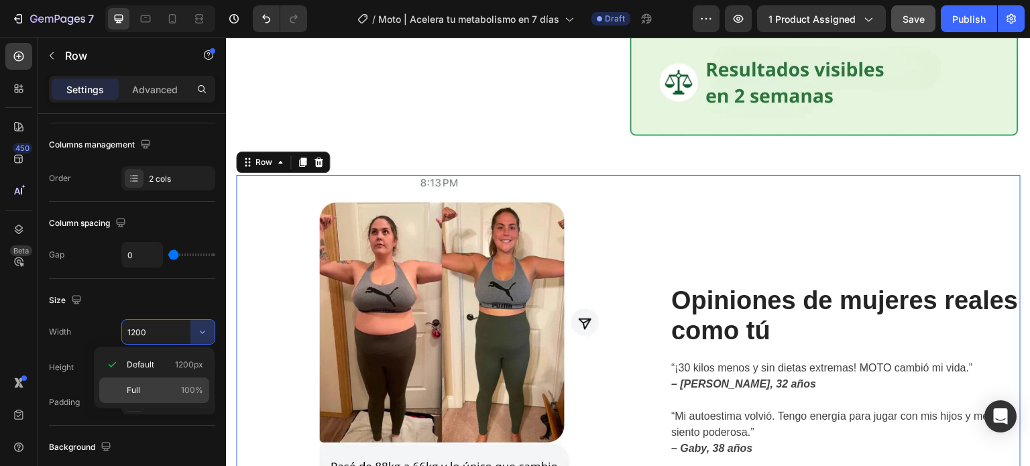
click at [181, 390] on p "Full 100%" at bounding box center [165, 390] width 76 height 12
type input "100%"
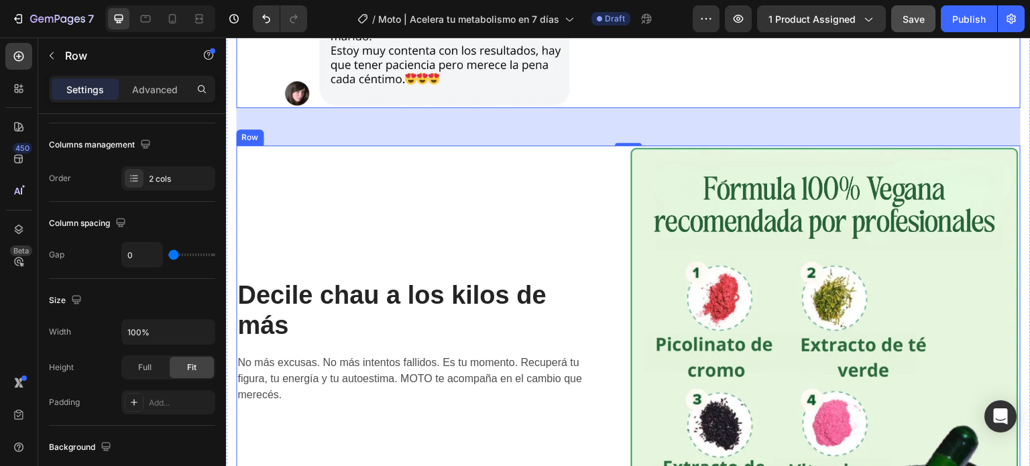
scroll to position [2816, 0]
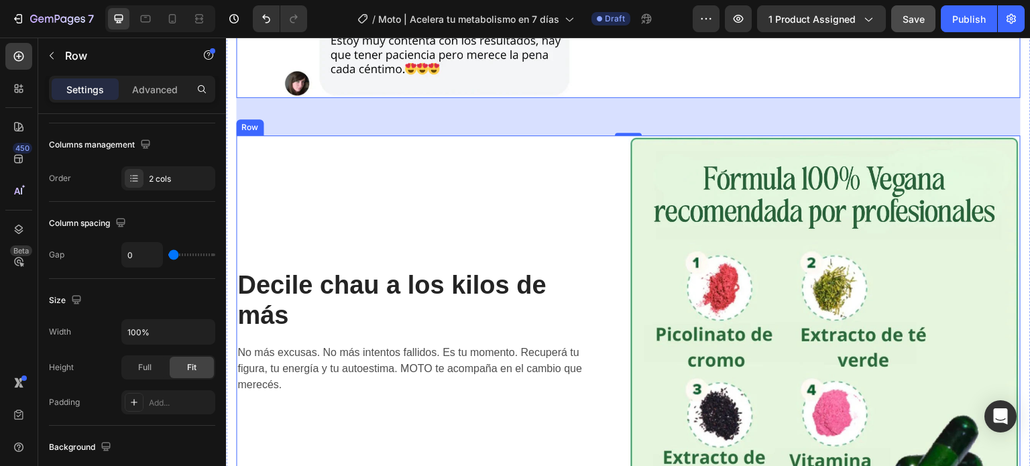
drag, startPoint x: 598, startPoint y: 184, endPoint x: 233, endPoint y: 302, distance: 383.4
click at [599, 184] on div "Decile chau a los kilos de más Heading No más excusas. No más intentos fallidos…" at bounding box center [432, 331] width 392 height 392
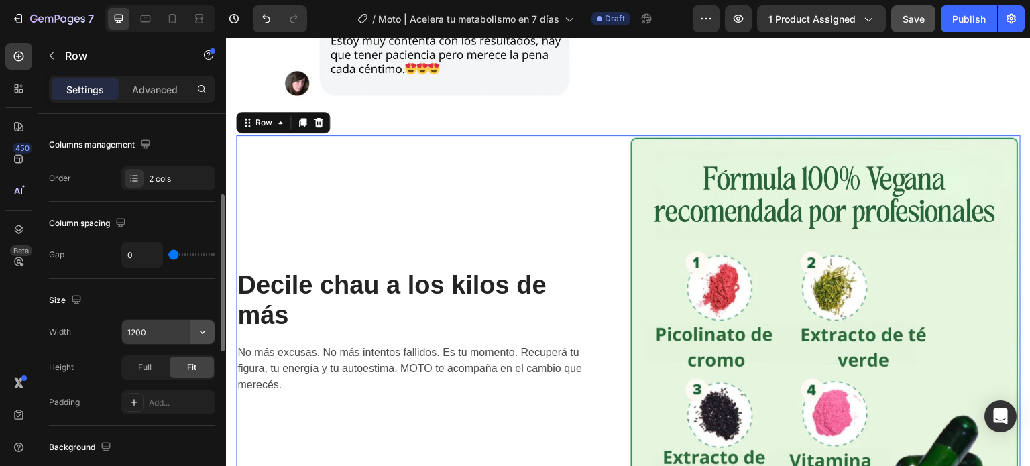
click at [203, 332] on icon "button" at bounding box center [202, 332] width 5 height 3
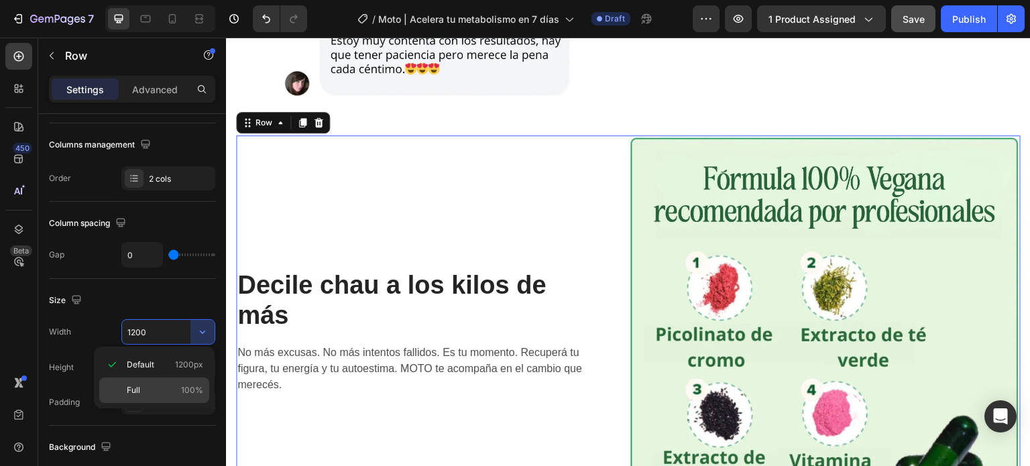
click at [182, 387] on span "100%" at bounding box center [192, 390] width 22 height 12
type input "100%"
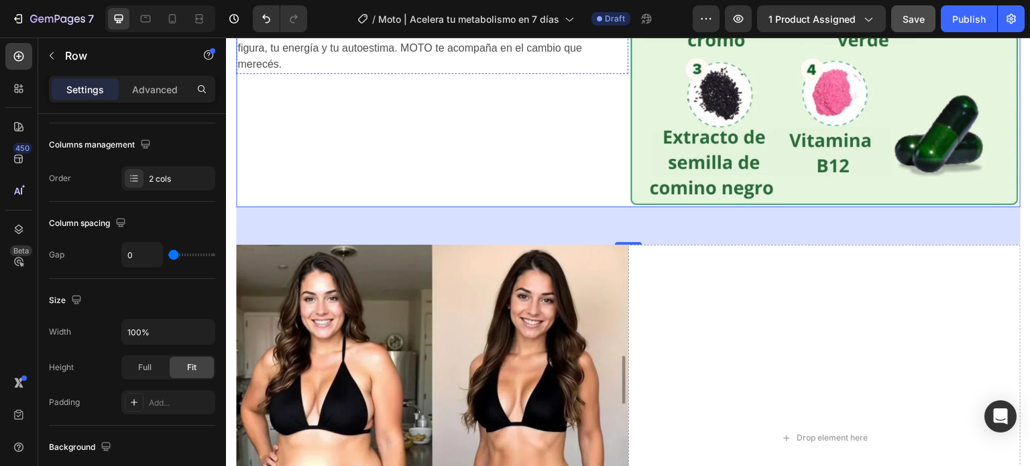
scroll to position [3219, 0]
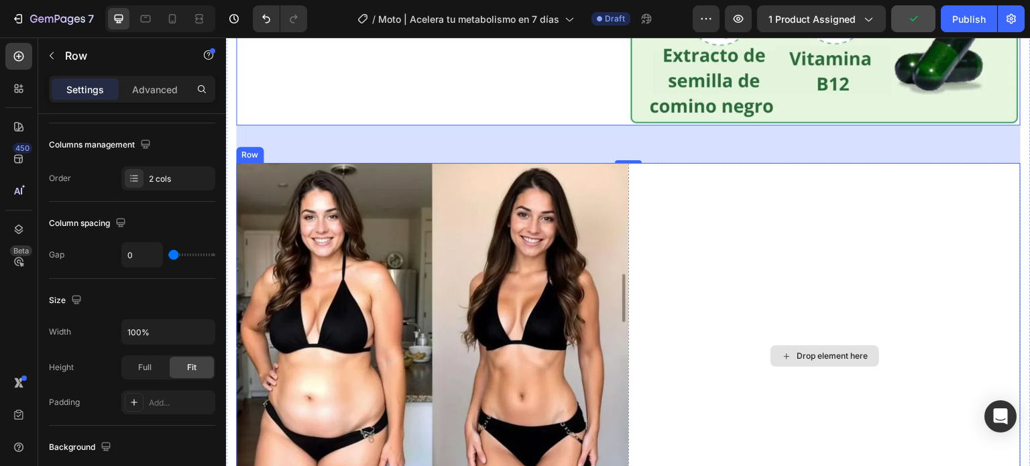
click at [643, 247] on div "Drop element here" at bounding box center [824, 356] width 392 height 387
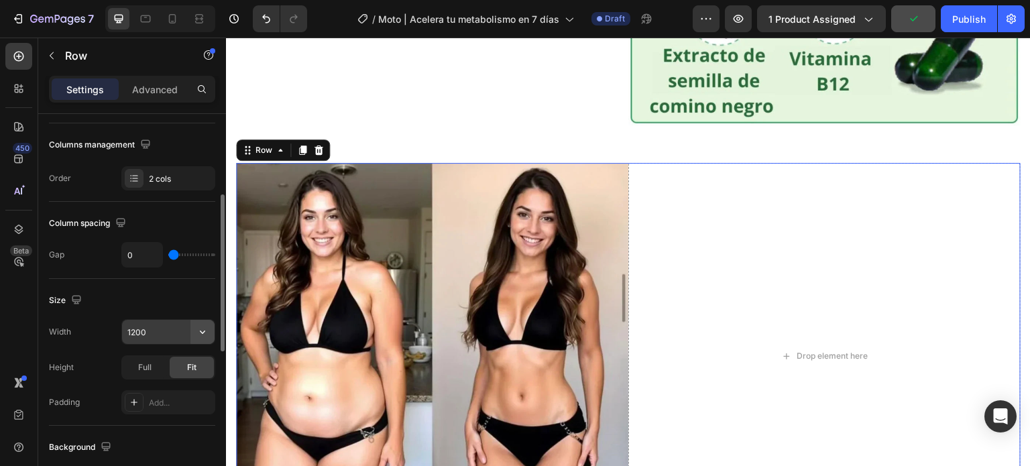
click at [199, 337] on button "button" at bounding box center [202, 332] width 24 height 24
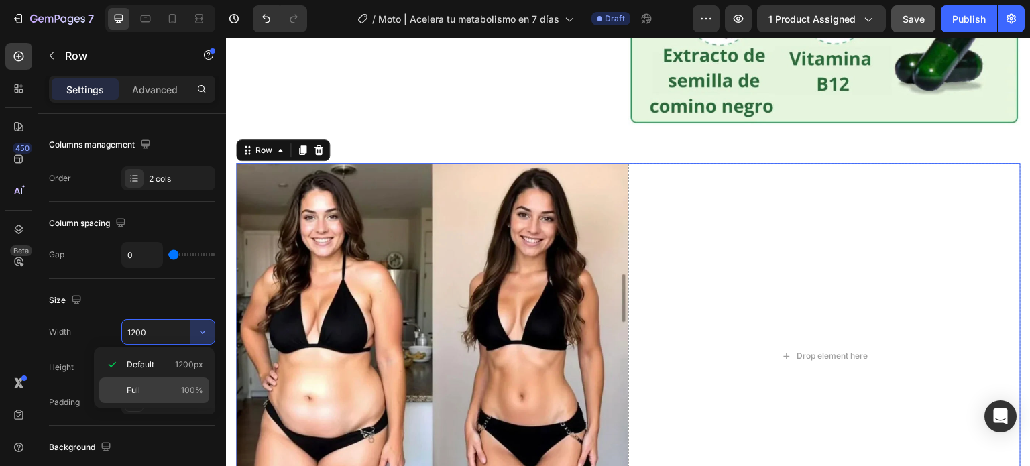
click at [153, 379] on div "Full 100%" at bounding box center [154, 390] width 110 height 25
type input "100%"
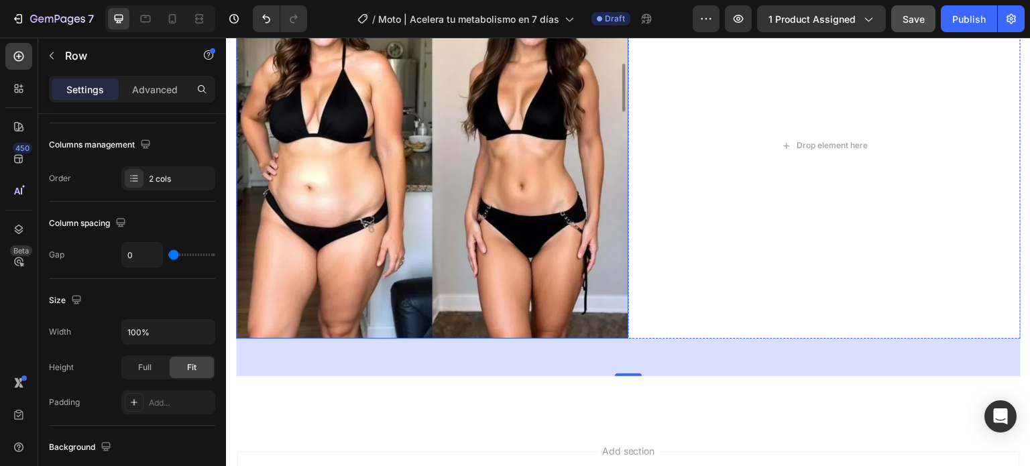
scroll to position [3549, 0]
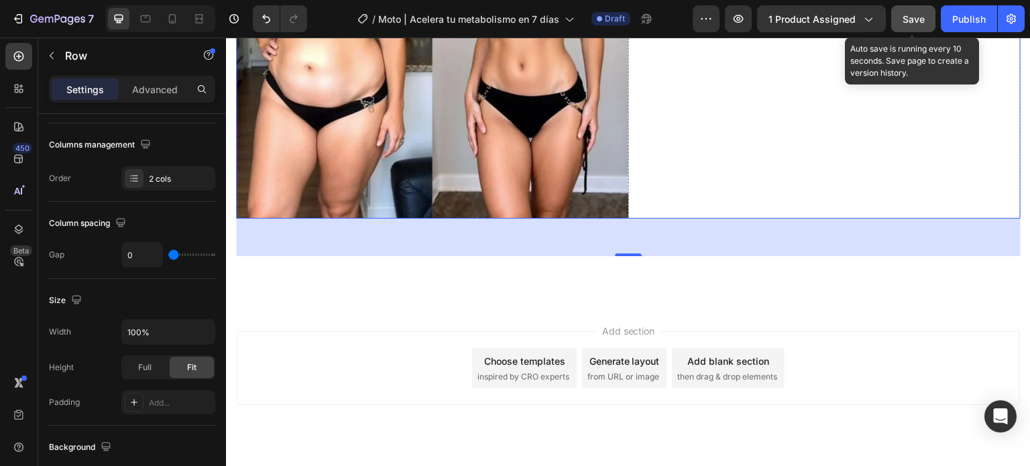
click at [899, 24] on button "Save" at bounding box center [913, 18] width 44 height 27
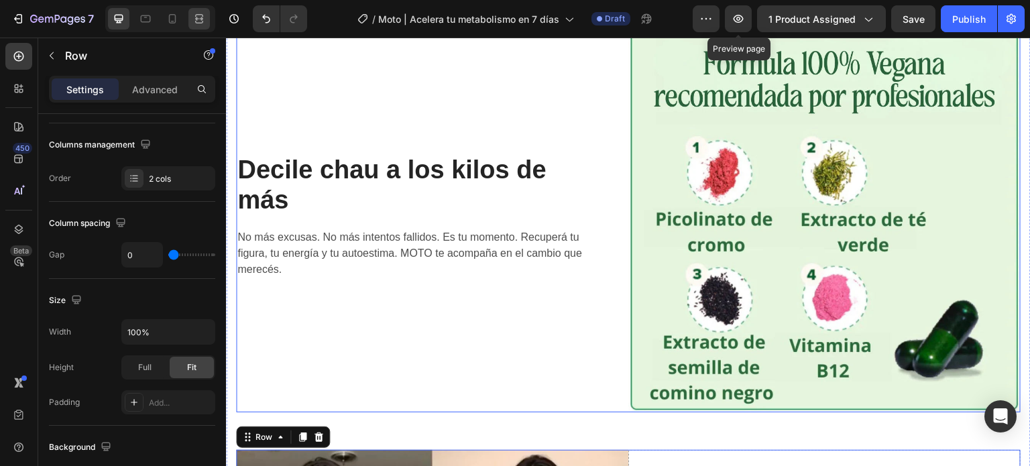
scroll to position [2879, 0]
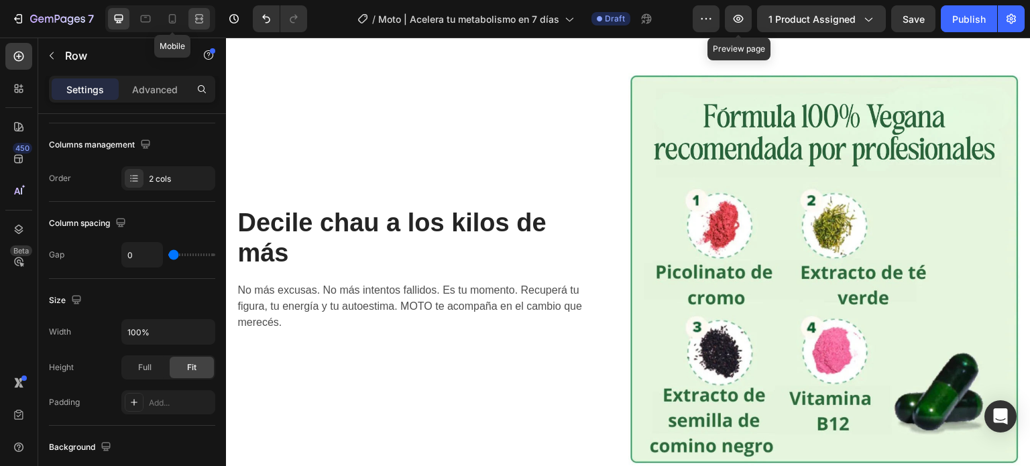
drag, startPoint x: 176, startPoint y: 19, endPoint x: 190, endPoint y: 21, distance: 14.2
click at [176, 20] on icon at bounding box center [172, 18] width 13 height 13
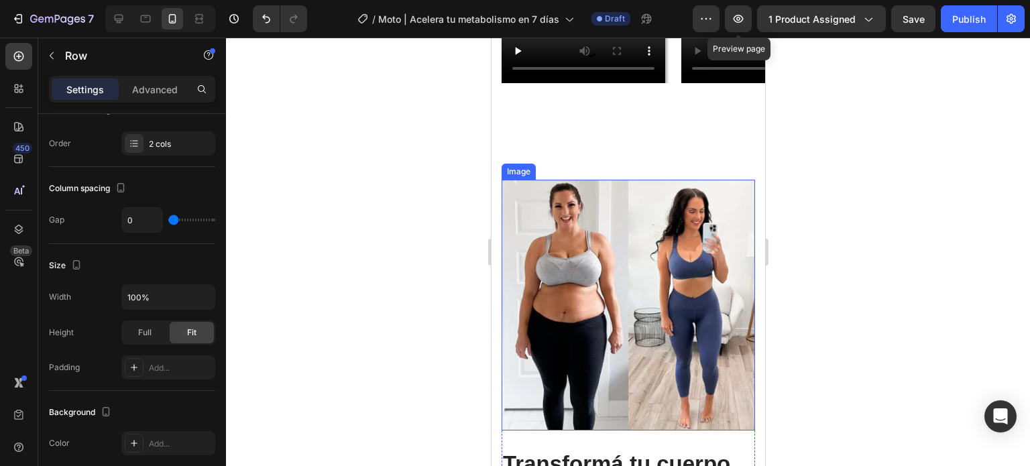
scroll to position [738, 0]
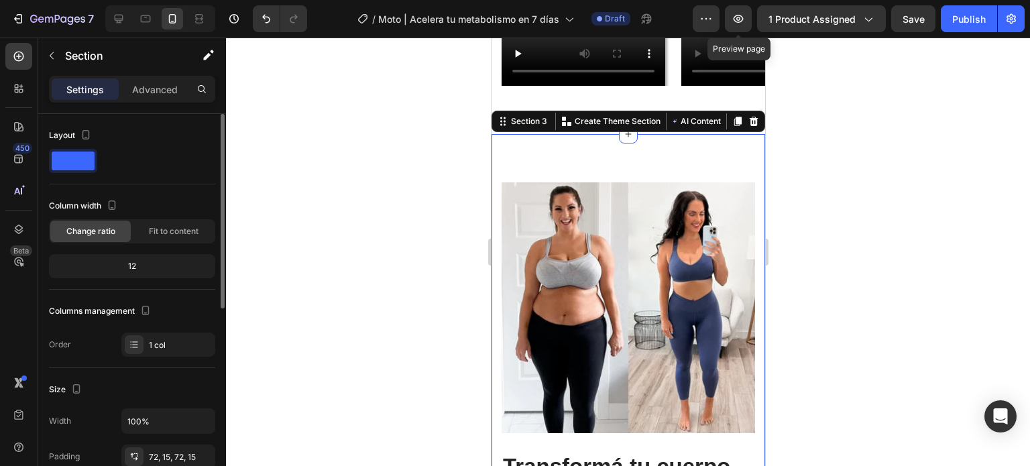
scroll to position [134, 0]
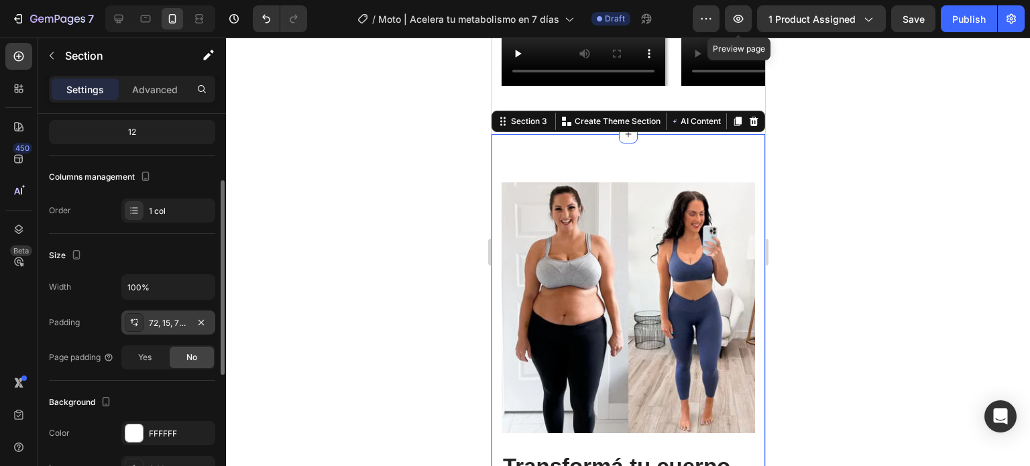
click at [156, 324] on div "72, 15, 72, 15" at bounding box center [168, 323] width 39 height 12
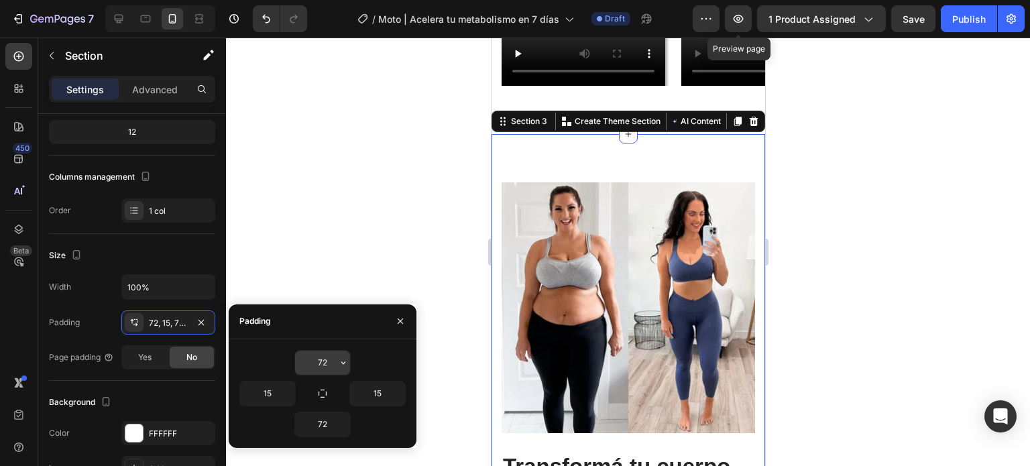
click at [323, 371] on input "72" at bounding box center [322, 363] width 55 height 24
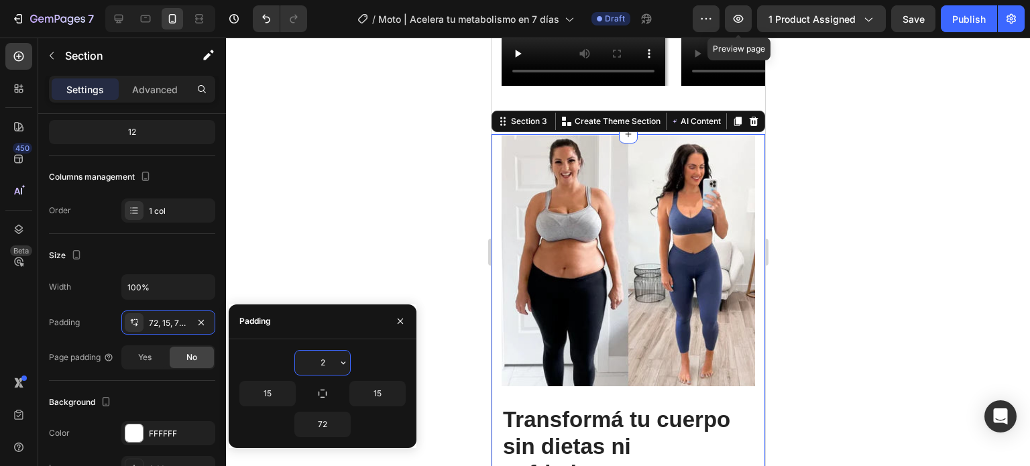
type input "20"
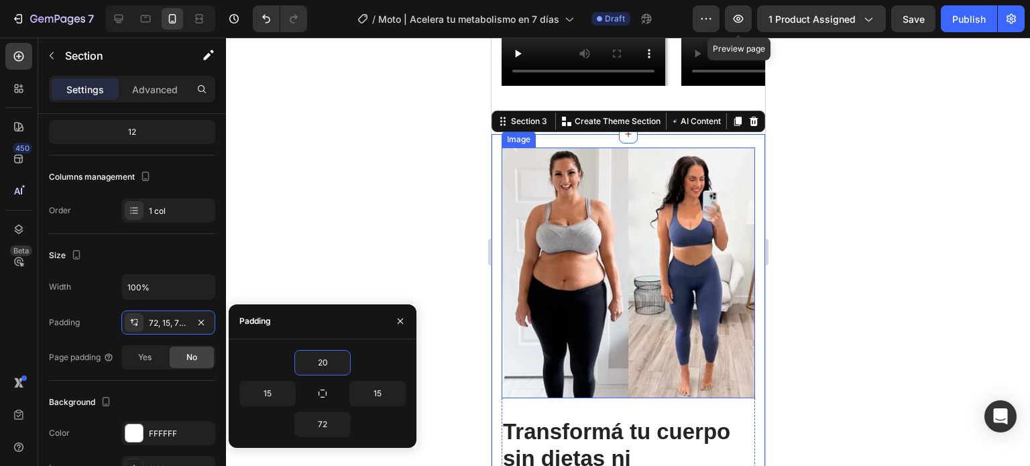
click at [685, 399] on img at bounding box center [627, 273] width 253 height 251
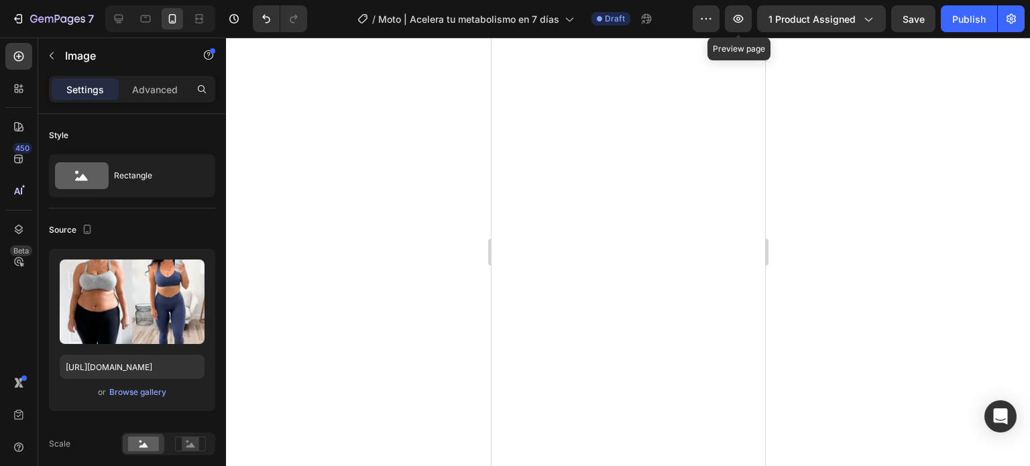
scroll to position [671, 0]
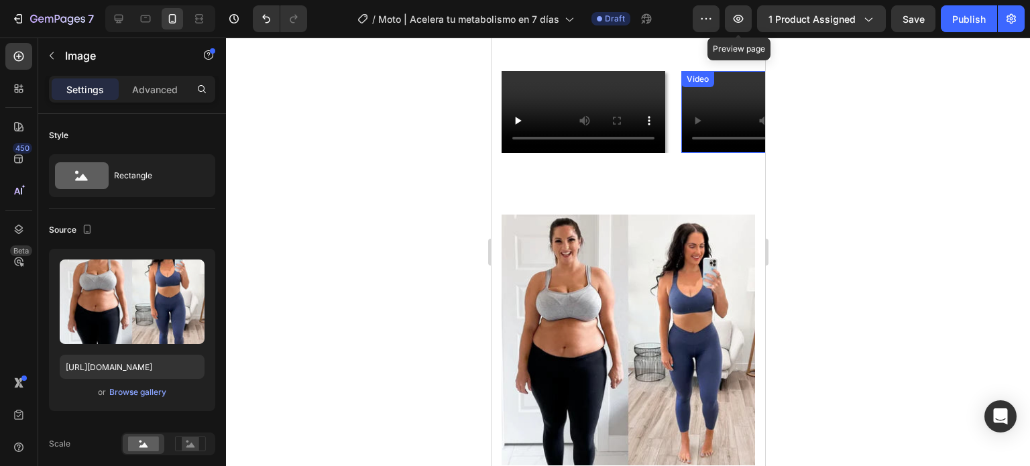
click at [714, 153] on video at bounding box center [763, 112] width 164 height 82
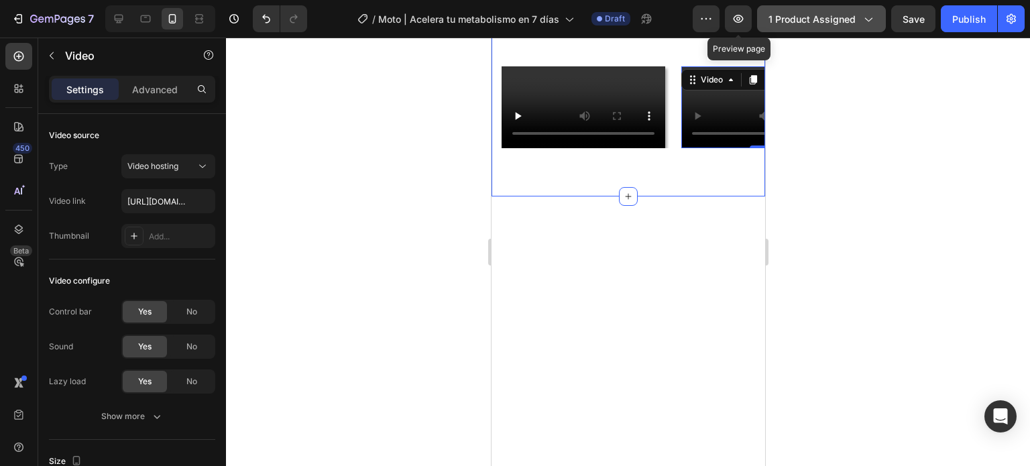
click at [802, 25] on span "1 product assigned" at bounding box center [811, 19] width 87 height 14
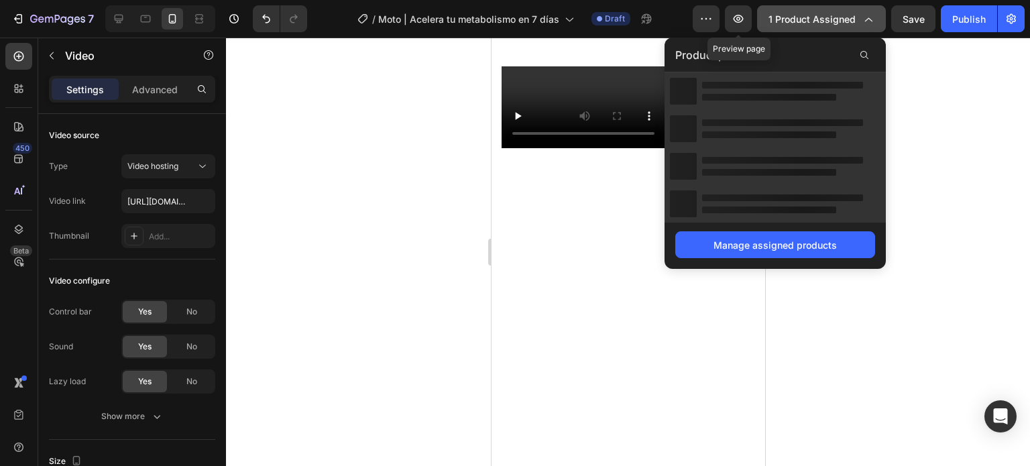
scroll to position [0, 0]
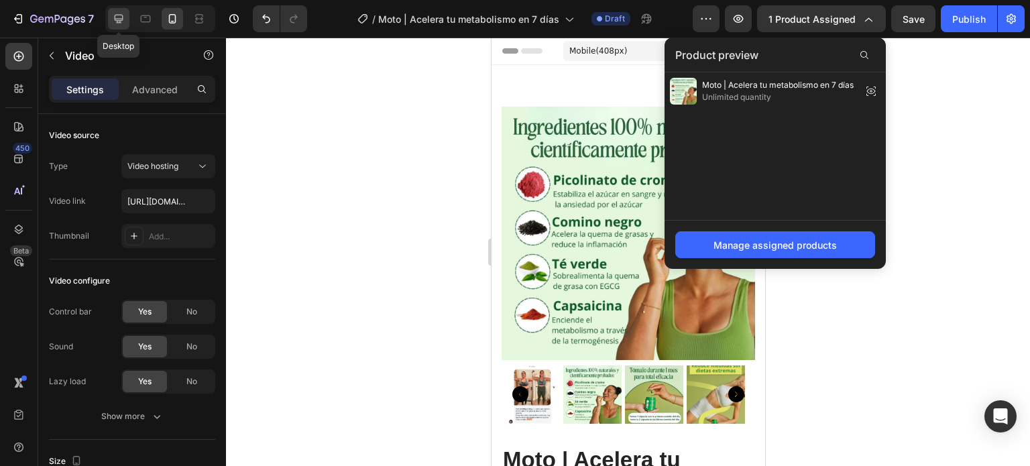
click at [113, 25] on div at bounding box center [118, 18] width 21 height 21
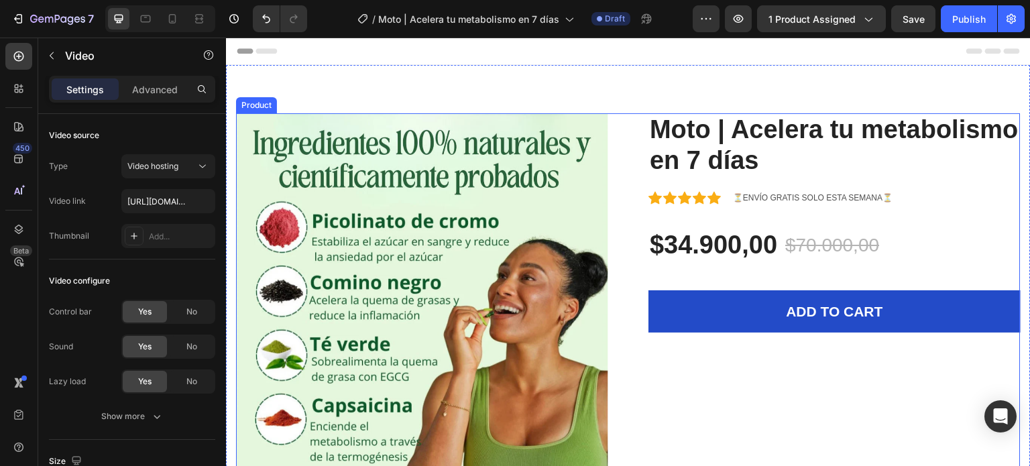
click at [622, 160] on div "Product Images Moto | Acelera tu metabolismo en 7 días (P) Title Icon Icon Icon…" at bounding box center [628, 395] width 785 height 564
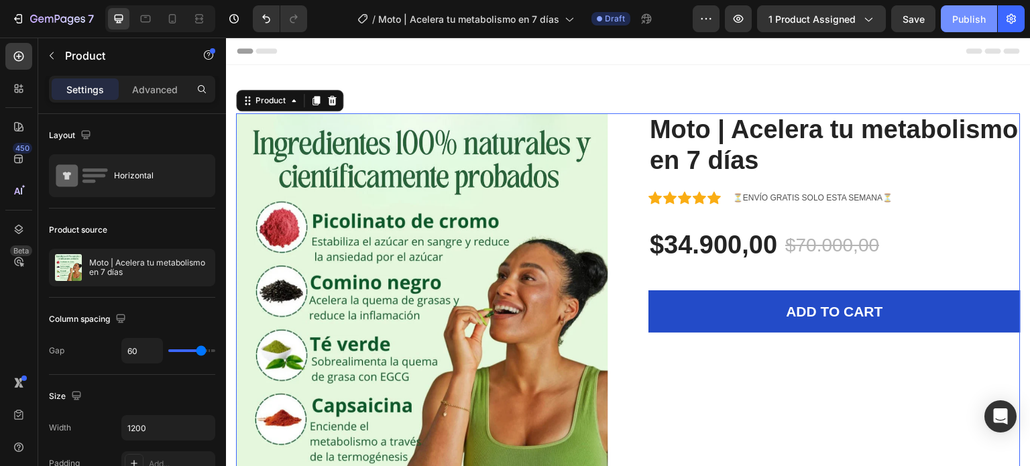
click at [963, 26] on button "Publish" at bounding box center [969, 18] width 56 height 27
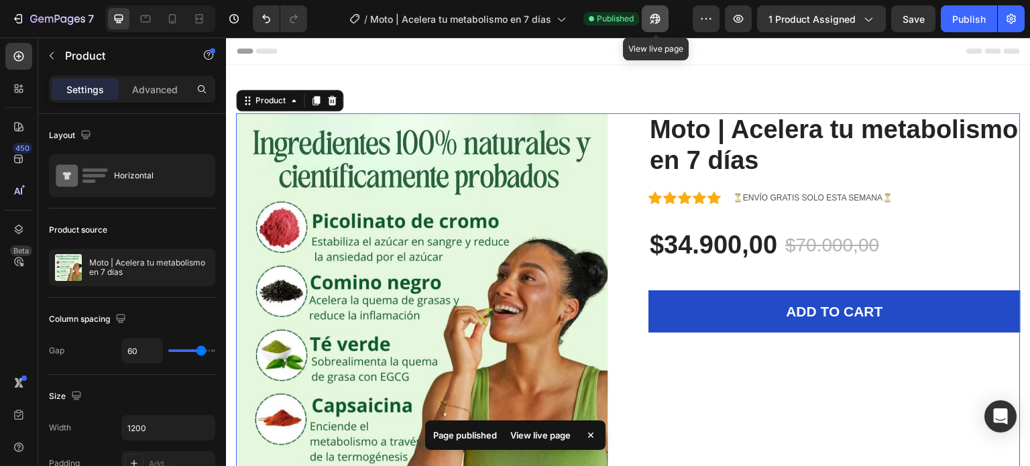
click at [659, 25] on button "button" at bounding box center [655, 18] width 27 height 27
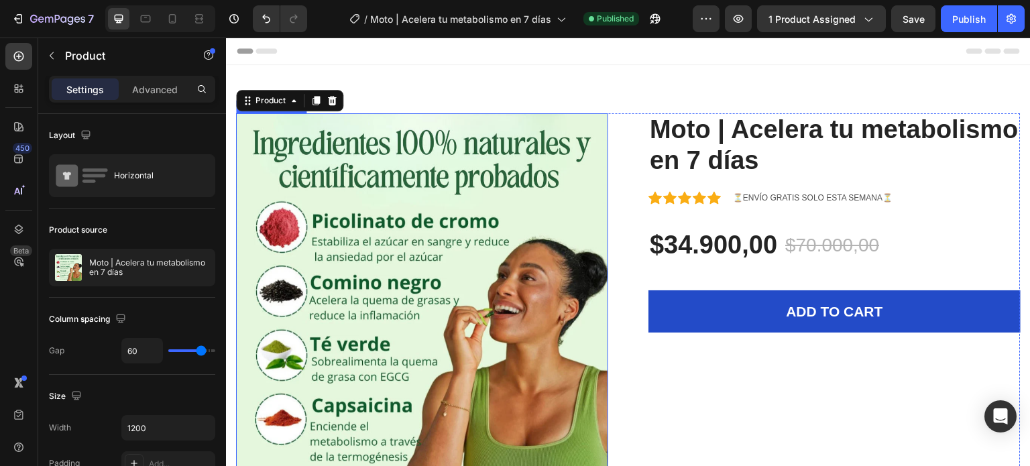
click at [563, 195] on img at bounding box center [422, 299] width 372 height 372
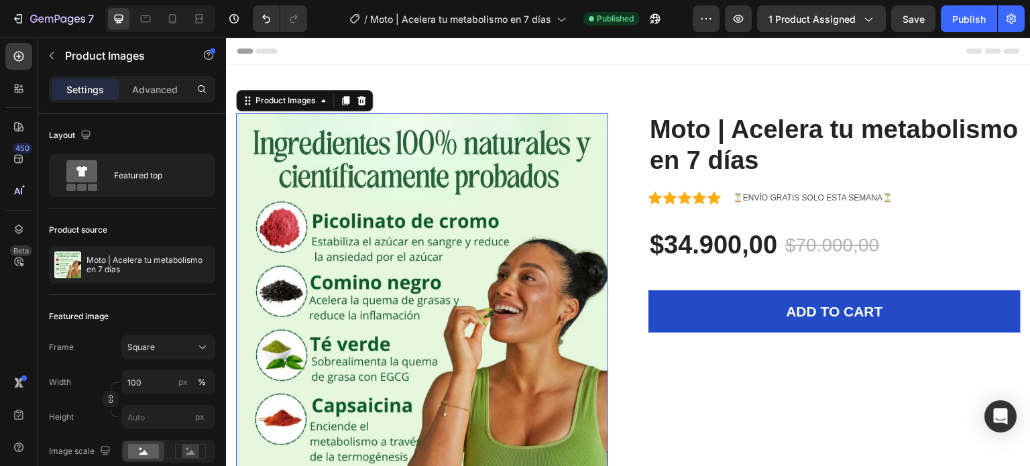
scroll to position [335, 0]
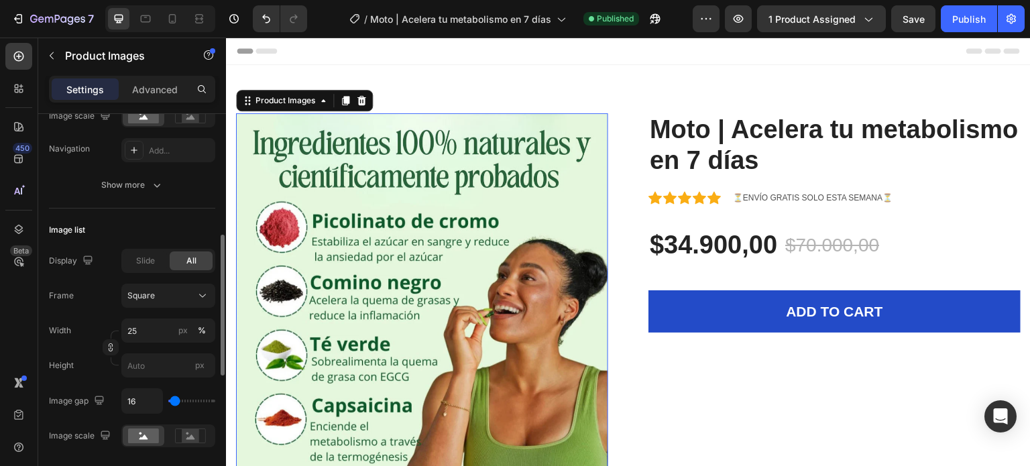
drag, startPoint x: 150, startPoint y: 87, endPoint x: 153, endPoint y: 188, distance: 102.0
click at [150, 87] on p "Advanced" at bounding box center [155, 89] width 46 height 14
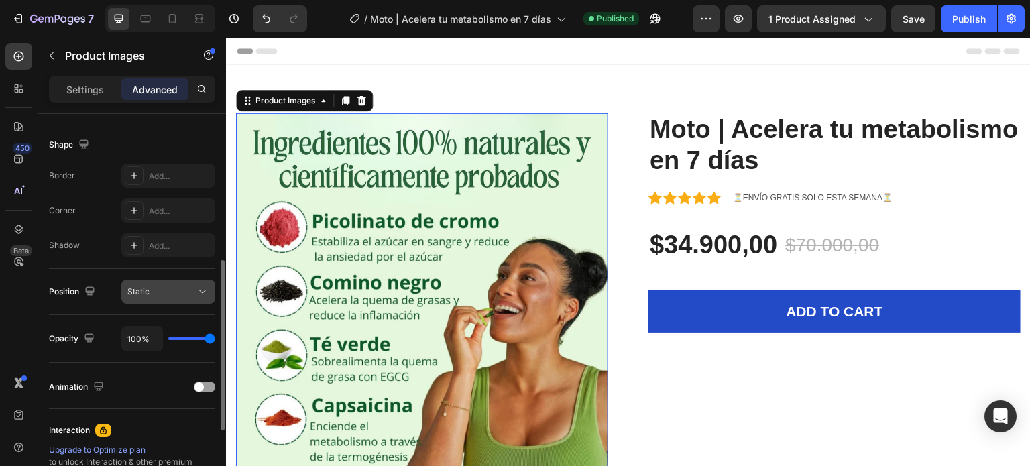
click at [178, 300] on button "Static" at bounding box center [168, 292] width 94 height 24
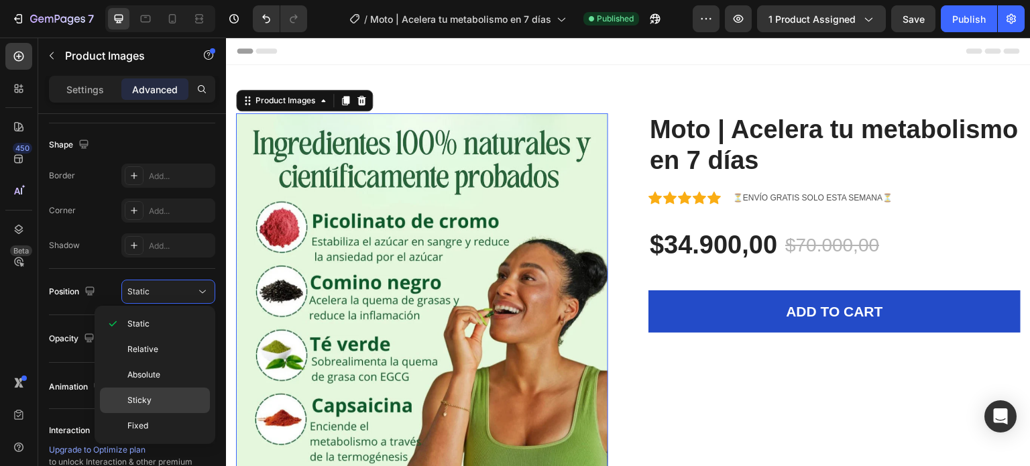
click at [154, 398] on p "Sticky" at bounding box center [165, 400] width 76 height 12
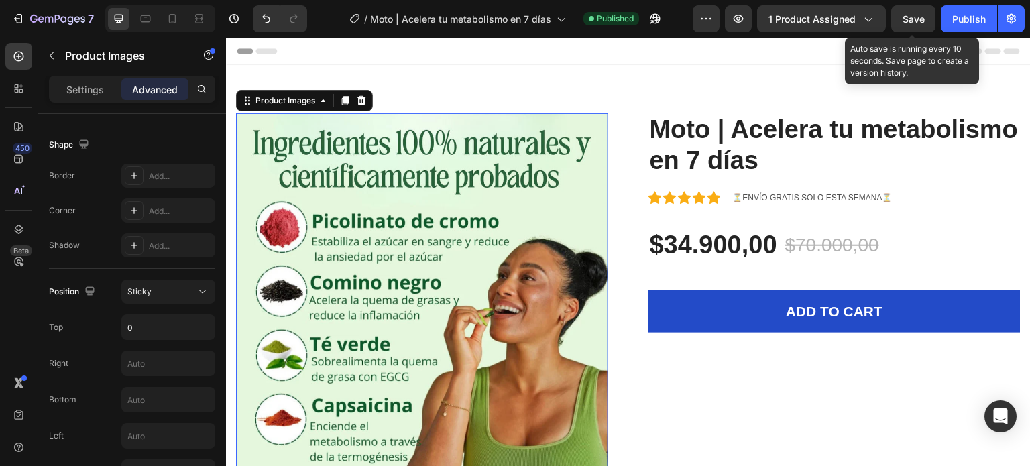
click at [920, 23] on span "Save" at bounding box center [914, 18] width 22 height 11
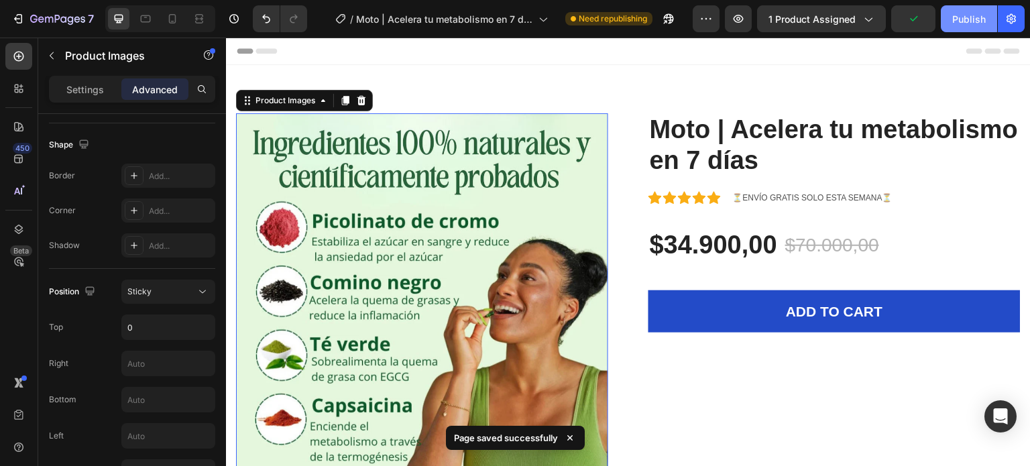
click at [960, 19] on div "Publish" at bounding box center [969, 19] width 34 height 14
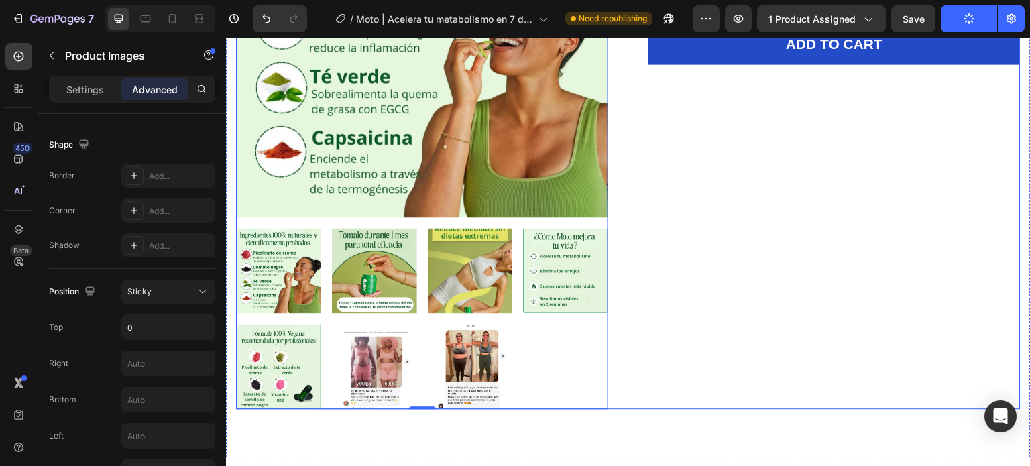
scroll to position [0, 0]
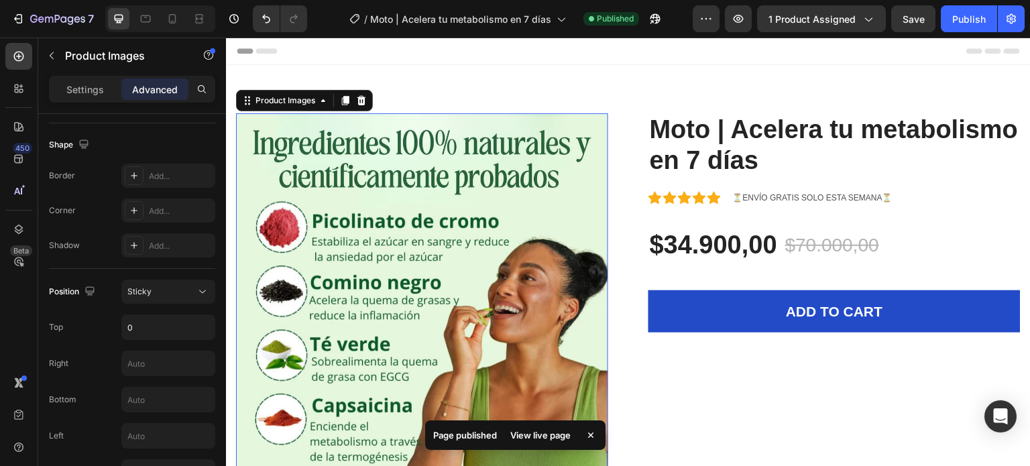
click at [536, 433] on div "View live page" at bounding box center [540, 435] width 76 height 19
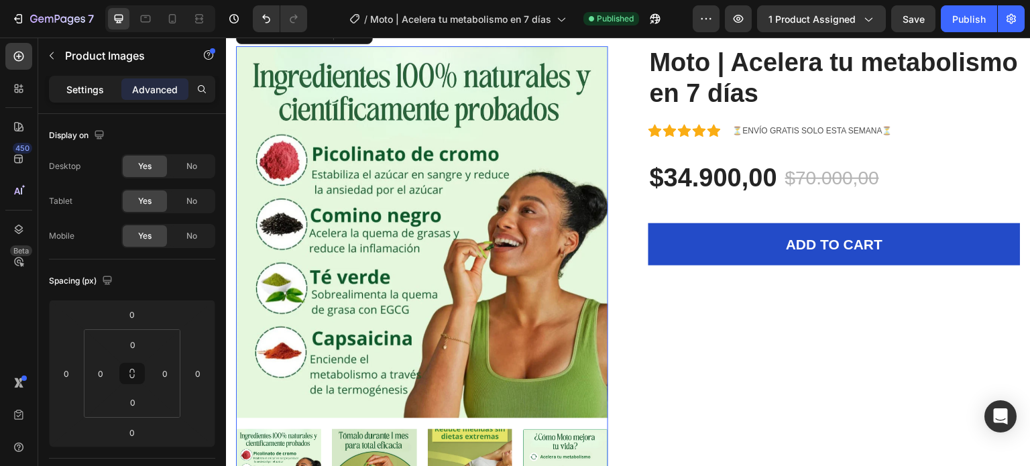
click at [82, 93] on p "Settings" at bounding box center [85, 89] width 38 height 14
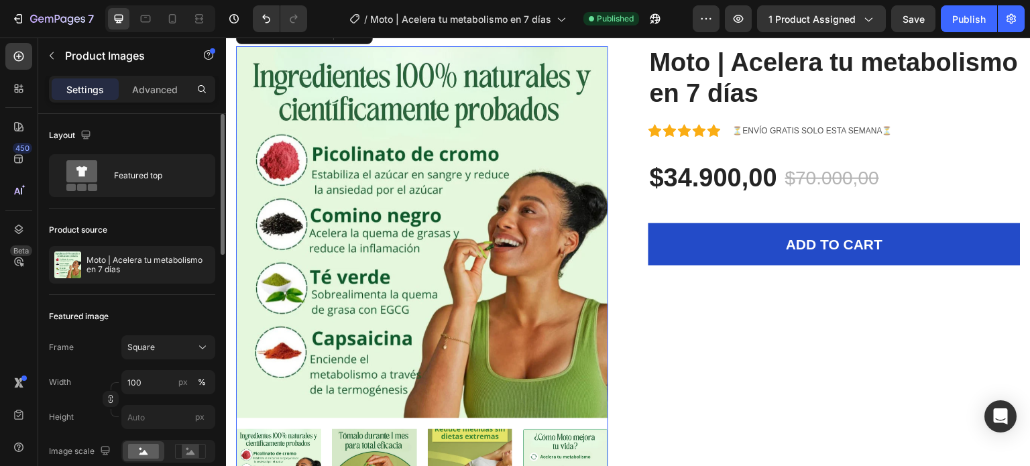
scroll to position [134, 0]
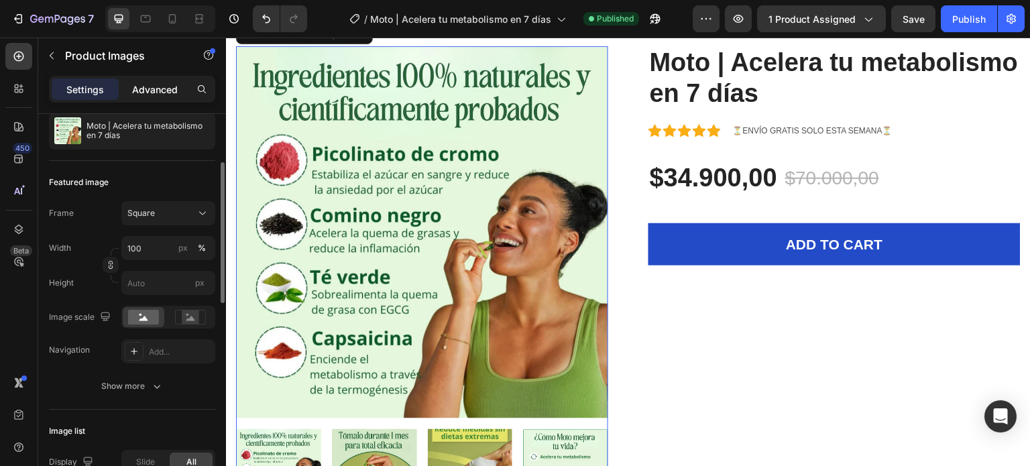
click at [158, 95] on p "Advanced" at bounding box center [155, 89] width 46 height 14
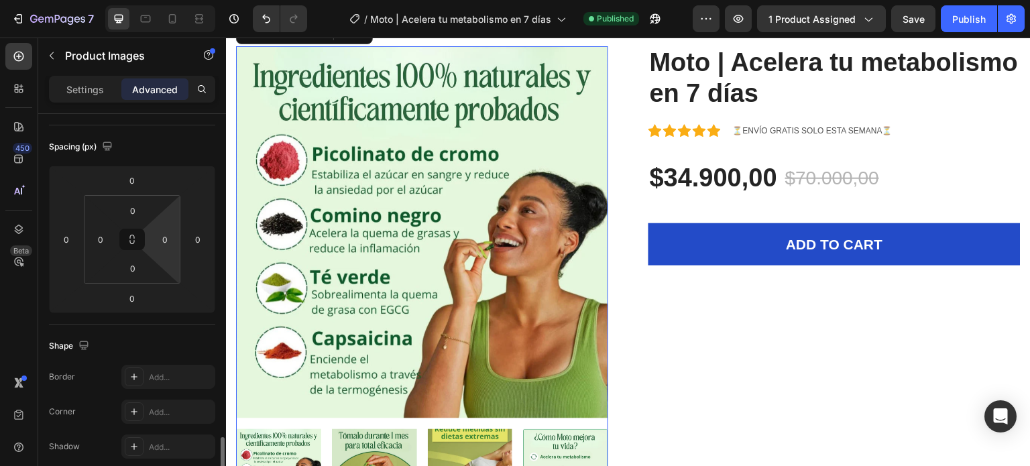
scroll to position [335, 0]
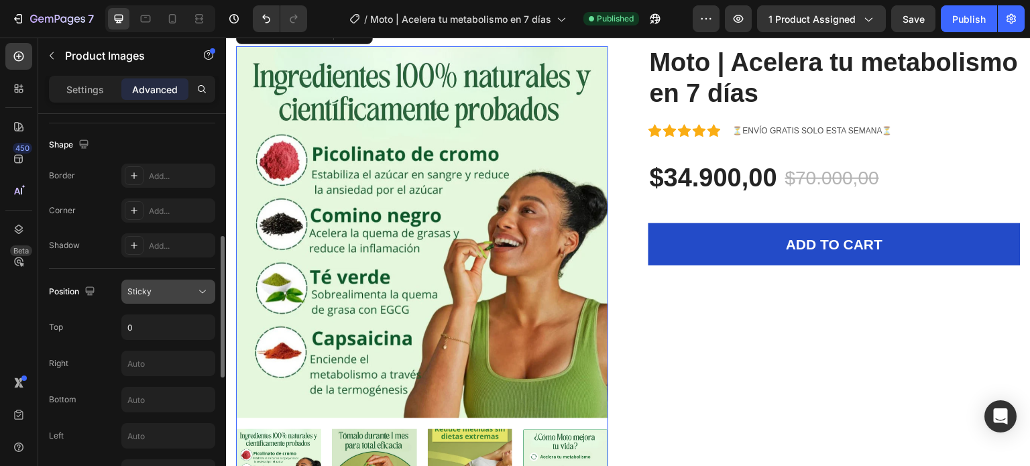
click at [161, 287] on div "Sticky" at bounding box center [161, 292] width 68 height 12
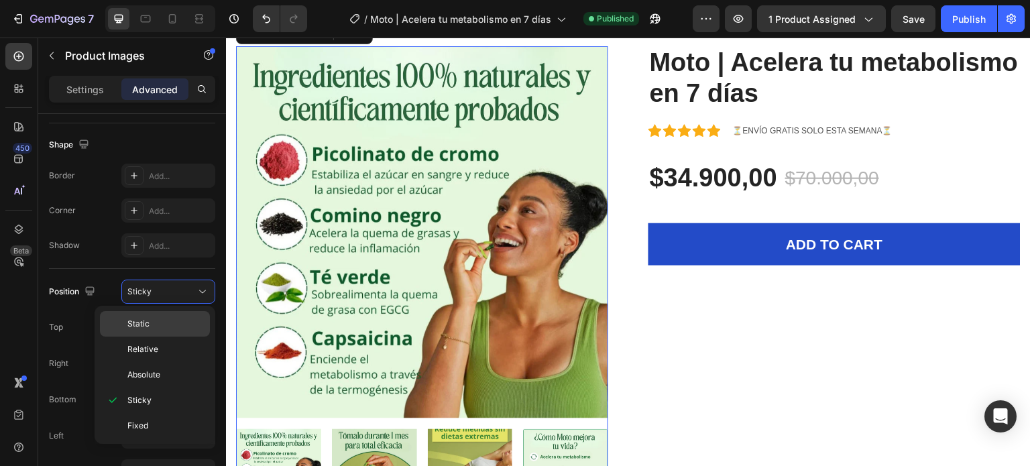
drag, startPoint x: 158, startPoint y: 321, endPoint x: 461, endPoint y: 95, distance: 379.0
click at [158, 321] on p "Static" at bounding box center [165, 324] width 76 height 12
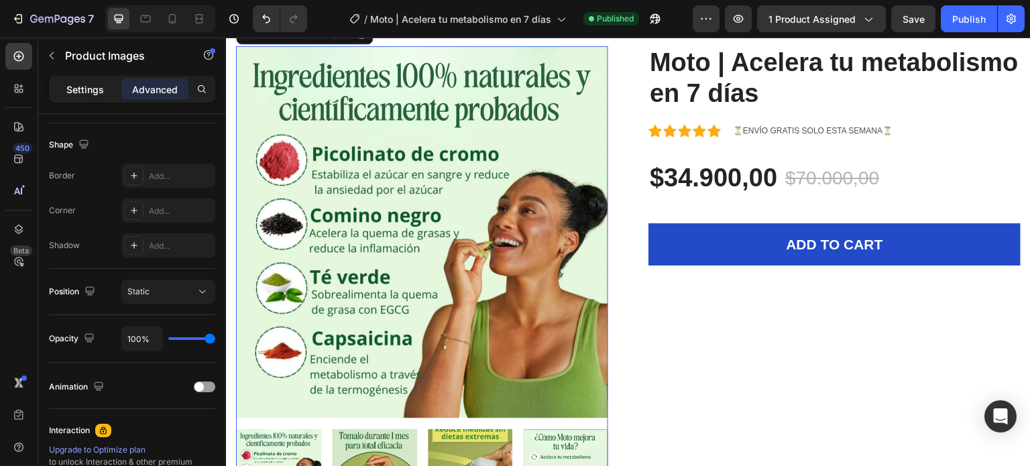
click at [75, 85] on p "Settings" at bounding box center [85, 89] width 38 height 14
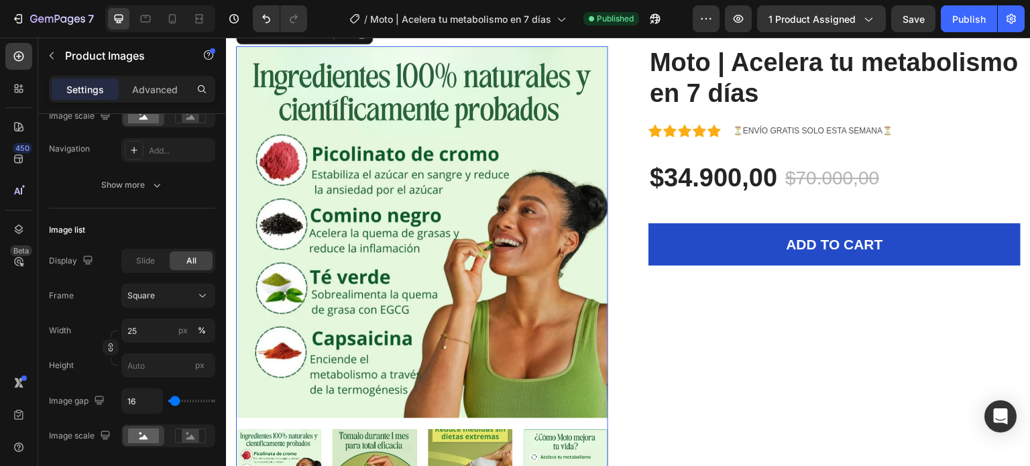
scroll to position [0, 0]
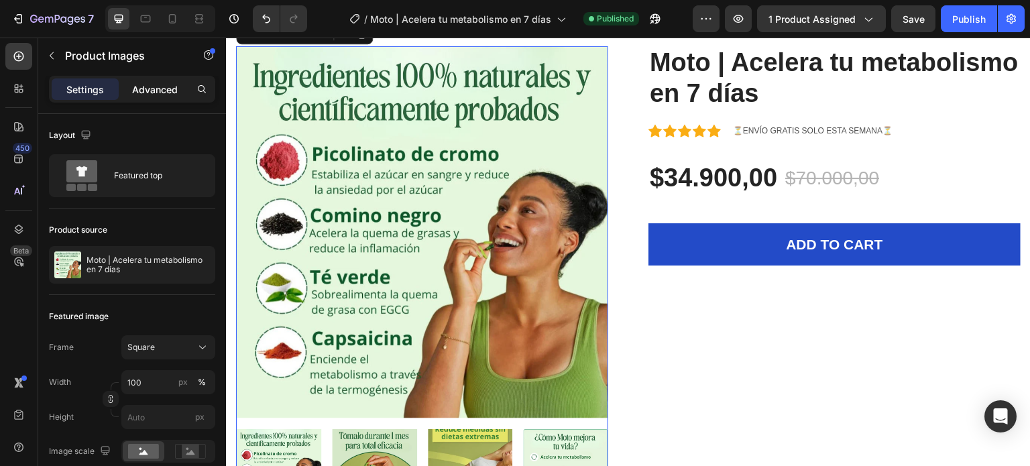
click at [148, 82] on p "Advanced" at bounding box center [155, 89] width 46 height 14
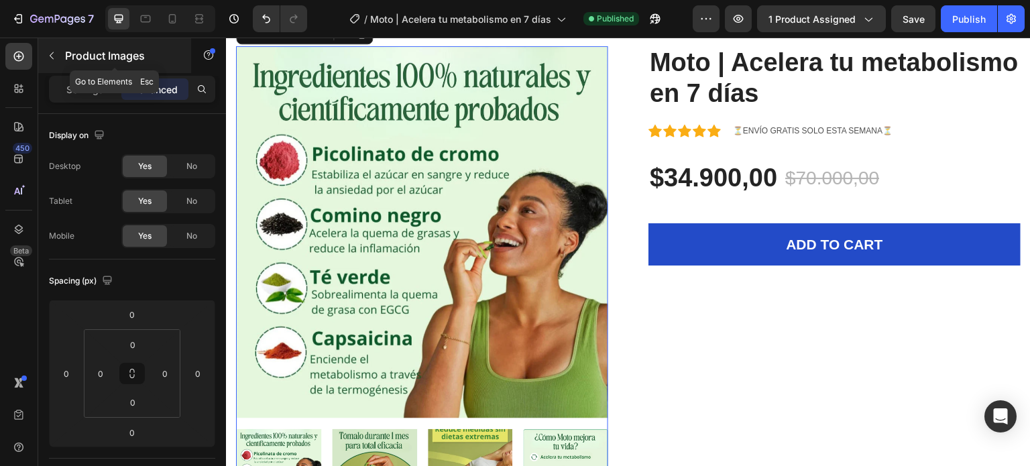
click at [59, 60] on button "button" at bounding box center [51, 55] width 21 height 21
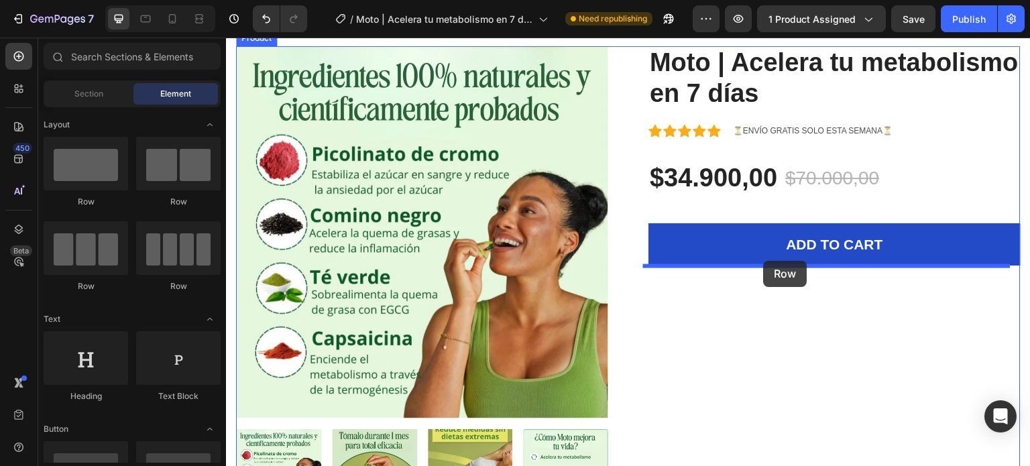
drag, startPoint x: 443, startPoint y: 207, endPoint x: 764, endPoint y: 261, distance: 325.1
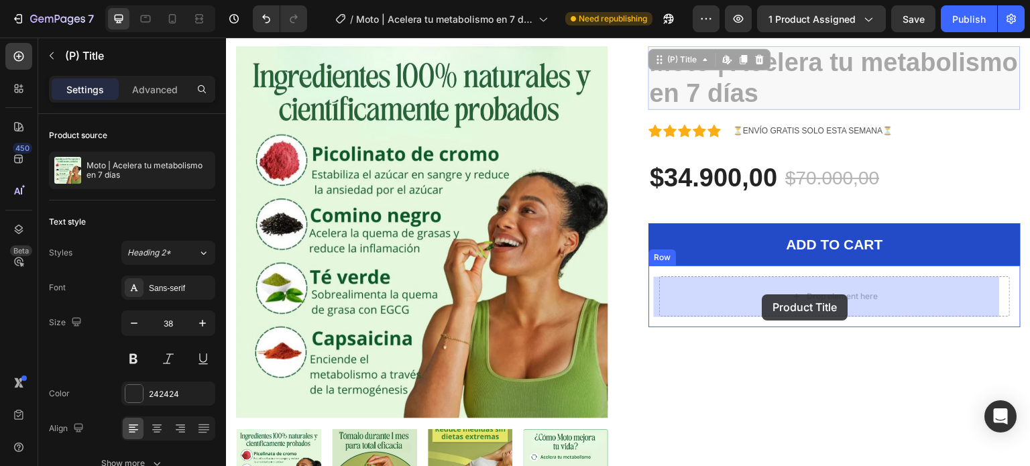
drag, startPoint x: 768, startPoint y: 245, endPoint x: 762, endPoint y: 294, distance: 50.0
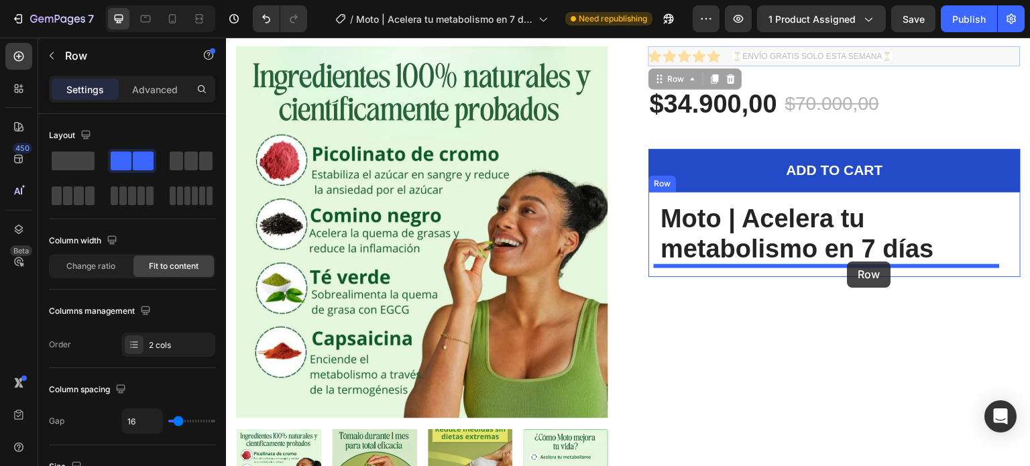
drag, startPoint x: 914, startPoint y: 55, endPoint x: 848, endPoint y: 262, distance: 216.9
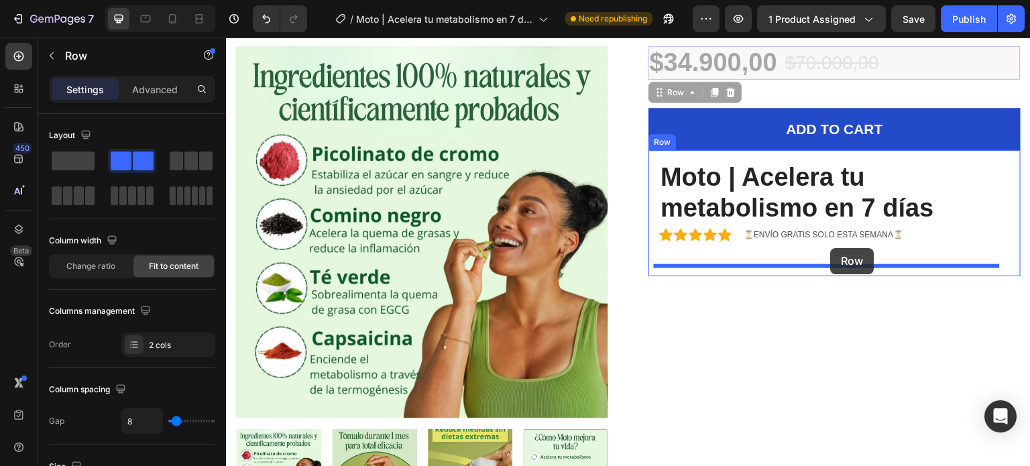
drag, startPoint x: 898, startPoint y: 58, endPoint x: 831, endPoint y: 248, distance: 201.3
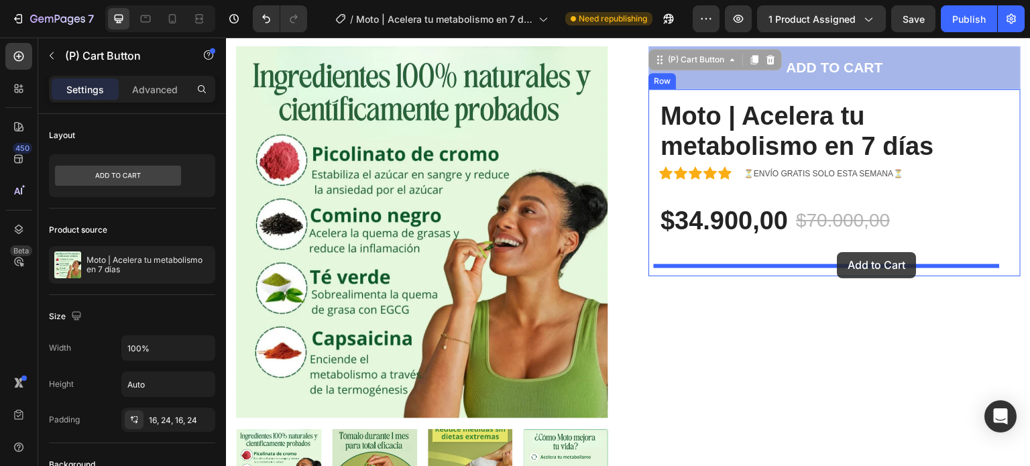
drag, startPoint x: 915, startPoint y: 57, endPoint x: 838, endPoint y: 252, distance: 209.8
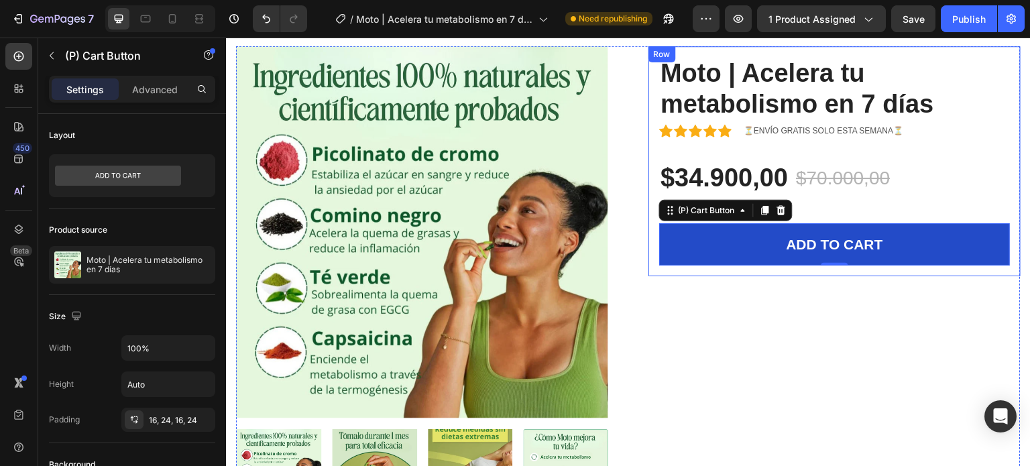
click at [648, 209] on div "Moto | Acelera tu metabolismo en 7 días (P) Title Icon Icon Icon Icon Icon Icon…" at bounding box center [834, 161] width 372 height 230
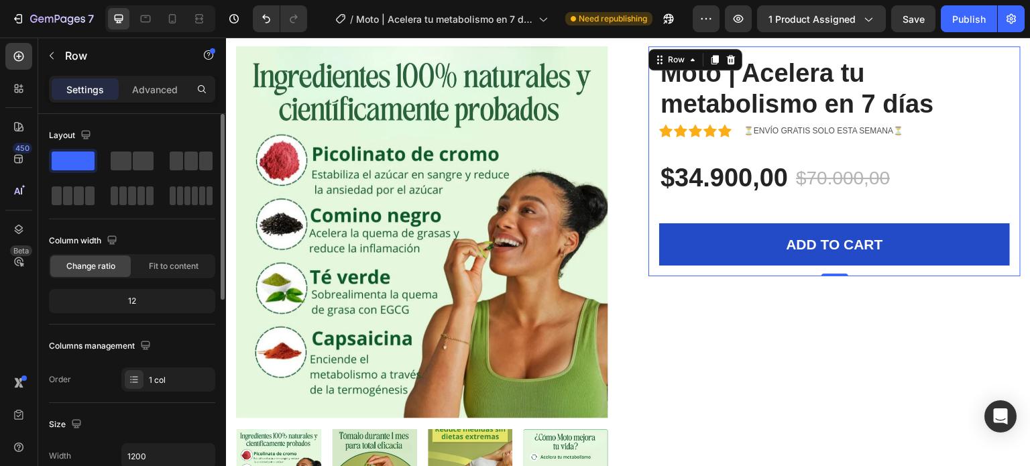
drag, startPoint x: 131, startPoint y: 85, endPoint x: 134, endPoint y: 276, distance: 191.1
click at [131, 86] on div "Advanced" at bounding box center [154, 88] width 67 height 21
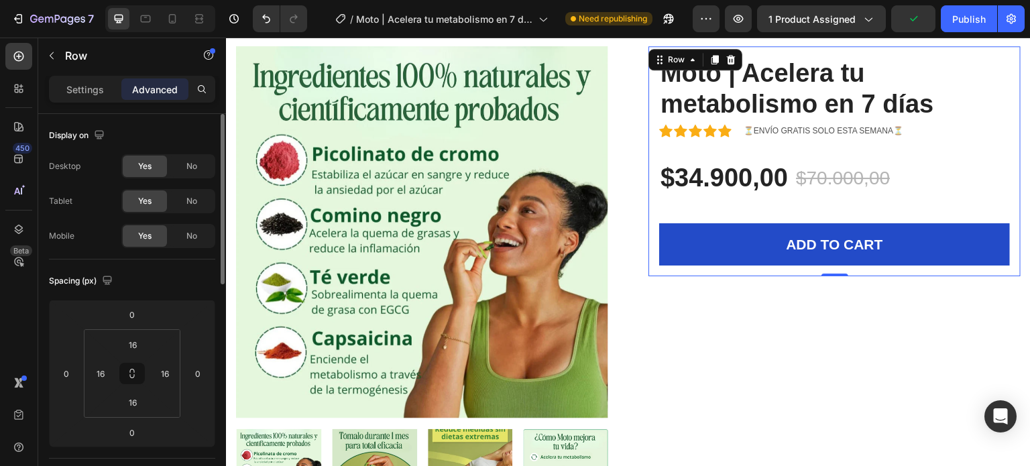
scroll to position [268, 0]
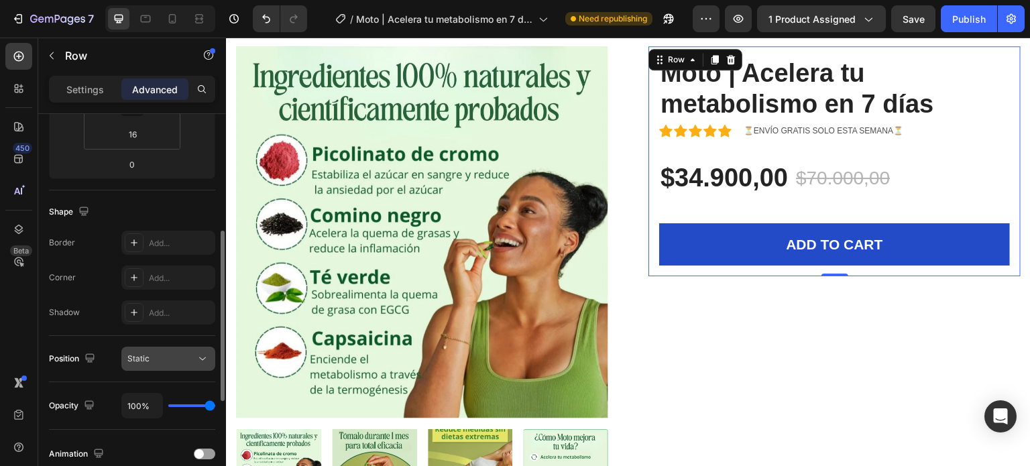
click at [153, 350] on button "Static" at bounding box center [168, 359] width 94 height 24
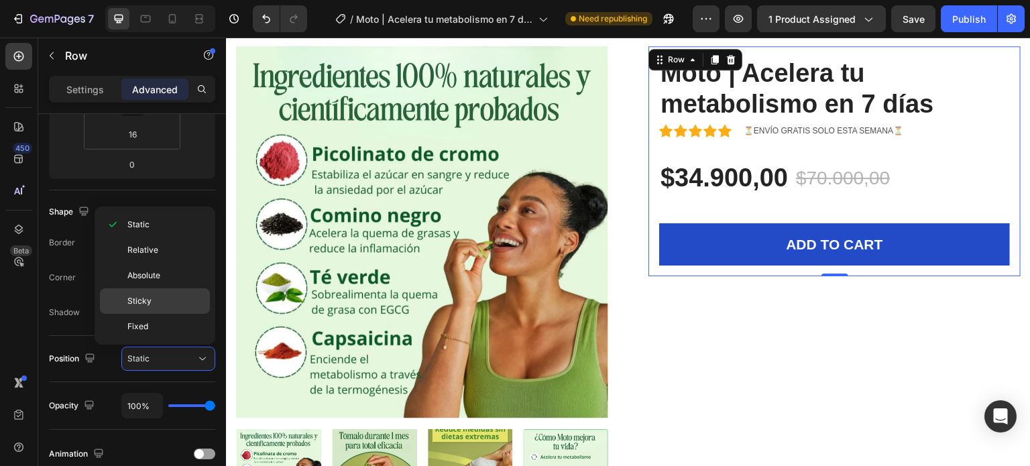
click at [174, 297] on p "Sticky" at bounding box center [165, 301] width 76 height 12
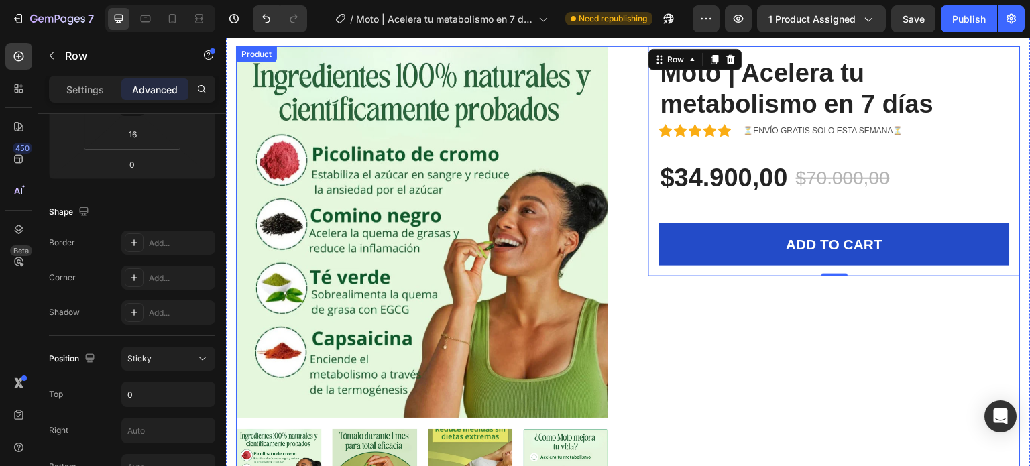
click at [641, 332] on div "Product Images Moto | Acelera tu metabolismo en 7 días (P) Title Icon Icon Icon…" at bounding box center [628, 328] width 785 height 564
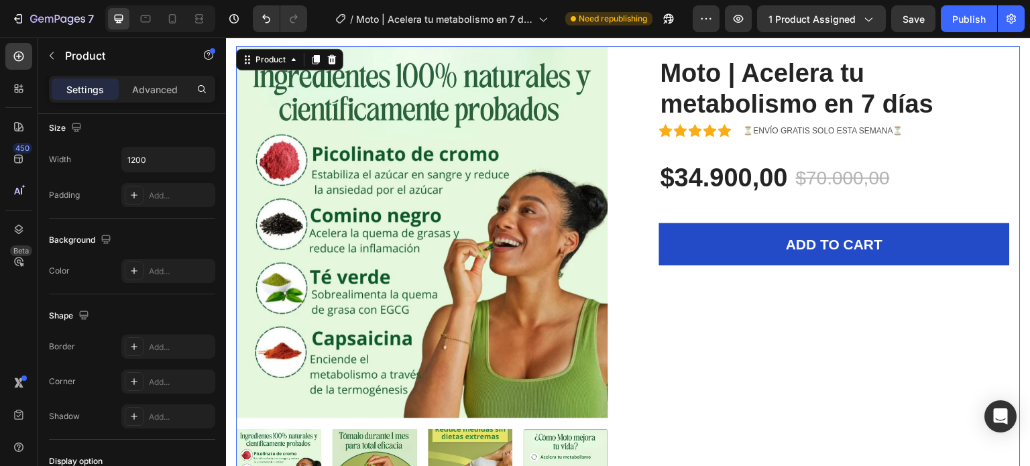
scroll to position [0, 0]
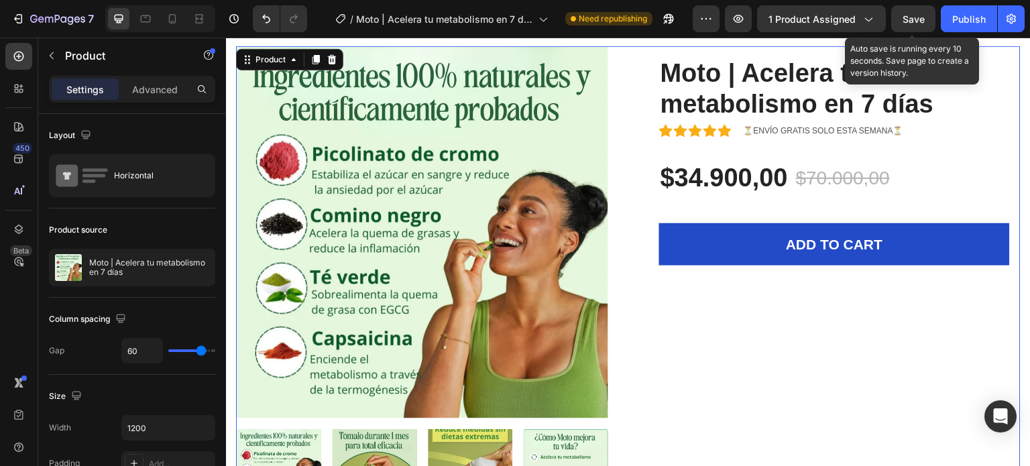
click at [923, 18] on span "Save" at bounding box center [914, 18] width 22 height 11
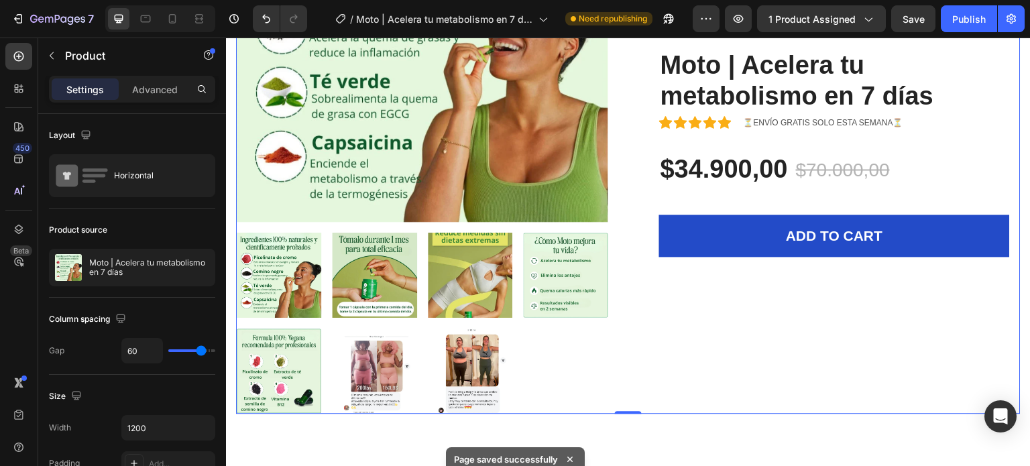
scroll to position [268, 0]
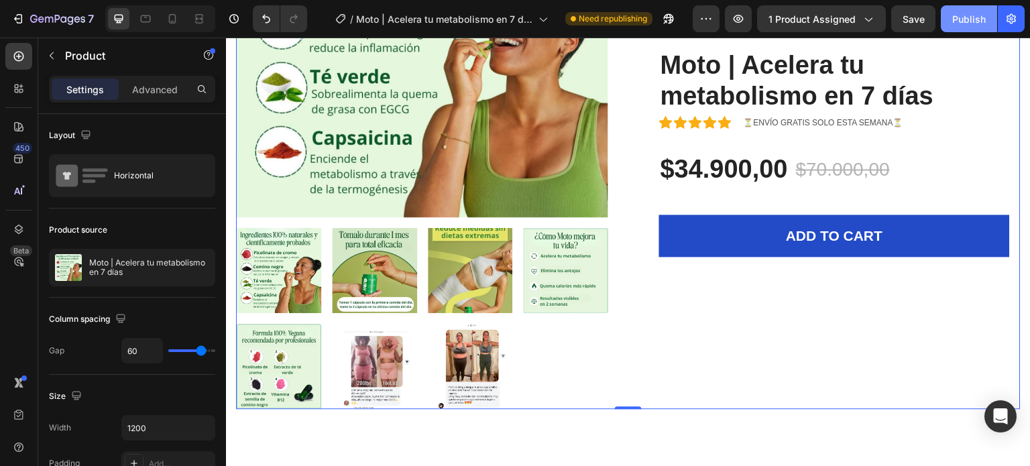
click at [958, 21] on div "Publish" at bounding box center [969, 19] width 34 height 14
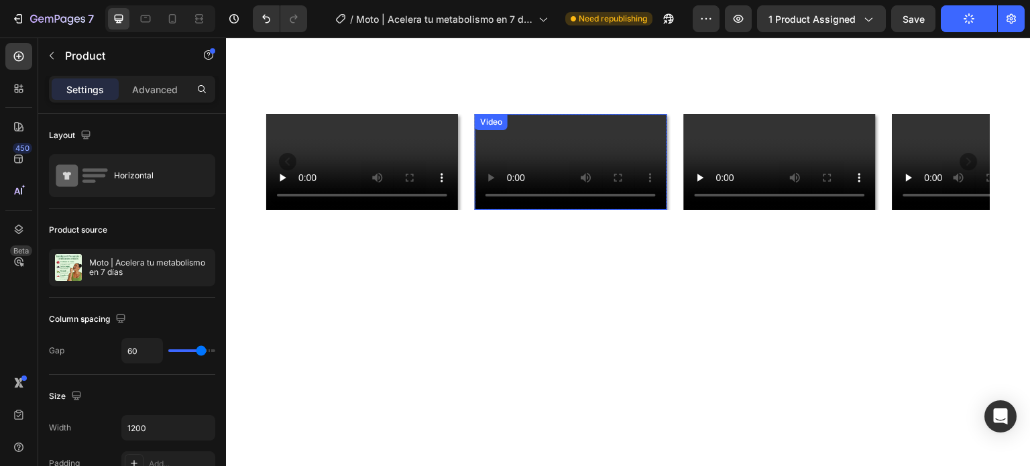
scroll to position [671, 0]
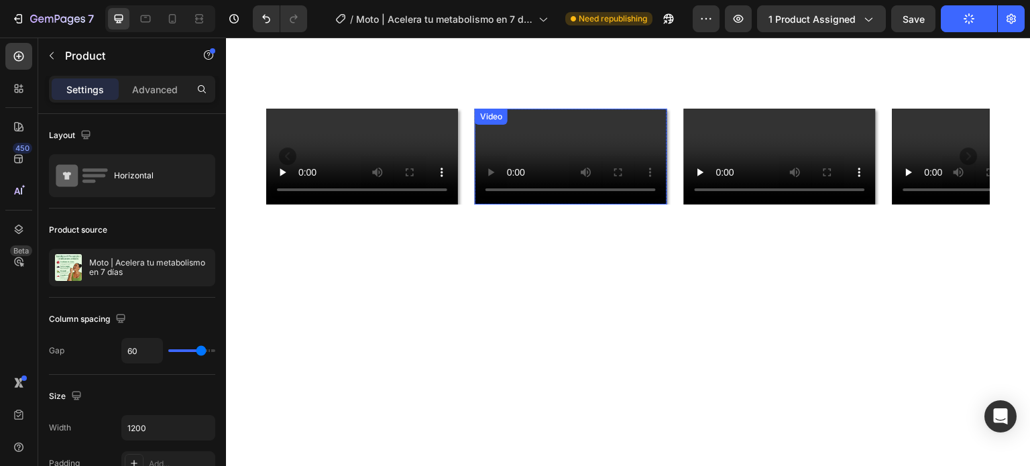
click at [603, 205] on video at bounding box center [571, 157] width 192 height 96
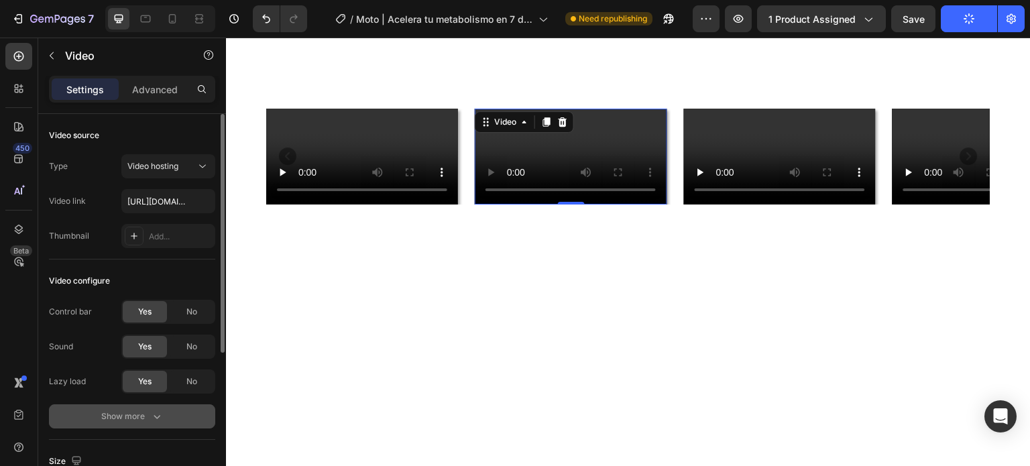
click at [139, 414] on div "Show more" at bounding box center [132, 416] width 62 height 13
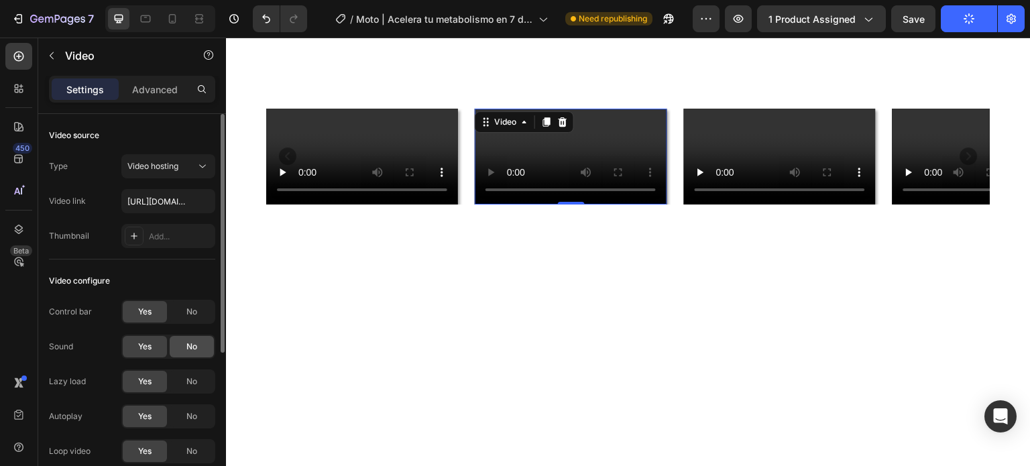
click at [180, 350] on div "No" at bounding box center [192, 346] width 44 height 21
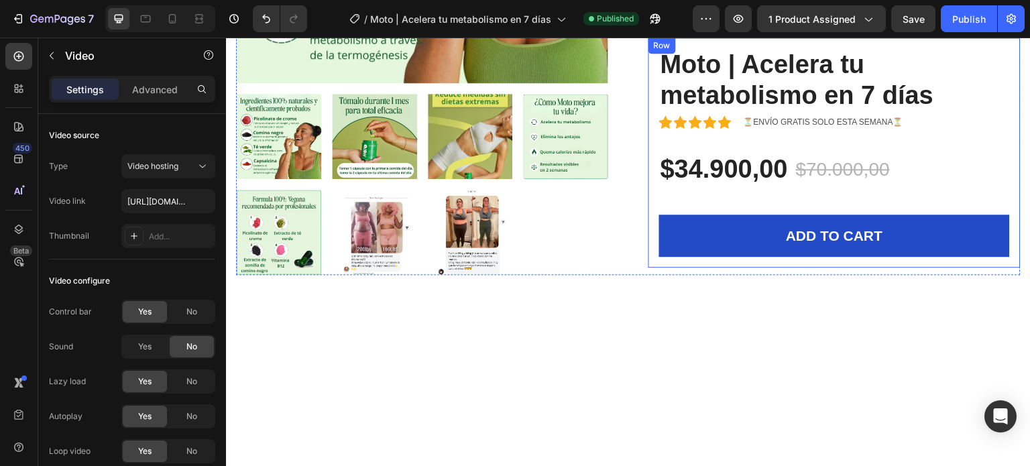
scroll to position [134, 0]
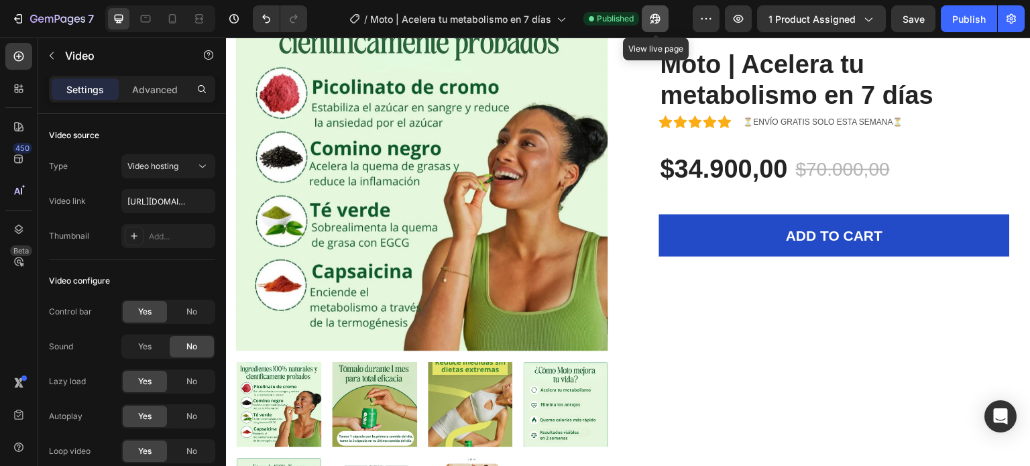
click at [661, 19] on icon "button" at bounding box center [654, 18] width 13 height 13
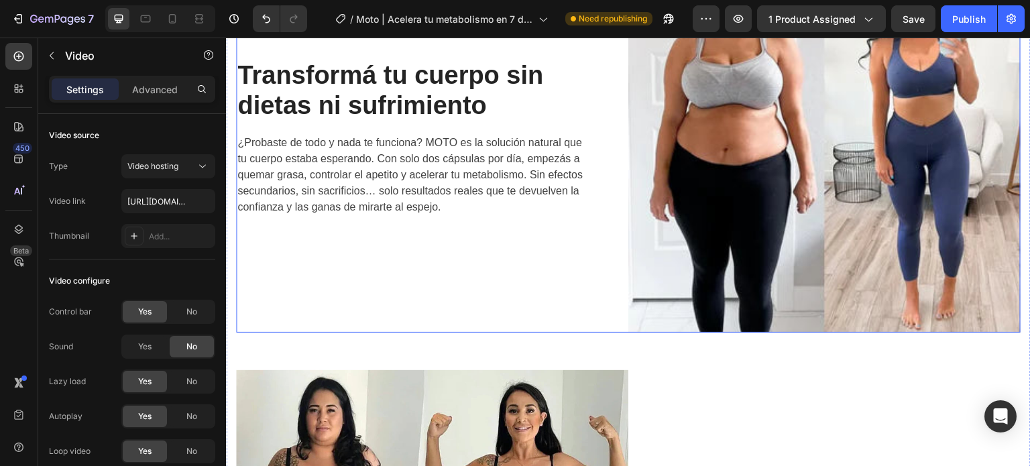
scroll to position [1274, 0]
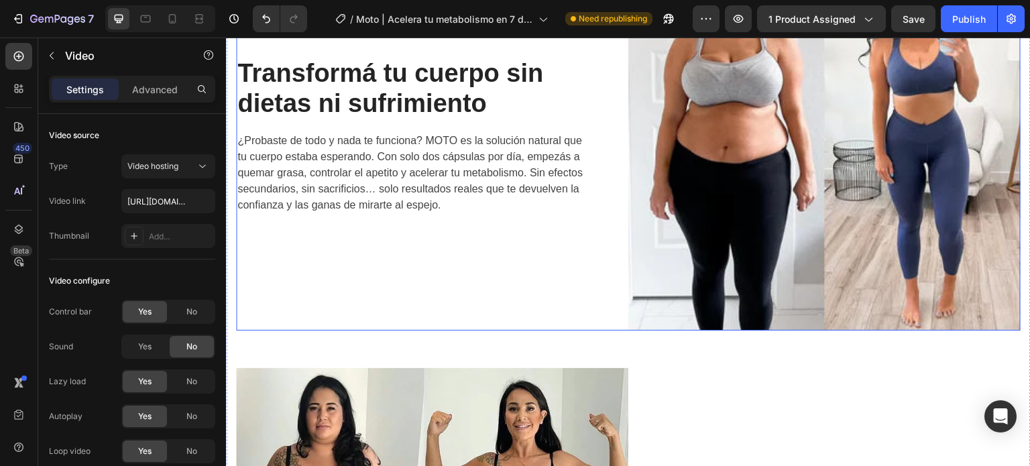
click at [436, 301] on div "Transformá tu cuerpo sin dietas ni sufrimiento Heading ¿Probaste de todo y nada…" at bounding box center [432, 135] width 392 height 389
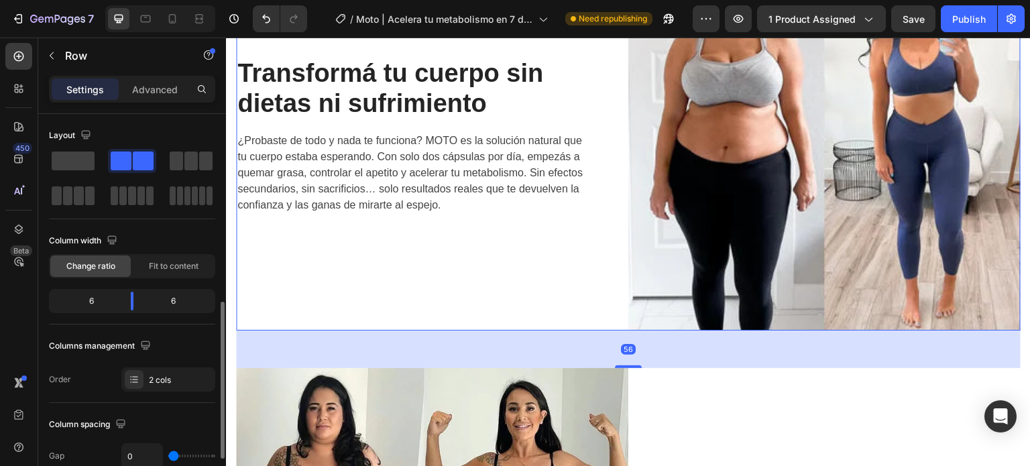
scroll to position [134, 0]
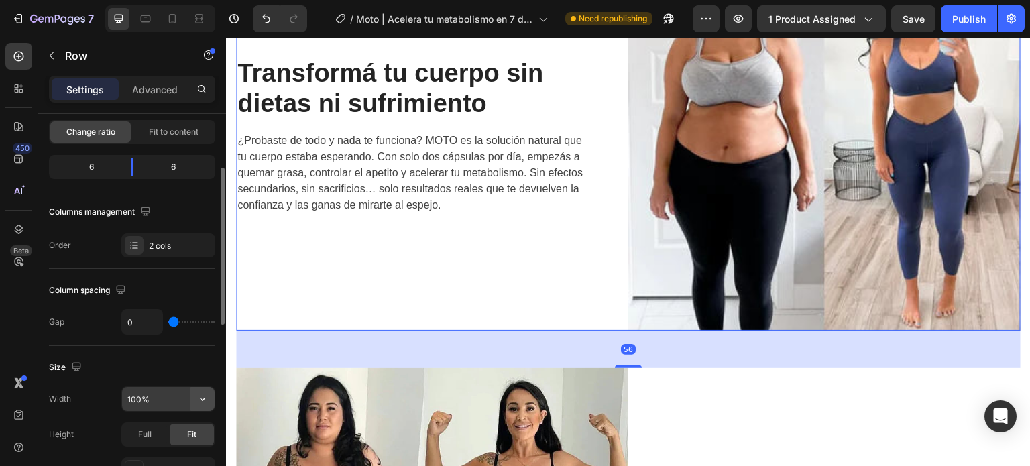
click at [193, 395] on button "button" at bounding box center [202, 399] width 24 height 24
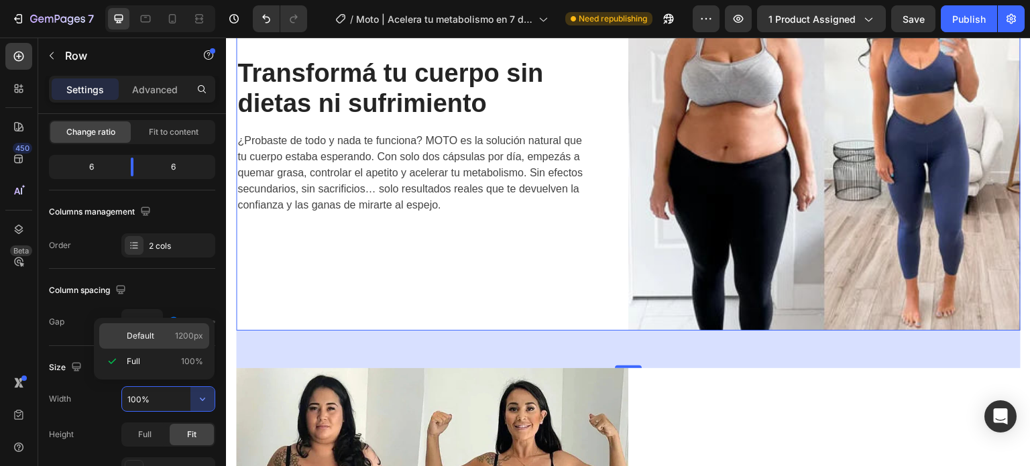
click at [157, 333] on p "Default 1200px" at bounding box center [165, 336] width 76 height 12
type input "1200"
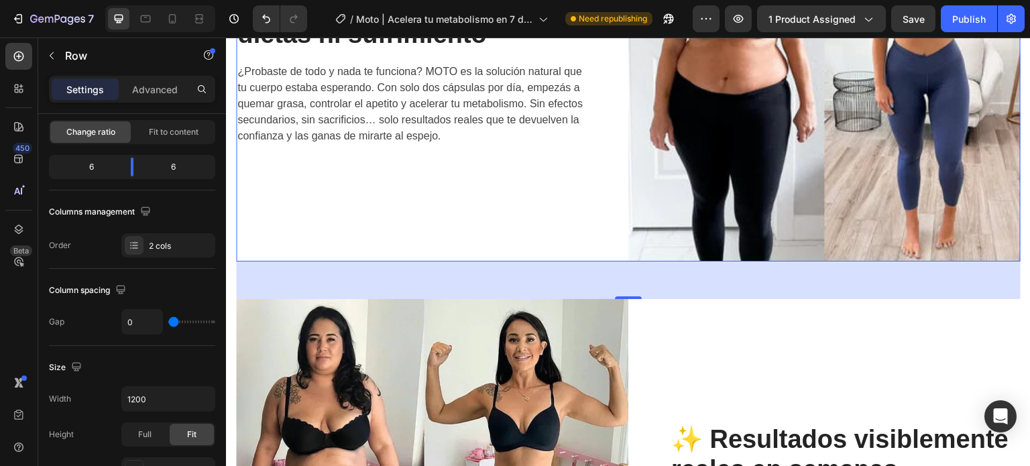
scroll to position [1408, 0]
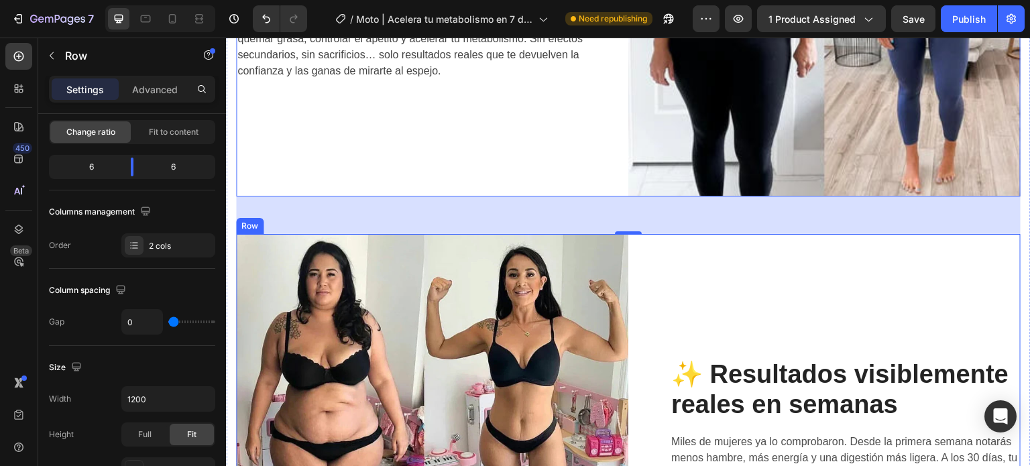
click at [640, 278] on div "✨ Resultados visiblemente reales en semanas Heading Miles de mujeres ya lo comp…" at bounding box center [824, 429] width 392 height 390
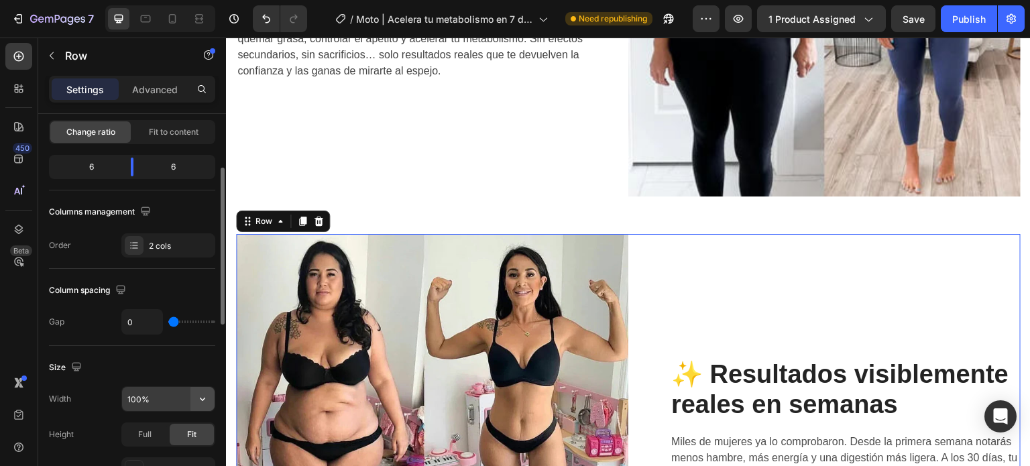
click at [198, 398] on icon "button" at bounding box center [202, 398] width 13 height 13
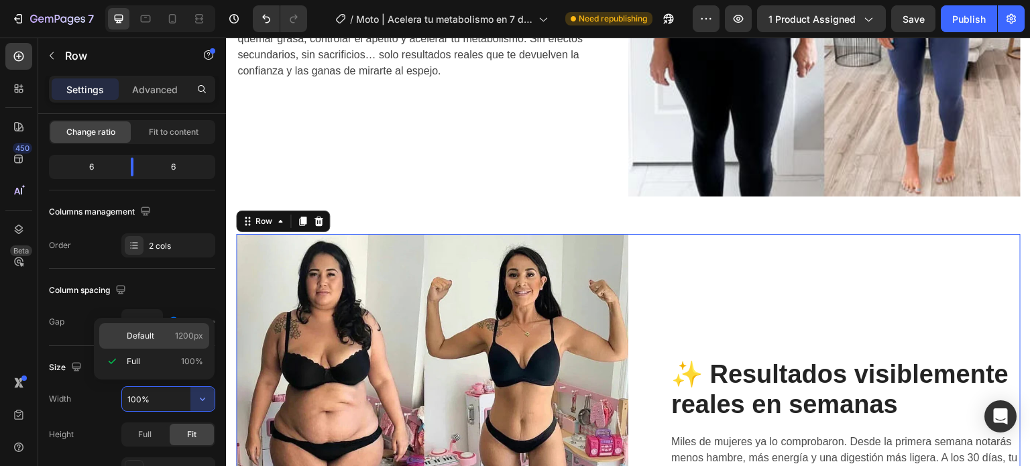
drag, startPoint x: 170, startPoint y: 342, endPoint x: 362, endPoint y: 243, distance: 216.2
click at [170, 342] on div "Default 1200px" at bounding box center [154, 335] width 110 height 25
type input "1200"
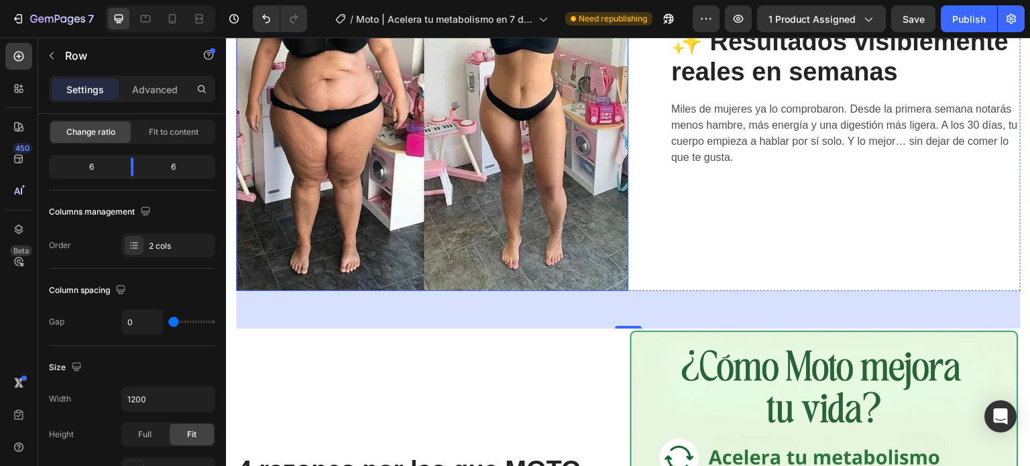
scroll to position [1744, 0]
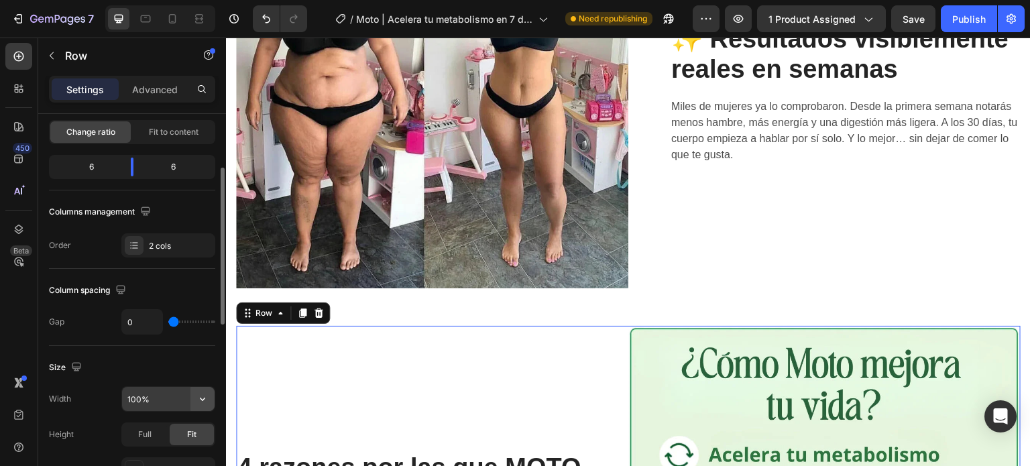
click at [198, 399] on icon "button" at bounding box center [202, 398] width 13 height 13
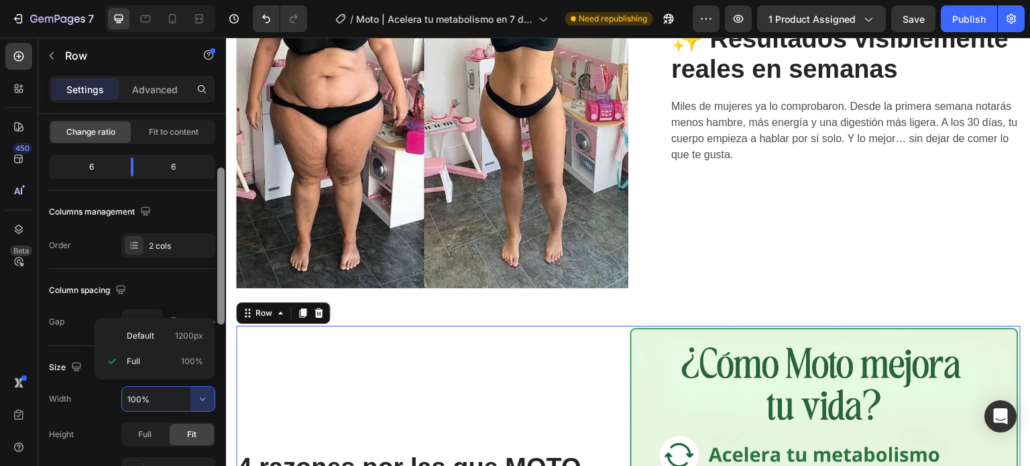
drag, startPoint x: 164, startPoint y: 345, endPoint x: 218, endPoint y: 329, distance: 56.7
click at [164, 345] on div "Default 1200px" at bounding box center [154, 335] width 110 height 25
type input "1200"
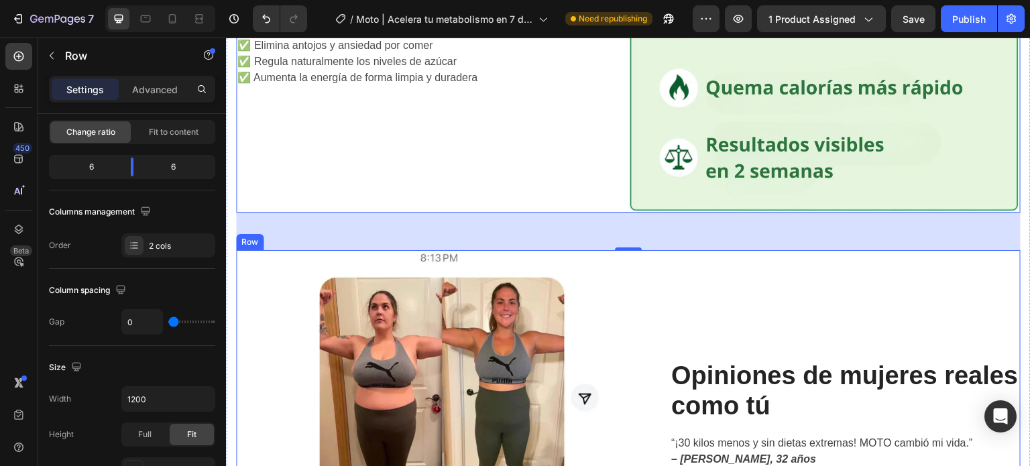
scroll to position [2280, 0]
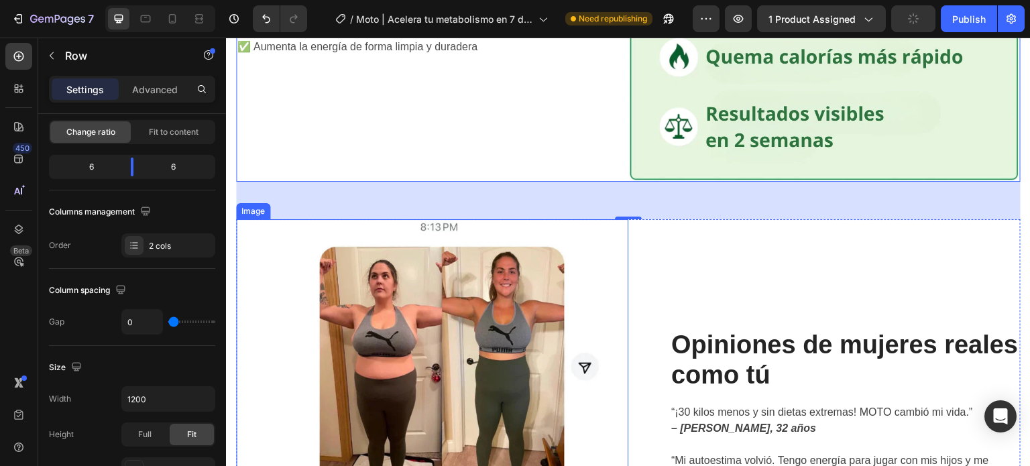
click at [620, 308] on img at bounding box center [432, 415] width 392 height 392
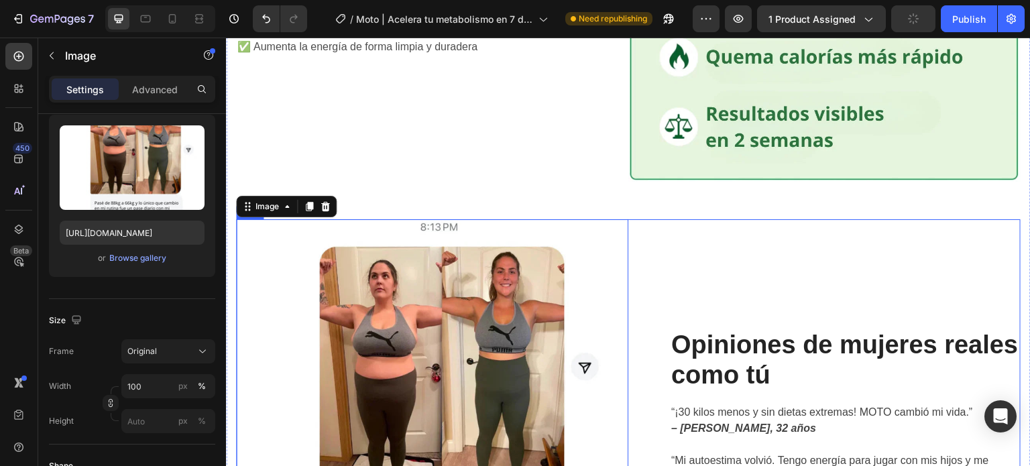
click at [642, 287] on div "Opiniones de mujeres reales como tú Heading “¡30 kilos menos y sin dietas extre…" at bounding box center [824, 415] width 392 height 392
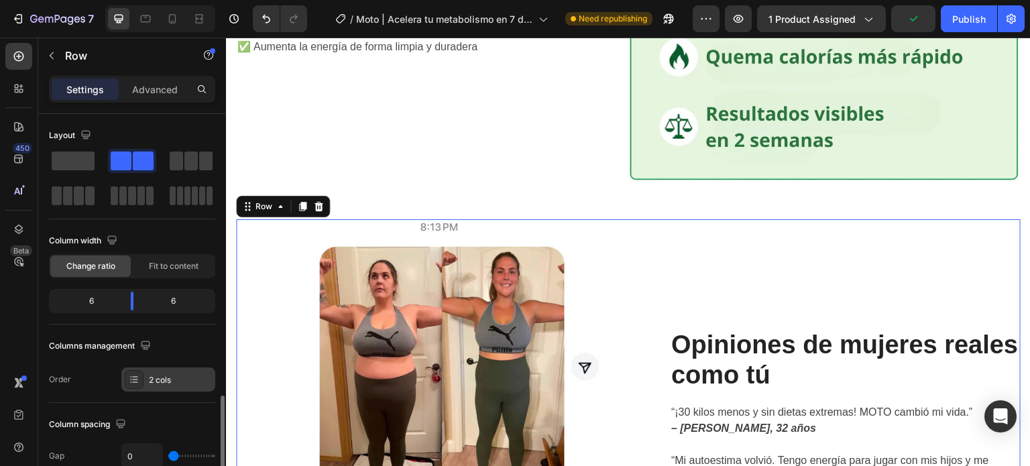
scroll to position [201, 0]
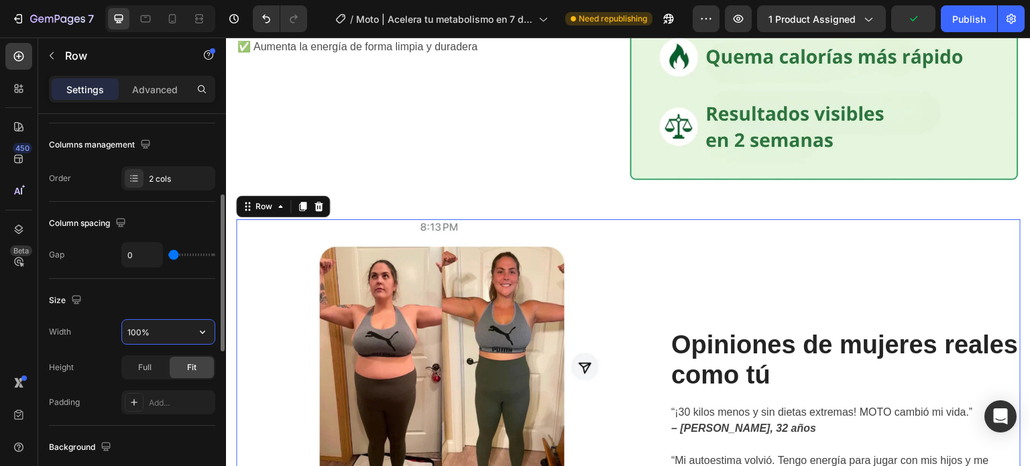
click at [176, 339] on input "100%" at bounding box center [168, 332] width 93 height 24
click at [201, 337] on button "button" at bounding box center [202, 332] width 24 height 24
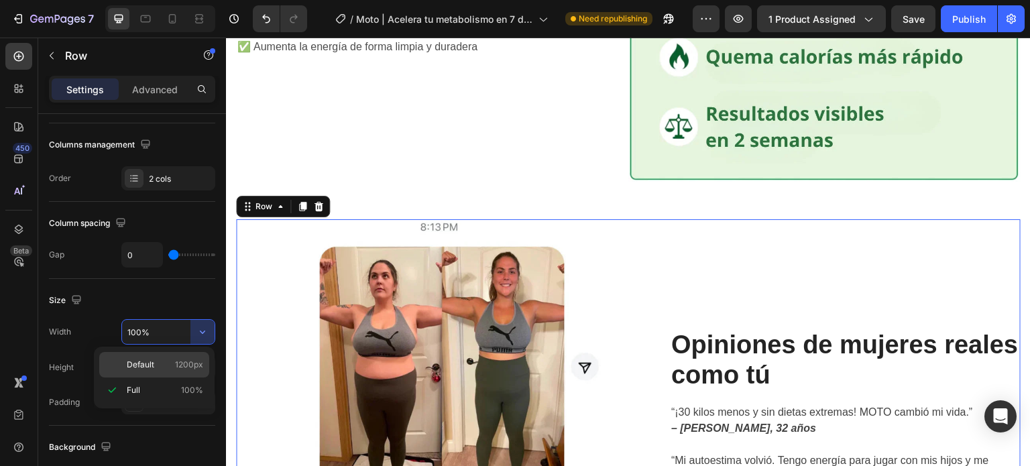
drag, startPoint x: 191, startPoint y: 356, endPoint x: 426, endPoint y: 249, distance: 257.8
click at [190, 356] on div "Default 1200px" at bounding box center [154, 364] width 110 height 25
type input "1200"
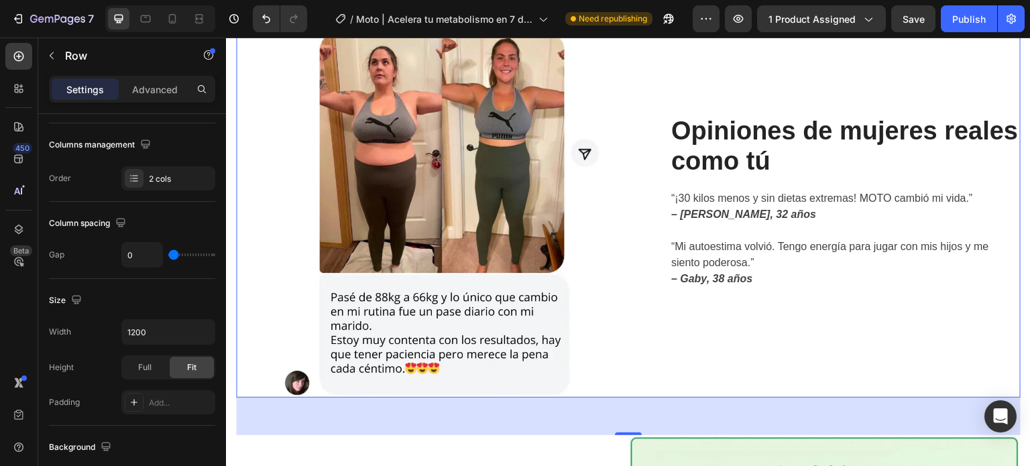
scroll to position [2615, 0]
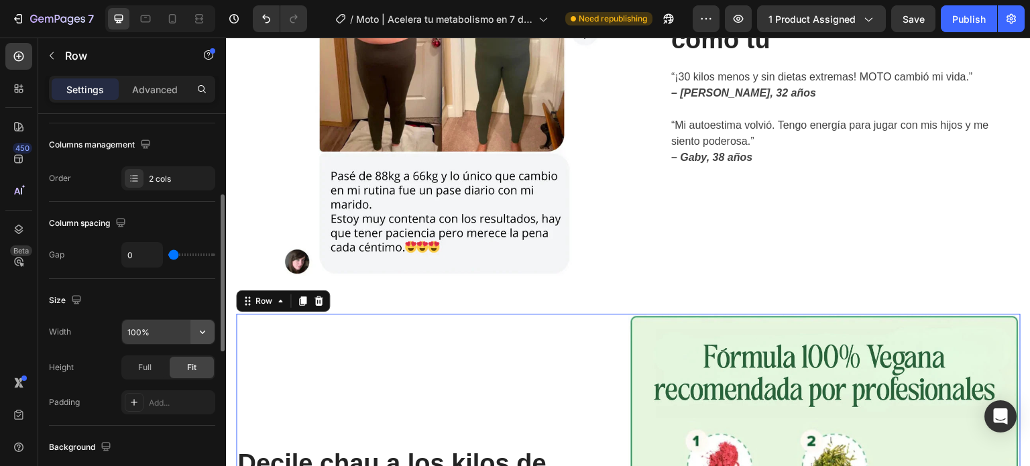
click at [201, 338] on button "button" at bounding box center [202, 332] width 24 height 24
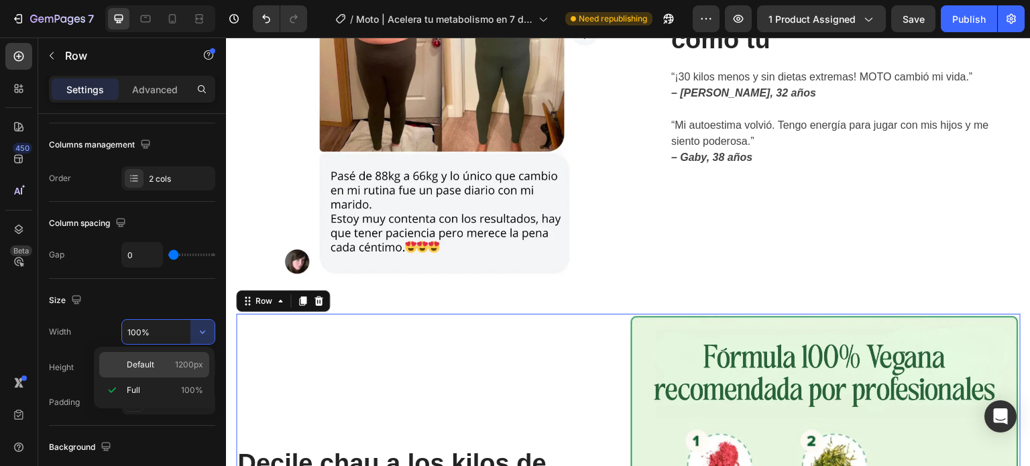
click at [174, 370] on p "Default 1200px" at bounding box center [165, 365] width 76 height 12
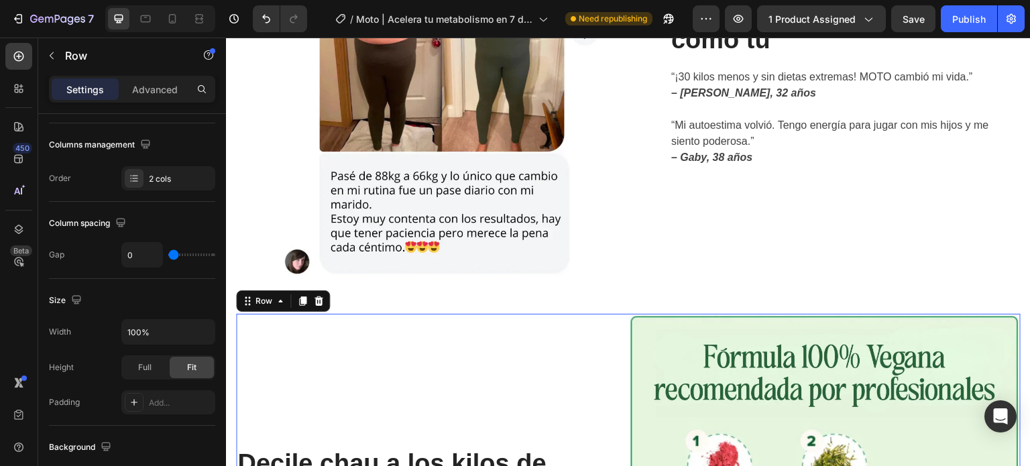
type input "1200"
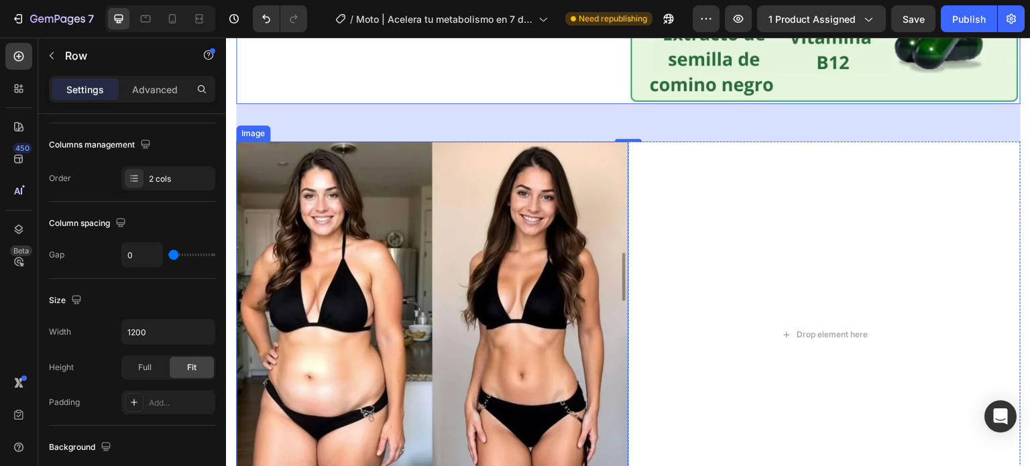
scroll to position [3219, 0]
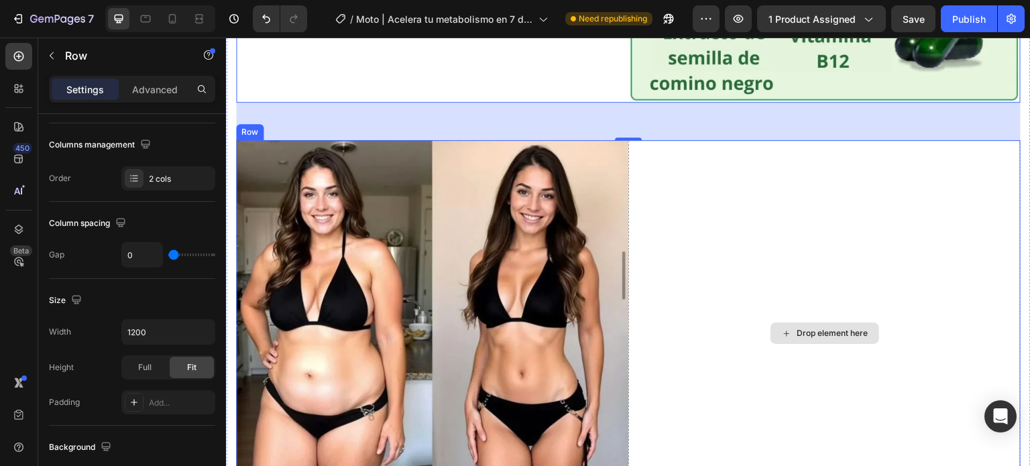
click at [645, 270] on div "Drop element here" at bounding box center [824, 333] width 392 height 387
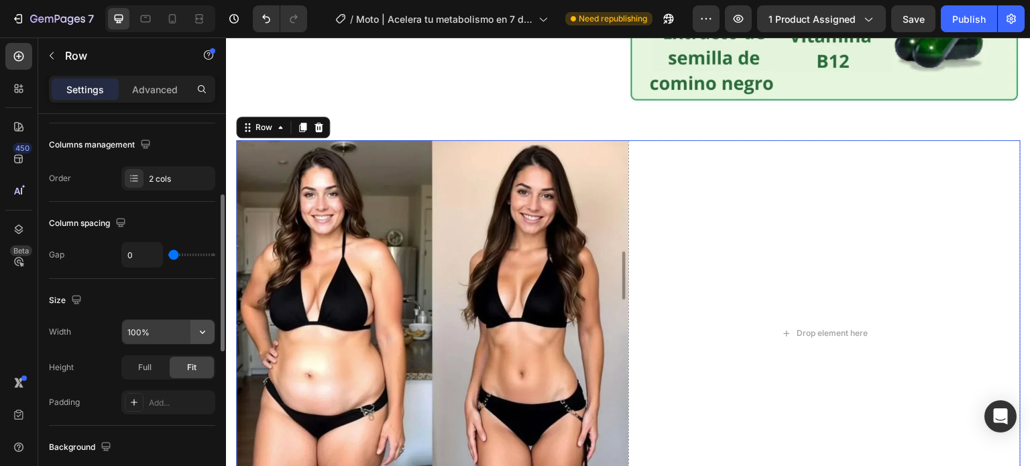
click at [201, 332] on icon "button" at bounding box center [202, 331] width 13 height 13
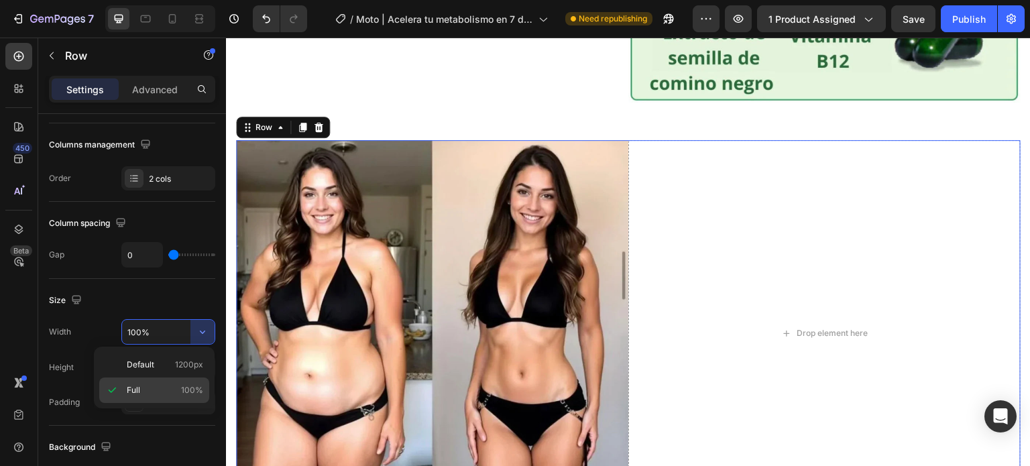
click at [160, 389] on p "Full 100%" at bounding box center [165, 390] width 76 height 12
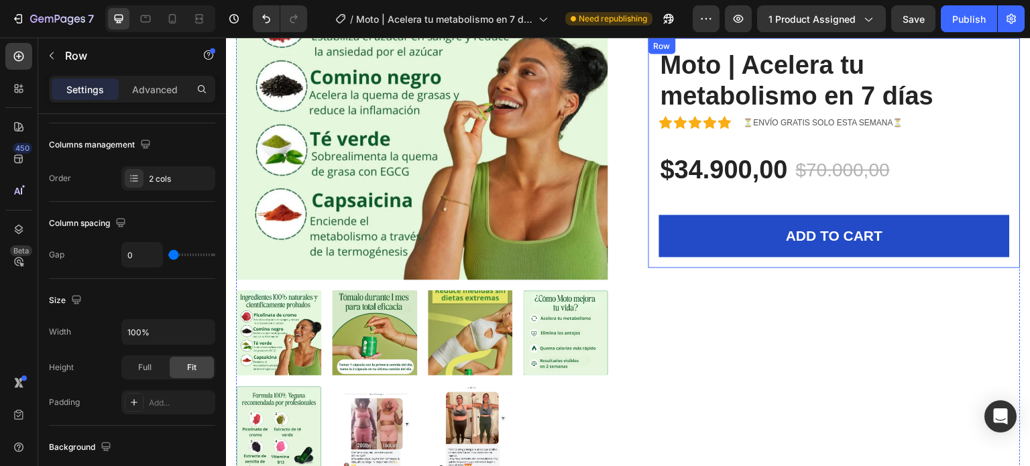
scroll to position [0, 0]
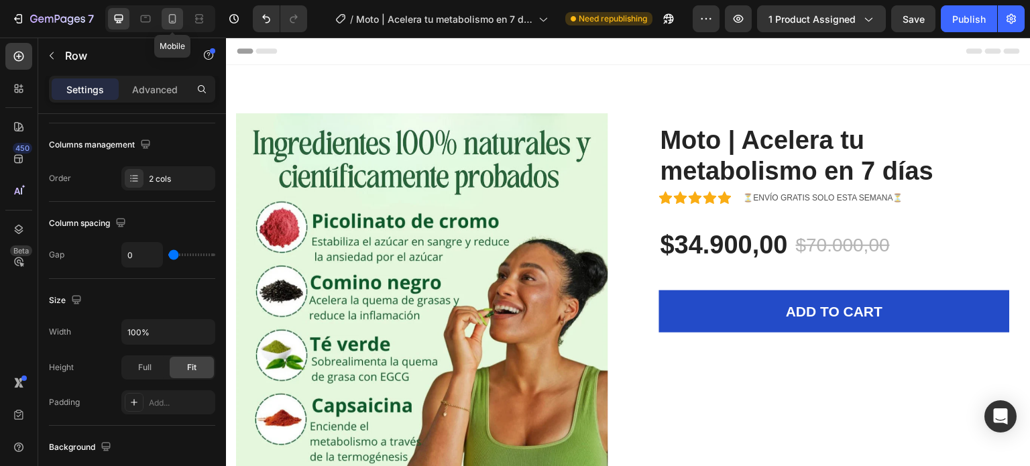
click at [168, 20] on icon at bounding box center [172, 18] width 13 height 13
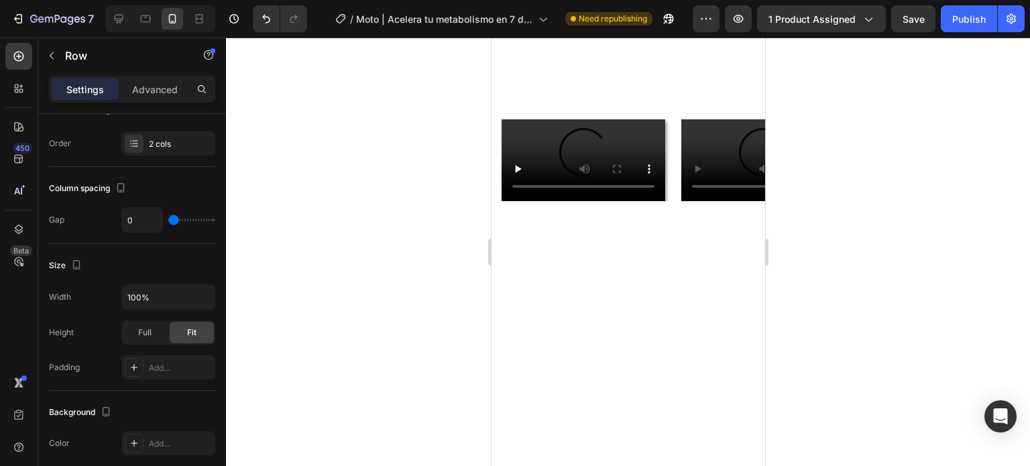
scroll to position [469, 0]
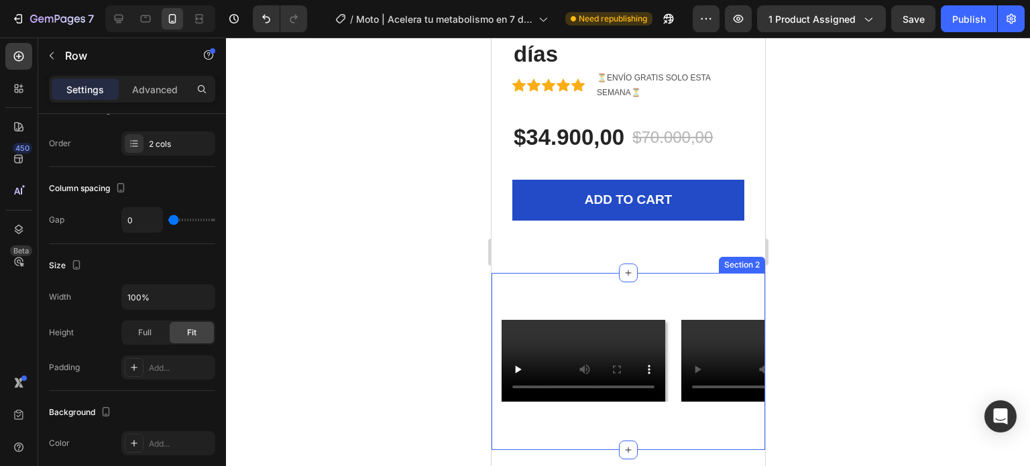
click at [623, 278] on div "Video Video Row Video Row Video Row Row Carousel Section 2" at bounding box center [628, 361] width 274 height 177
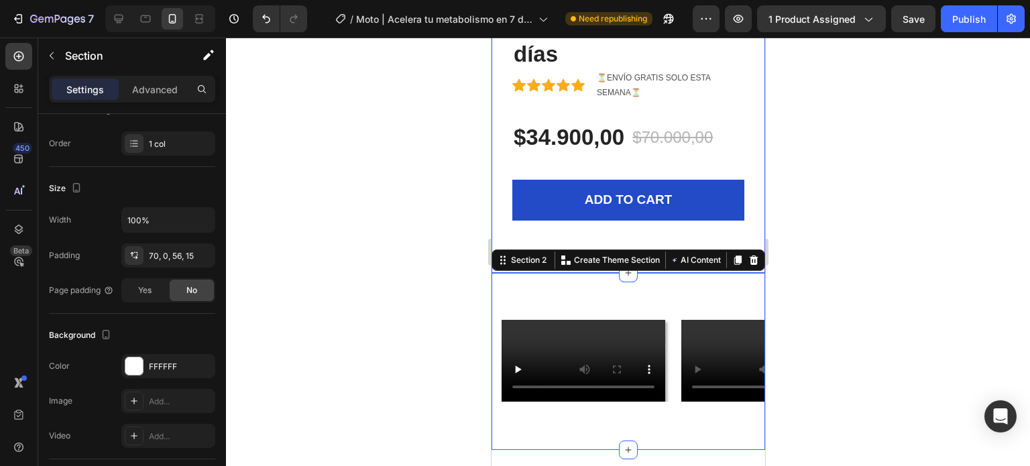
scroll to position [0, 0]
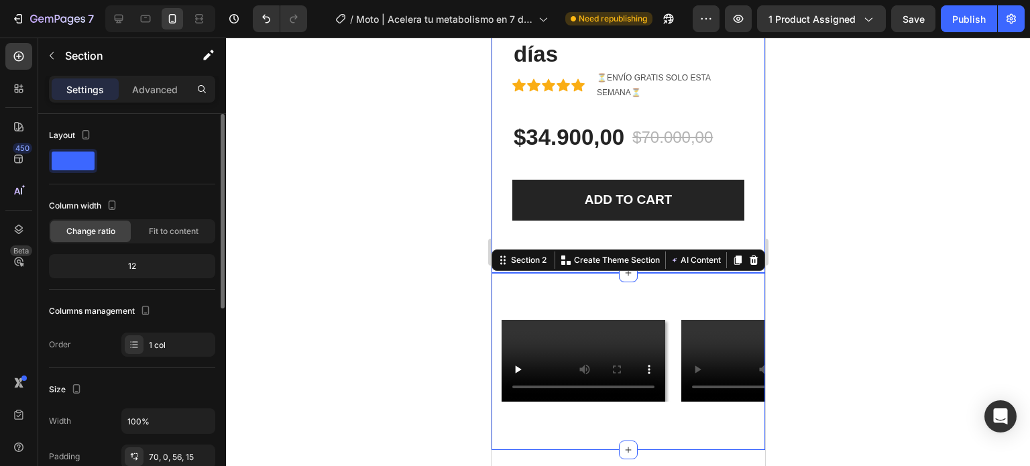
drag, startPoint x: 567, startPoint y: 225, endPoint x: 572, endPoint y: 208, distance: 17.4
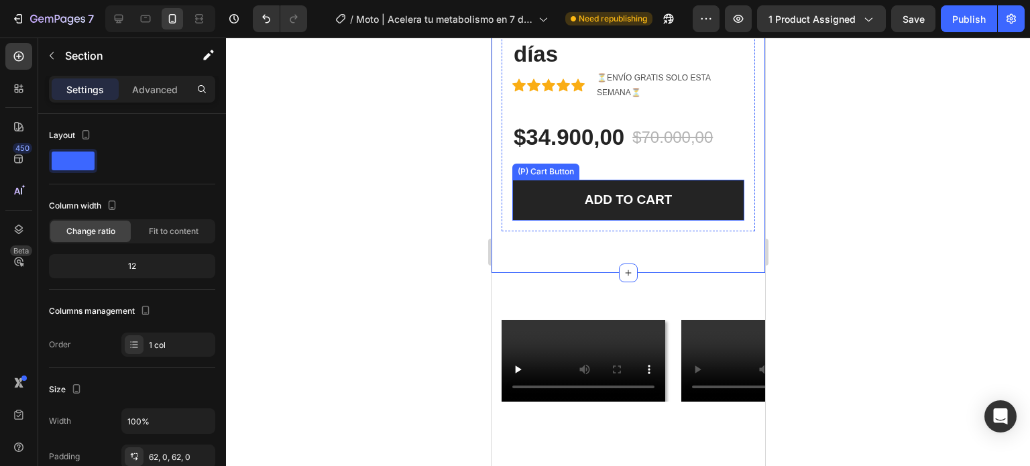
click at [573, 203] on button "ADD TO CART" at bounding box center [628, 200] width 232 height 41
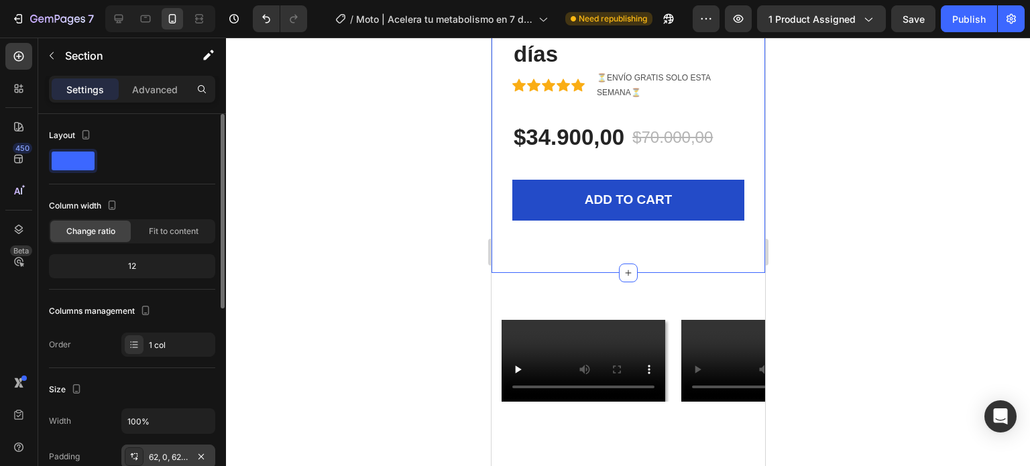
click at [158, 447] on div "62, 0, 62, 0" at bounding box center [168, 457] width 94 height 24
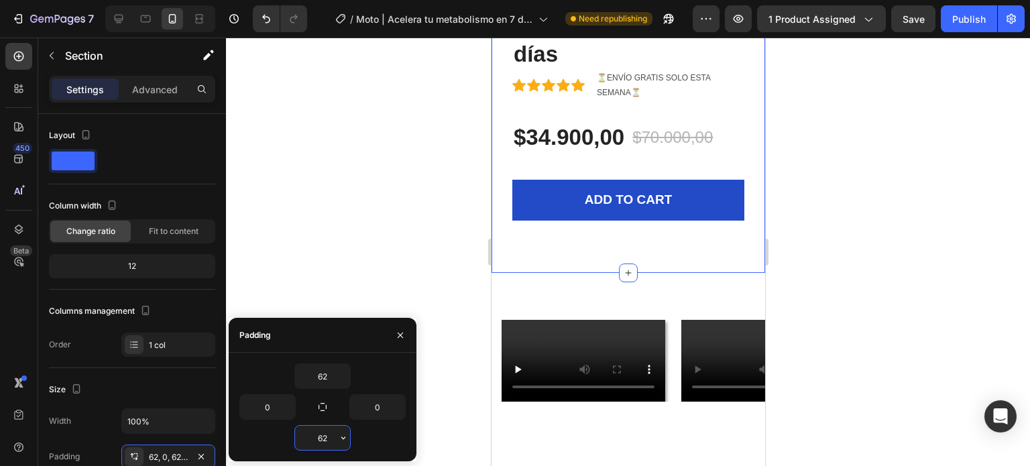
click at [325, 429] on input "62" at bounding box center [322, 438] width 55 height 24
type input "20"
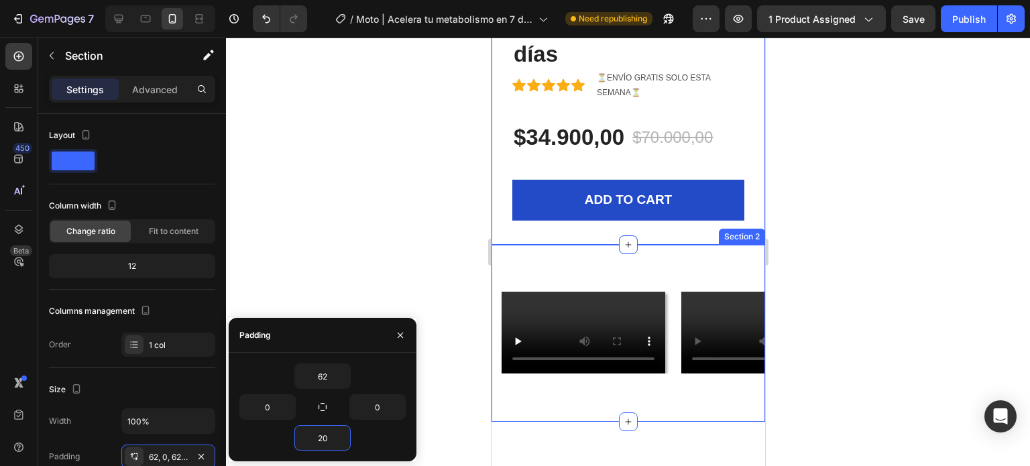
click at [603, 262] on div "Video Video Row Video Row Video Row Row Carousel Section 2" at bounding box center [628, 333] width 274 height 177
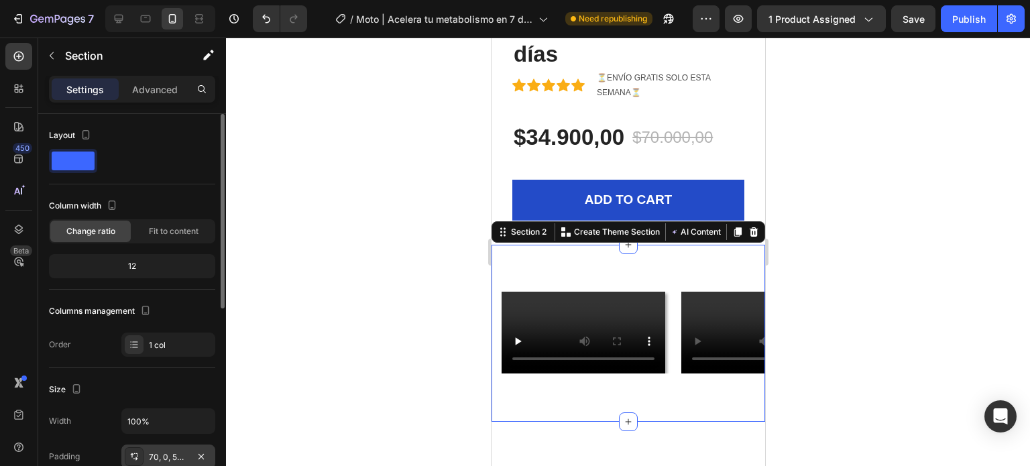
click at [174, 455] on div "70, 0, 56, 15" at bounding box center [168, 457] width 39 height 12
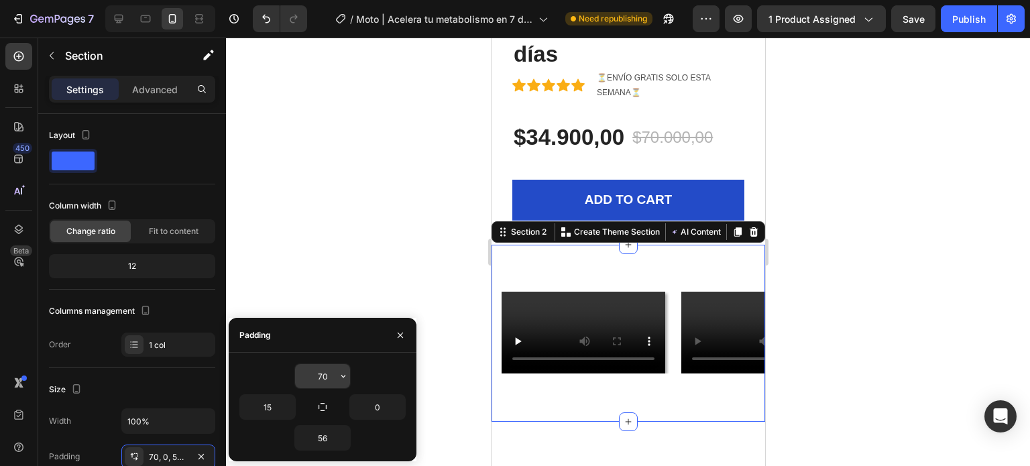
click at [318, 376] on input "70" at bounding box center [322, 376] width 55 height 24
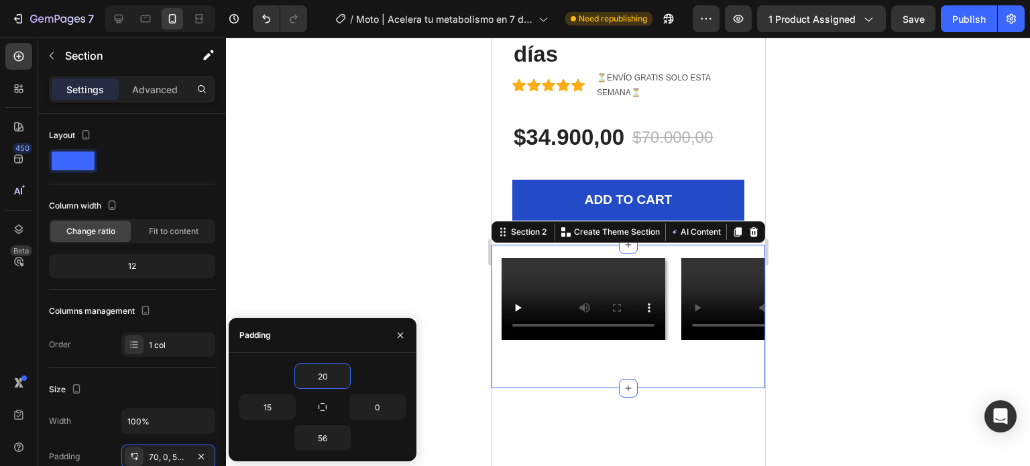
drag, startPoint x: 330, startPoint y: 378, endPoint x: 288, endPoint y: 387, distance: 43.3
click at [288, 386] on div "20" at bounding box center [322, 375] width 166 height 25
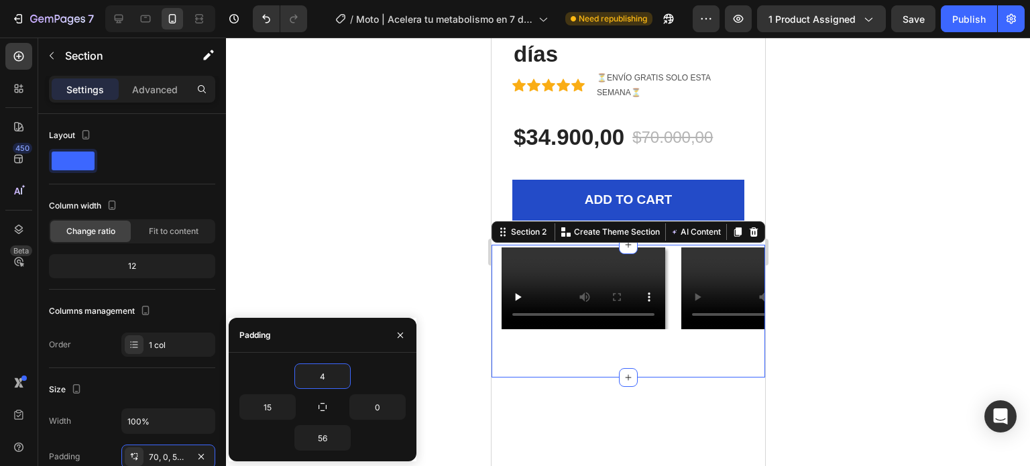
type input "40"
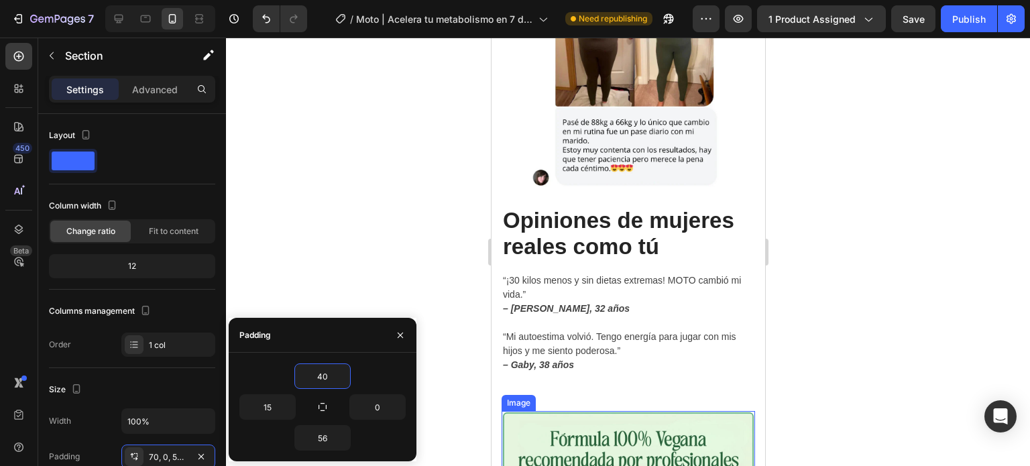
scroll to position [2548, 0]
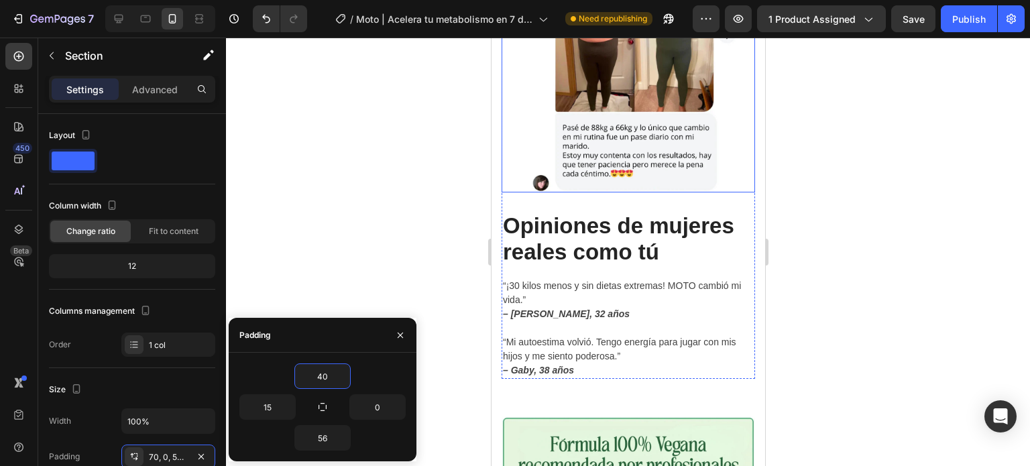
click at [589, 131] on img at bounding box center [627, 65] width 253 height 253
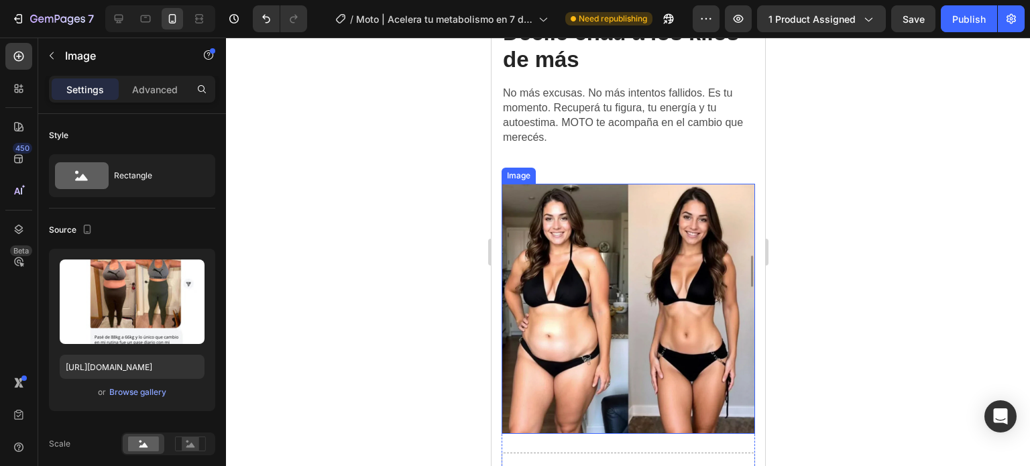
scroll to position [3554, 0]
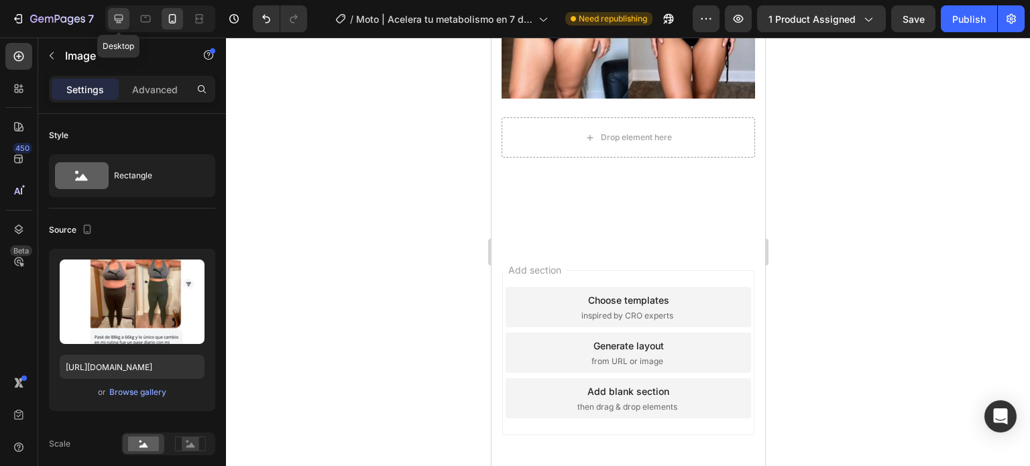
click at [126, 27] on div at bounding box center [118, 18] width 21 height 21
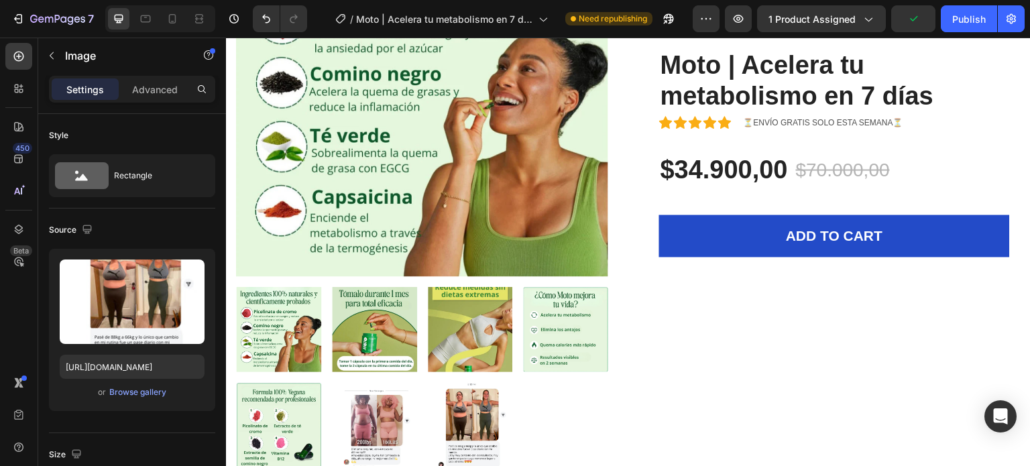
scroll to position [632, 0]
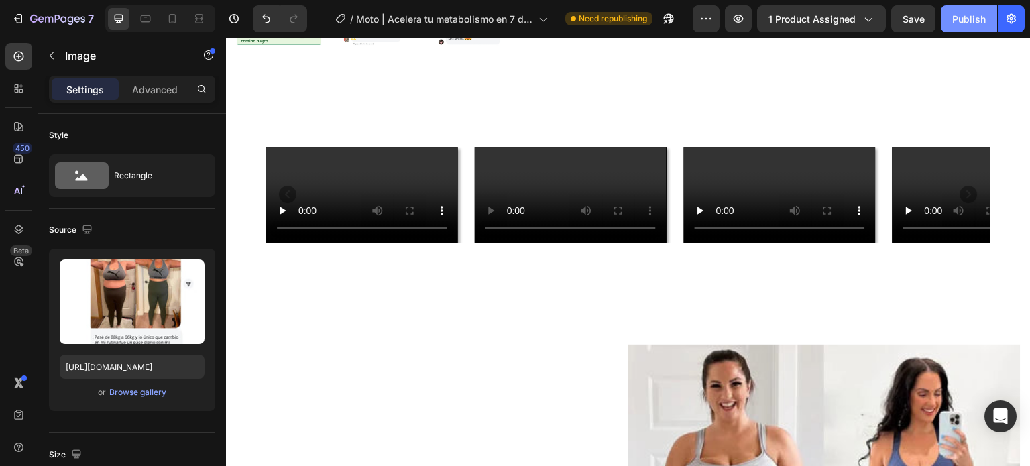
click at [946, 18] on button "Publish" at bounding box center [969, 18] width 56 height 27
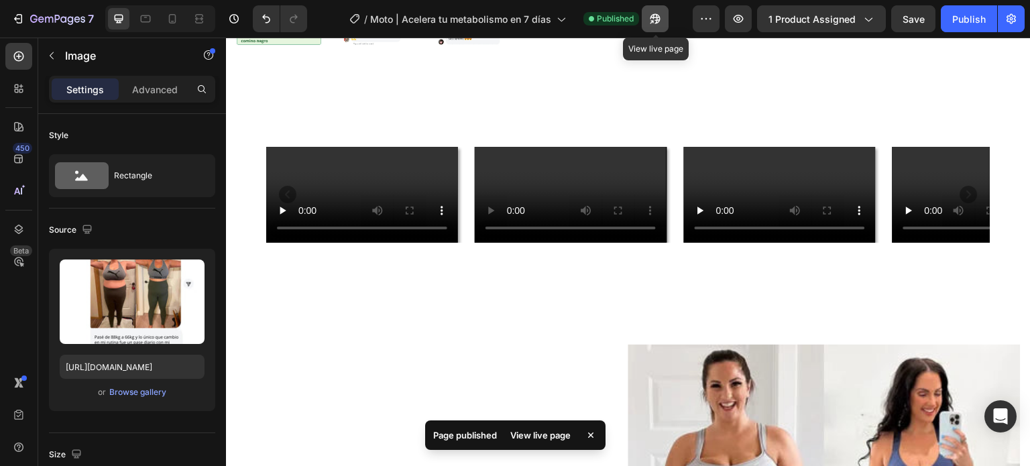
click at [654, 23] on icon "button" at bounding box center [654, 18] width 13 height 13
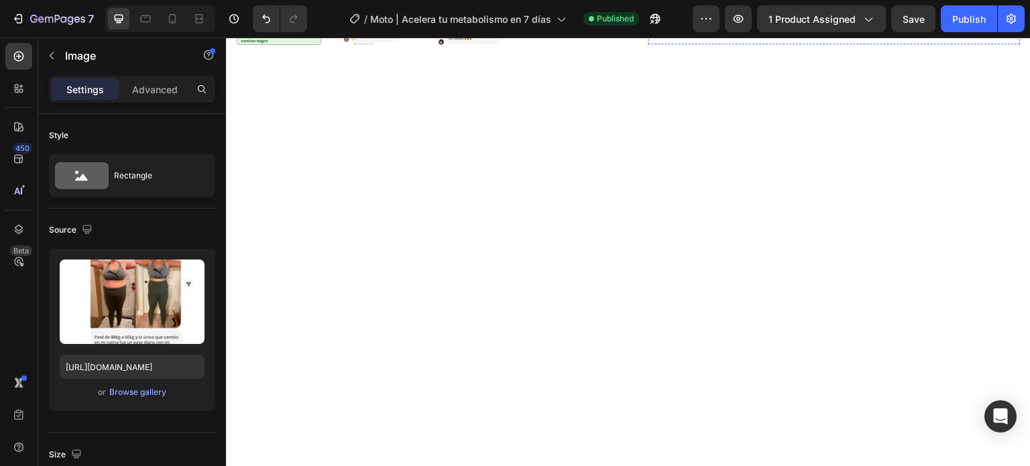
scroll to position [0, 0]
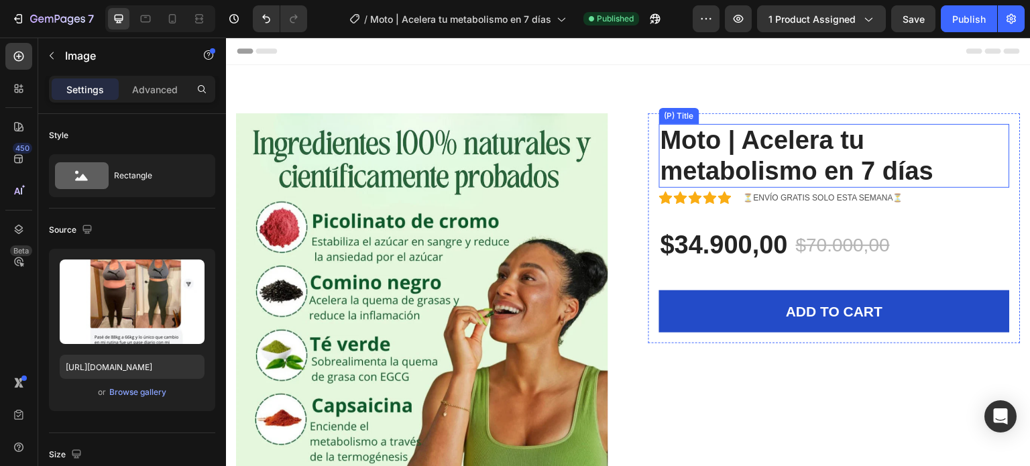
click at [781, 166] on h2 "Moto | Acelera tu metabolismo en 7 días" at bounding box center [834, 156] width 351 height 64
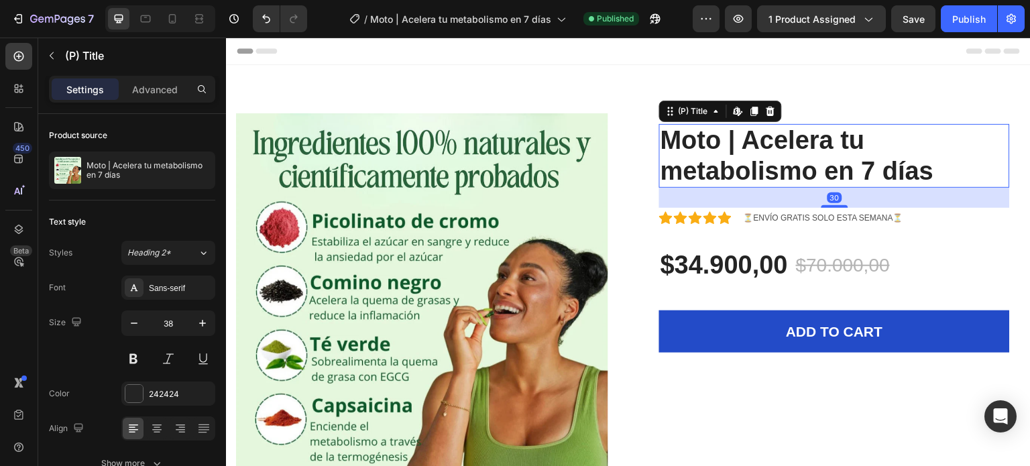
drag, startPoint x: 825, startPoint y: 187, endPoint x: 834, endPoint y: 207, distance: 21.7
click at [834, 207] on div at bounding box center [834, 206] width 27 height 3
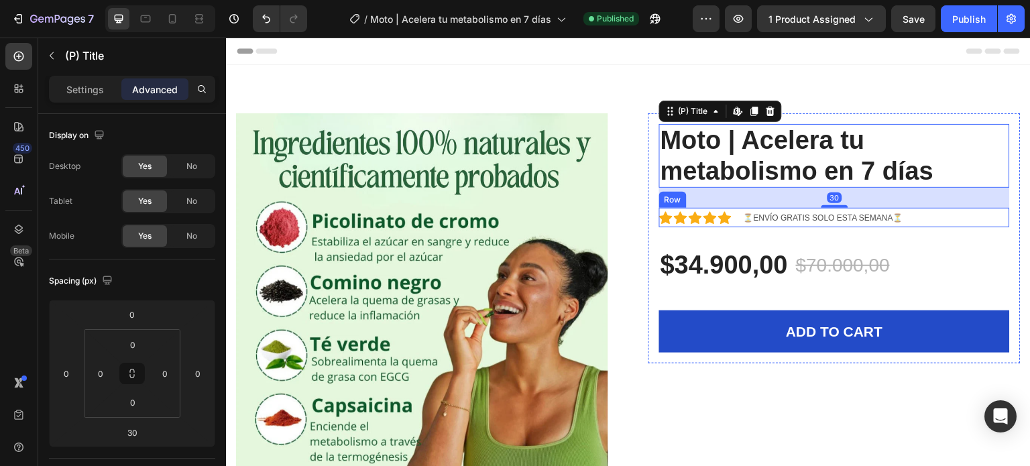
click at [924, 219] on div "Icon Icon Icon Icon Icon Icon List Hoz ⏳ENVÍO GRATIS SOLO ESTA SEMANA⏳ Text blo…" at bounding box center [834, 217] width 351 height 19
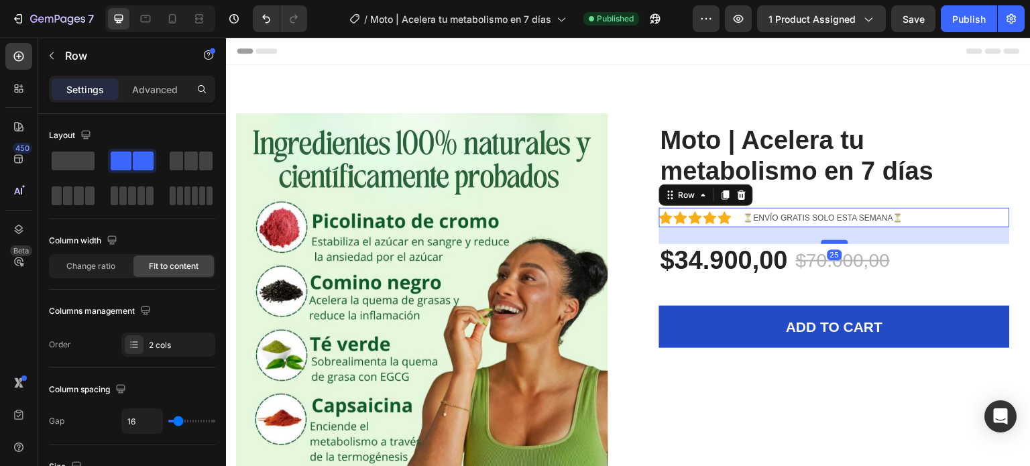
drag, startPoint x: 817, startPoint y: 248, endPoint x: 823, endPoint y: 243, distance: 7.1
click at [823, 243] on div at bounding box center [834, 242] width 27 height 4
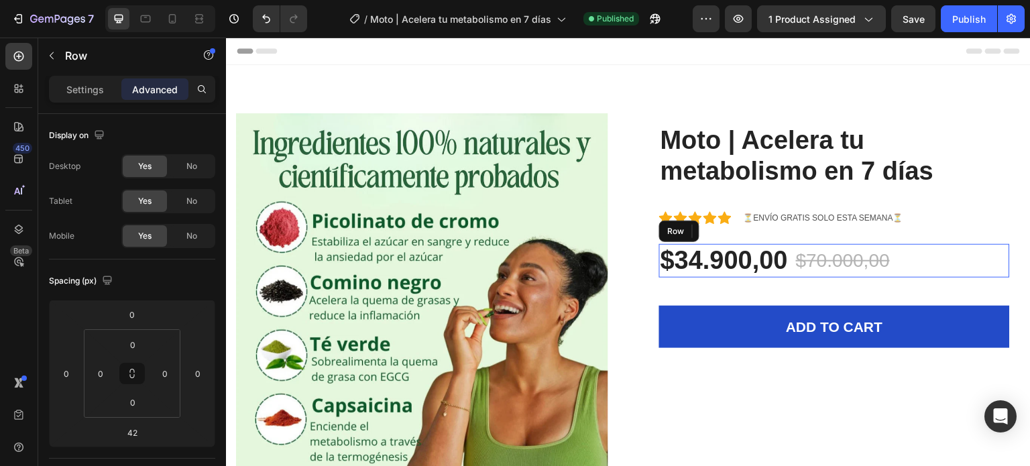
click at [946, 267] on div "$34.900,00 (P) Price (P) Price $70.000,00 (P) Price (P) Price Row" at bounding box center [834, 261] width 351 height 34
click at [904, 266] on div "$34.900,00 (P) Price (P) Price $70.000,00 (P) Price (P) Price Row 0" at bounding box center [834, 261] width 351 height 34
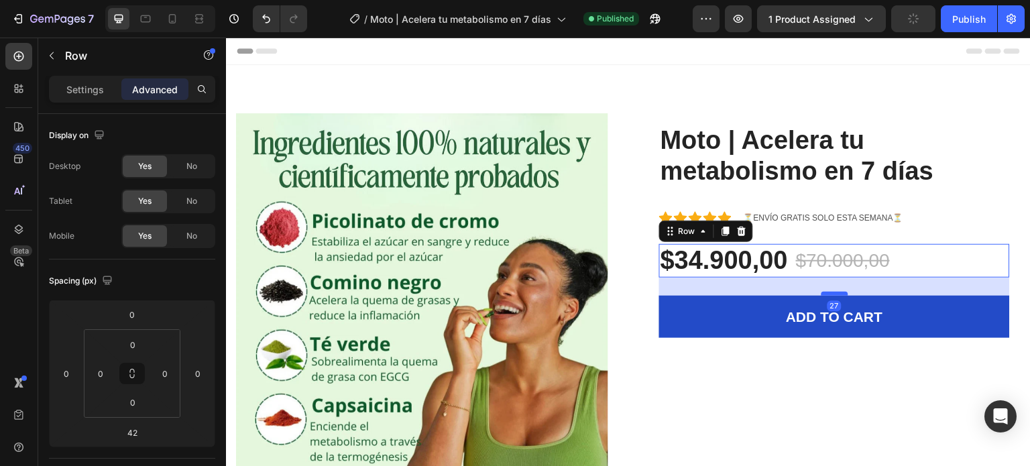
drag, startPoint x: 830, startPoint y: 303, endPoint x: 834, endPoint y: 293, distance: 10.8
click at [834, 293] on div at bounding box center [834, 294] width 27 height 4
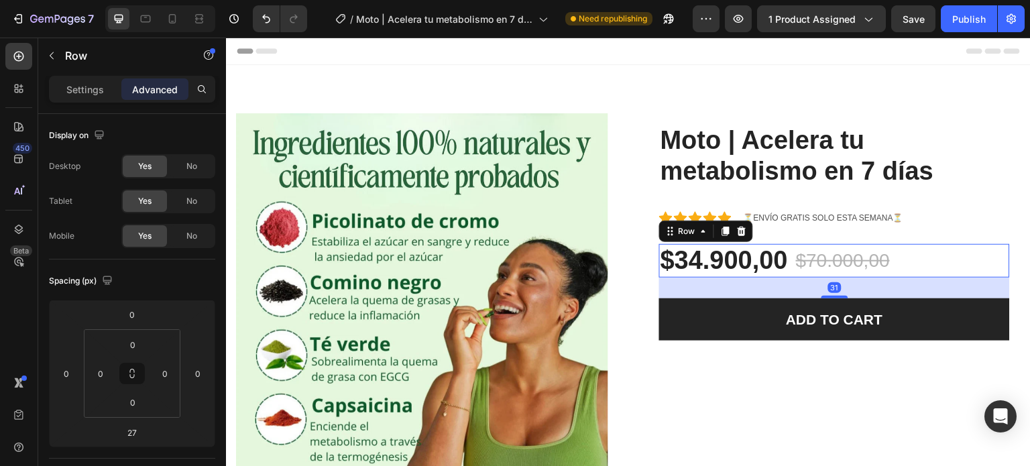
click at [838, 298] on div at bounding box center [834, 297] width 27 height 3
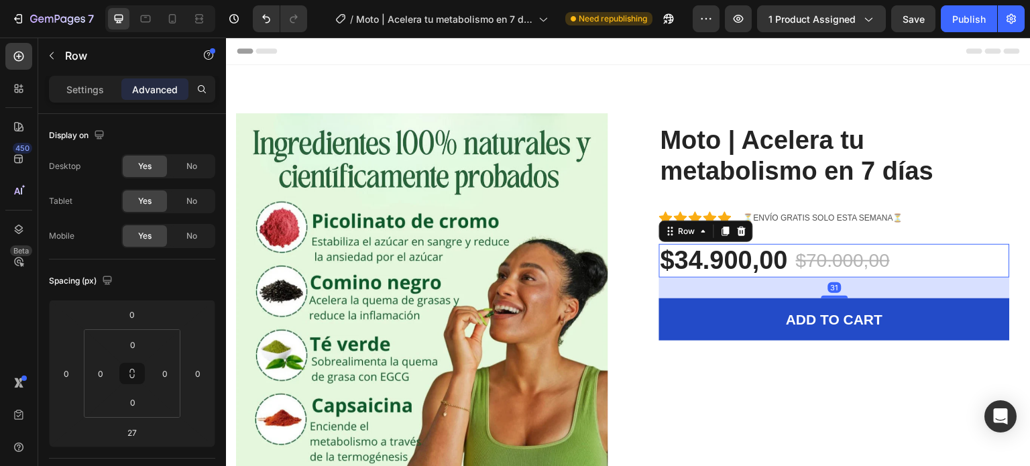
type input "31"
click at [968, 23] on div "Publish" at bounding box center [969, 19] width 34 height 14
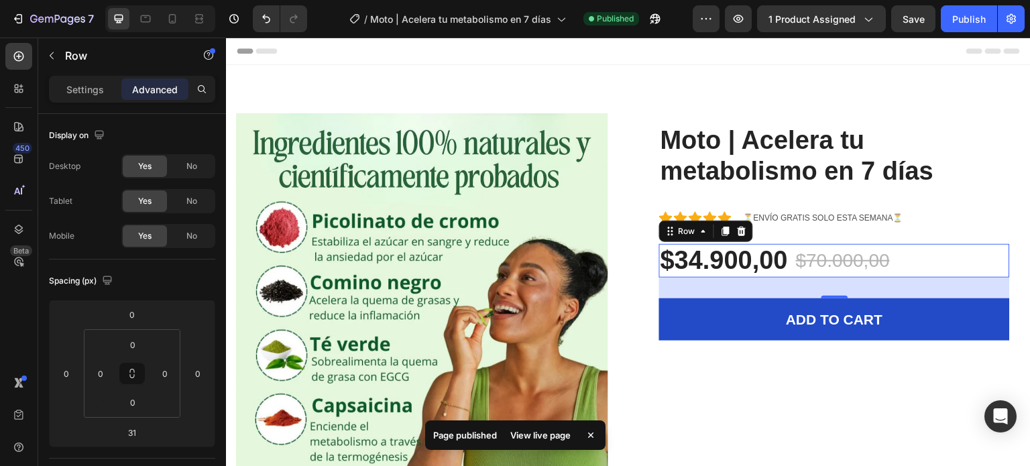
click at [548, 435] on div "View live page" at bounding box center [540, 435] width 76 height 19
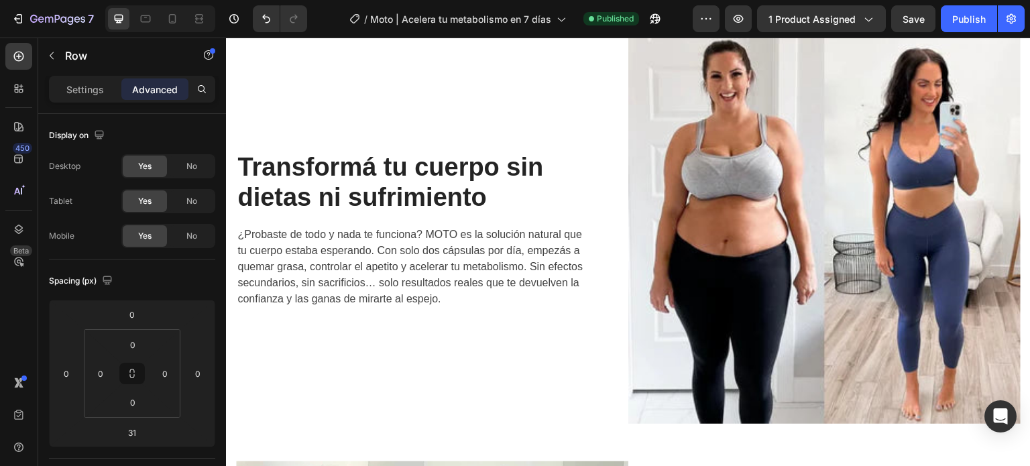
scroll to position [1006, 0]
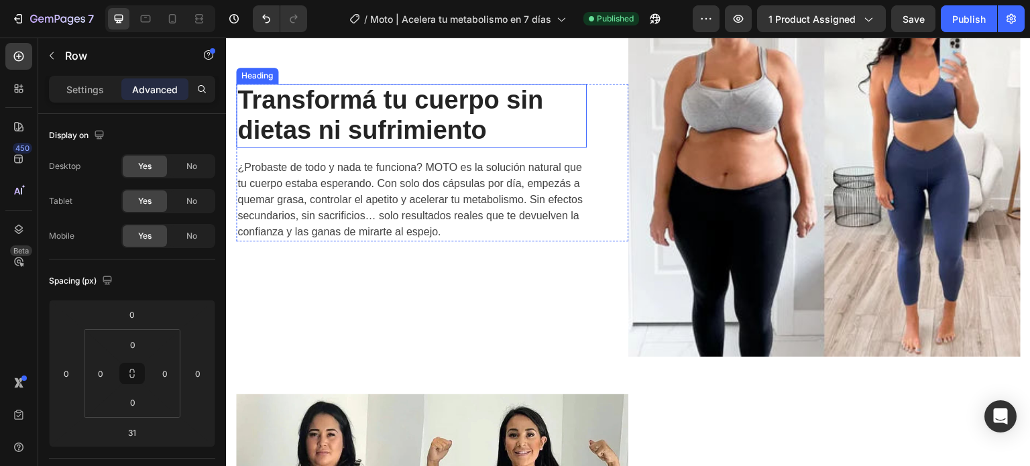
click at [303, 118] on h2 "Transformá tu cuerpo sin dietas ni sufrimiento" at bounding box center [411, 116] width 351 height 64
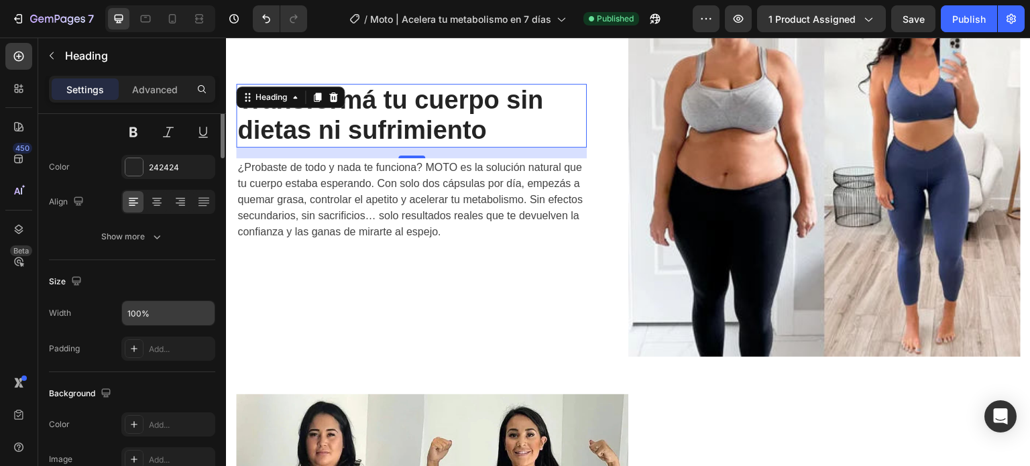
scroll to position [9, 0]
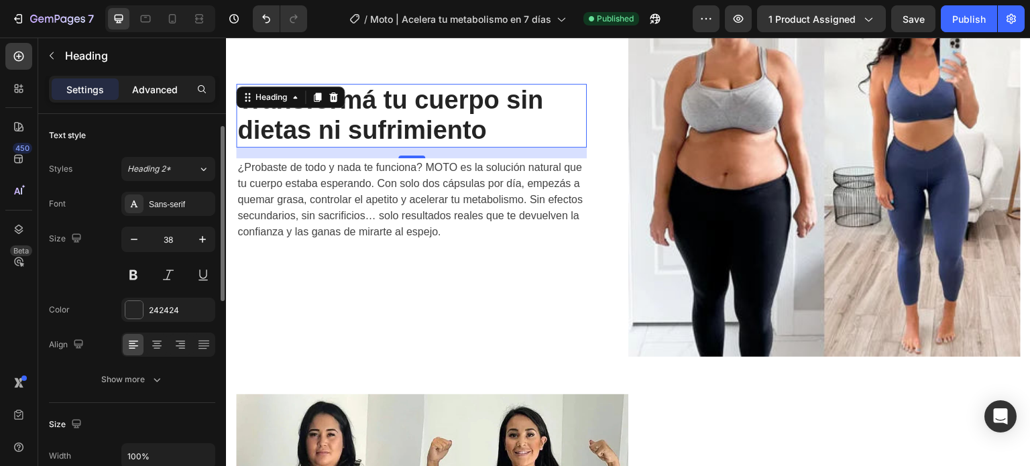
scroll to position [9, 0]
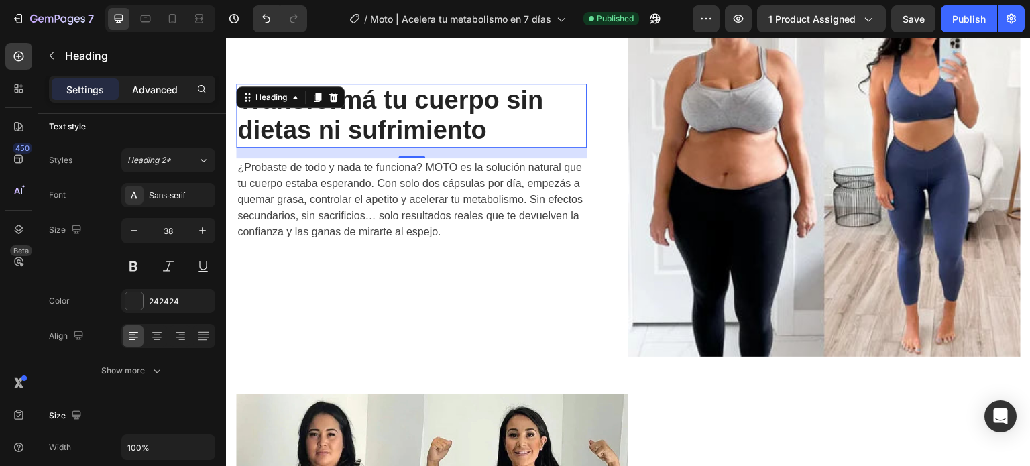
click at [158, 78] on div "Advanced" at bounding box center [154, 88] width 67 height 21
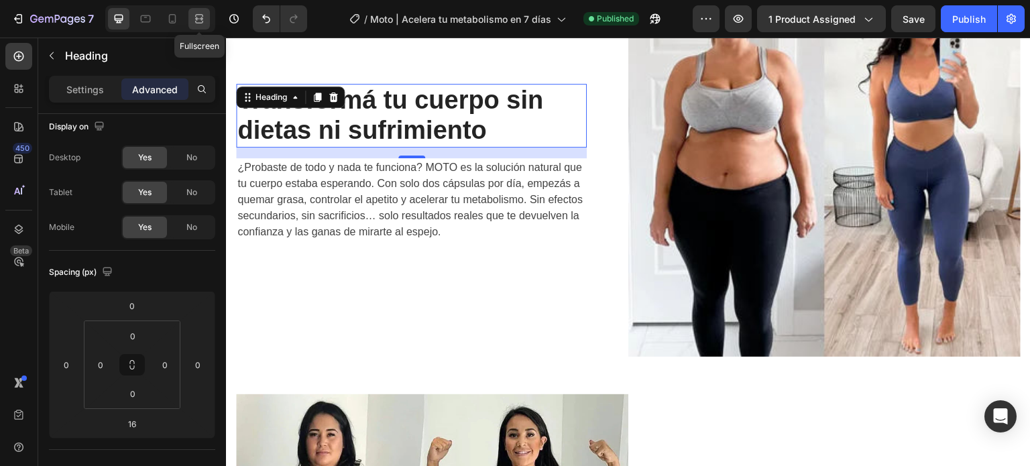
click at [195, 17] on icon at bounding box center [198, 18] width 13 height 13
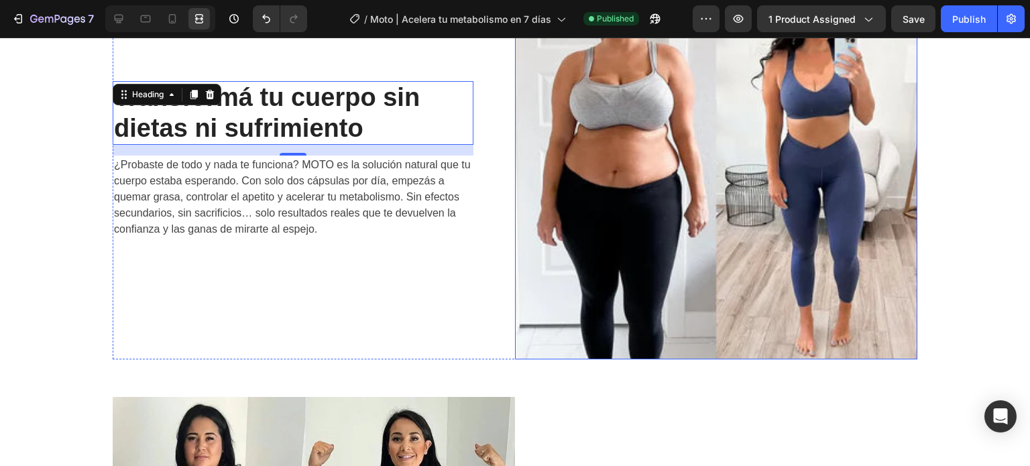
scroll to position [1281, 0]
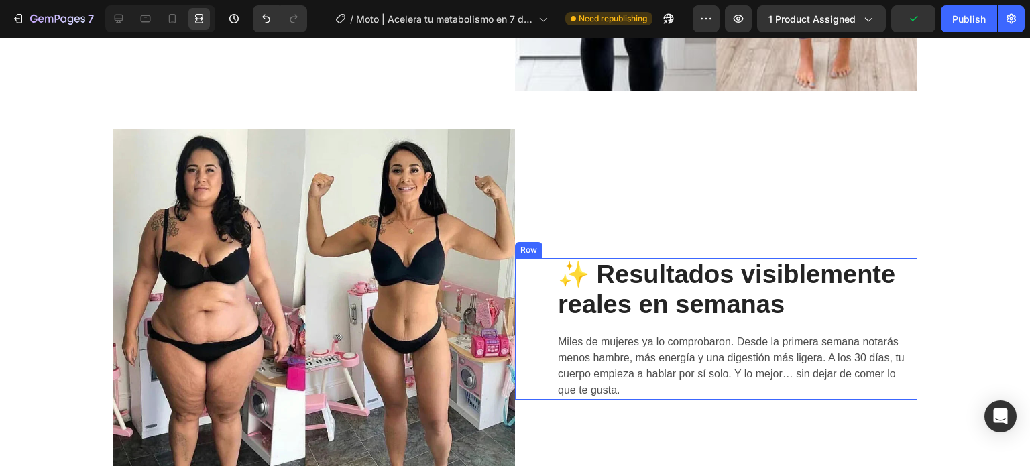
click at [536, 316] on div "✨ Resultados visiblemente reales en semanas Heading Miles de mujeres ya lo comp…" at bounding box center [716, 328] width 402 height 141
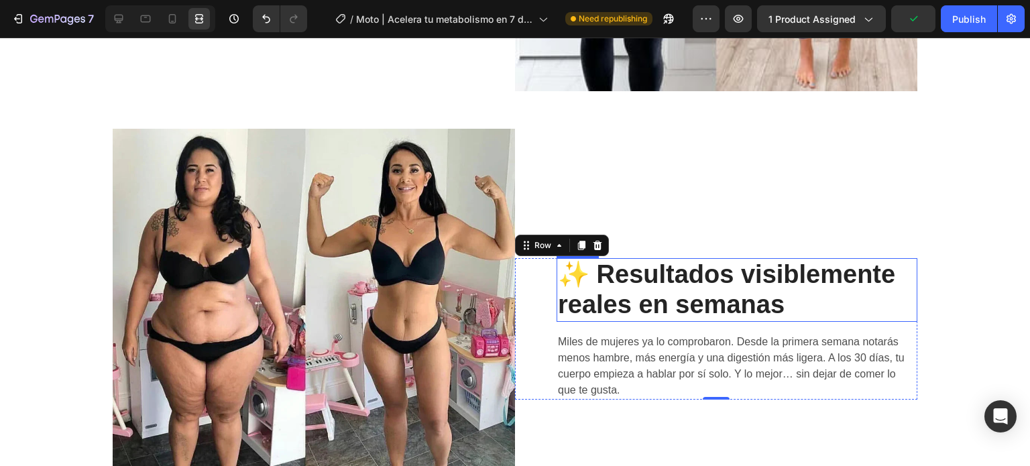
click at [609, 289] on h2 "✨ Resultados visiblemente reales en semanas" at bounding box center [737, 290] width 361 height 64
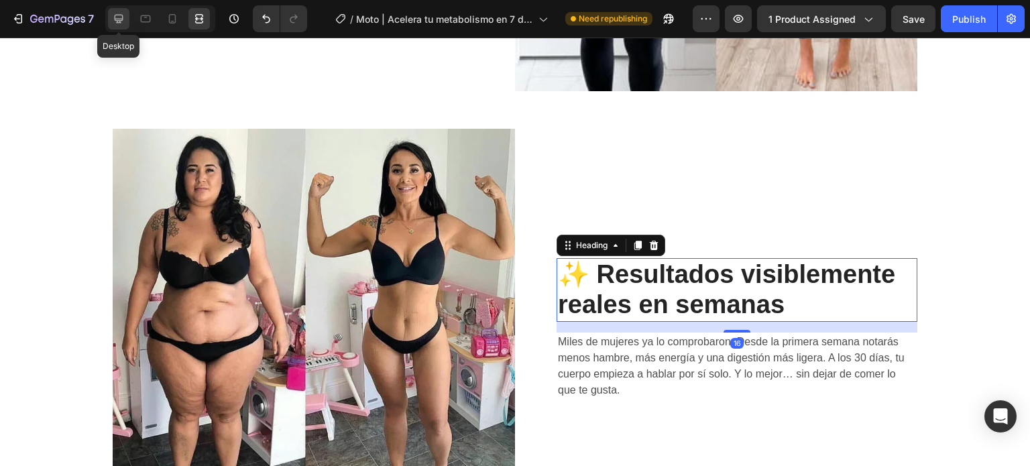
click at [118, 17] on icon at bounding box center [118, 18] width 13 height 13
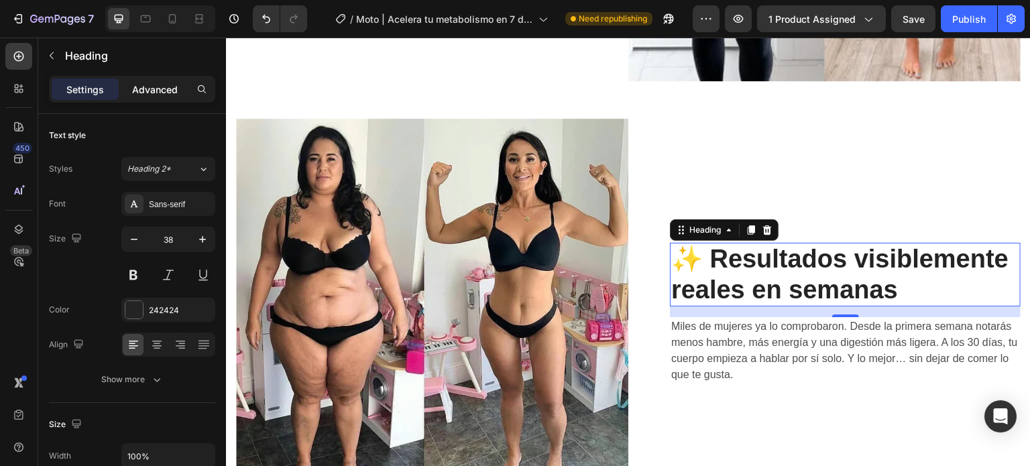
click at [172, 97] on div "Advanced" at bounding box center [154, 88] width 67 height 21
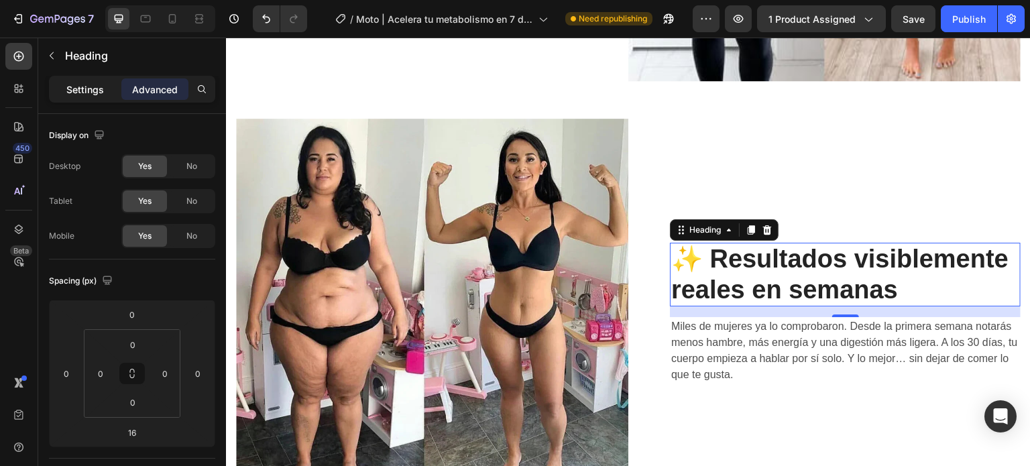
click at [105, 87] on div "Settings" at bounding box center [85, 88] width 67 height 21
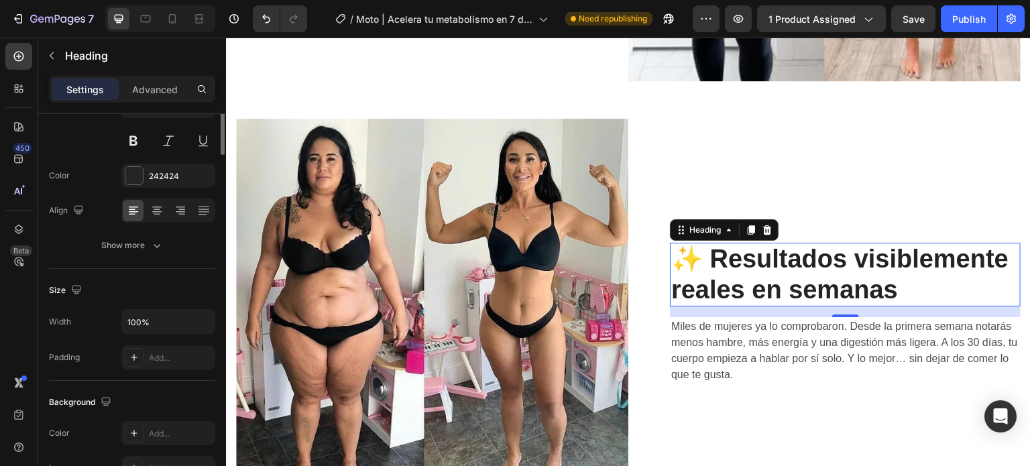
scroll to position [201, 0]
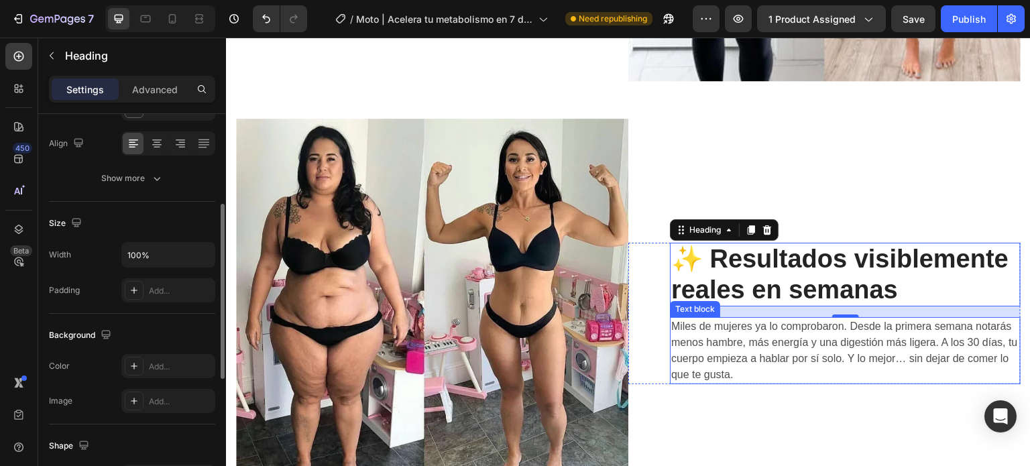
click at [642, 327] on div "✨ Resultados visiblemente reales en semanas Heading 16 Miles de mujeres ya lo c…" at bounding box center [824, 313] width 392 height 141
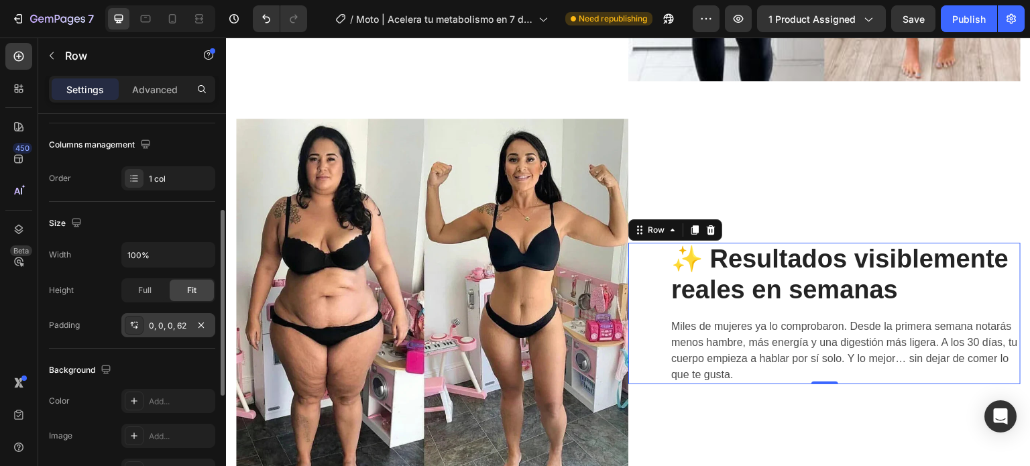
click at [165, 324] on div "0, 0, 0, 62" at bounding box center [168, 326] width 39 height 12
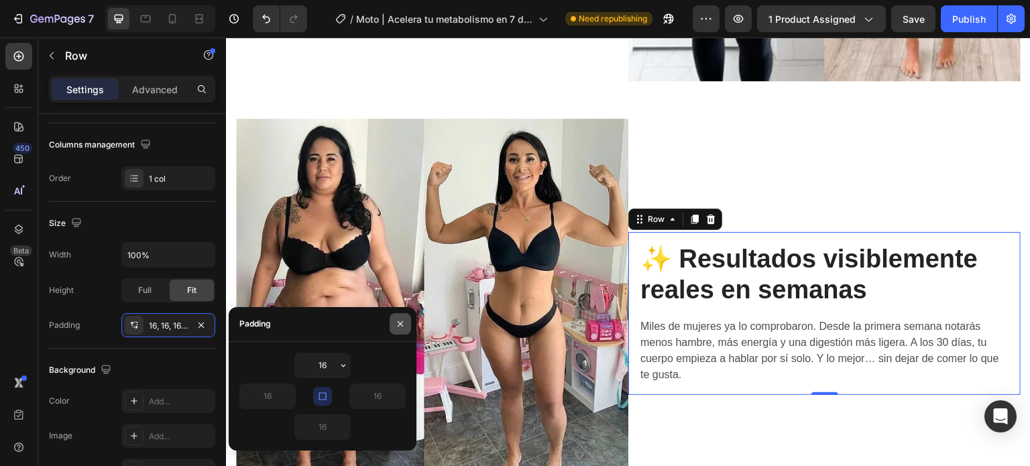
click at [401, 321] on icon "button" at bounding box center [400, 324] width 11 height 11
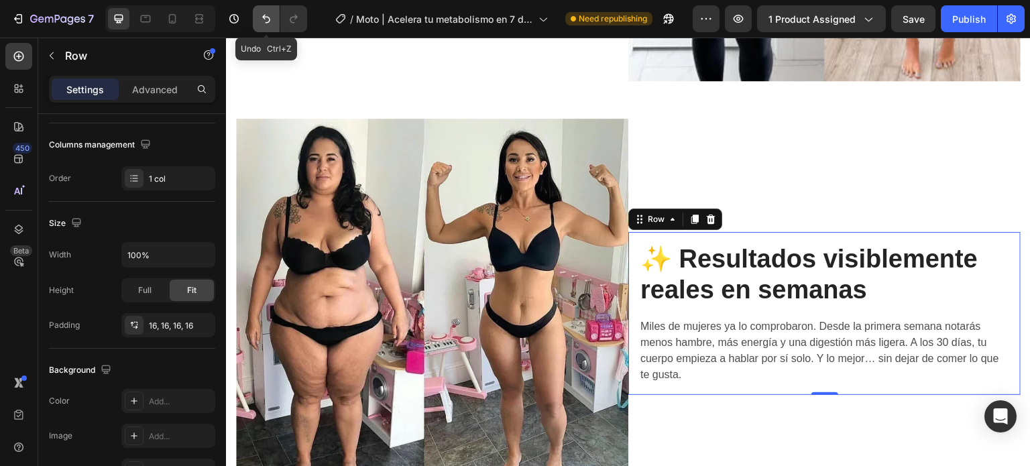
click at [271, 13] on icon "Undo/Redo" at bounding box center [266, 18] width 13 height 13
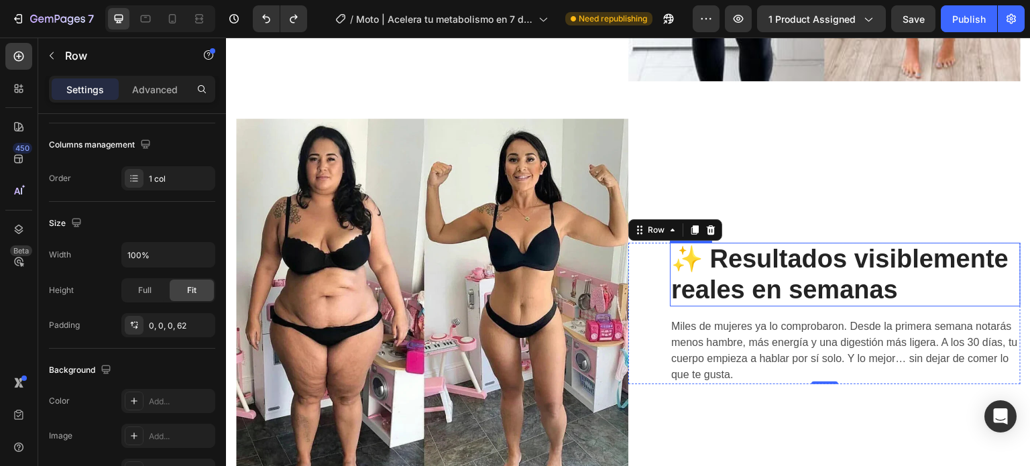
drag, startPoint x: 695, startPoint y: 279, endPoint x: 716, endPoint y: 274, distance: 20.7
click at [695, 279] on strong "✨ Resultados visiblemente reales en semanas" at bounding box center [839, 274] width 337 height 59
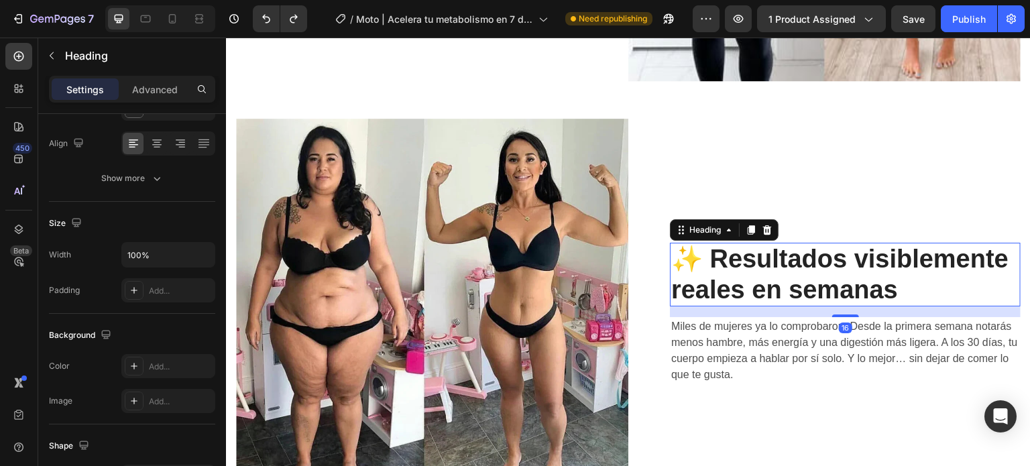
scroll to position [0, 0]
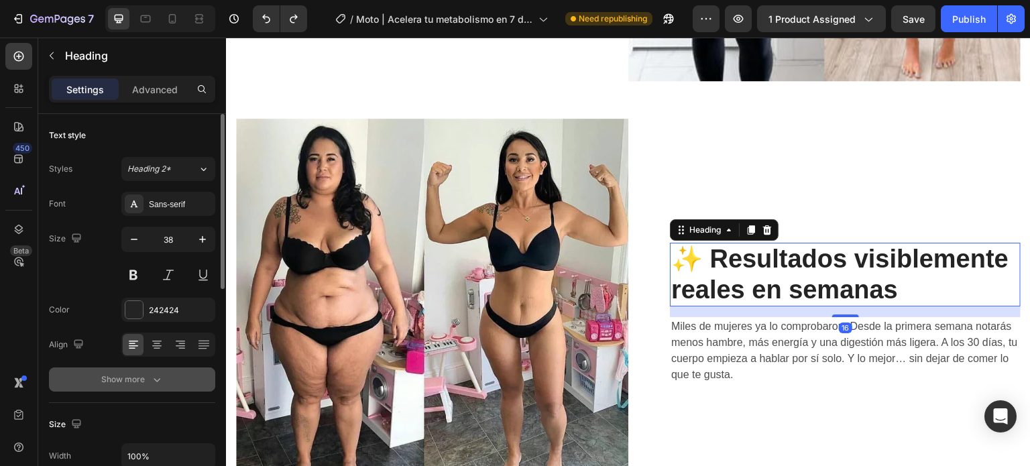
click at [121, 386] on button "Show more" at bounding box center [132, 379] width 166 height 24
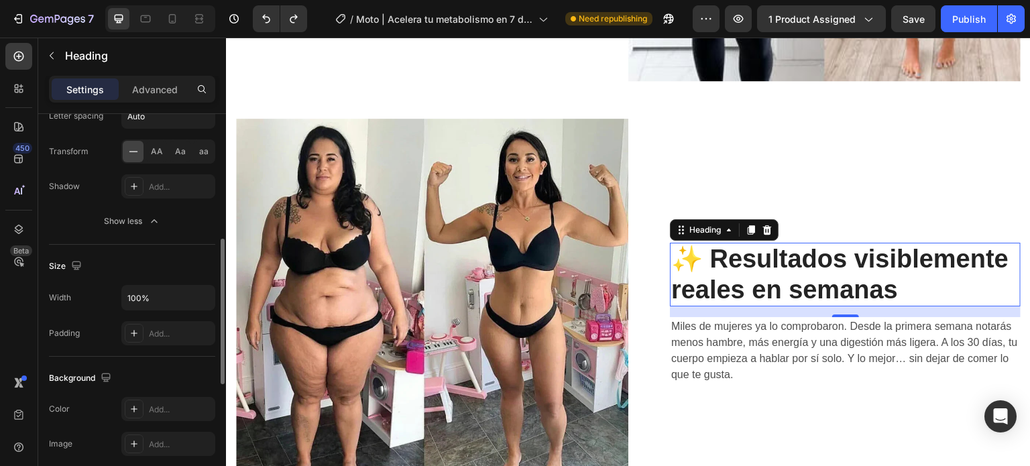
scroll to position [402, 0]
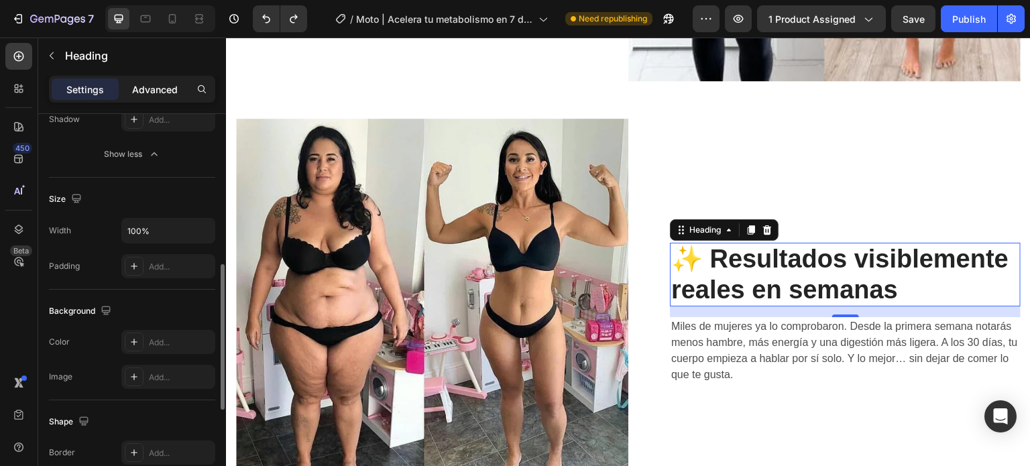
click at [148, 89] on p "Advanced" at bounding box center [155, 89] width 46 height 14
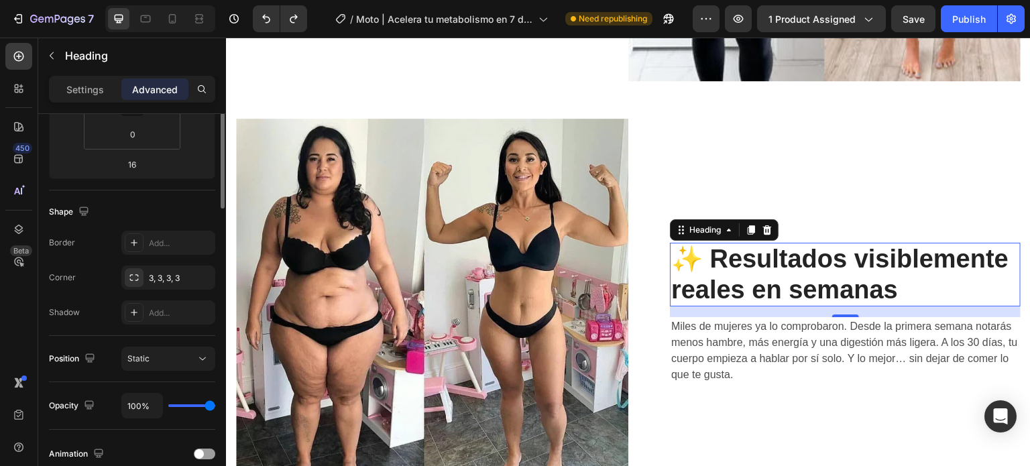
scroll to position [134, 0]
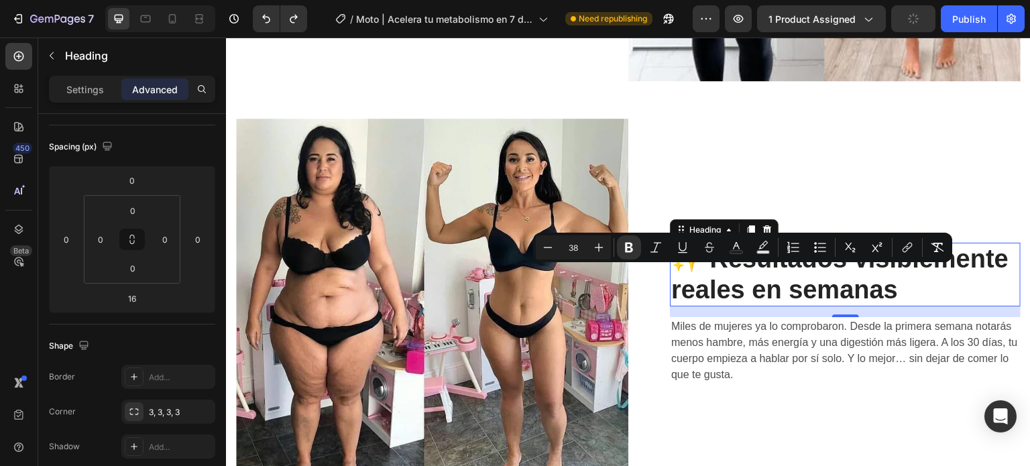
click at [880, 271] on strong "✨ Resultados visiblemente reales en semanas" at bounding box center [839, 274] width 337 height 59
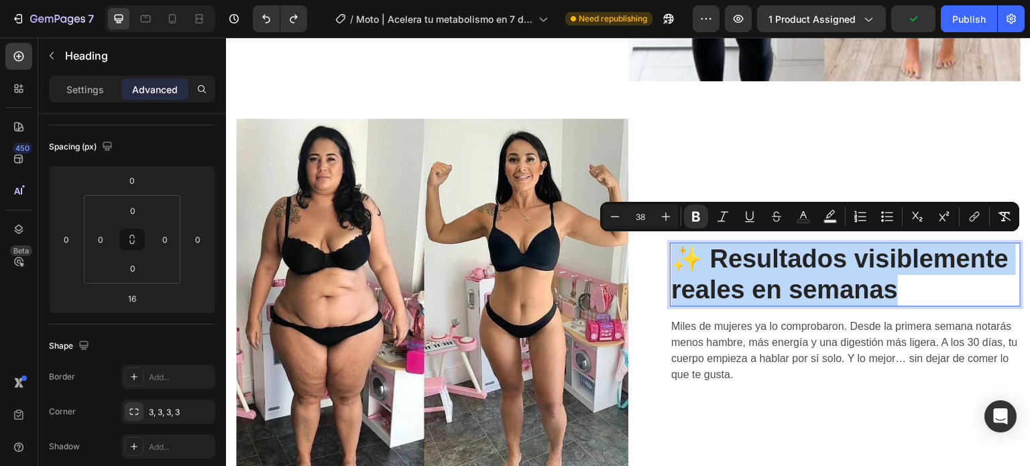
drag, startPoint x: 903, startPoint y: 286, endPoint x: 669, endPoint y: 255, distance: 236.1
click at [671, 255] on p "✨ Resultados visiblemente reales en semanas" at bounding box center [845, 274] width 348 height 61
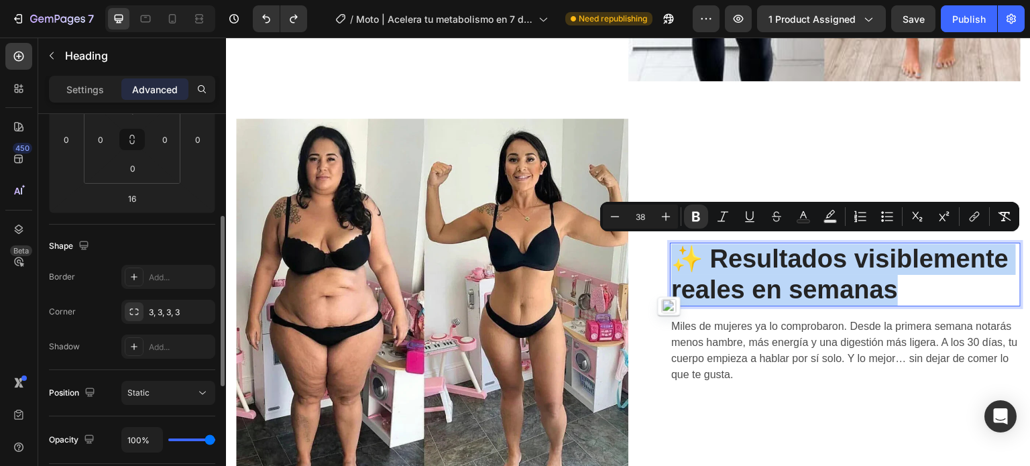
scroll to position [0, 0]
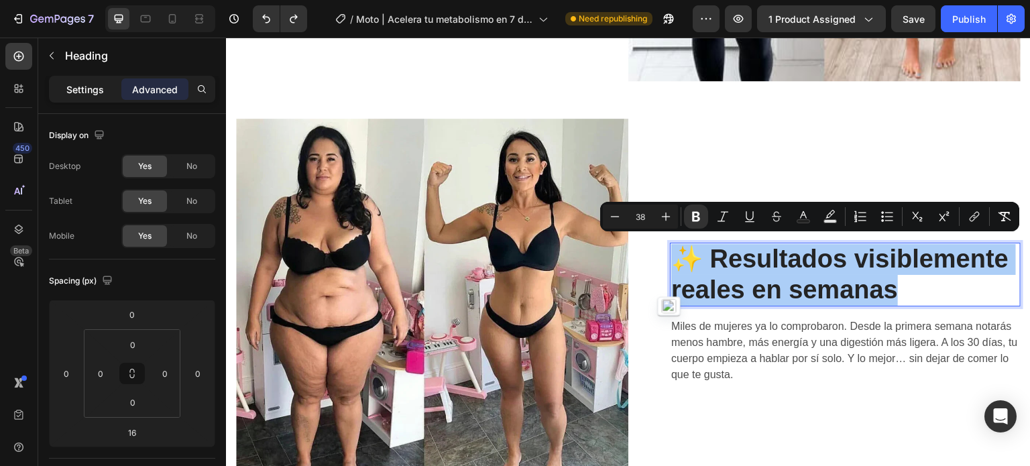
click at [89, 87] on p "Settings" at bounding box center [85, 89] width 38 height 14
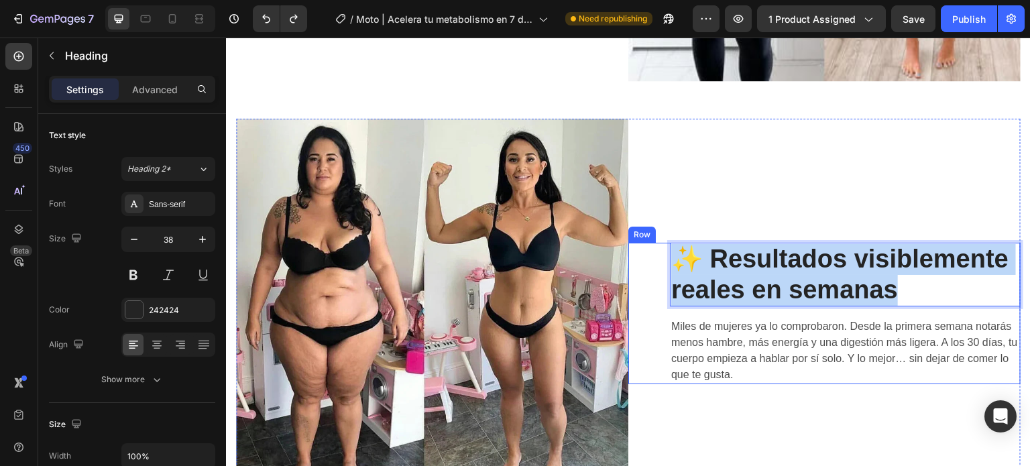
drag, startPoint x: 902, startPoint y: 284, endPoint x: 662, endPoint y: 247, distance: 243.0
click at [662, 247] on div "✨ Resultados visiblemente reales en semanas Heading 16 Miles de mujeres ya lo c…" at bounding box center [824, 313] width 392 height 141
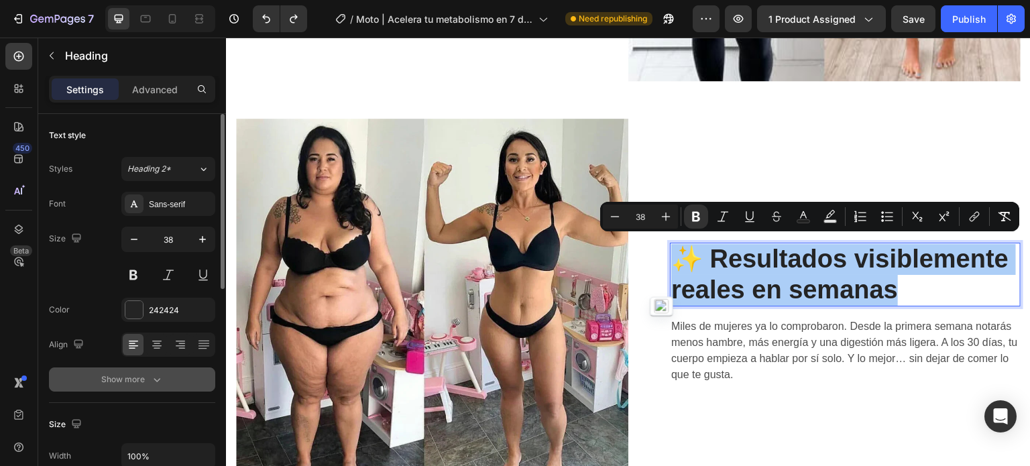
click at [130, 380] on div "Show more" at bounding box center [132, 379] width 62 height 13
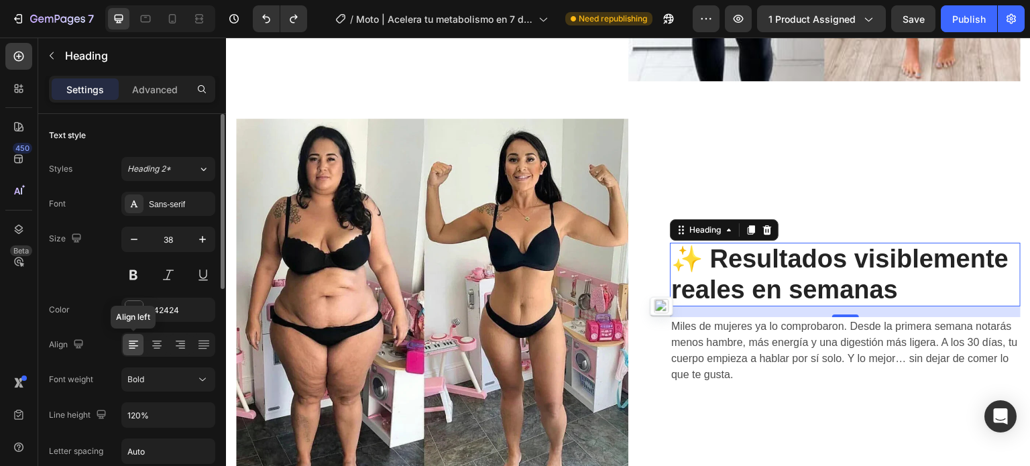
click at [134, 348] on icon at bounding box center [132, 348] width 7 height 1
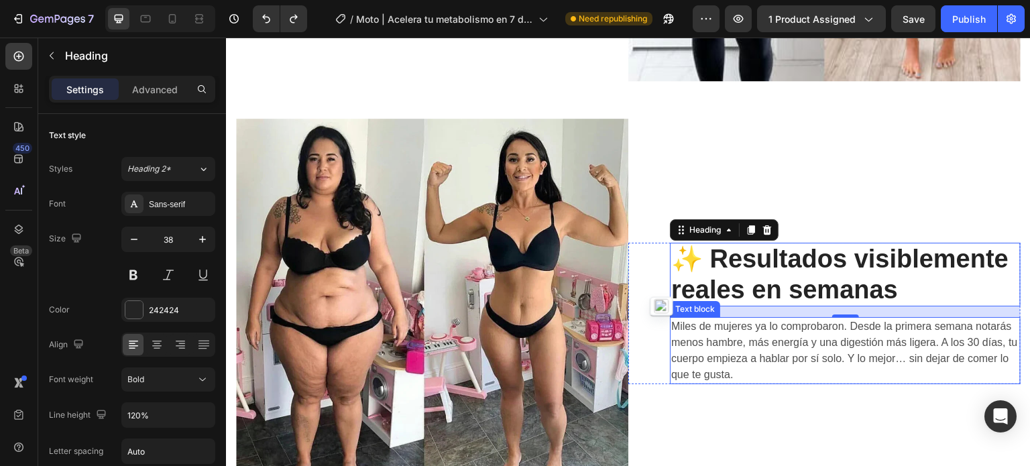
click at [761, 330] on span "Miles de mujeres ya lo comprobaron. Desde la primera semana notarás menos hambr…" at bounding box center [844, 351] width 347 height 60
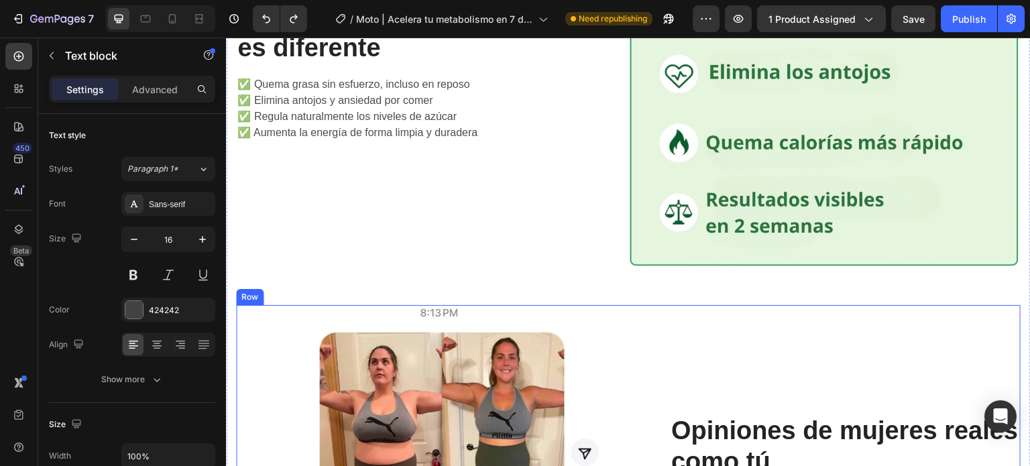
scroll to position [2220, 0]
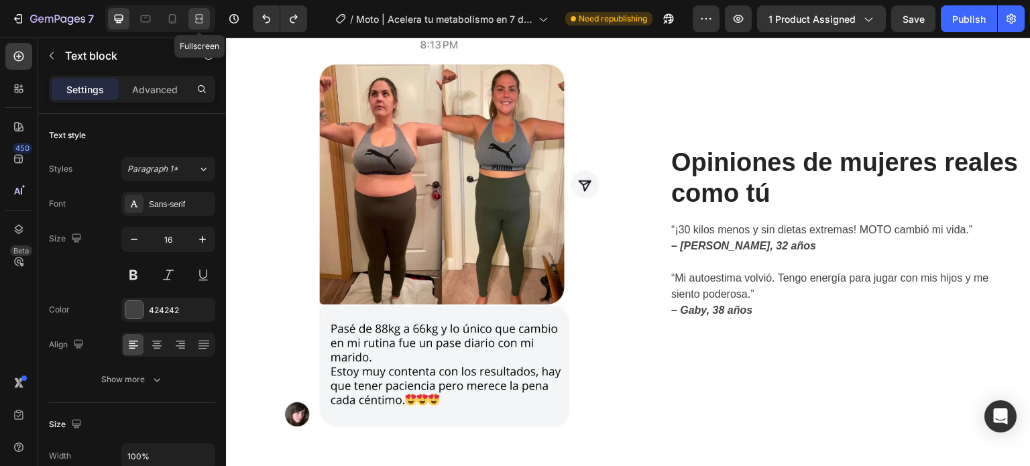
click at [199, 19] on icon at bounding box center [201, 18] width 4 height 3
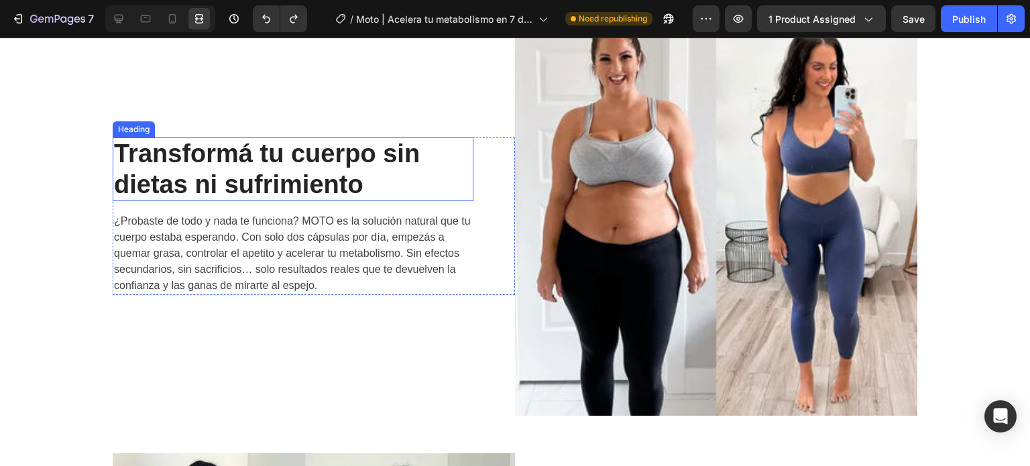
scroll to position [858, 0]
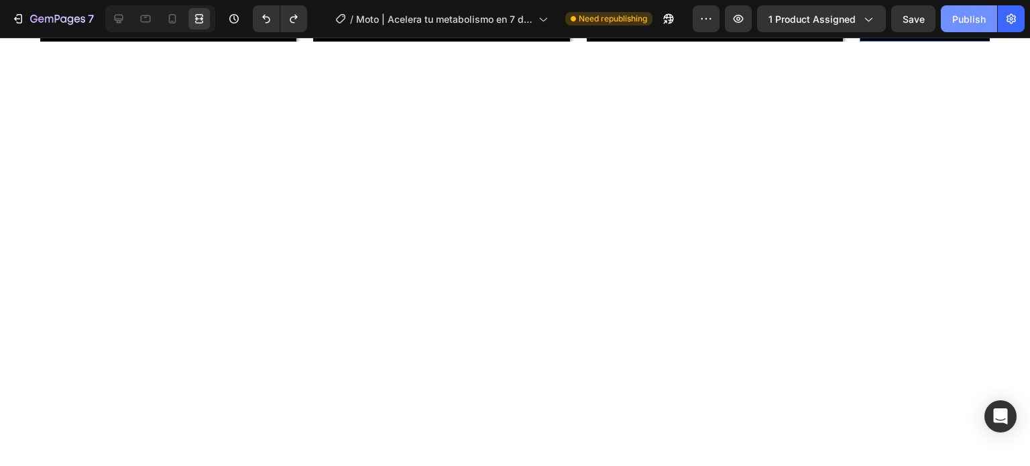
click at [959, 22] on div "Publish" at bounding box center [969, 19] width 34 height 14
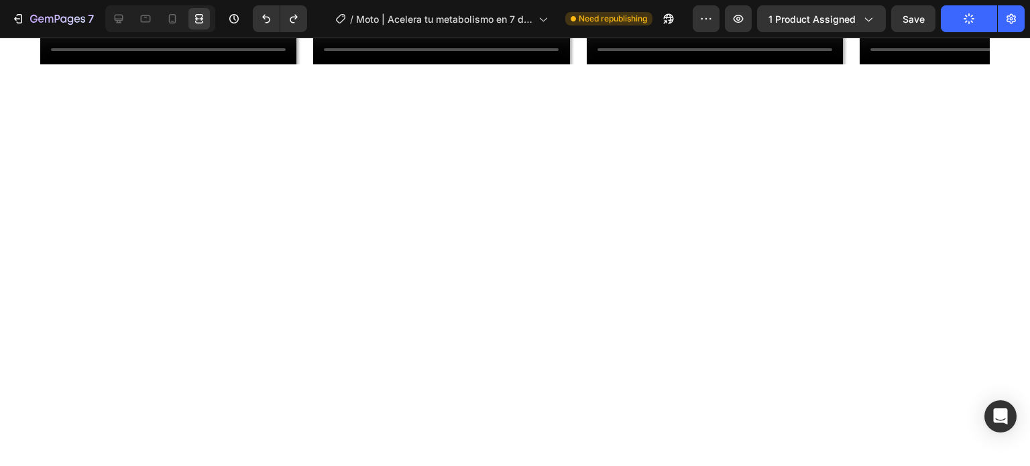
scroll to position [589, 0]
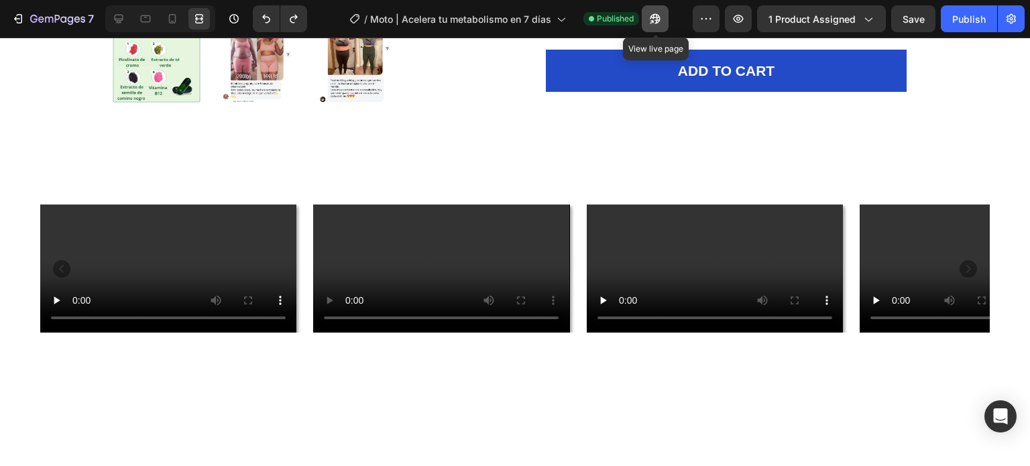
click at [652, 21] on icon "button" at bounding box center [651, 21] width 3 height 3
click at [144, 18] on icon at bounding box center [145, 18] width 13 height 13
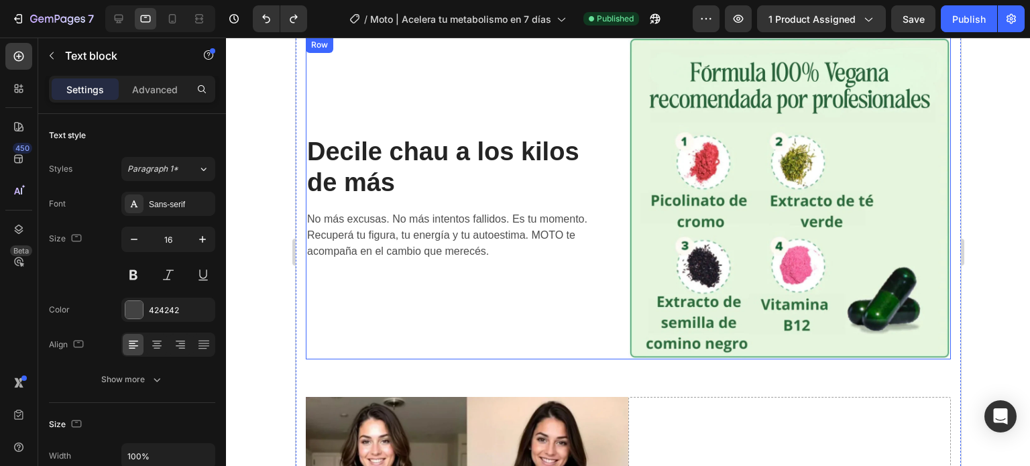
scroll to position [2459, 0]
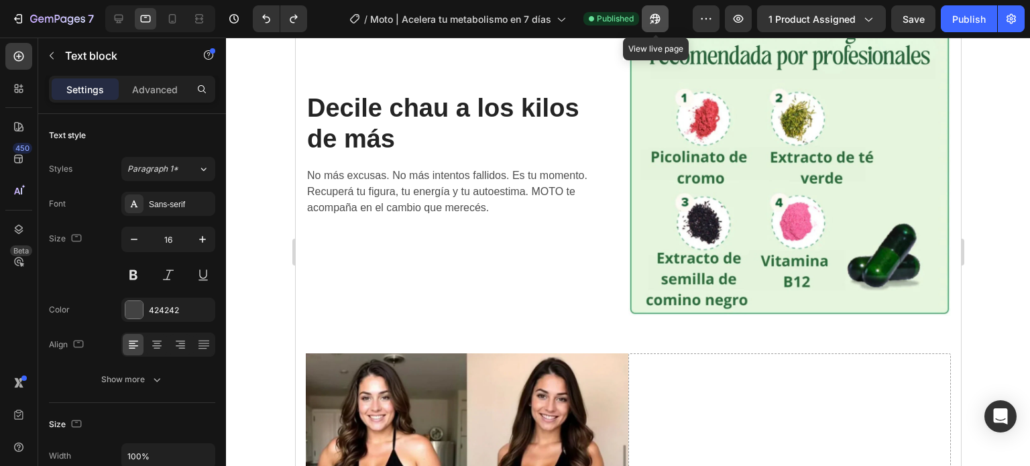
click at [649, 17] on icon "button" at bounding box center [654, 18] width 13 height 13
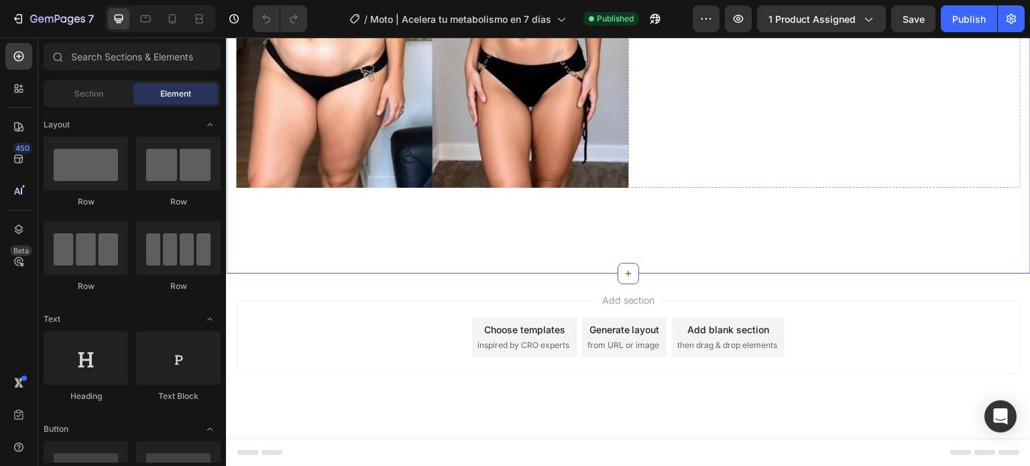
scroll to position [3326, 0]
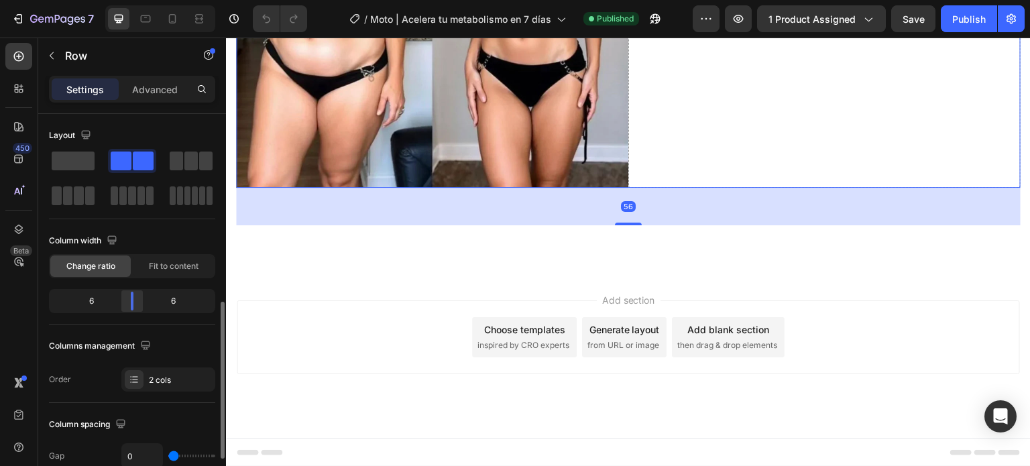
scroll to position [201, 0]
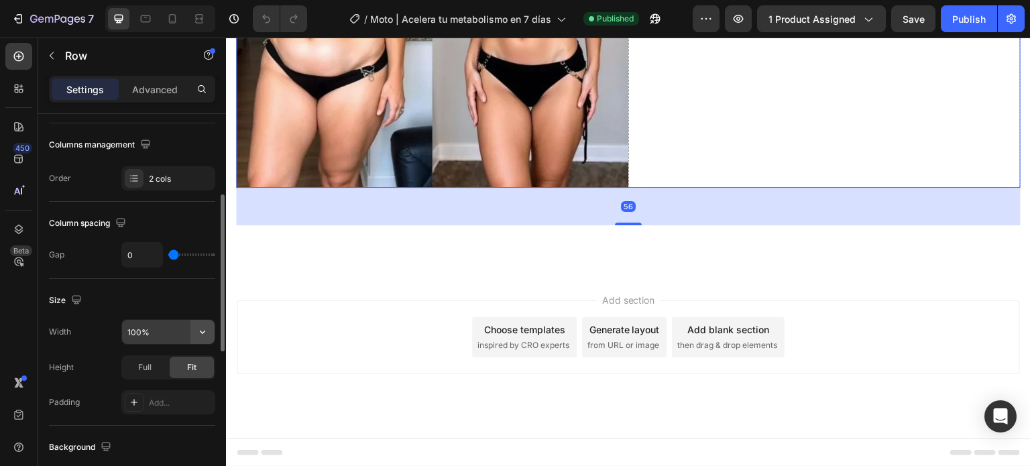
click at [197, 329] on icon "button" at bounding box center [202, 331] width 13 height 13
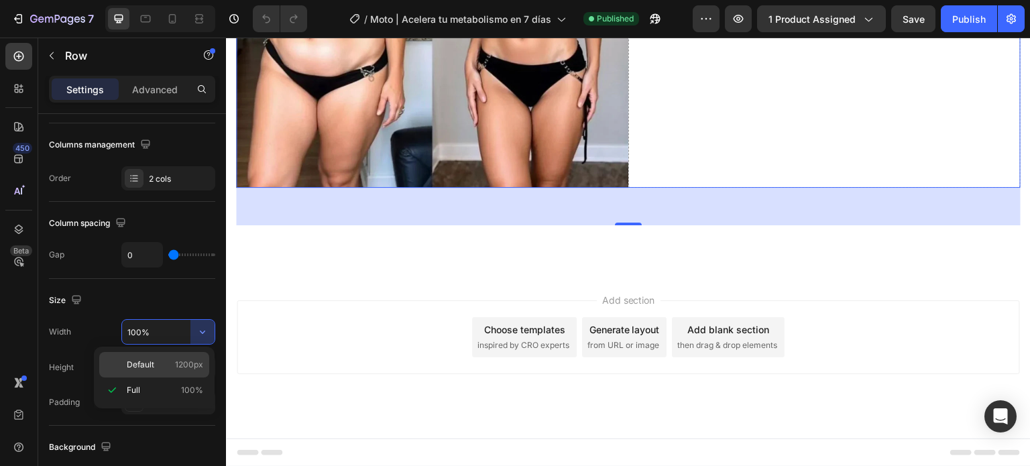
click at [182, 369] on span "1200px" at bounding box center [189, 365] width 28 height 12
type input "1200"
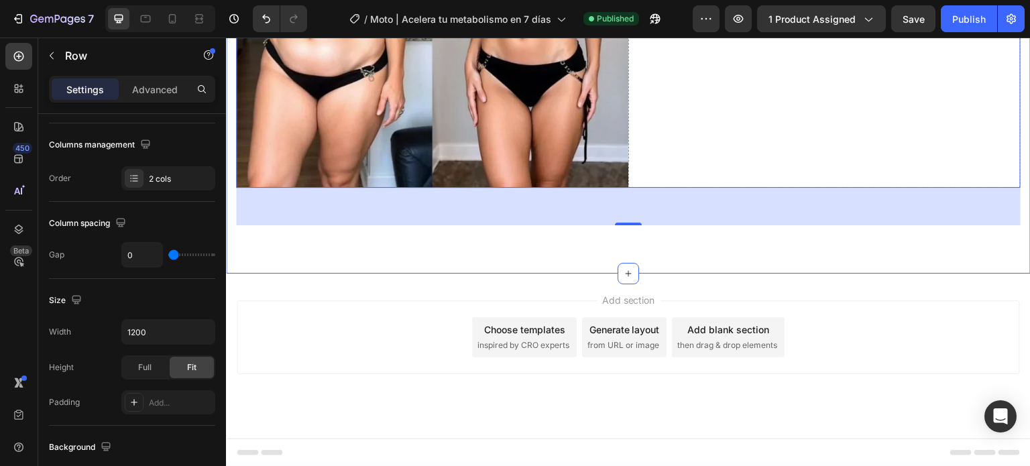
scroll to position [3192, 0]
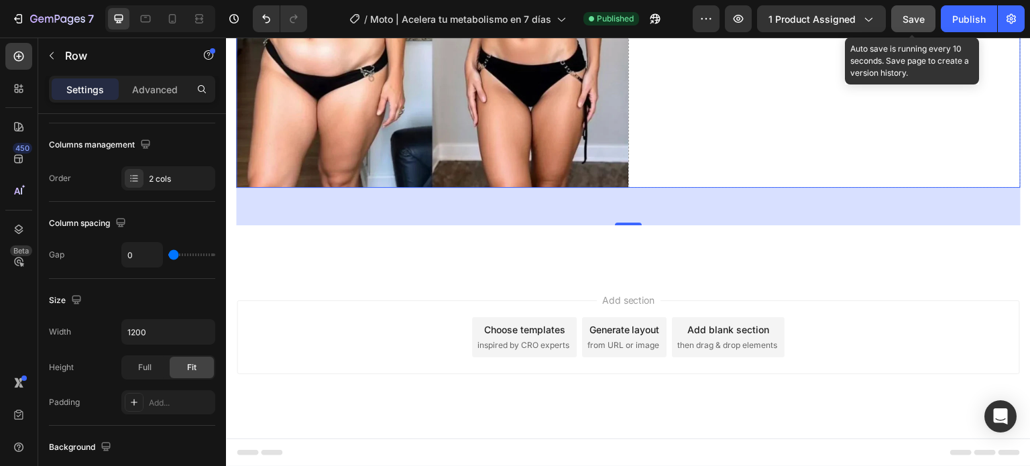
click at [907, 29] on button "Save" at bounding box center [913, 18] width 44 height 27
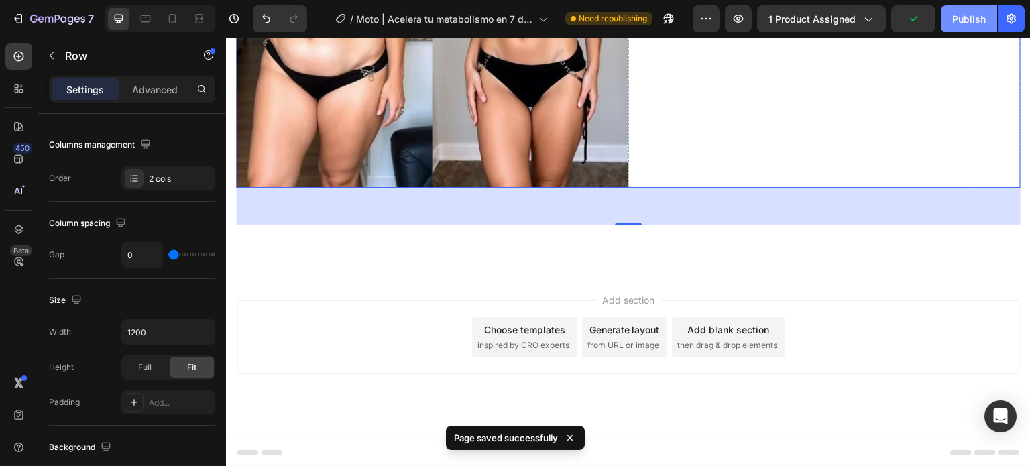
click at [969, 26] on button "Publish" at bounding box center [969, 18] width 56 height 27
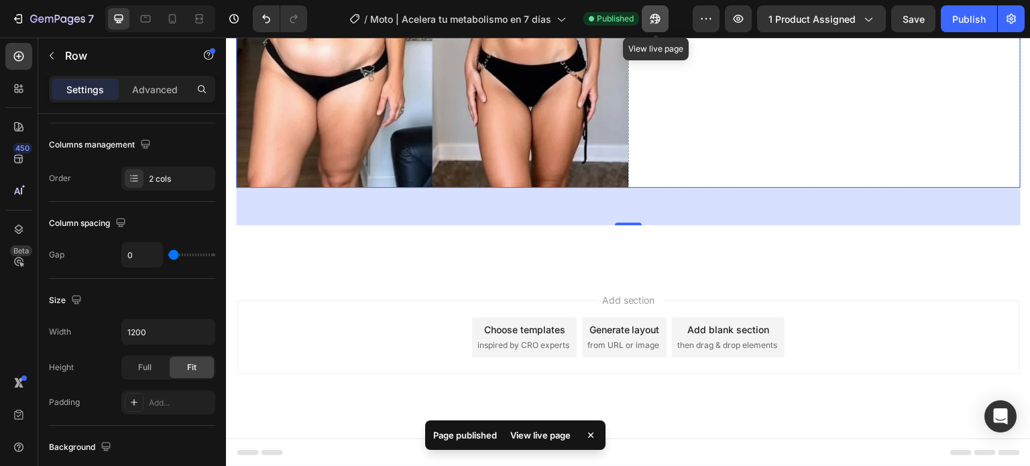
click at [652, 23] on icon "button" at bounding box center [654, 18] width 13 height 13
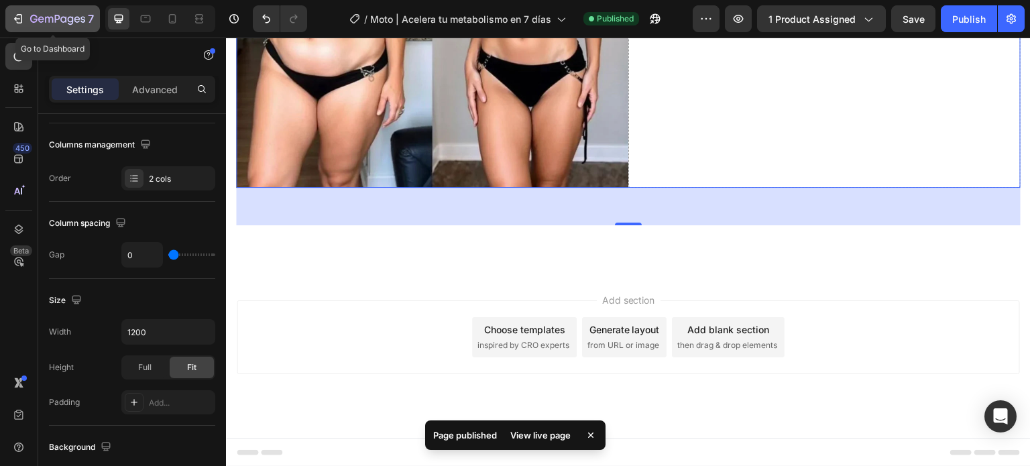
click at [45, 18] on icon "button" at bounding box center [49, 20] width 8 height 6
